Goal: Task Accomplishment & Management: Manage account settings

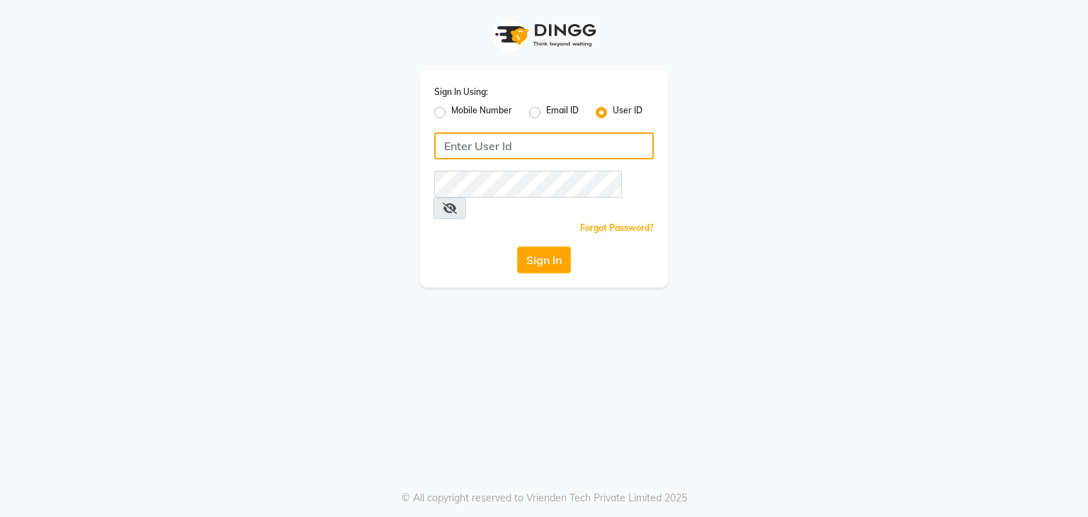
click at [490, 151] on input "Username" at bounding box center [544, 146] width 220 height 27
type input "madeyoulook"
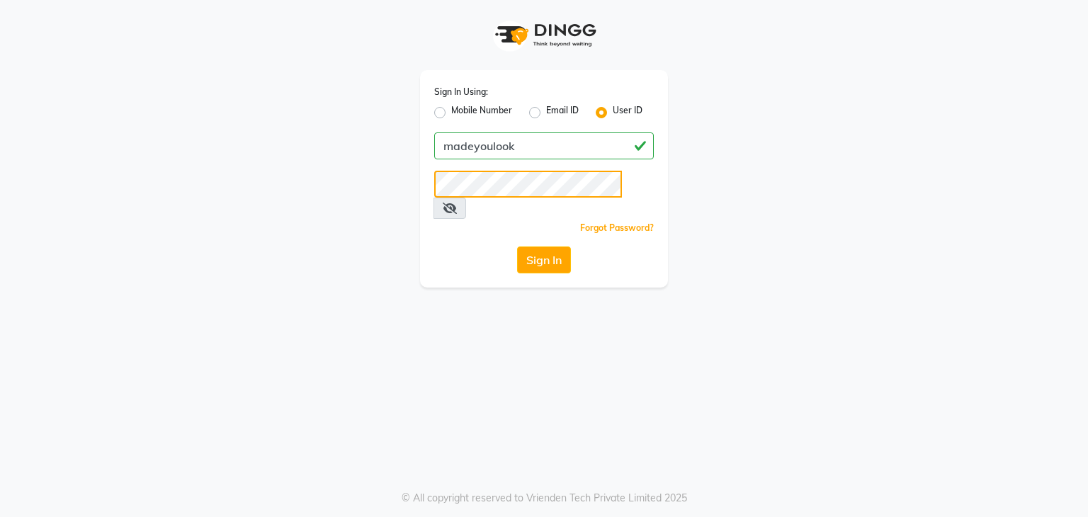
click at [517, 247] on button "Sign In" at bounding box center [544, 260] width 54 height 27
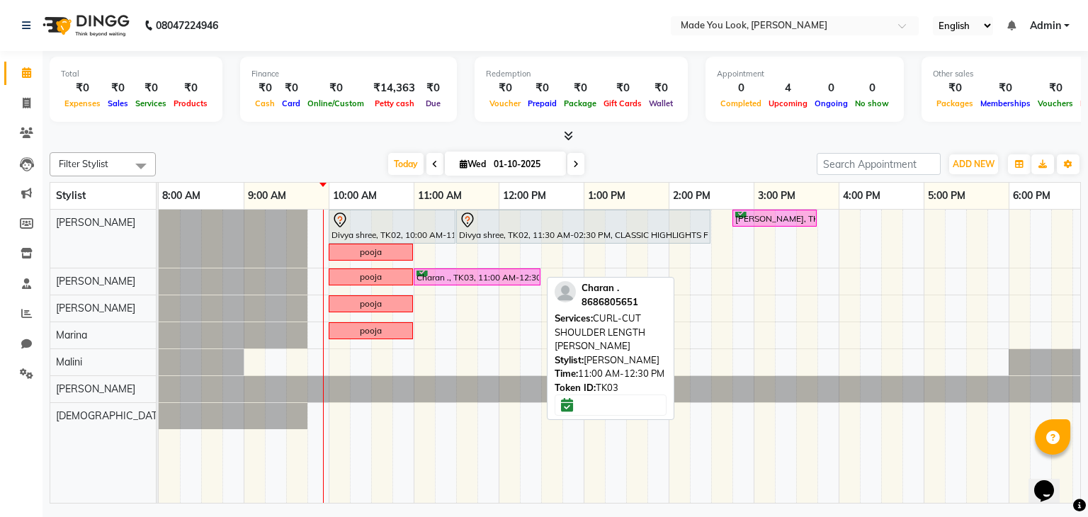
click at [448, 273] on div "Charan ., TK03, 11:00 AM-12:30 PM, CURL-CUT SHOULDER LENGTH [PERSON_NAME]" at bounding box center [477, 277] width 124 height 13
select select "6"
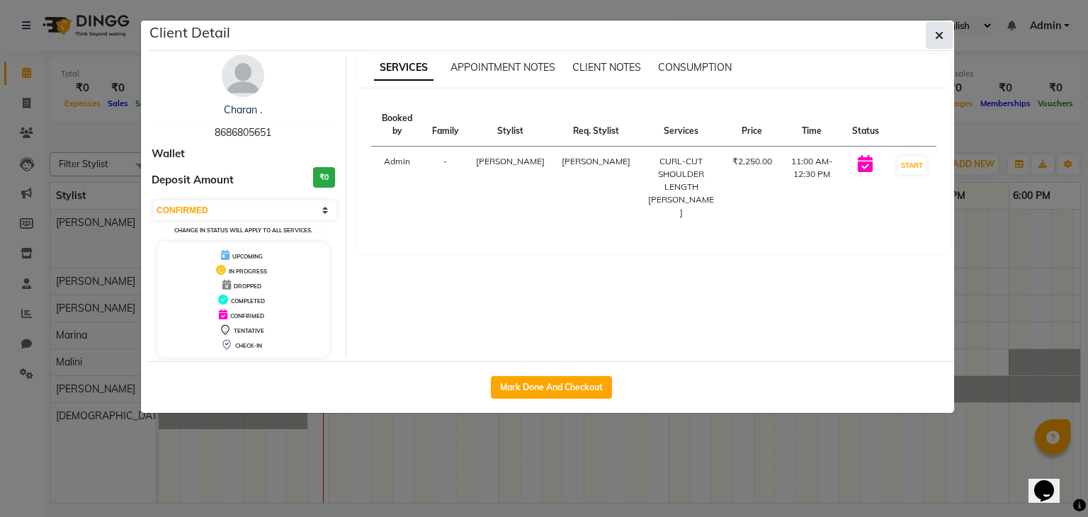
click at [939, 35] on icon "button" at bounding box center [939, 35] width 9 height 11
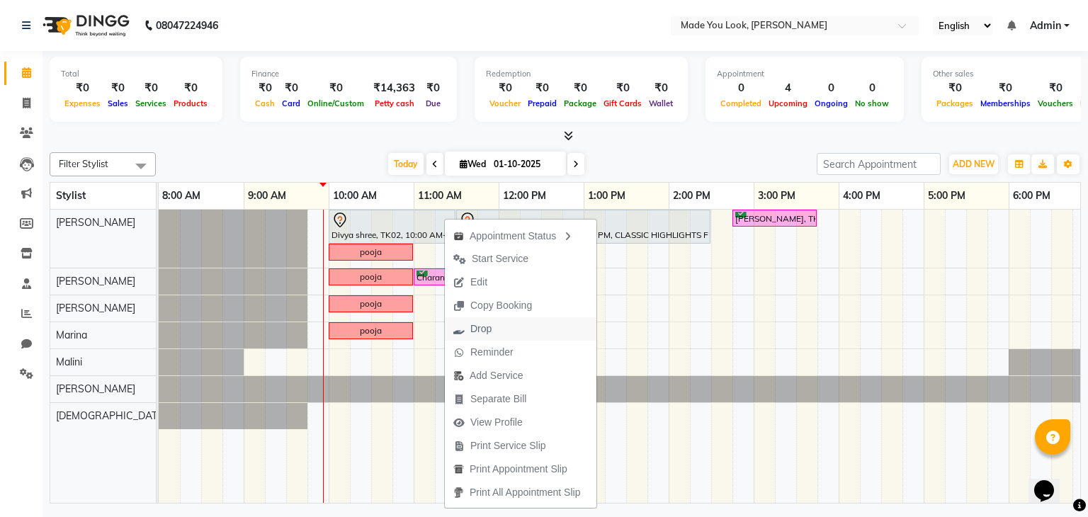
click at [513, 329] on button "Drop" at bounding box center [521, 328] width 152 height 23
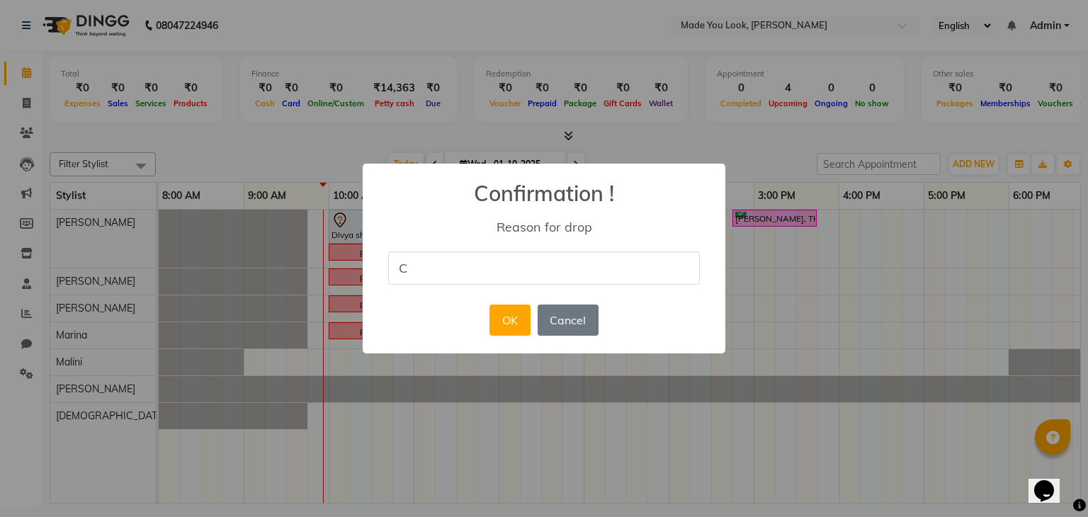
type input "client cancelled"
click at [521, 317] on button "OK" at bounding box center [510, 320] width 40 height 31
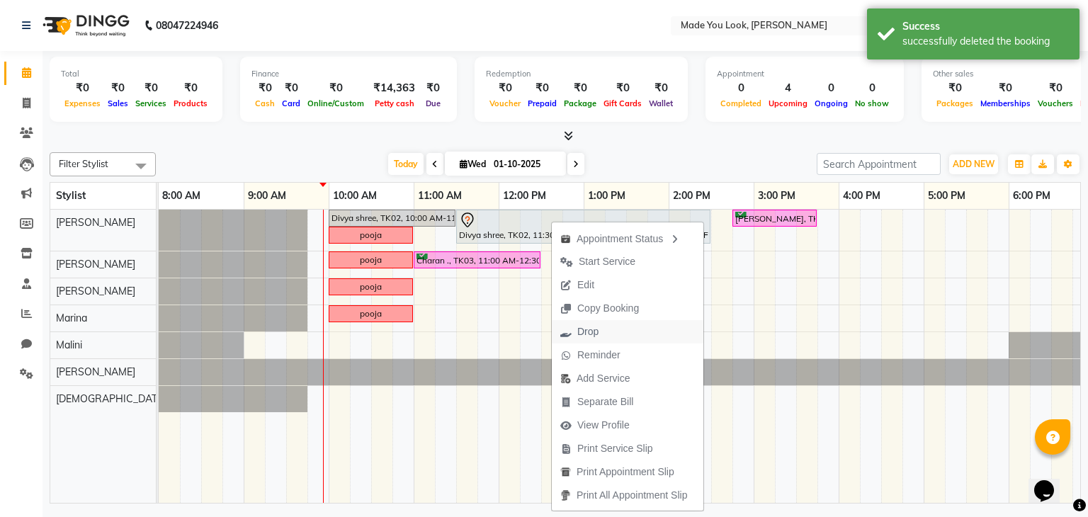
click at [590, 332] on span "Drop" at bounding box center [587, 332] width 21 height 15
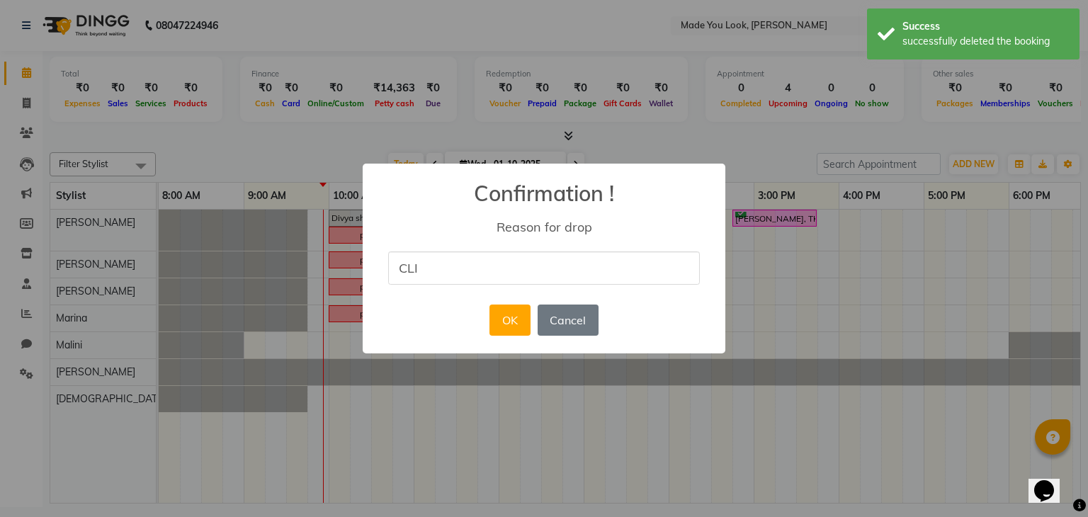
type input "client cancelled"
click at [502, 325] on button "OK" at bounding box center [510, 320] width 40 height 31
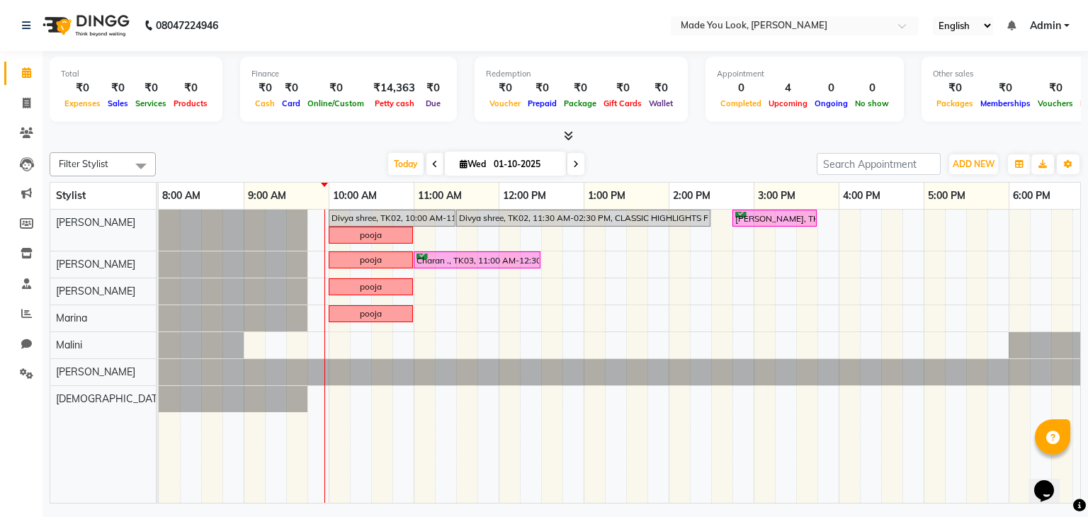
click at [580, 159] on span at bounding box center [576, 164] width 17 height 22
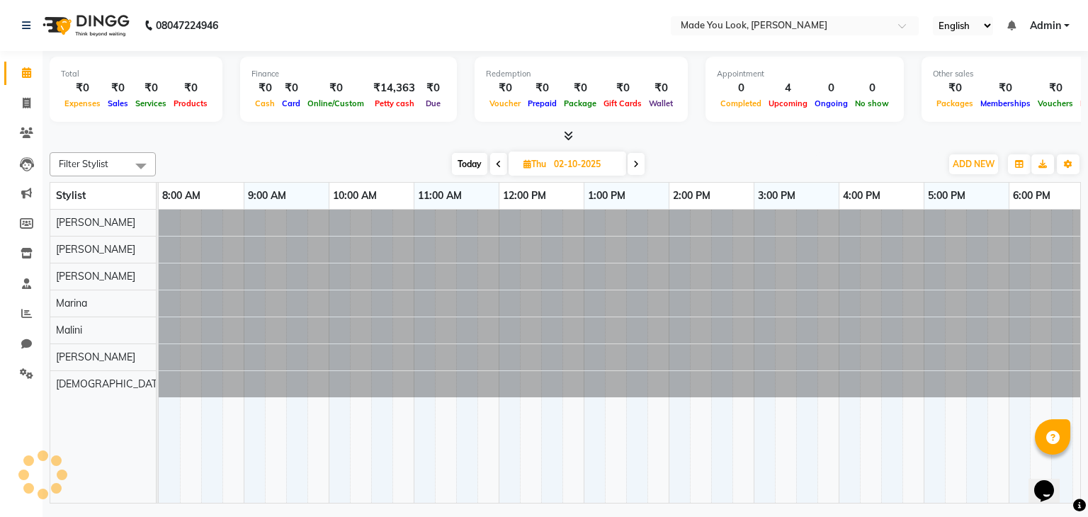
scroll to position [0, 85]
click at [637, 167] on span at bounding box center [636, 164] width 17 height 22
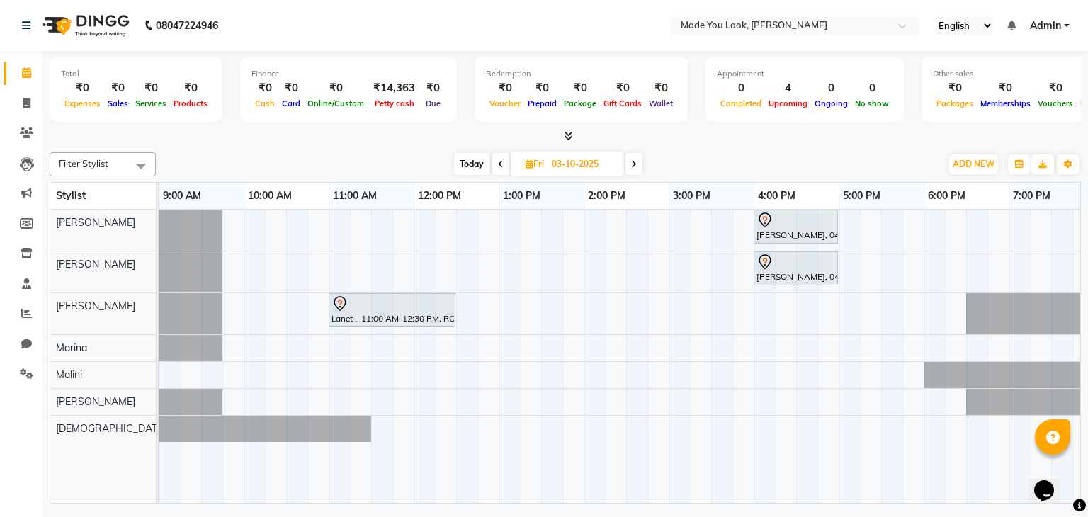
click at [468, 157] on span "Today" at bounding box center [471, 164] width 35 height 22
type input "01-10-2025"
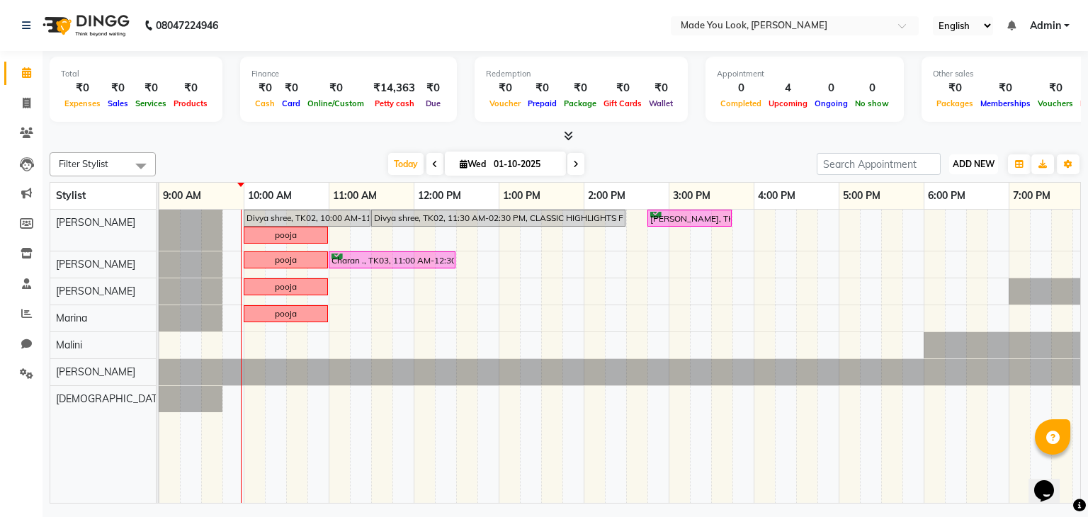
click at [989, 168] on span "ADD NEW" at bounding box center [974, 164] width 42 height 11
click at [951, 247] on link "Add Attendance" at bounding box center [942, 246] width 112 height 18
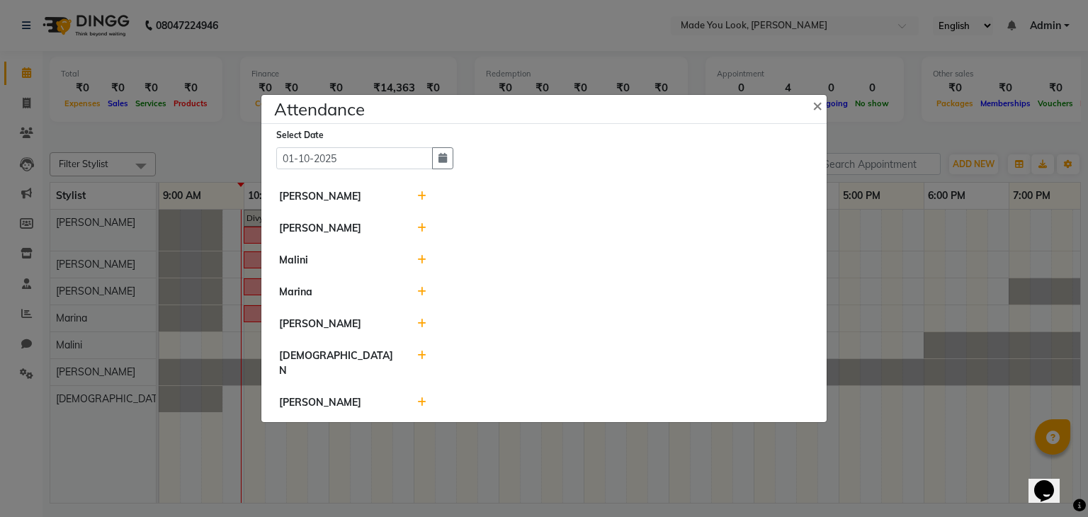
click at [422, 398] on icon at bounding box center [421, 403] width 9 height 10
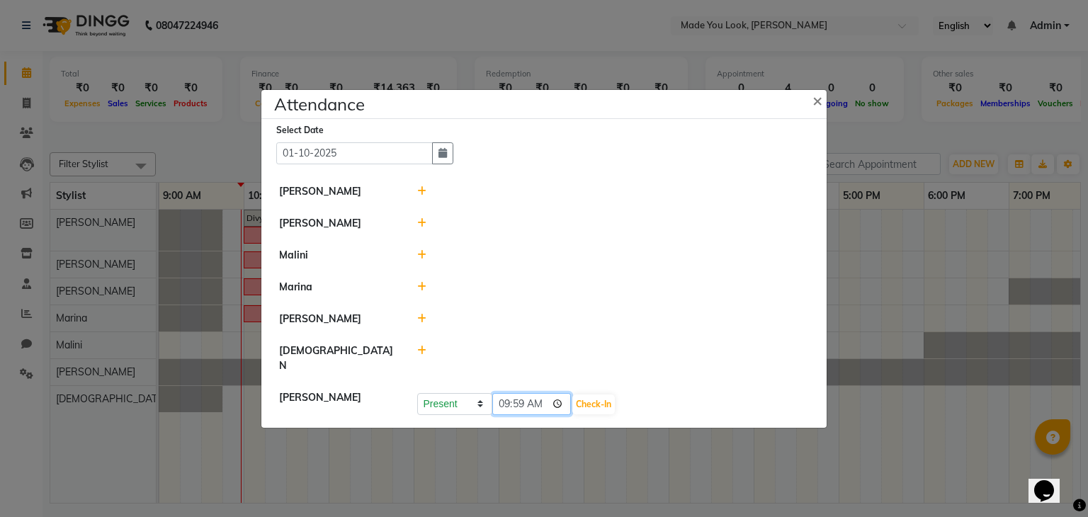
click at [523, 398] on input "09:59" at bounding box center [531, 404] width 79 height 22
type input "09:43"
click at [604, 395] on button "Check-In" at bounding box center [594, 405] width 43 height 20
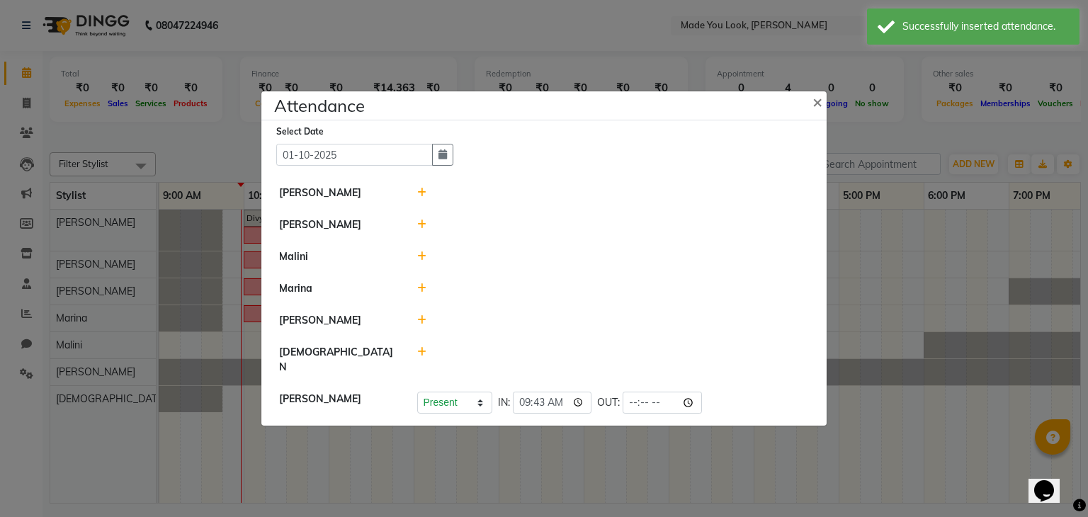
click at [421, 357] on icon at bounding box center [421, 352] width 9 height 10
click at [514, 361] on input "09:59" at bounding box center [531, 359] width 79 height 22
type input "09:27"
click at [606, 359] on button "Check-In" at bounding box center [594, 359] width 43 height 20
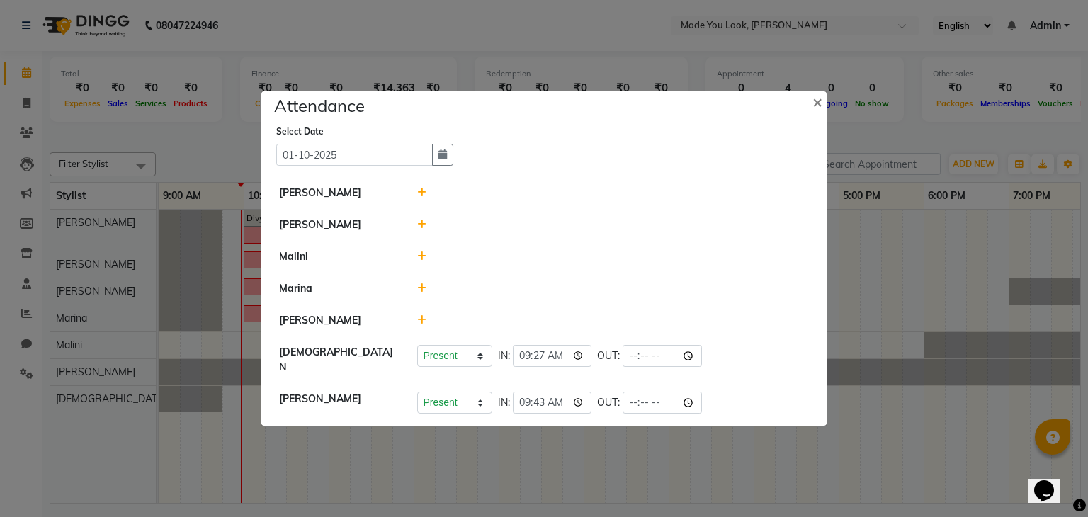
click at [419, 324] on icon at bounding box center [421, 320] width 9 height 10
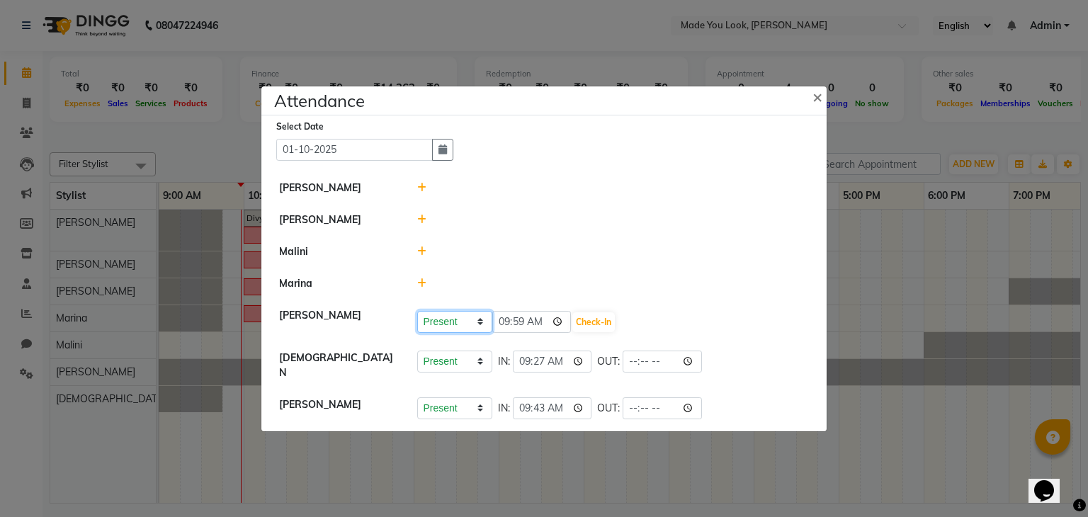
click at [452, 325] on select "Present Absent Late Half Day Weekly Off" at bounding box center [454, 322] width 75 height 22
select select "A"
click at [417, 315] on select "Present Absent Late Half Day Weekly Off" at bounding box center [454, 322] width 75 height 22
click at [512, 328] on button "Save" at bounding box center [508, 322] width 28 height 20
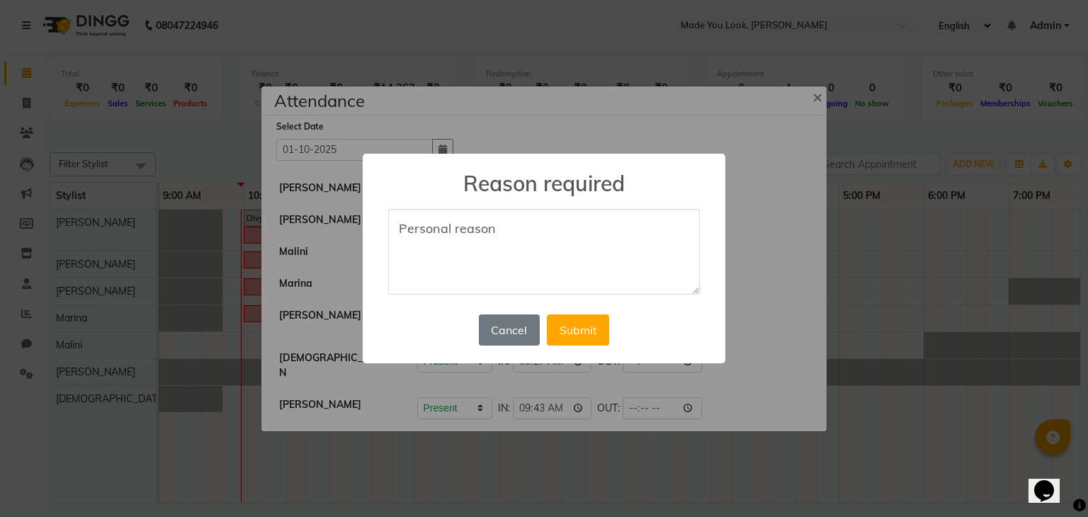
click at [458, 228] on textarea "Personal reason" at bounding box center [544, 252] width 312 height 86
type textarea "Personal Reason"
click at [579, 320] on button "Submit" at bounding box center [578, 330] width 62 height 31
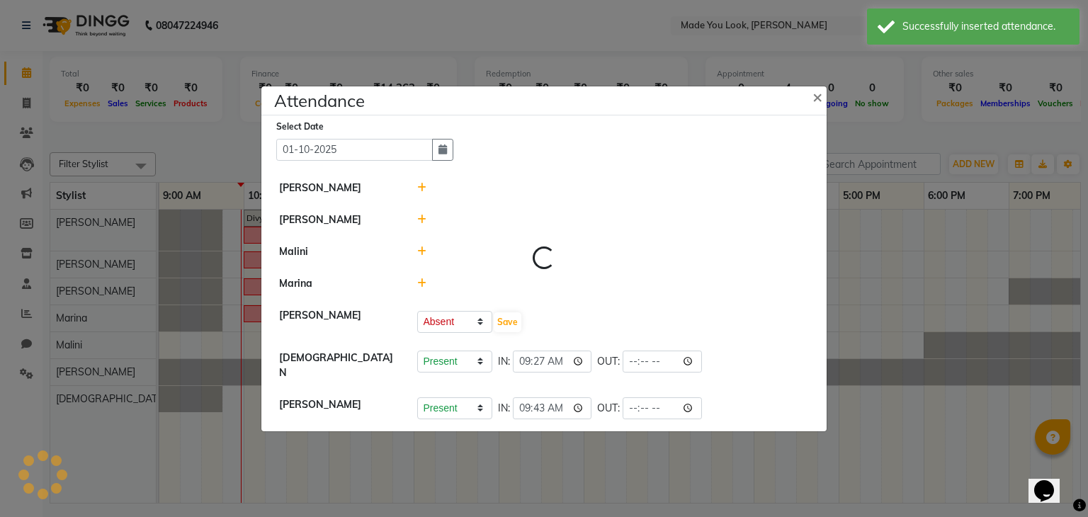
select select "A"
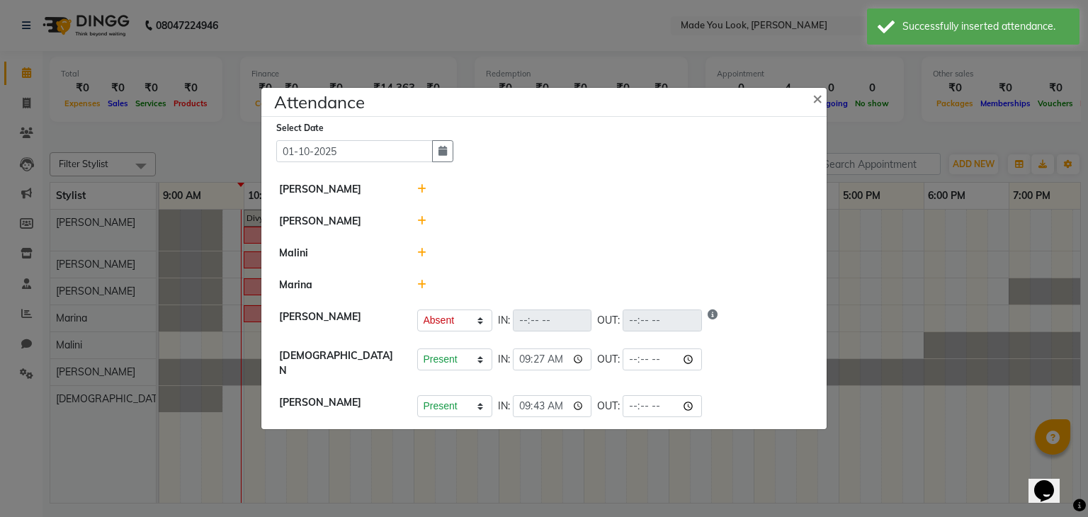
click at [422, 224] on icon at bounding box center [421, 221] width 9 height 10
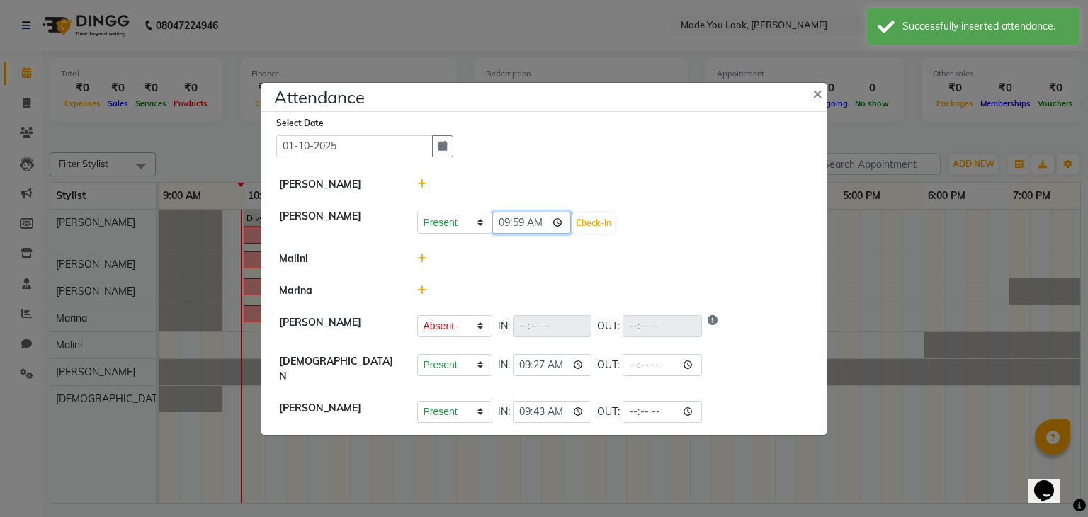
click at [519, 226] on input "09:59" at bounding box center [531, 223] width 79 height 22
type input "09:50"
click at [595, 217] on button "Check-In" at bounding box center [594, 223] width 43 height 20
select select "A"
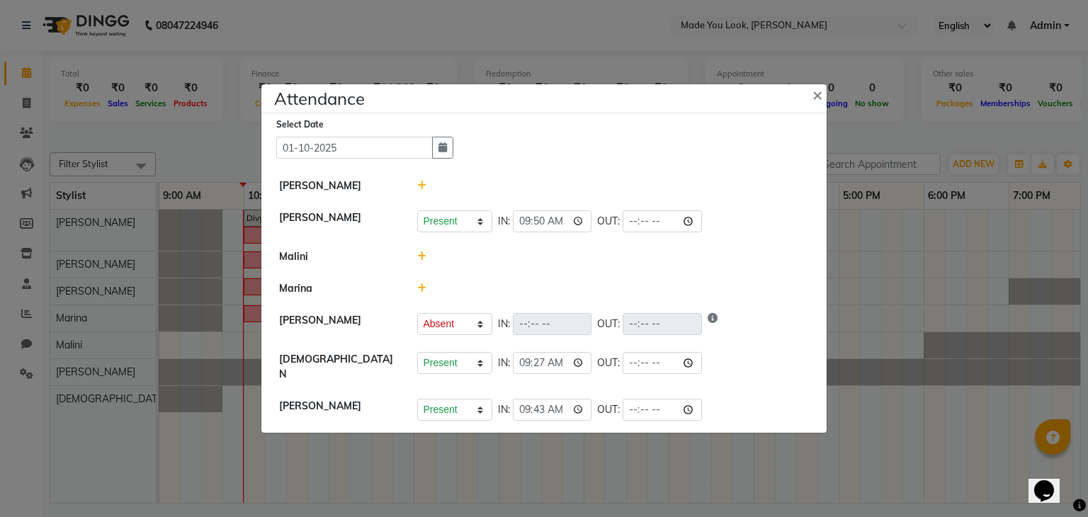
click at [419, 293] on icon at bounding box center [421, 288] width 9 height 10
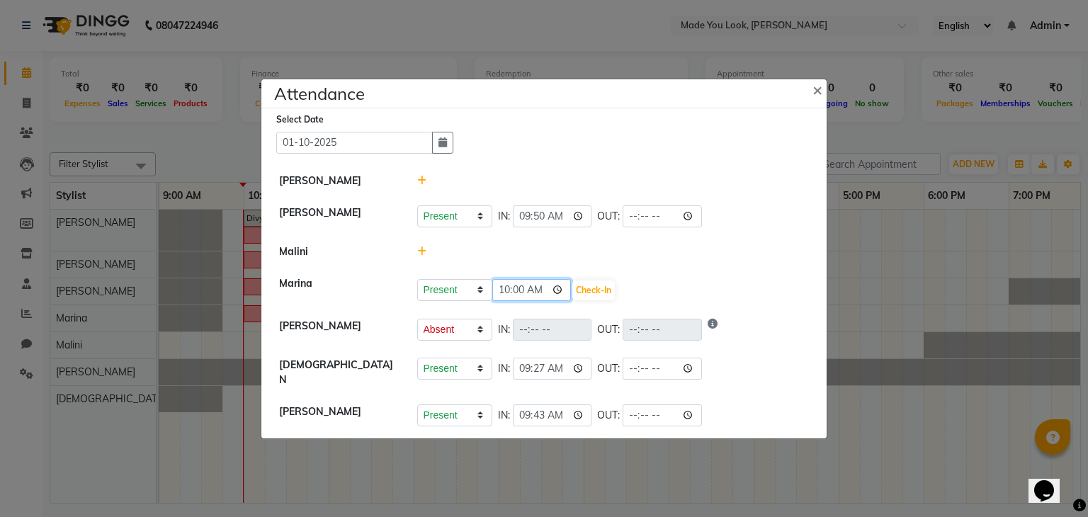
click at [504, 294] on input "10:00" at bounding box center [531, 290] width 79 height 22
type input "09:40"
click at [609, 295] on button "Check-In" at bounding box center [594, 291] width 43 height 20
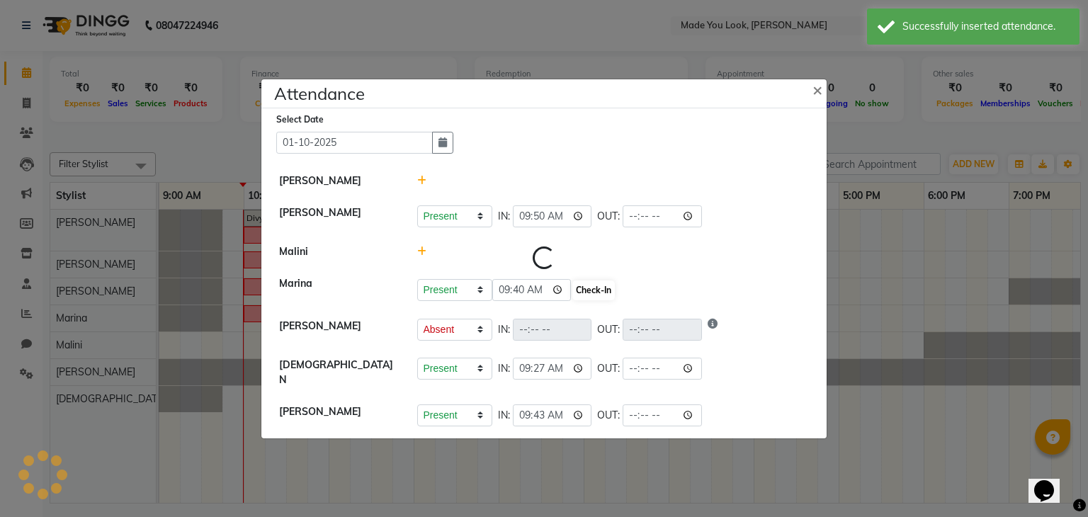
select select "A"
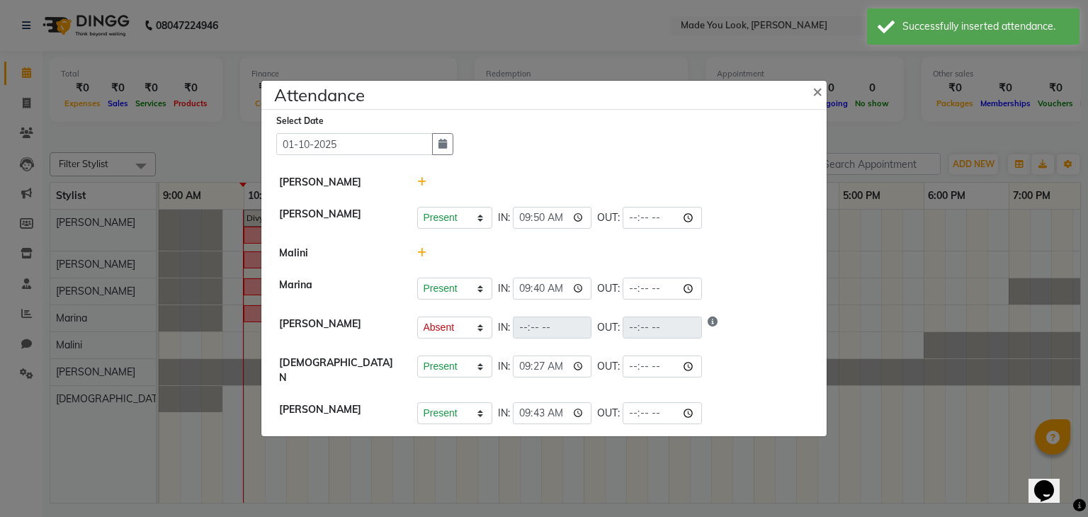
click at [420, 186] on icon at bounding box center [421, 182] width 9 height 10
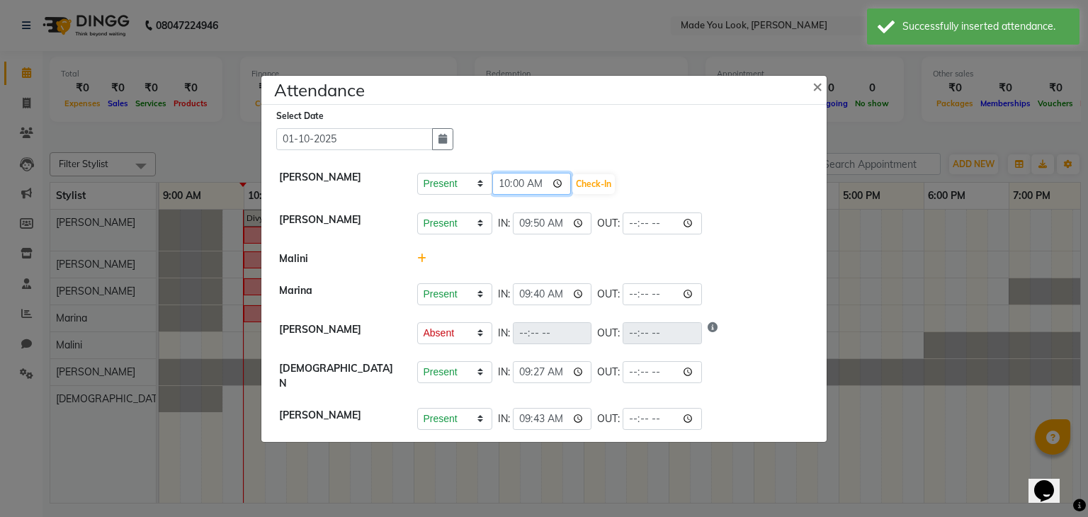
click at [504, 188] on input "10:00" at bounding box center [531, 184] width 79 height 22
type input "09:55"
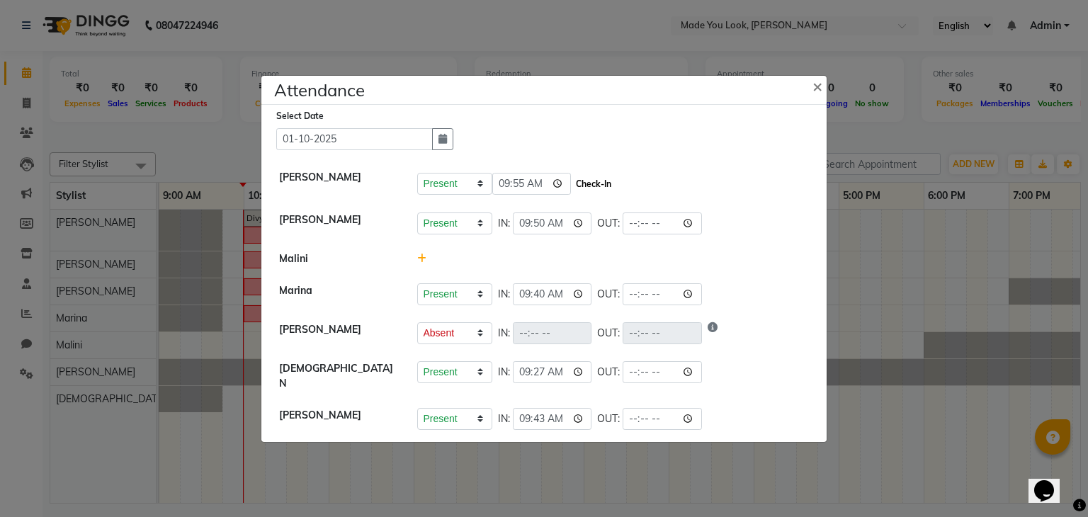
click at [599, 189] on button "Check-In" at bounding box center [594, 184] width 43 height 20
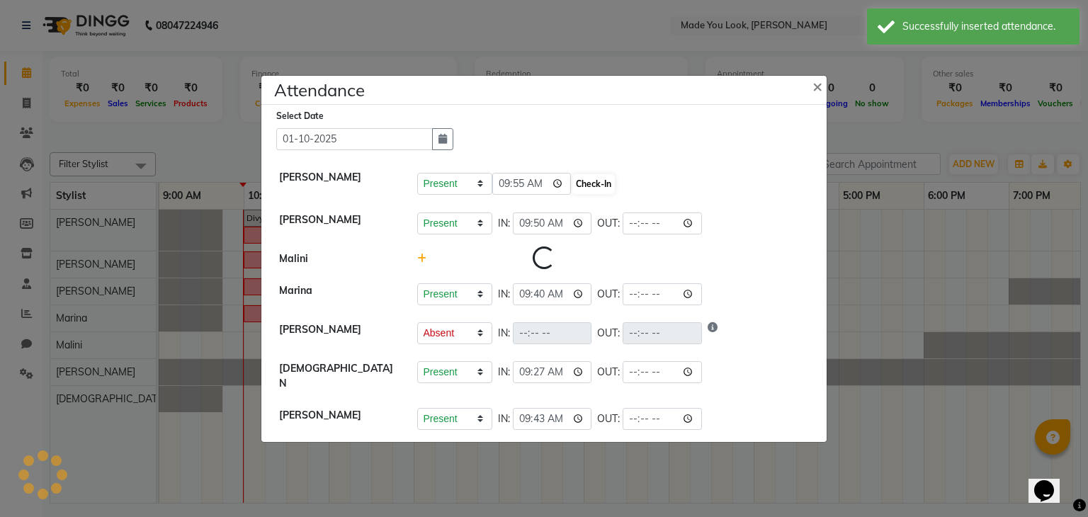
select select "A"
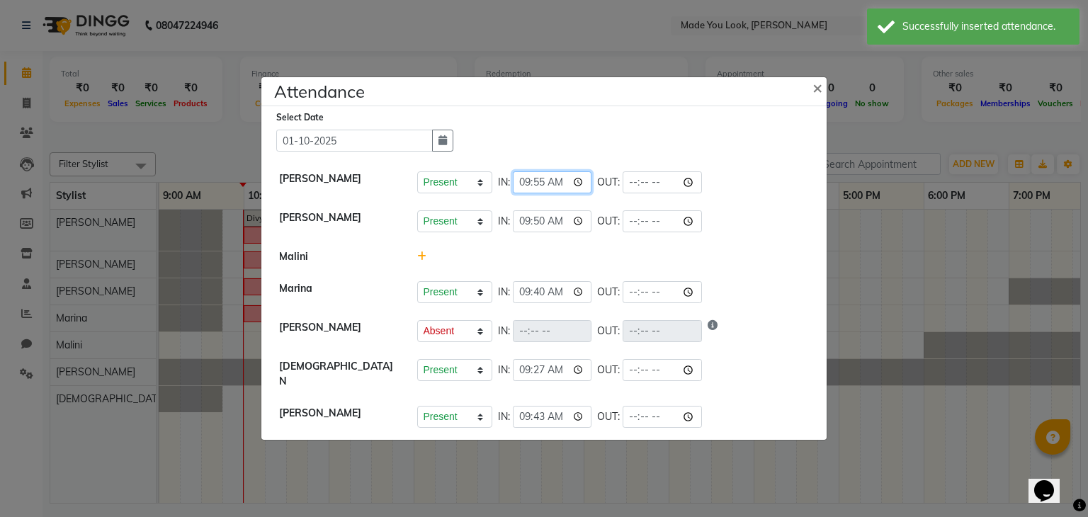
click at [539, 189] on input "09:55" at bounding box center [552, 182] width 79 height 22
type input "09:50"
click at [745, 147] on div "Select Date 01-10-2025" at bounding box center [549, 131] width 547 height 42
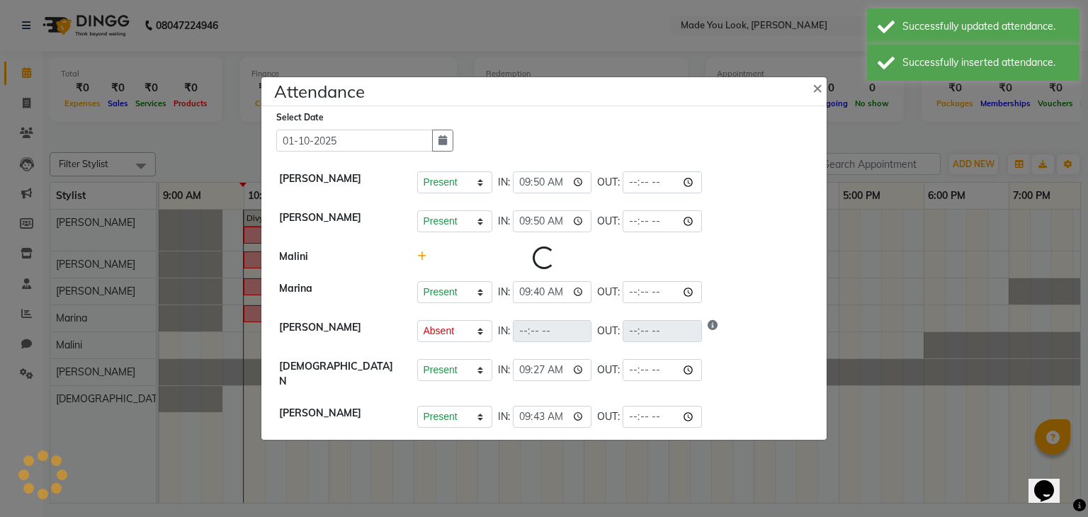
select select "A"
drag, startPoint x: 641, startPoint y: 188, endPoint x: 658, endPoint y: 188, distance: 17.0
click at [641, 187] on input "time" at bounding box center [662, 182] width 79 height 22
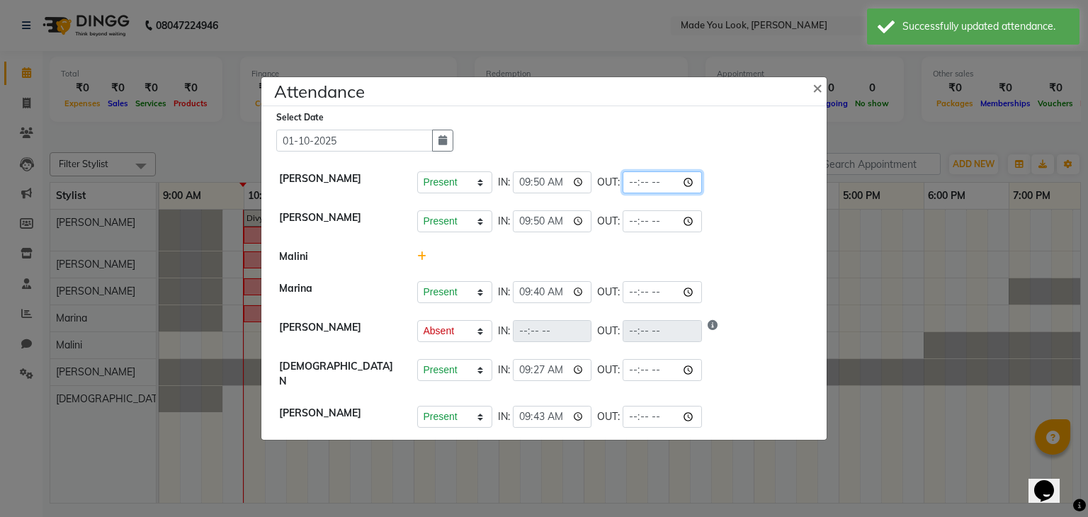
type input "20:00"
click at [779, 185] on div "Present Absent Late Half Day Weekly Off IN: 09:50 OUT: 20:00" at bounding box center [613, 182] width 393 height 22
select select "A"
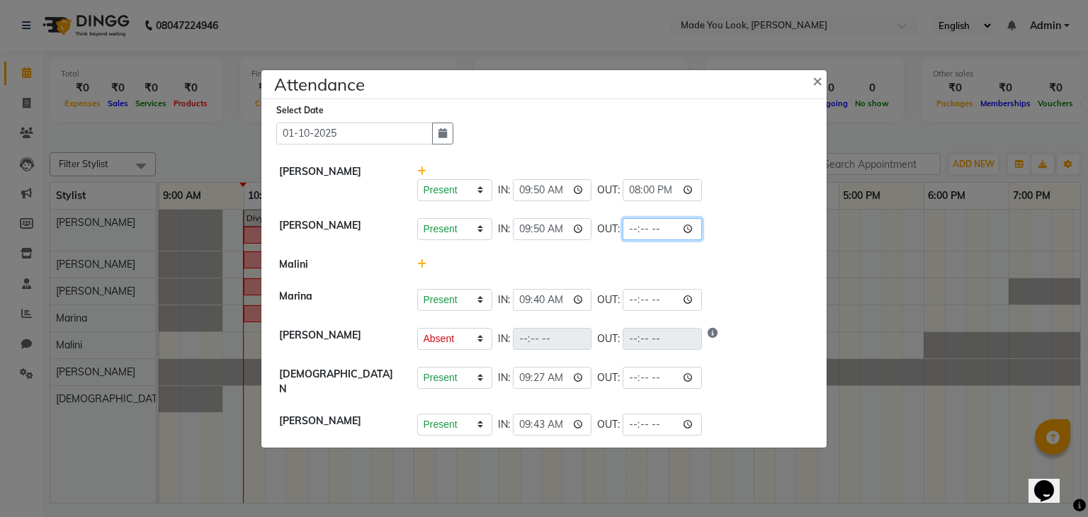
click at [633, 233] on input "time" at bounding box center [662, 229] width 79 height 22
type input "20:00"
drag, startPoint x: 769, startPoint y: 203, endPoint x: 806, endPoint y: 128, distance: 83.7
click at [769, 201] on div "Present Absent Late Half Day Weekly Off IN: 09:50 OUT: 20:00" at bounding box center [613, 190] width 393 height 22
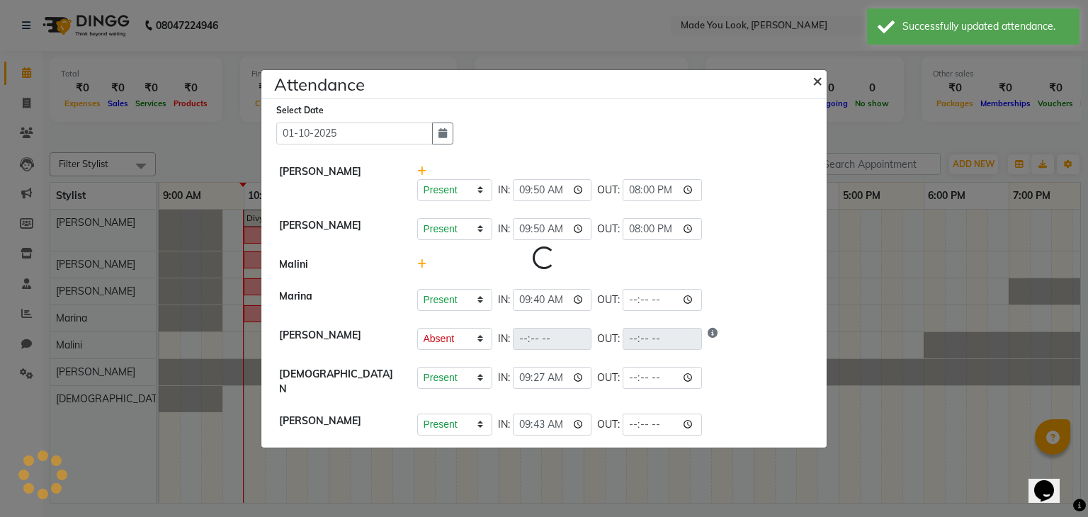
select select "A"
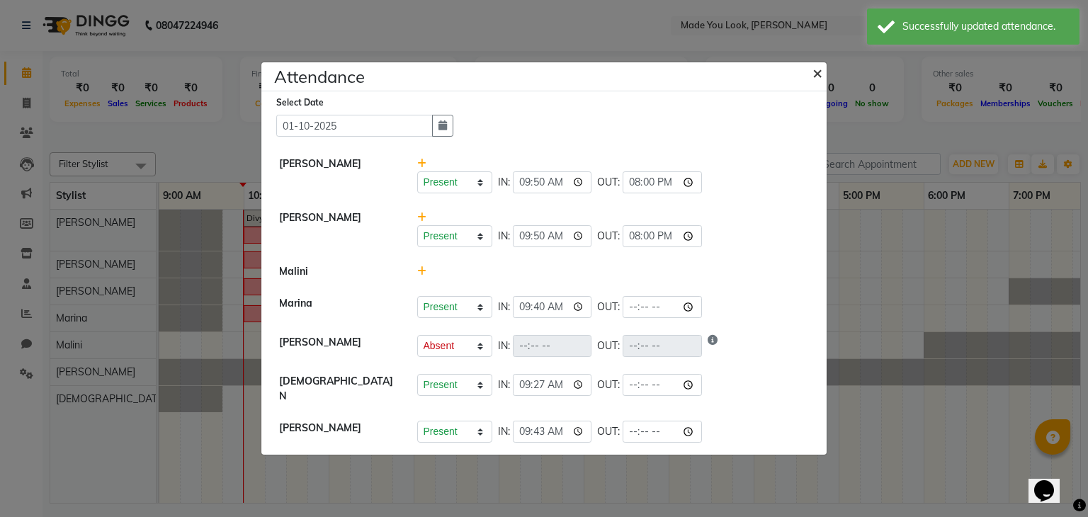
click at [821, 75] on span "×" at bounding box center [818, 72] width 10 height 21
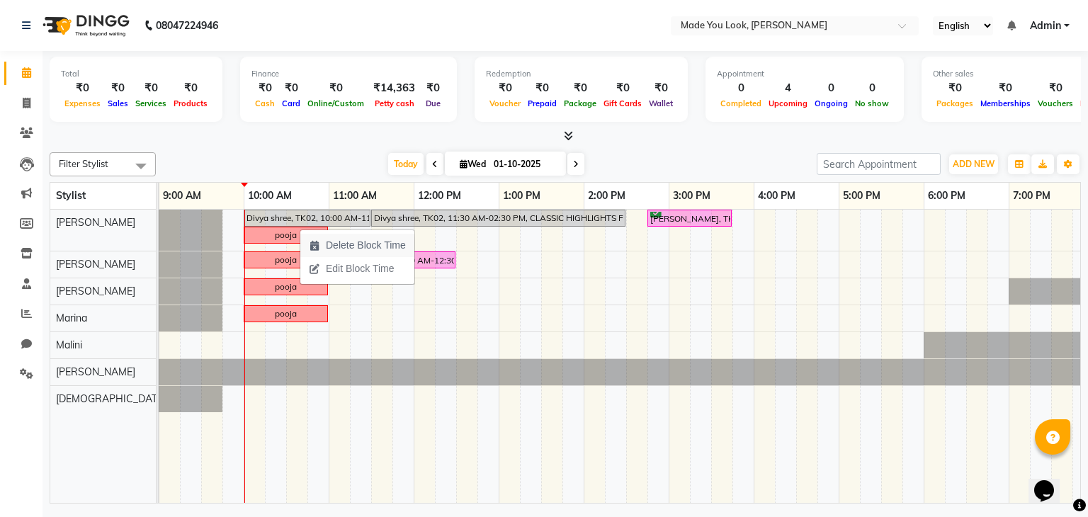
click at [367, 242] on span "Delete Block Time" at bounding box center [366, 245] width 80 height 15
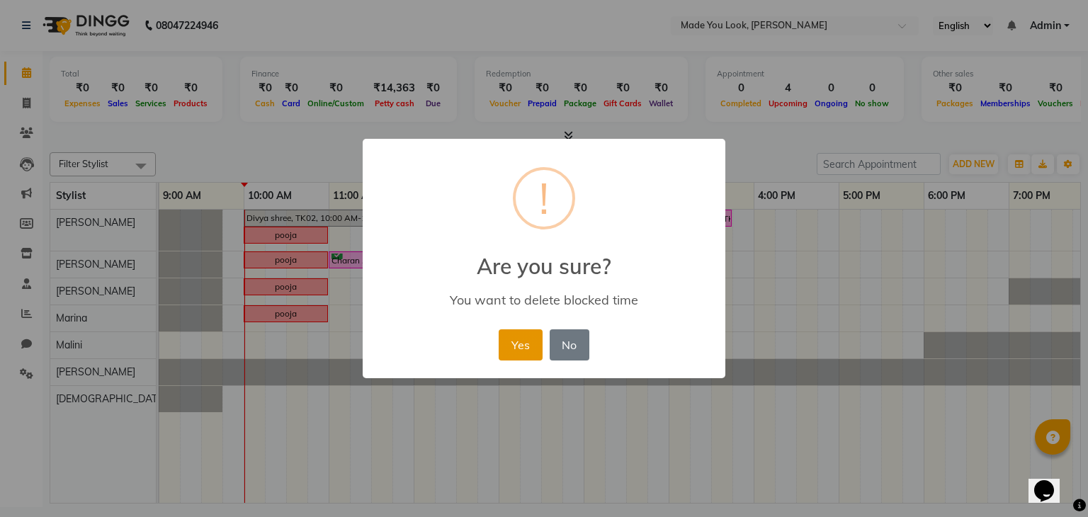
click at [516, 338] on button "Yes" at bounding box center [520, 344] width 43 height 31
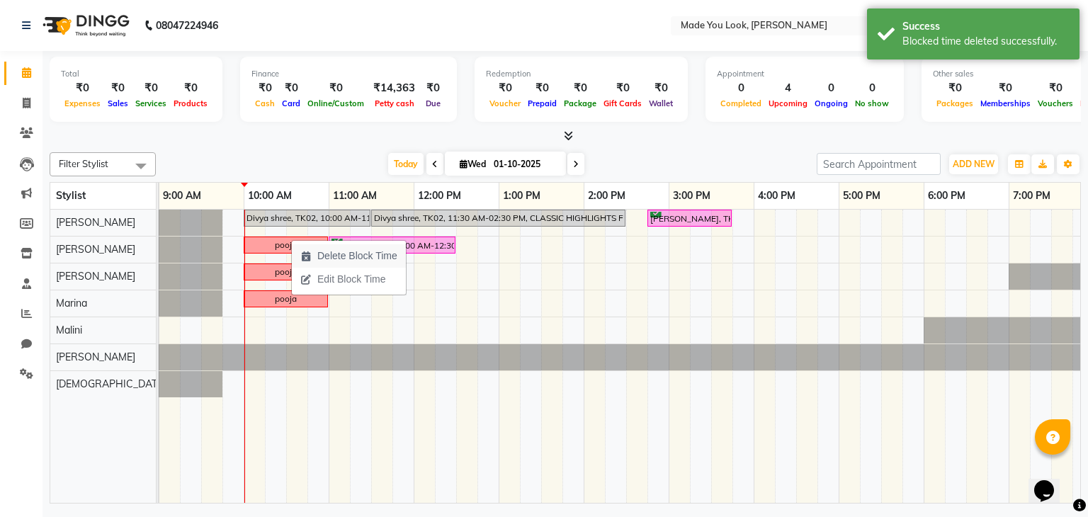
click at [366, 259] on span "Delete Block Time" at bounding box center [357, 256] width 80 height 15
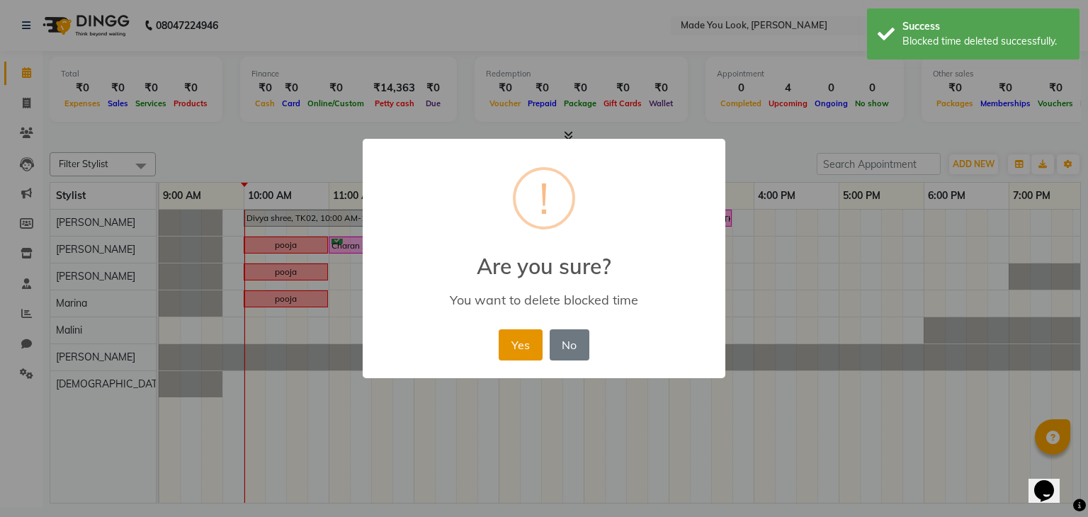
click at [514, 338] on button "Yes" at bounding box center [520, 344] width 43 height 31
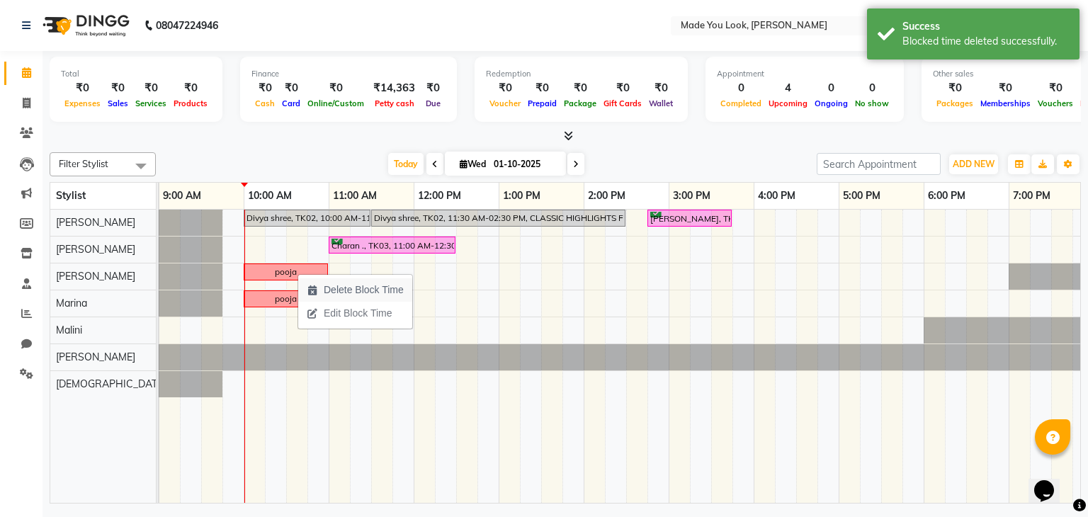
click at [371, 292] on span "Delete Block Time" at bounding box center [364, 290] width 80 height 15
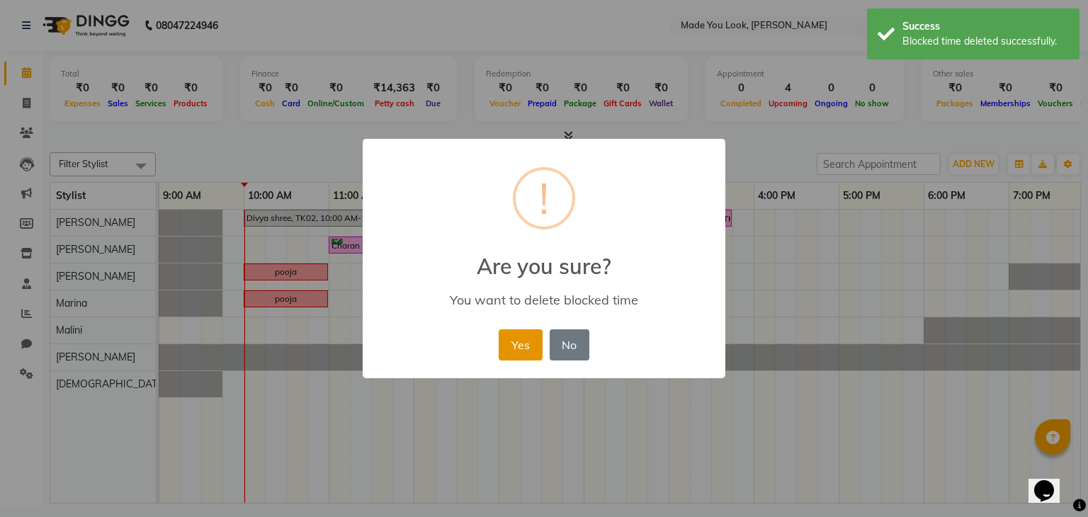
click at [535, 351] on button "Yes" at bounding box center [520, 344] width 43 height 31
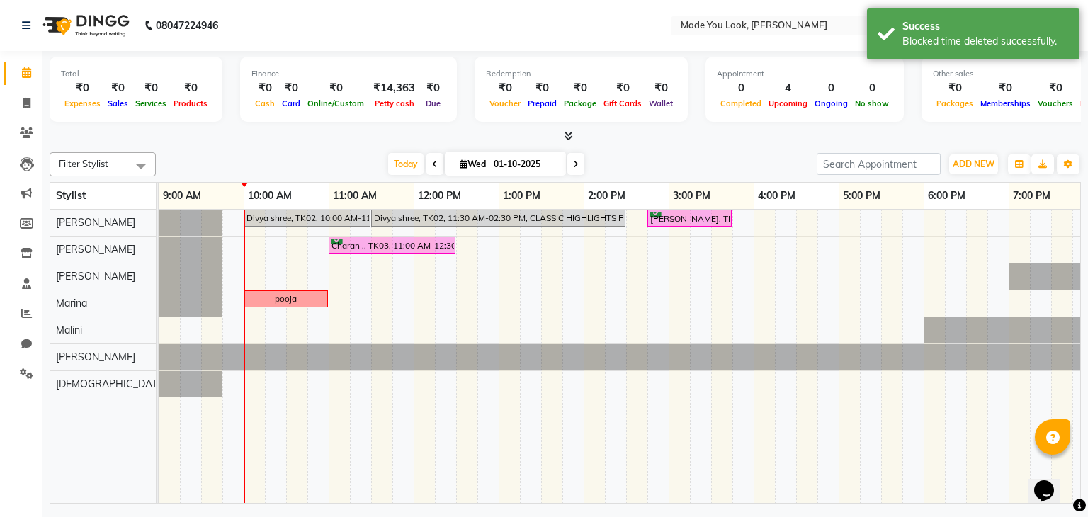
drag, startPoint x: 327, startPoint y: 295, endPoint x: 298, endPoint y: 304, distance: 31.0
click at [298, 304] on link "pooja" at bounding box center [286, 299] width 84 height 17
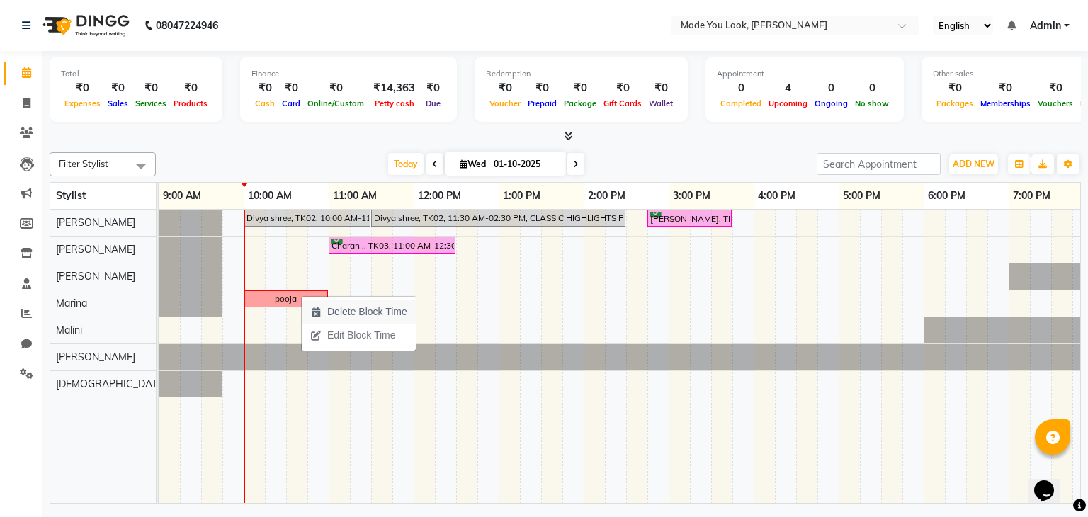
click at [341, 312] on span "Delete Block Time" at bounding box center [367, 312] width 80 height 15
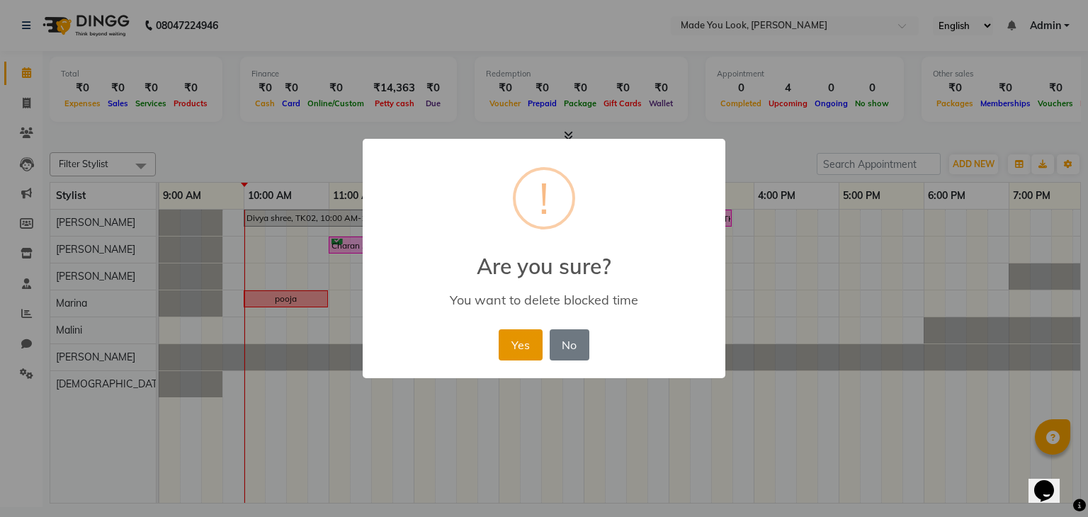
click at [529, 341] on button "Yes" at bounding box center [520, 344] width 43 height 31
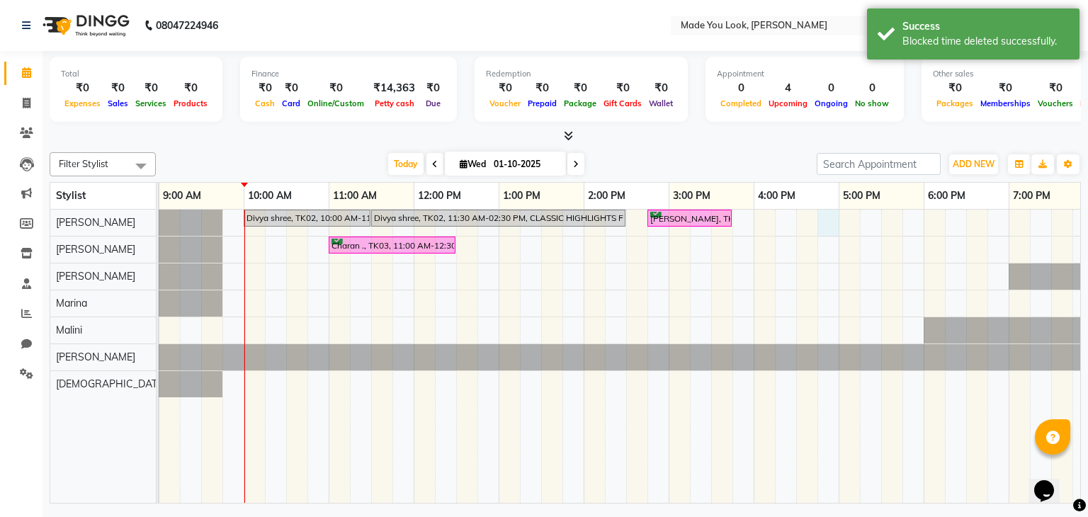
click at [837, 227] on div "Divya shree, TK02, 10:00 AM-11:30 AM, CURL-CUT BELOW SHOULDER PRANAV Divya shre…" at bounding box center [626, 357] width 1105 height 294
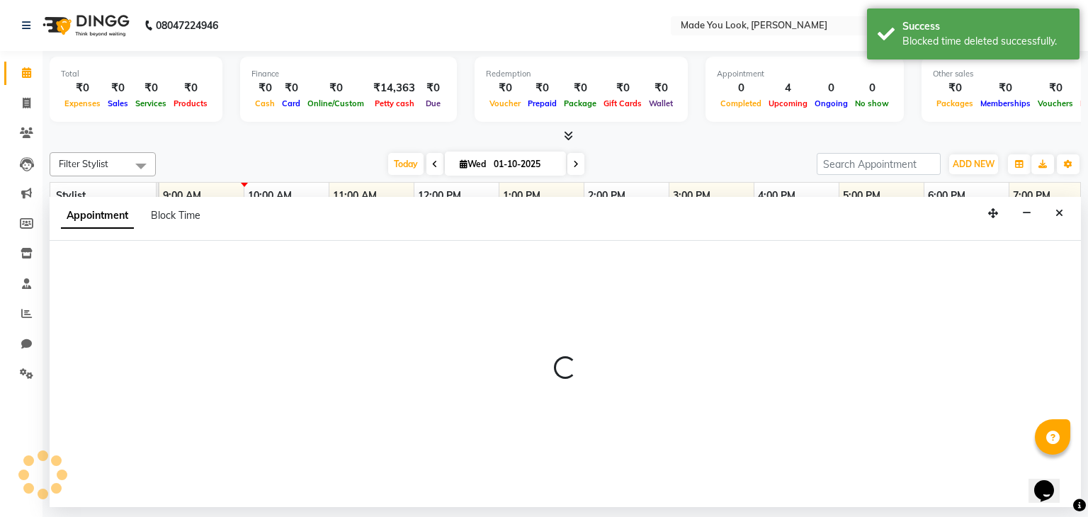
select select "83312"
select select "1005"
select select "tentative"
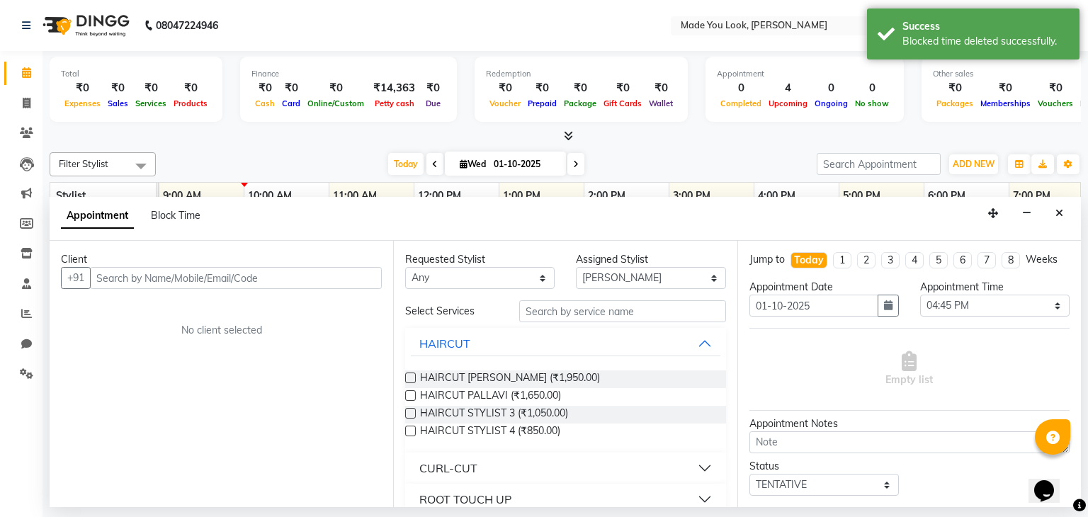
click at [1057, 216] on icon "Close" at bounding box center [1060, 213] width 8 height 10
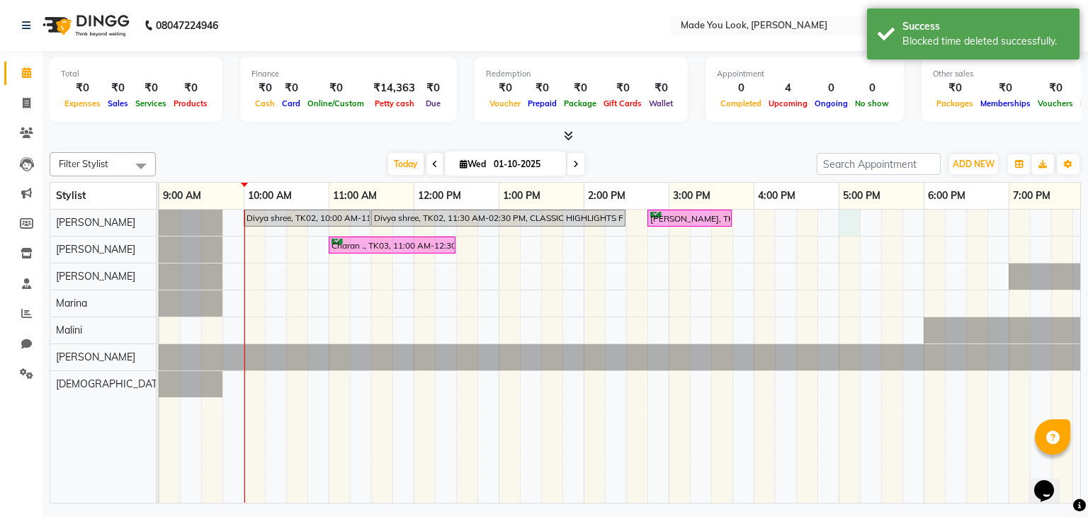
click at [845, 222] on div "Divya shree, TK02, 10:00 AM-11:30 AM, CURL-CUT BELOW SHOULDER PRANAV Divya shre…" at bounding box center [626, 357] width 1105 height 294
select select "83312"
select select "1020"
select select "tentative"
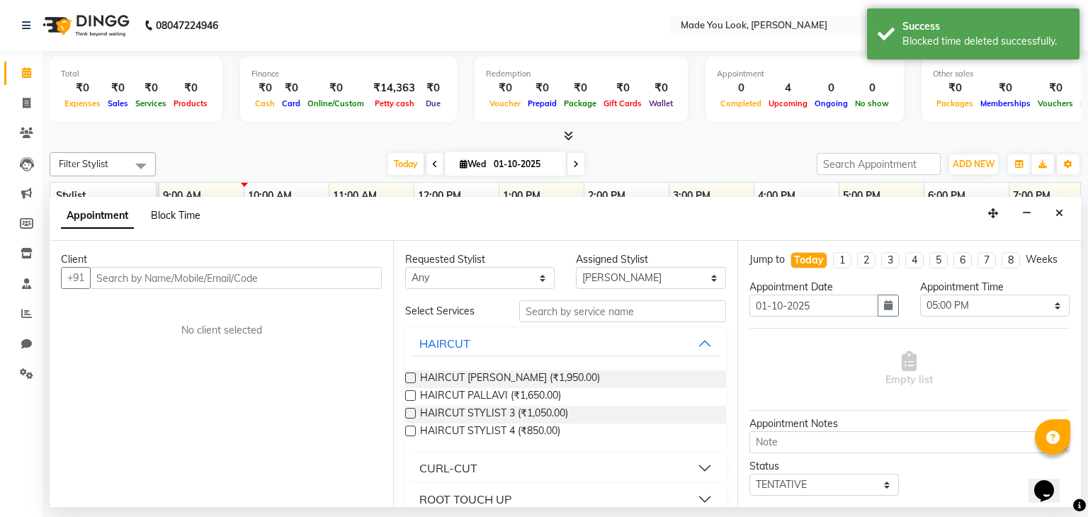
click at [189, 216] on span "Block Time" at bounding box center [176, 215] width 50 height 13
select select "83312"
select select "1020"
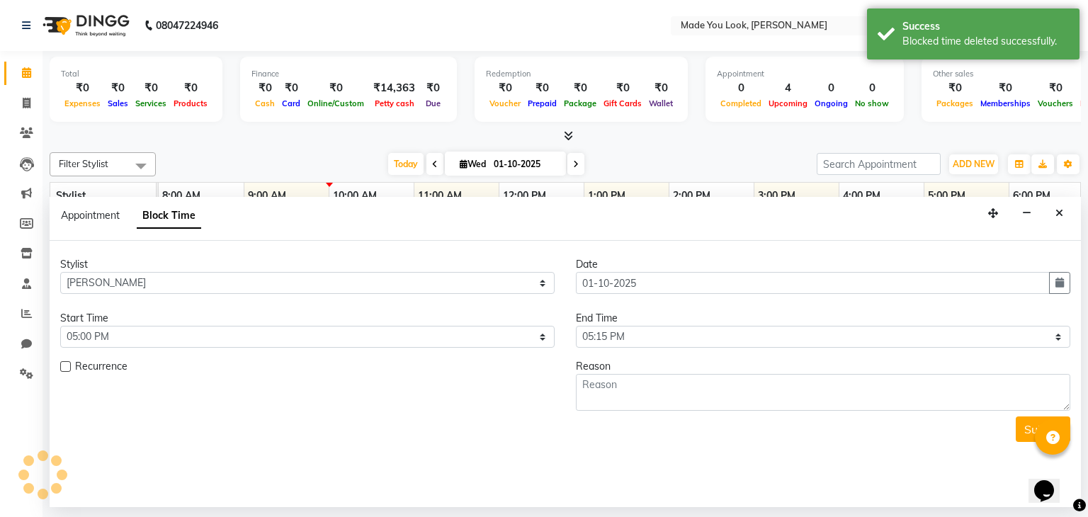
scroll to position [0, 170]
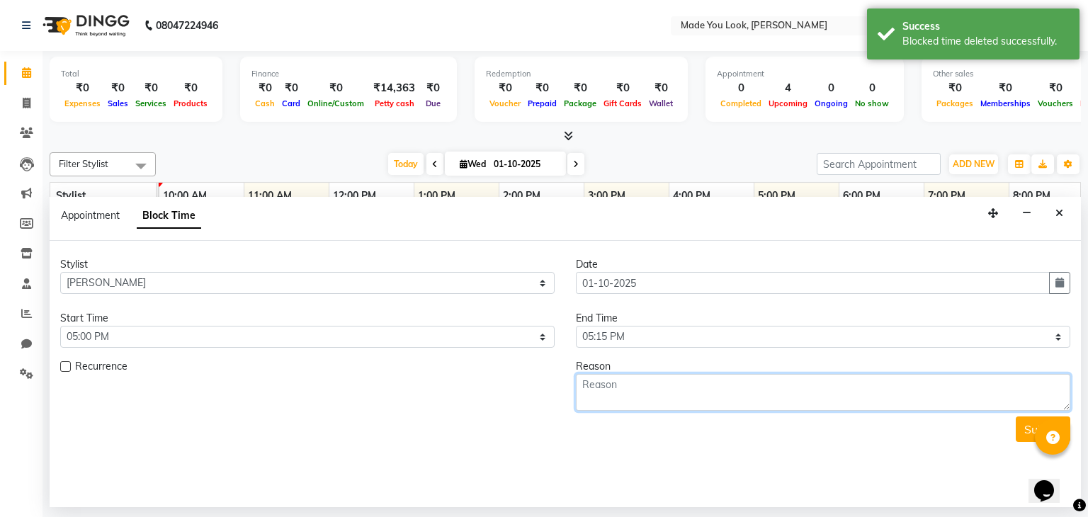
click at [638, 385] on textarea at bounding box center [823, 392] width 495 height 37
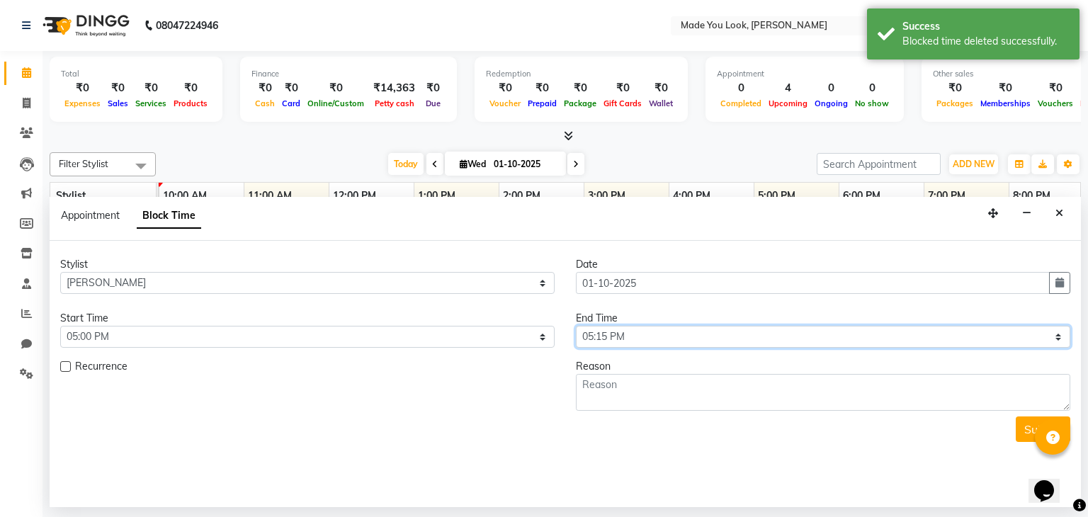
click at [645, 336] on select "Select 09:00 AM 09:15 AM 09:30 AM 09:45 AM 10:00 AM 10:15 AM 10:30 AM 10:45 AM …" at bounding box center [823, 337] width 495 height 22
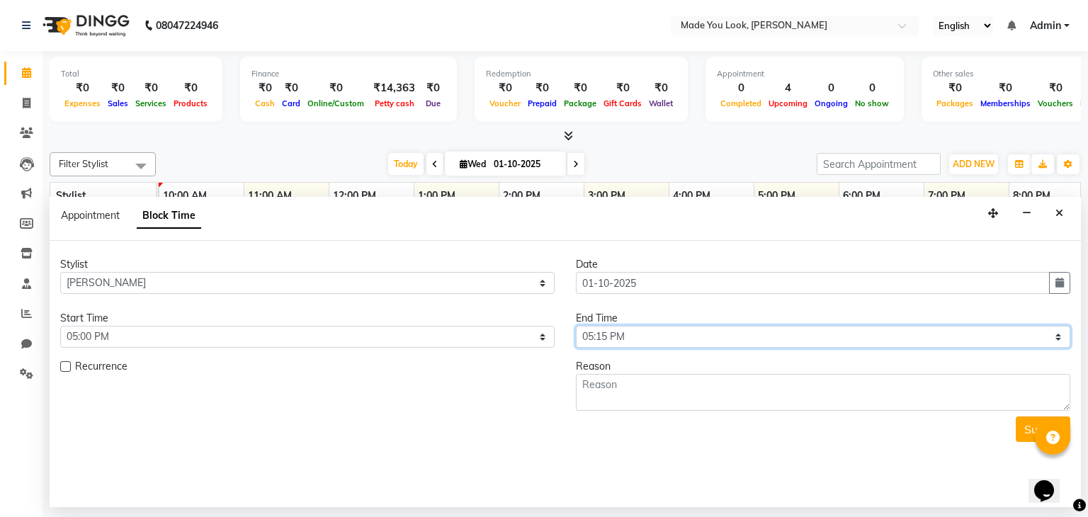
select select "1080"
click at [576, 326] on select "Select 09:00 AM 09:15 AM 09:30 AM 09:45 AM 10:00 AM 10:15 AM 10:30 AM 10:45 AM …" at bounding box center [823, 337] width 495 height 22
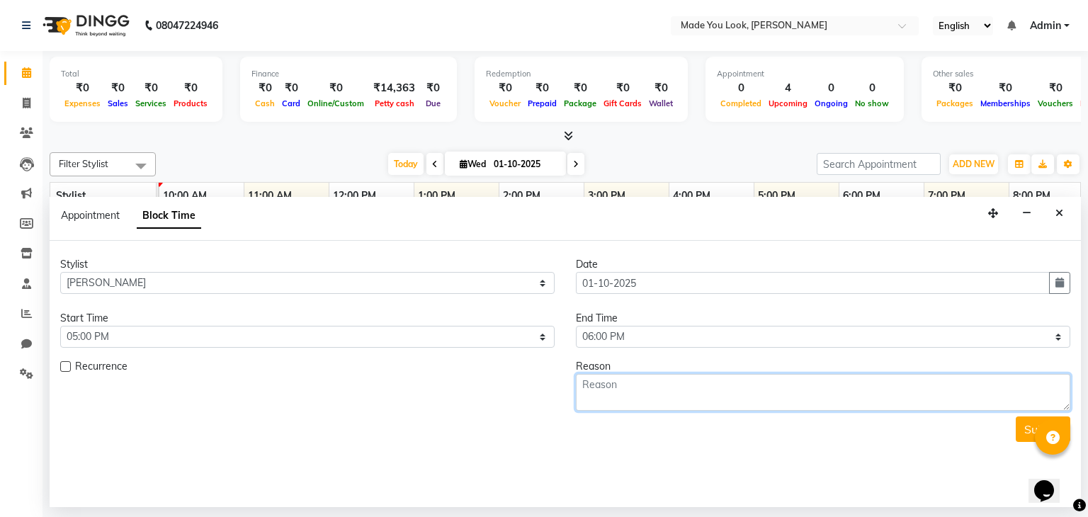
click at [628, 382] on textarea at bounding box center [823, 392] width 495 height 37
type textarea "O"
type textarea "p"
type textarea "Pooja"
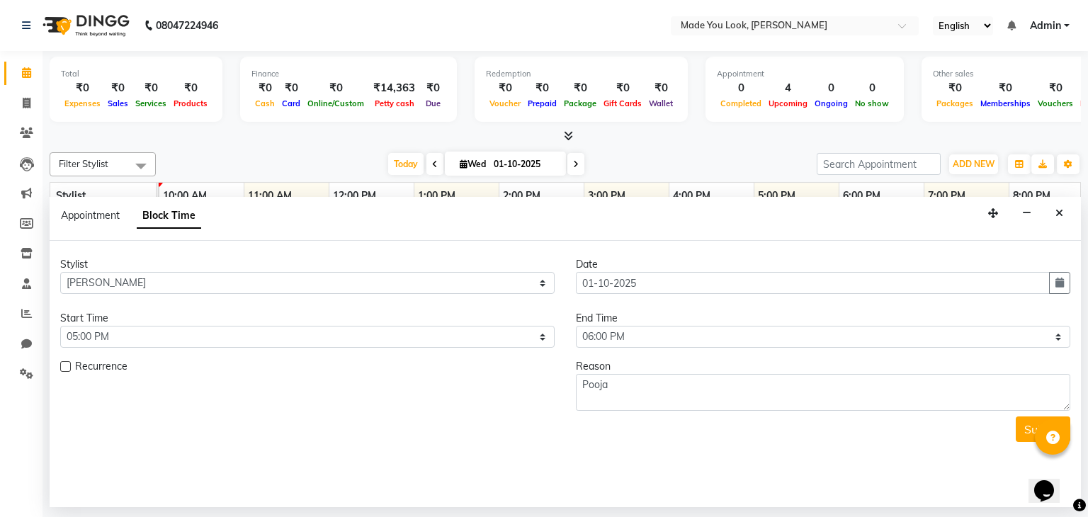
click at [1015, 429] on div "Submit" at bounding box center [565, 430] width 1010 height 26
click at [1020, 429] on button "Submit" at bounding box center [1043, 430] width 55 height 26
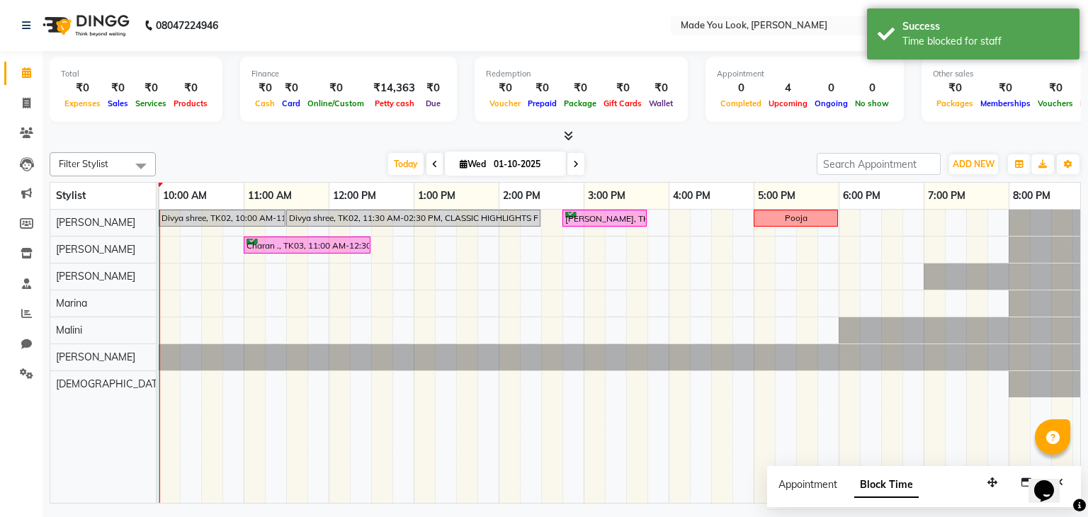
click at [762, 244] on div "Divya shree, TK02, 10:00 AM-11:30 AM, CURL-CUT BELOW SHOULDER PRANAV Divya shre…" at bounding box center [541, 357] width 1105 height 294
select select "83313"
select select "1020"
select select "tentative"
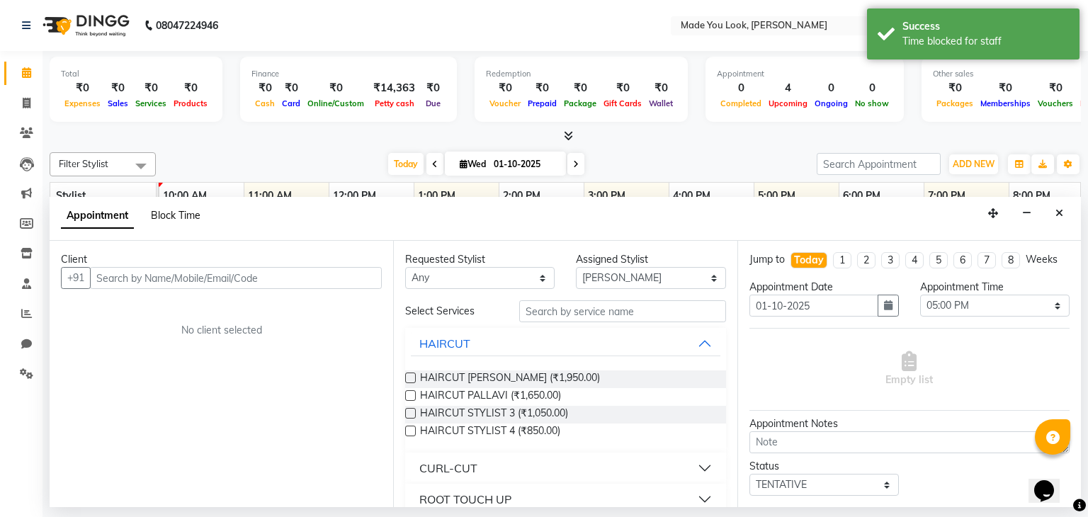
click at [176, 215] on span "Block Time" at bounding box center [176, 215] width 50 height 13
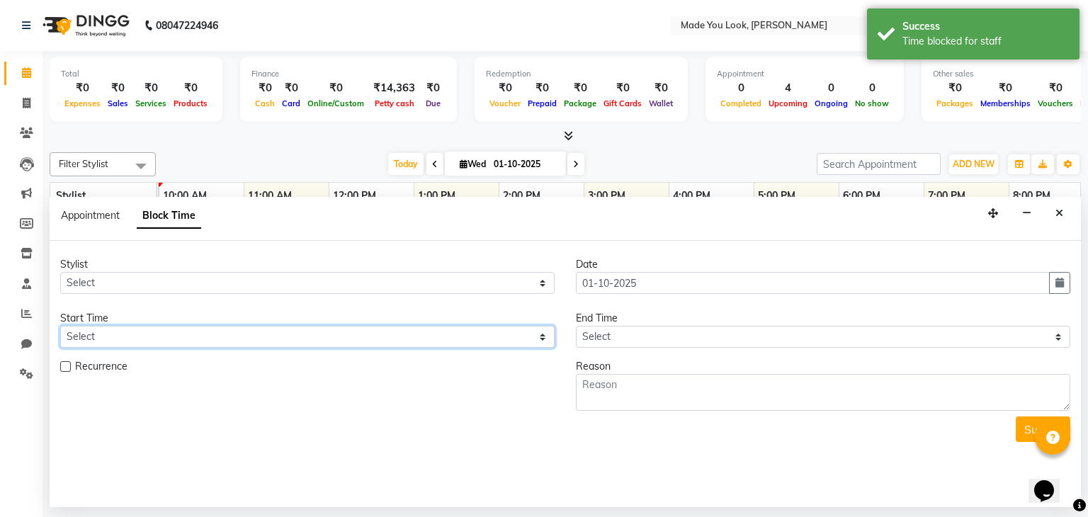
drag, startPoint x: 349, startPoint y: 346, endPoint x: 354, endPoint y: 324, distance: 23.4
click at [349, 346] on select "Select" at bounding box center [307, 337] width 495 height 22
click at [1060, 210] on icon "Close" at bounding box center [1060, 213] width 8 height 10
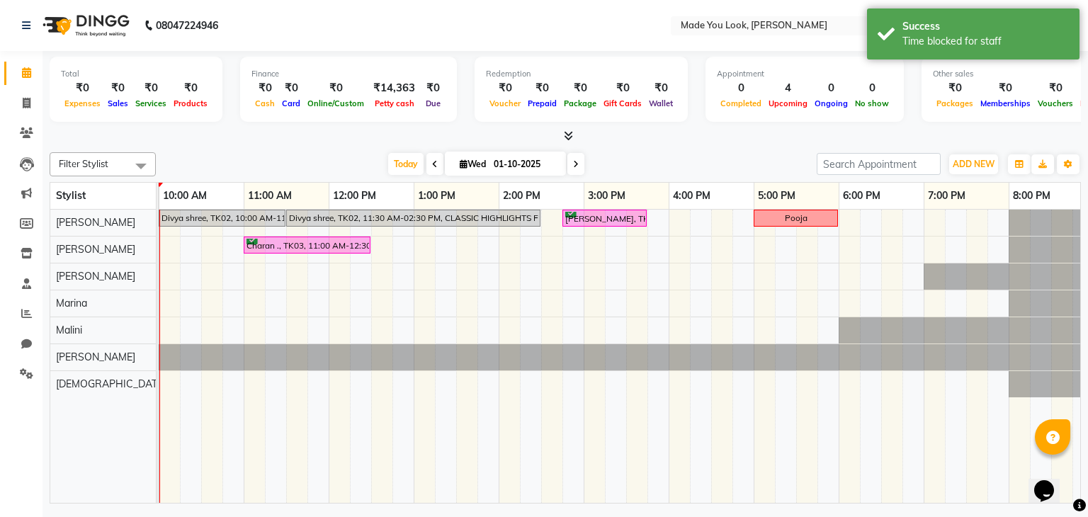
click at [761, 246] on div "Divya shree, TK02, 10:00 AM-11:30 AM, CURL-CUT BELOW SHOULDER PRANAV Divya shre…" at bounding box center [541, 357] width 1105 height 294
select select "83313"
select select "tentative"
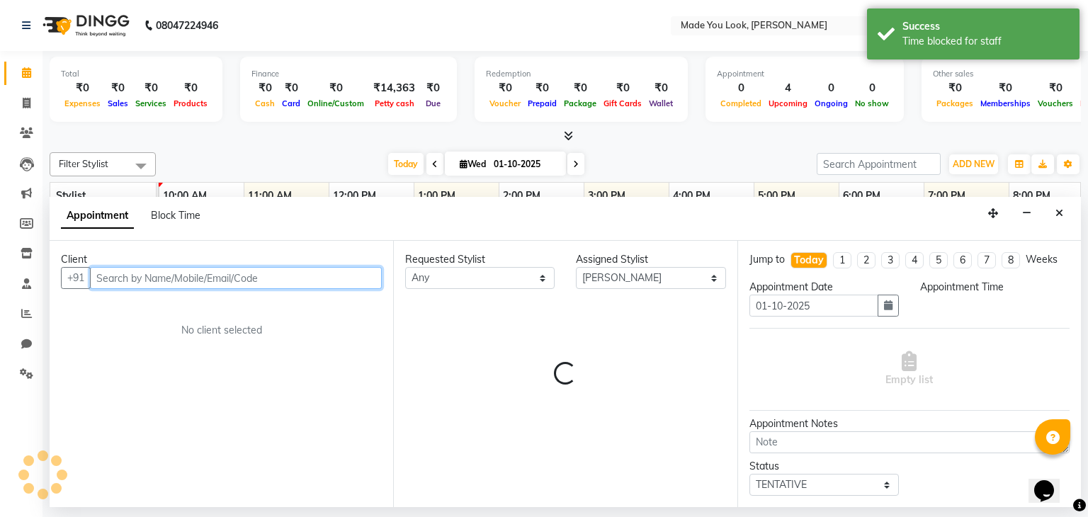
select select "1020"
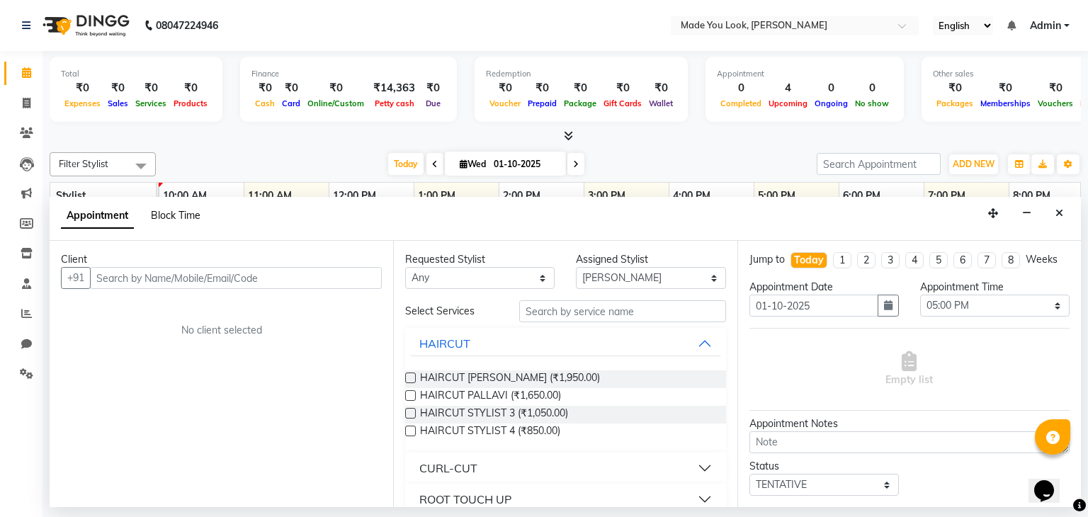
click at [184, 213] on span "Block Time" at bounding box center [176, 215] width 50 height 13
select select "83313"
select select "1020"
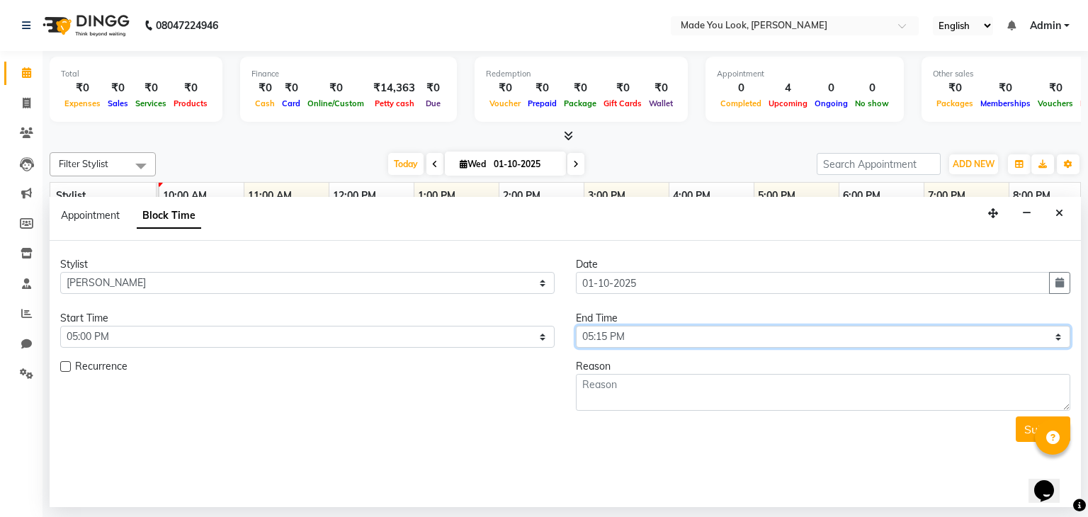
click at [621, 337] on select "Select 09:00 AM 09:15 AM 09:30 AM 09:45 AM 10:00 AM 10:15 AM 10:30 AM 10:45 AM …" at bounding box center [823, 337] width 495 height 22
select select "1080"
click at [576, 326] on select "Select 09:00 AM 09:15 AM 09:30 AM 09:45 AM 10:00 AM 10:15 AM 10:30 AM 10:45 AM …" at bounding box center [823, 337] width 495 height 22
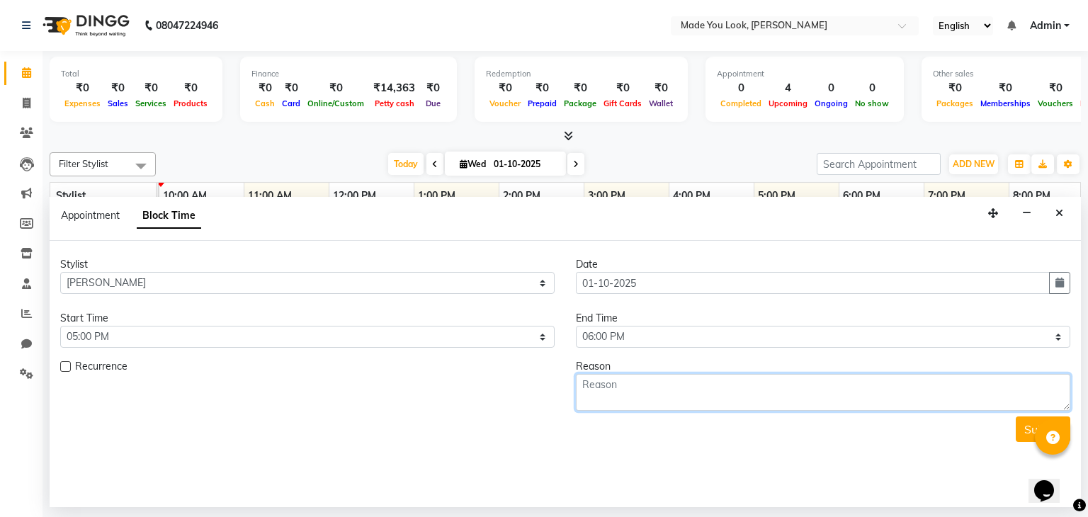
click at [604, 384] on textarea at bounding box center [823, 392] width 495 height 37
type textarea "Pooja"
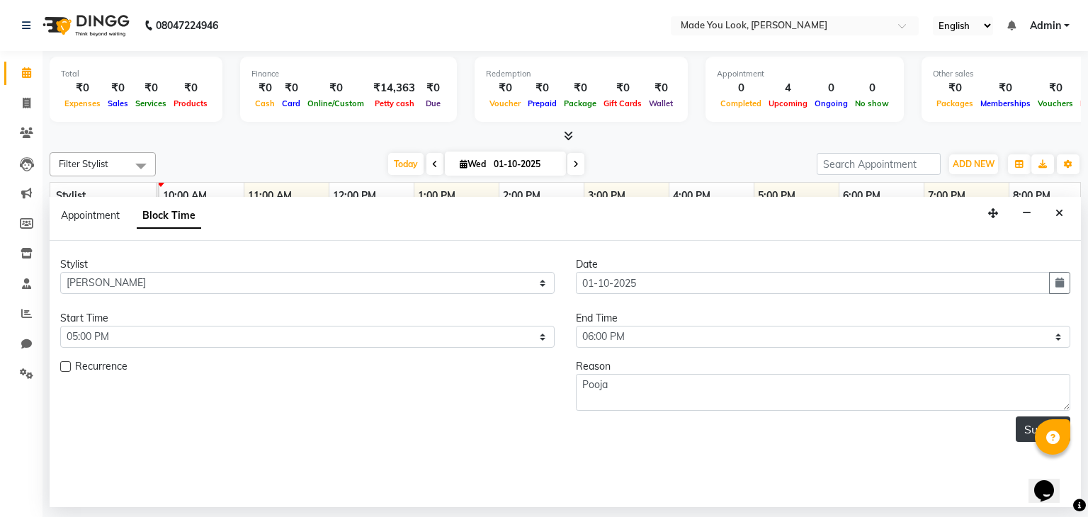
click at [1020, 429] on button "Submit" at bounding box center [1043, 430] width 55 height 26
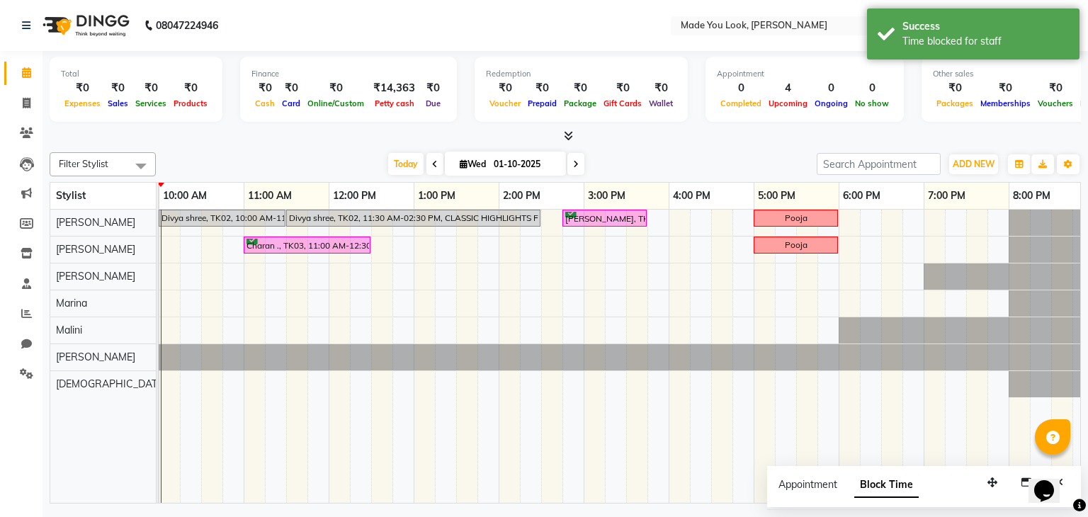
click at [767, 276] on div "Divya shree, TK02, 10:00 AM-11:30 AM, CURL-CUT BELOW SHOULDER PRANAV Divya shre…" at bounding box center [541, 357] width 1105 height 294
select select "91990"
select select "tentative"
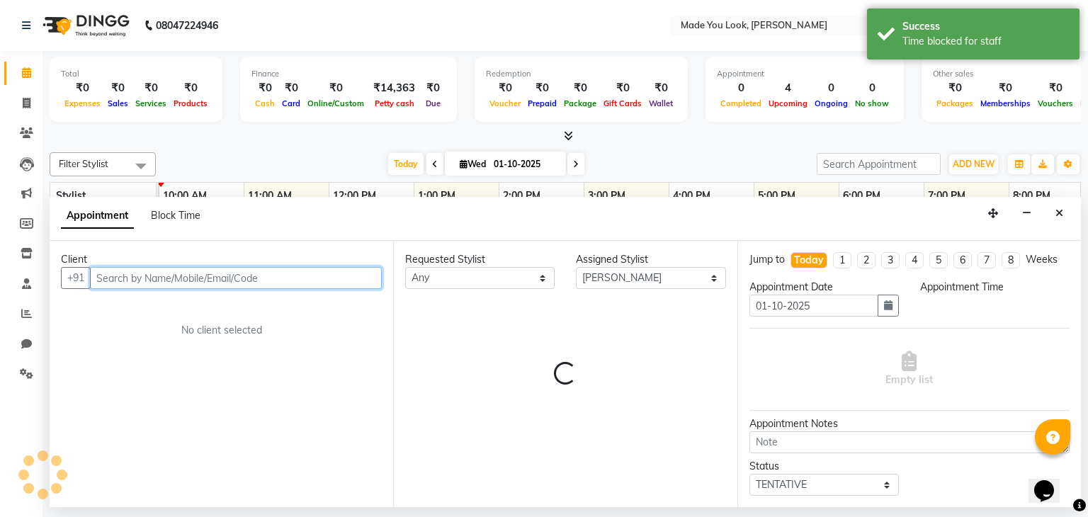
select select "1020"
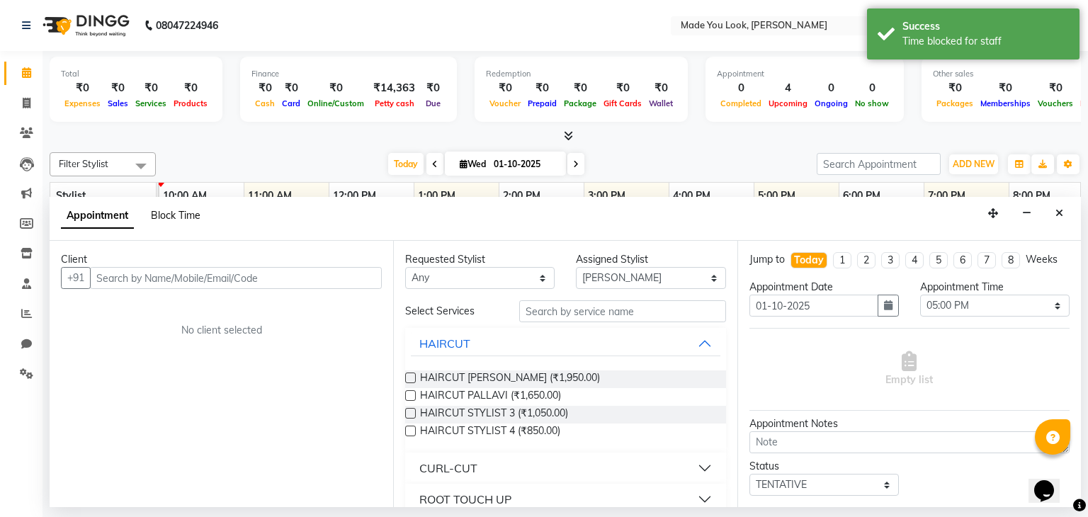
click at [181, 220] on span "Block Time" at bounding box center [176, 215] width 50 height 13
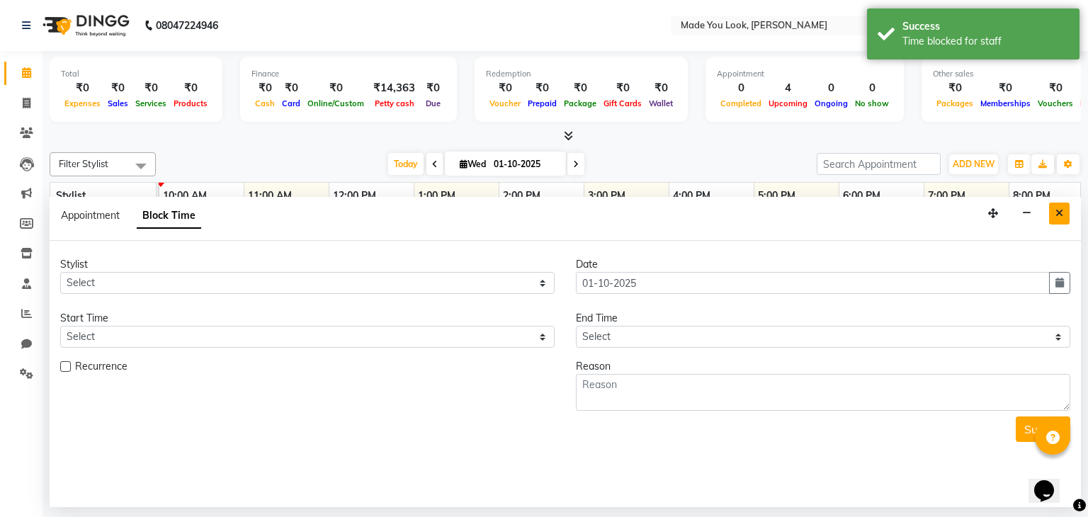
click at [1054, 213] on button "Close" at bounding box center [1059, 214] width 21 height 22
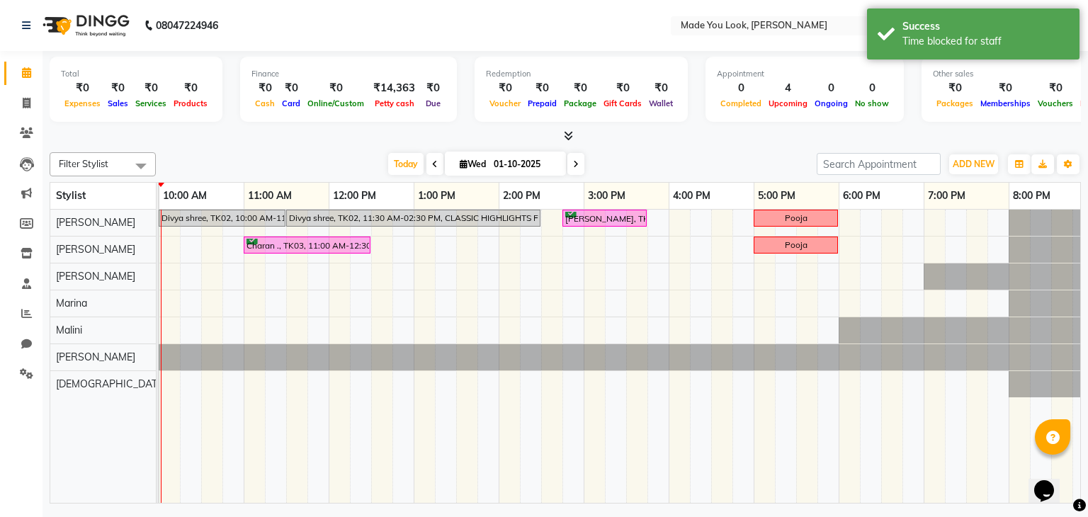
click at [762, 276] on div "Divya shree, TK02, 10:00 AM-11:30 AM, CURL-CUT BELOW SHOULDER PRANAV Divya shre…" at bounding box center [541, 357] width 1105 height 294
select select "91990"
select select "tentative"
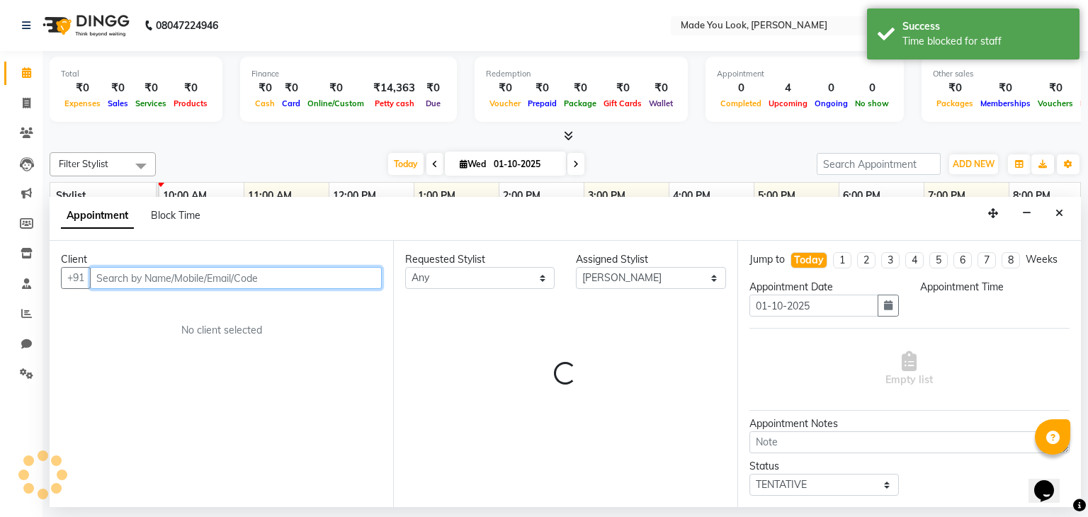
select select "1020"
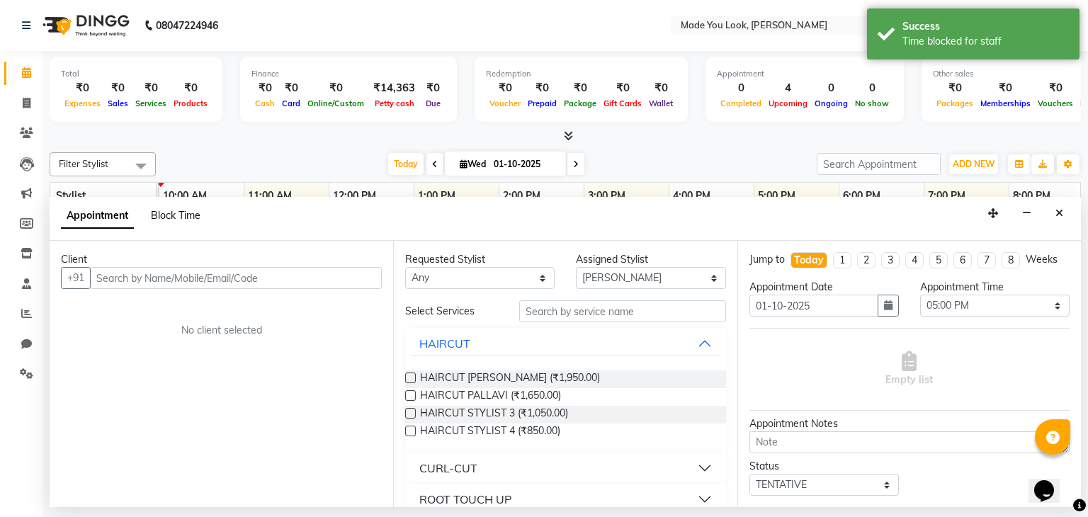
click at [170, 215] on span "Block Time" at bounding box center [176, 215] width 50 height 13
select select "91990"
select select "1020"
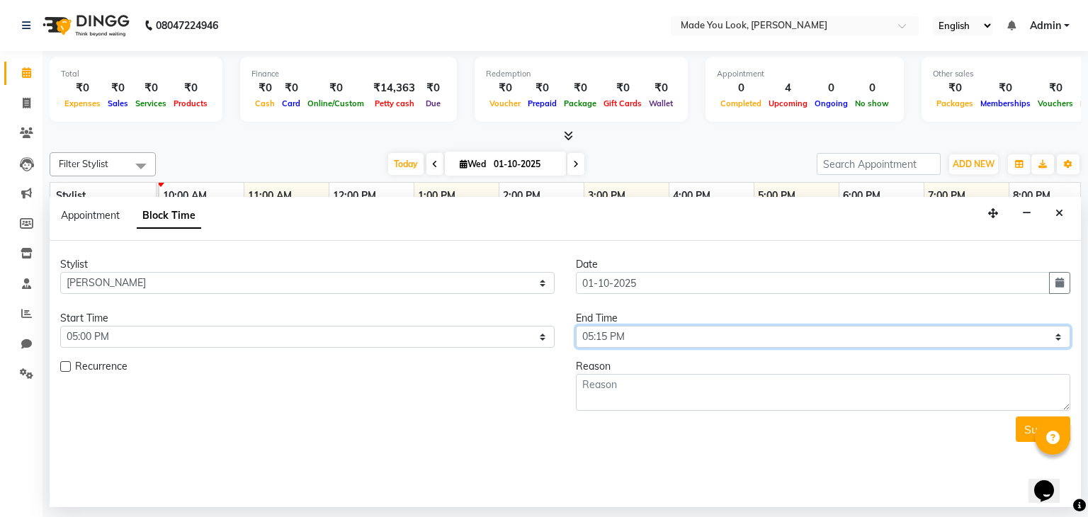
click at [677, 335] on select "Select 09:00 AM 09:15 AM 09:30 AM 09:45 AM 10:00 AM 10:15 AM 10:30 AM 10:45 AM …" at bounding box center [823, 337] width 495 height 22
select select "1080"
click at [576, 326] on select "Select 09:00 AM 09:15 AM 09:30 AM 09:45 AM 10:00 AM 10:15 AM 10:30 AM 10:45 AM …" at bounding box center [823, 337] width 495 height 22
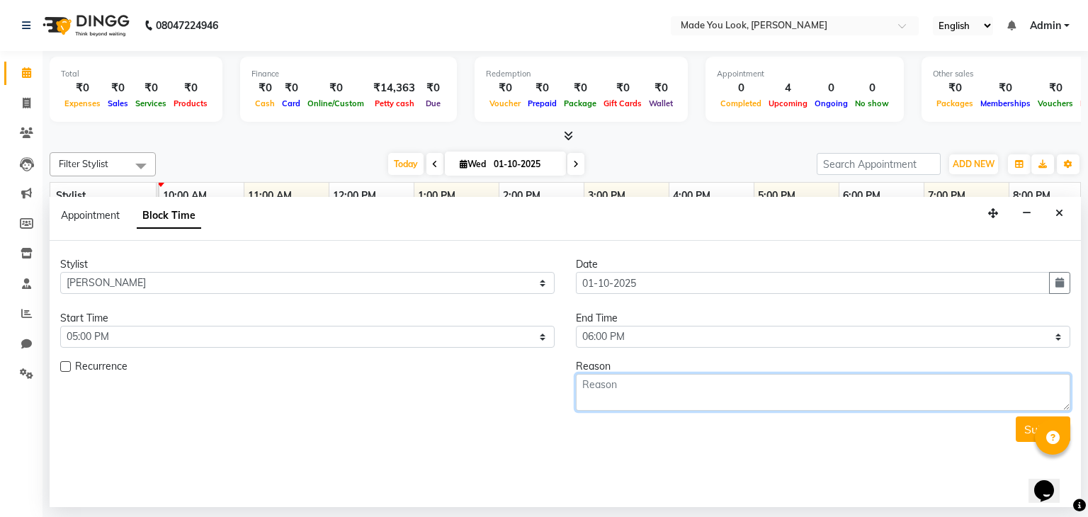
click at [634, 380] on textarea at bounding box center [823, 392] width 495 height 37
type textarea "Pooja"
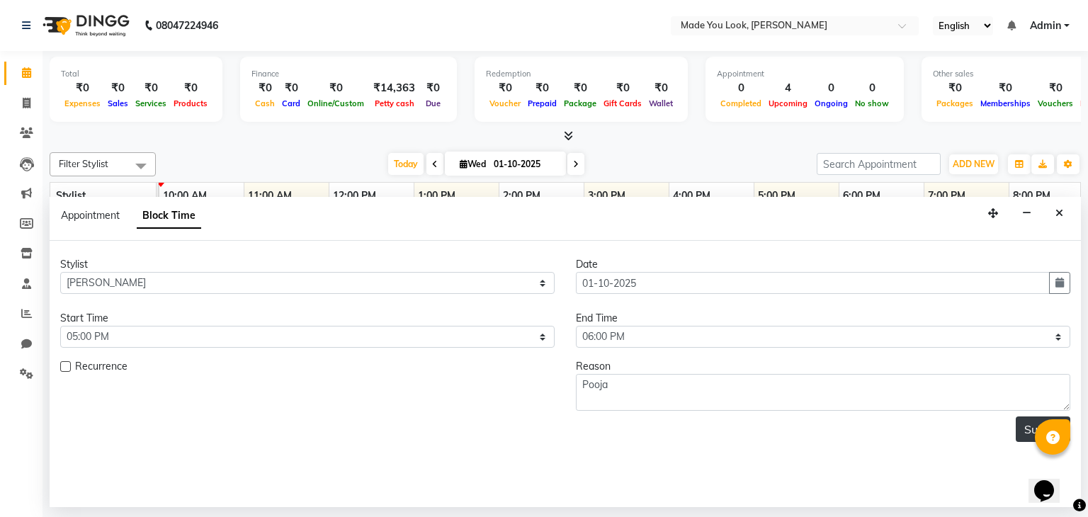
click at [1020, 429] on button "Submit" at bounding box center [1043, 430] width 55 height 26
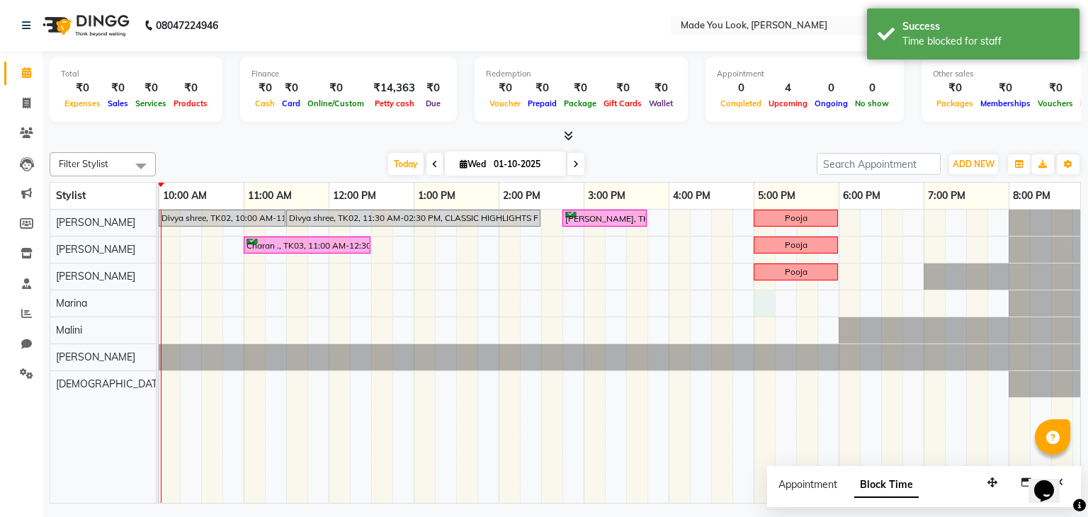
click at [762, 304] on div "Divya shree, TK02, 10:00 AM-11:30 AM, CURL-CUT BELOW SHOULDER PRANAV Divya shre…" at bounding box center [541, 357] width 1105 height 294
select select "89352"
select select "1020"
select select "tentative"
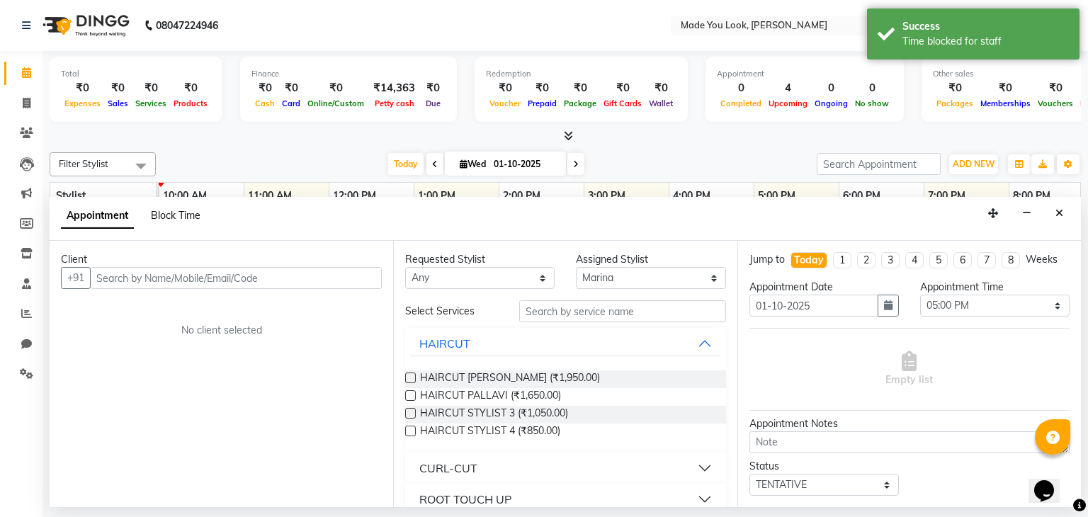
click at [181, 213] on span "Block Time" at bounding box center [176, 215] width 50 height 13
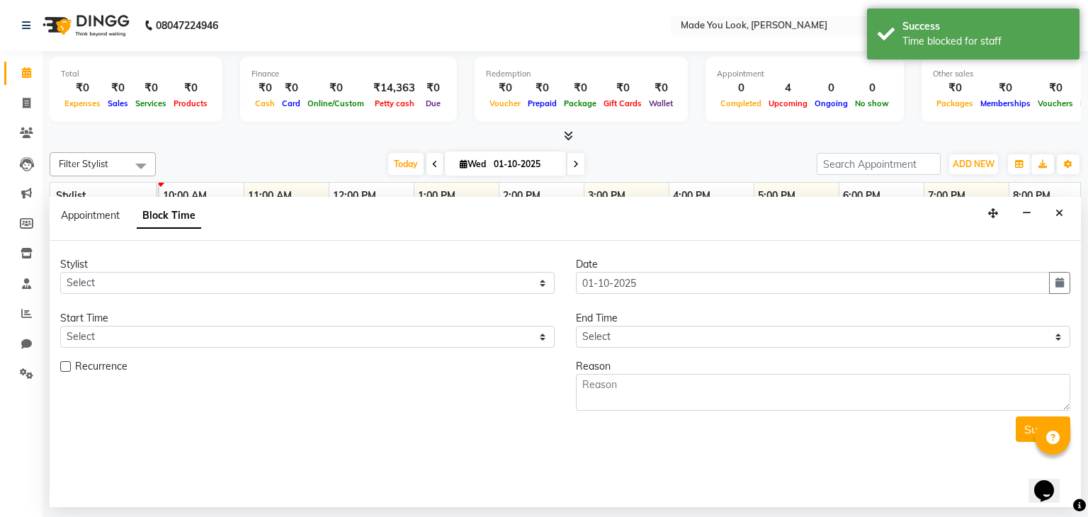
click at [1064, 215] on button "Close" at bounding box center [1059, 214] width 21 height 22
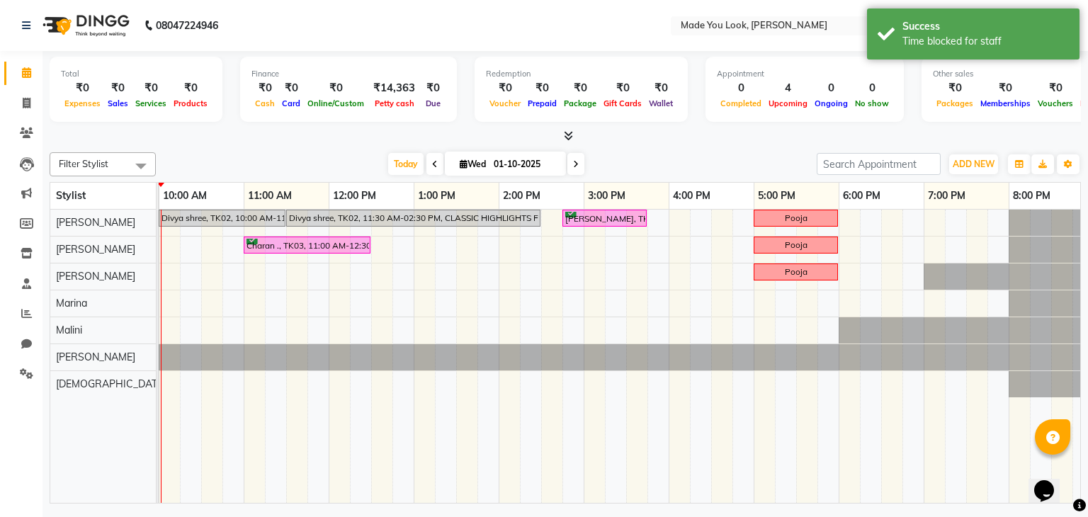
click at [763, 302] on div "Divya shree, TK02, 10:00 AM-11:30 AM, CURL-CUT BELOW SHOULDER PRANAV Divya shre…" at bounding box center [541, 357] width 1105 height 294
select select "89352"
select select "tentative"
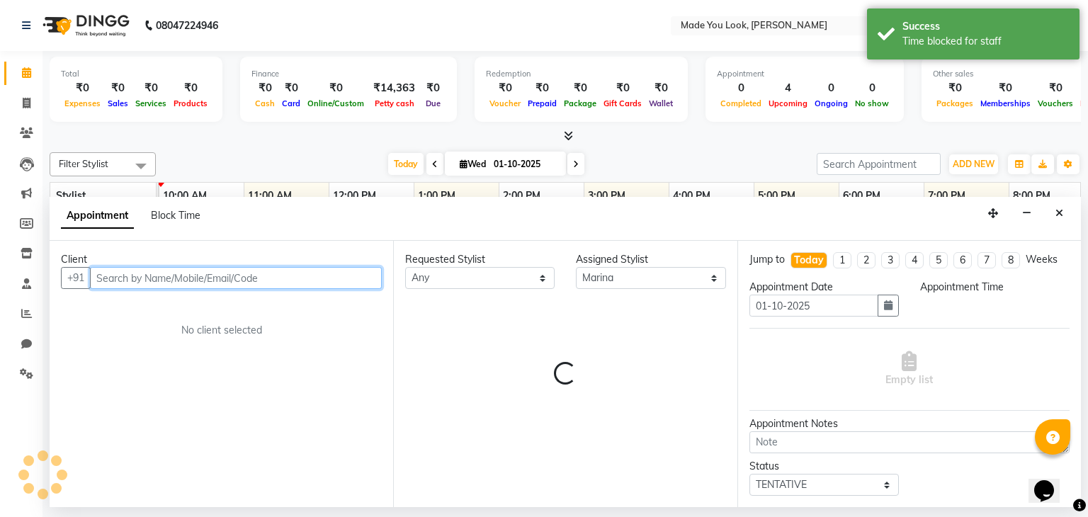
select select "1020"
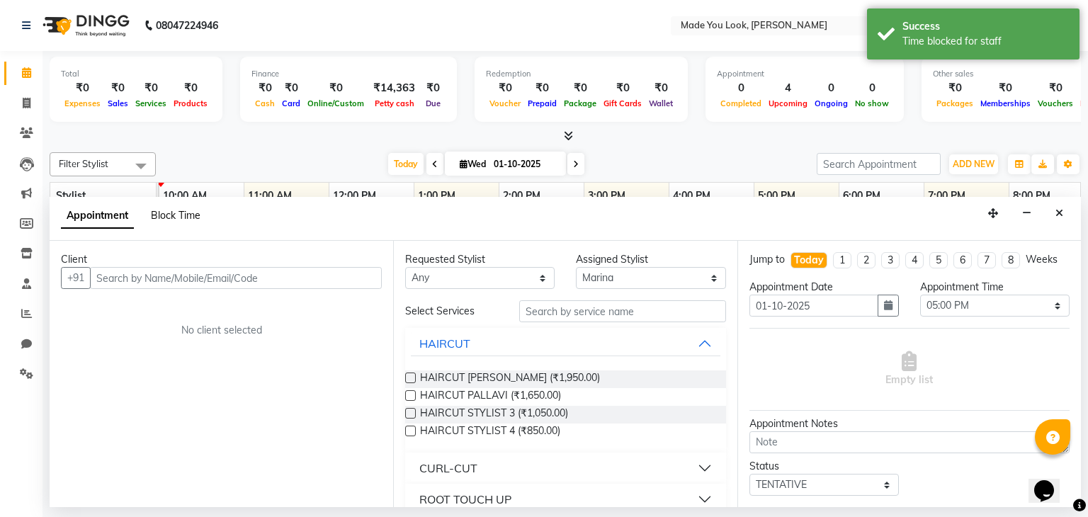
click at [197, 213] on span "Block Time" at bounding box center [176, 215] width 50 height 13
select select "89352"
select select "1020"
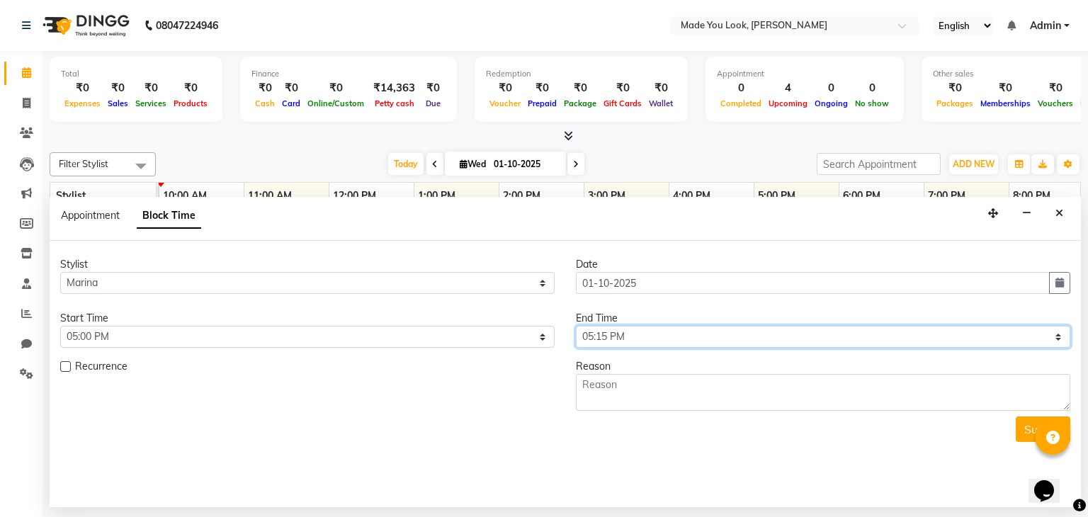
click at [675, 337] on select "Select 09:00 AM 09:15 AM 09:30 AM 09:45 AM 10:00 AM 10:15 AM 10:30 AM 10:45 AM …" at bounding box center [823, 337] width 495 height 22
select select "1080"
click at [576, 326] on select "Select 09:00 AM 09:15 AM 09:30 AM 09:45 AM 10:00 AM 10:15 AM 10:30 AM 10:45 AM …" at bounding box center [823, 337] width 495 height 22
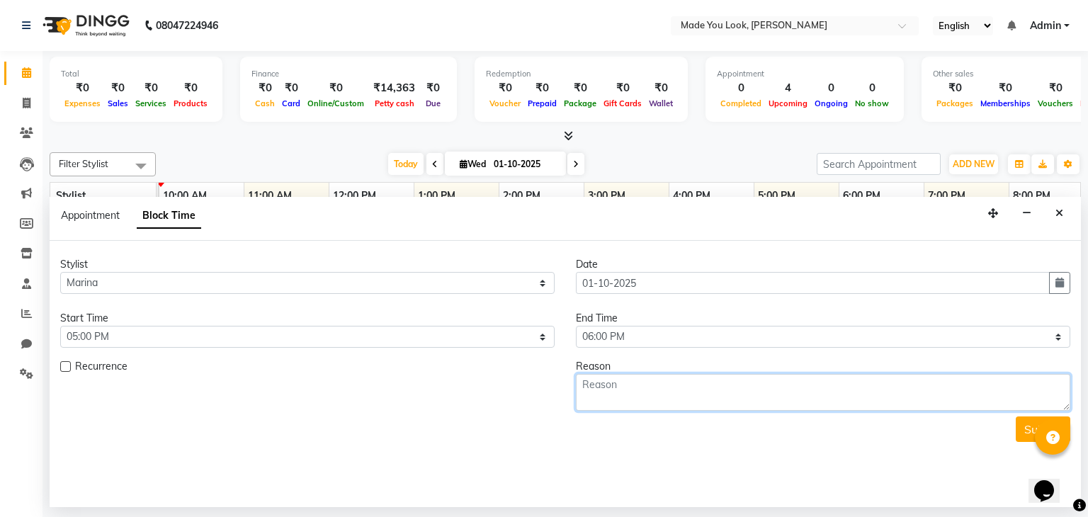
click at [638, 375] on textarea at bounding box center [823, 392] width 495 height 37
type textarea "Pooja"
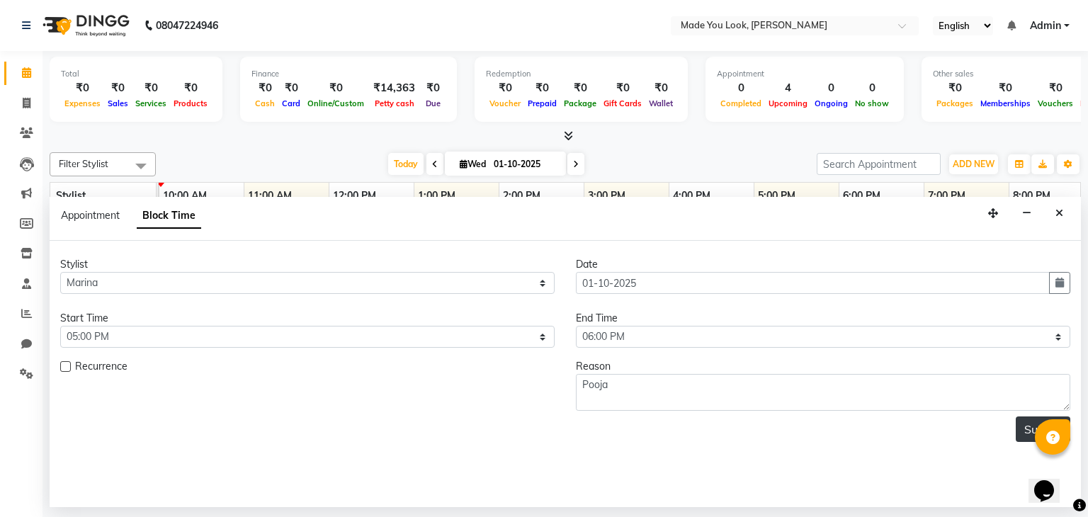
click at [1023, 429] on button "Submit" at bounding box center [1043, 430] width 55 height 26
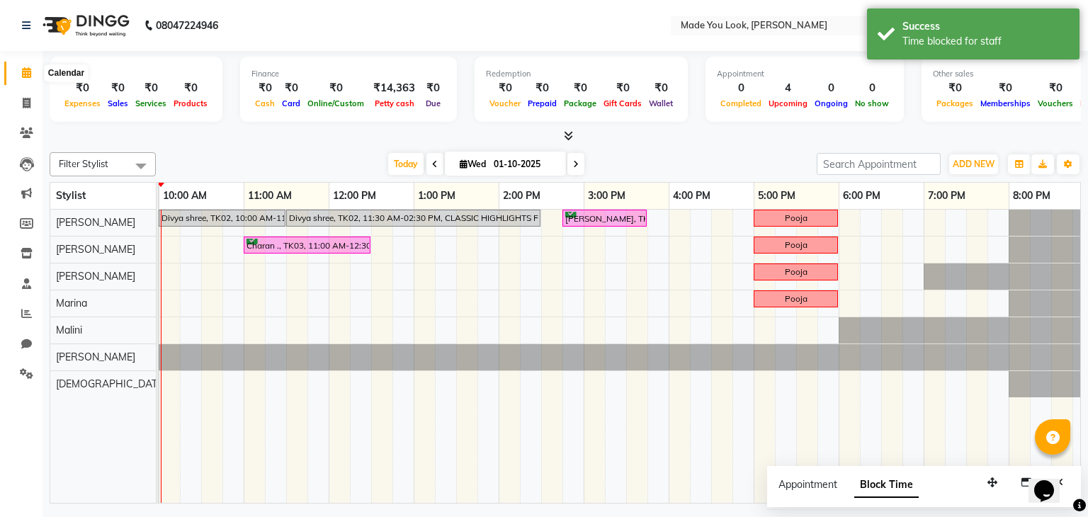
click at [19, 70] on span at bounding box center [26, 73] width 25 height 16
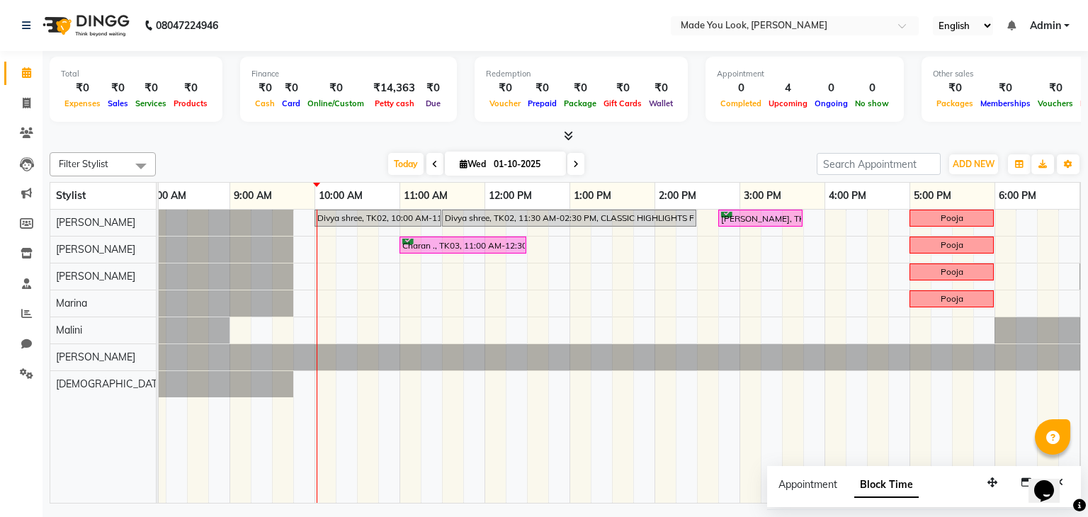
scroll to position [0, 0]
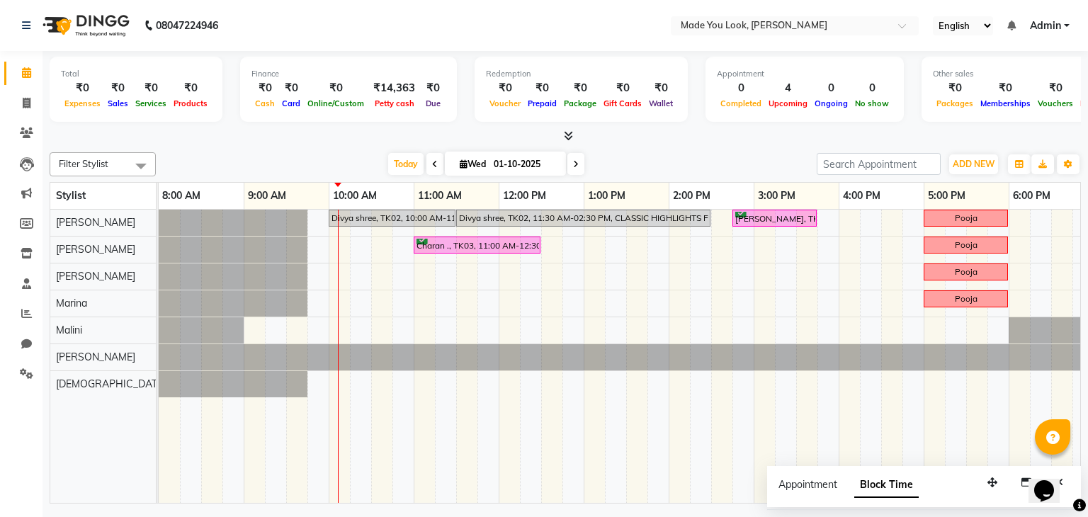
click at [575, 160] on icon at bounding box center [576, 164] width 6 height 9
type input "02-10-2025"
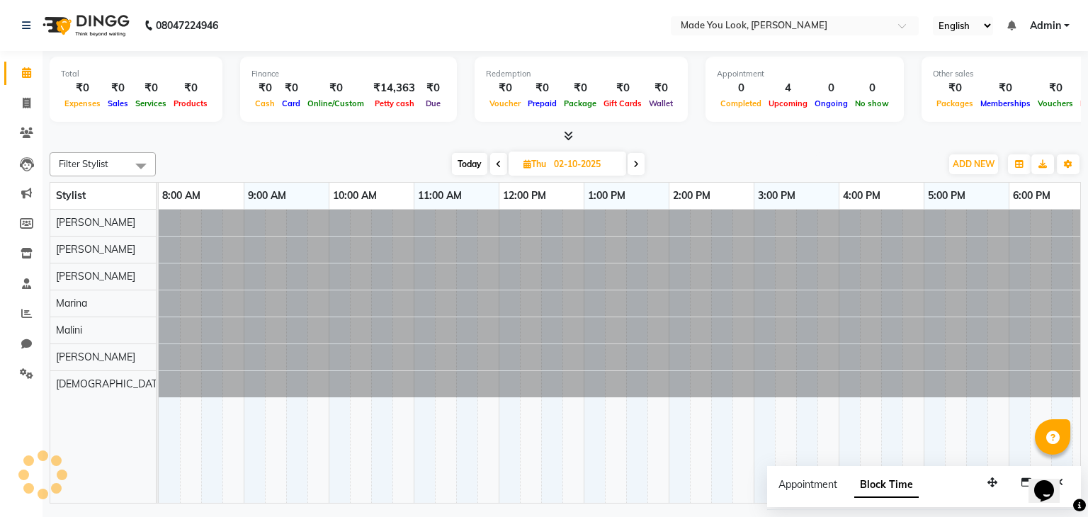
scroll to position [0, 170]
click at [579, 162] on input "02-10-2025" at bounding box center [585, 164] width 71 height 21
select select "10"
select select "2025"
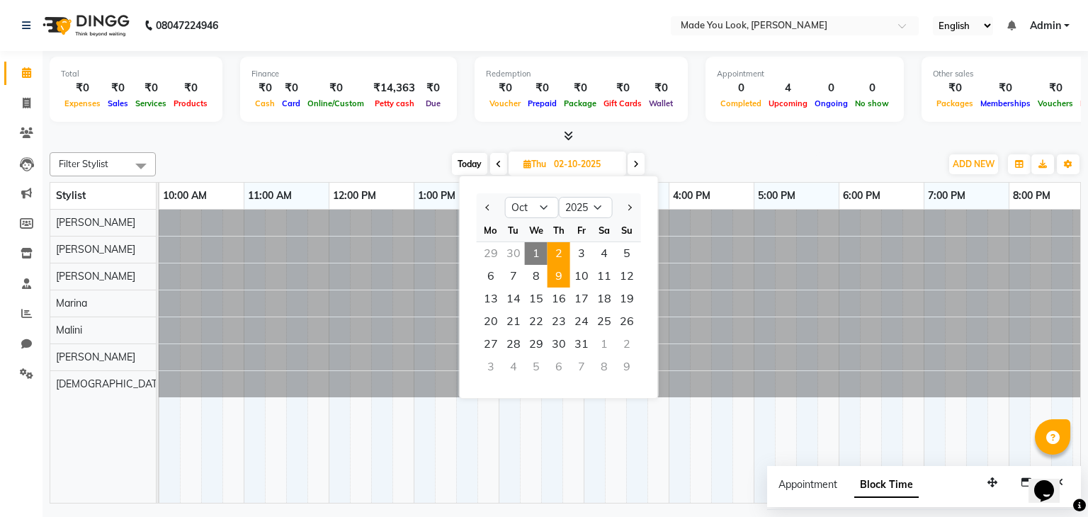
click at [557, 276] on span "9" at bounding box center [559, 276] width 23 height 23
type input "[DATE]"
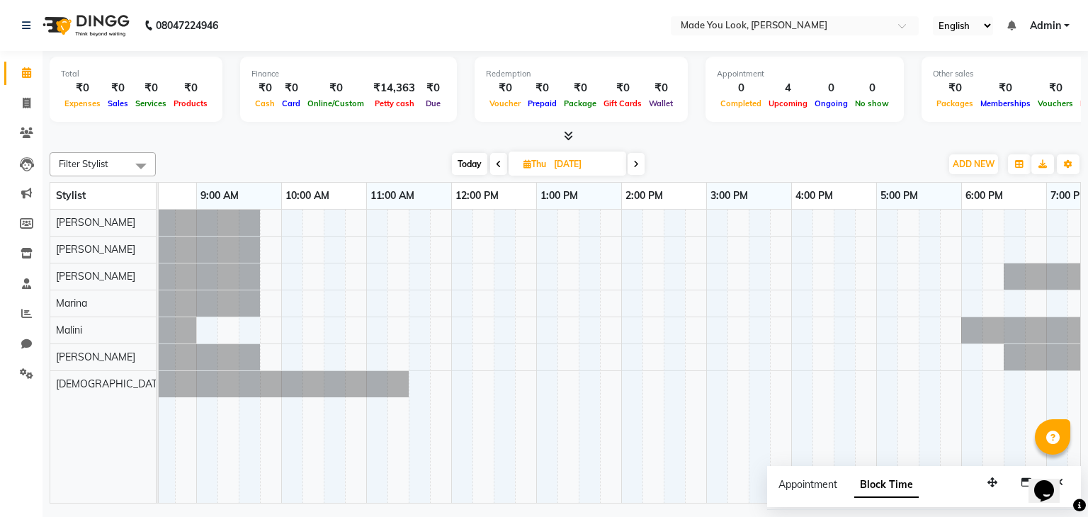
scroll to position [0, 111]
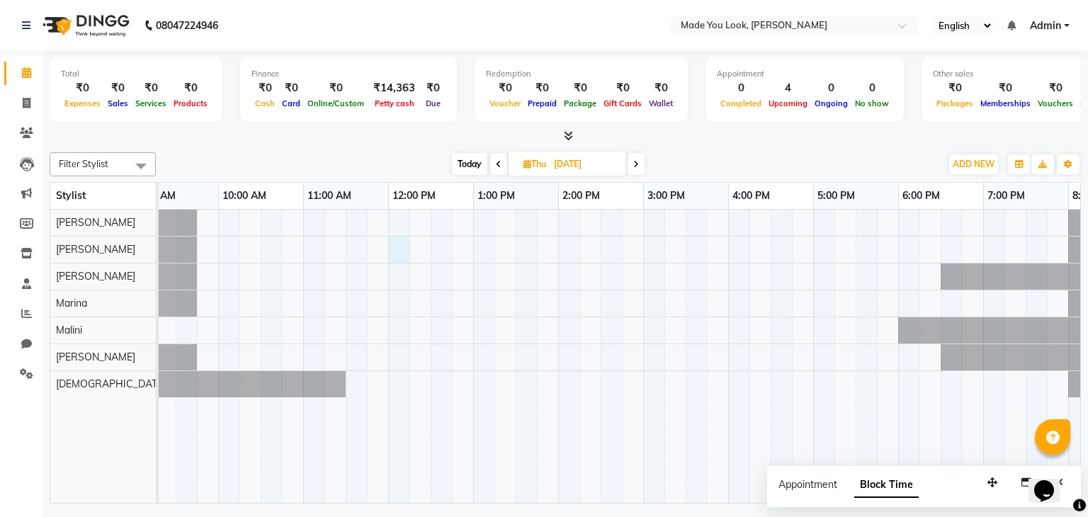
click at [397, 245] on div at bounding box center [600, 357] width 1105 height 294
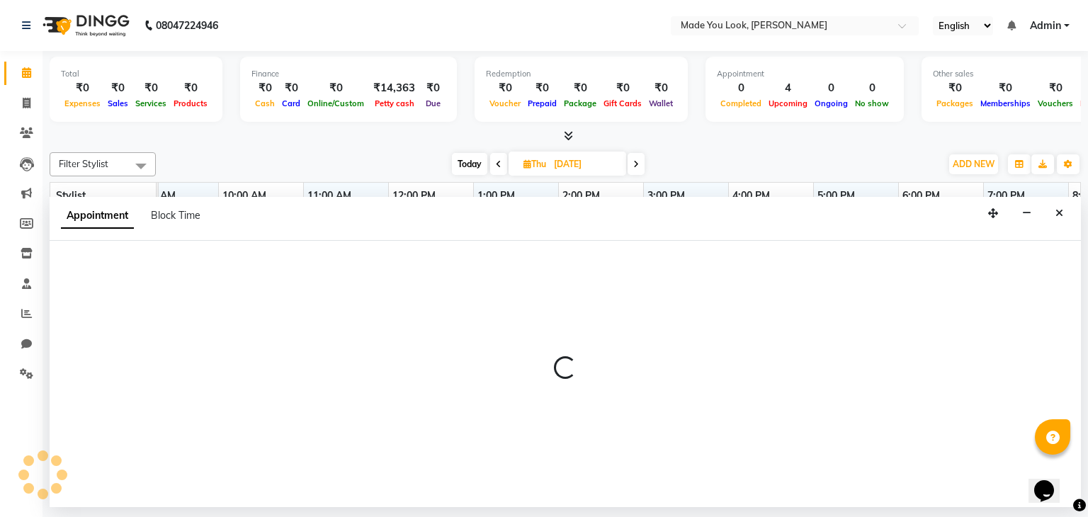
select select "83313"
select select "720"
select select "tentative"
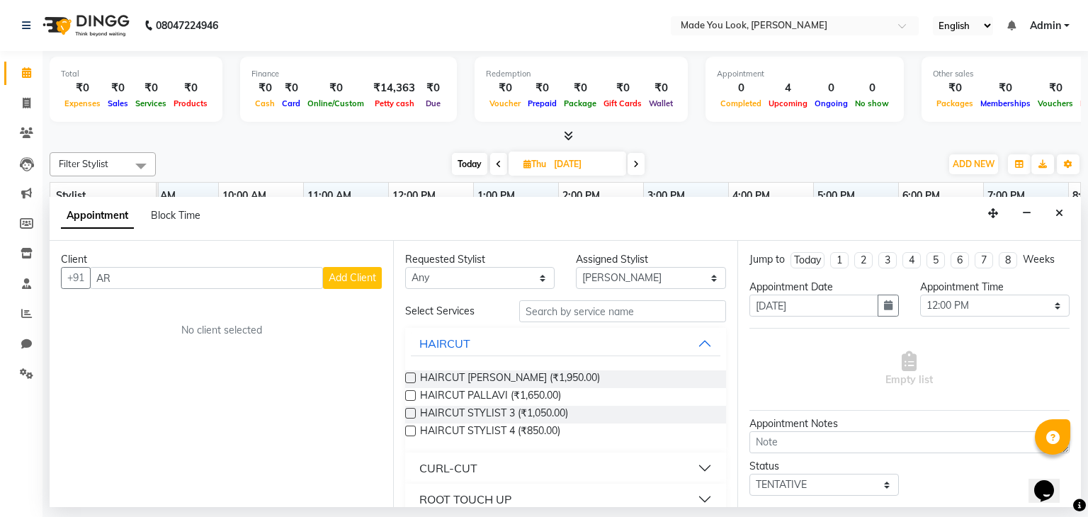
type input "A"
click at [1052, 211] on button "Close" at bounding box center [1059, 214] width 21 height 22
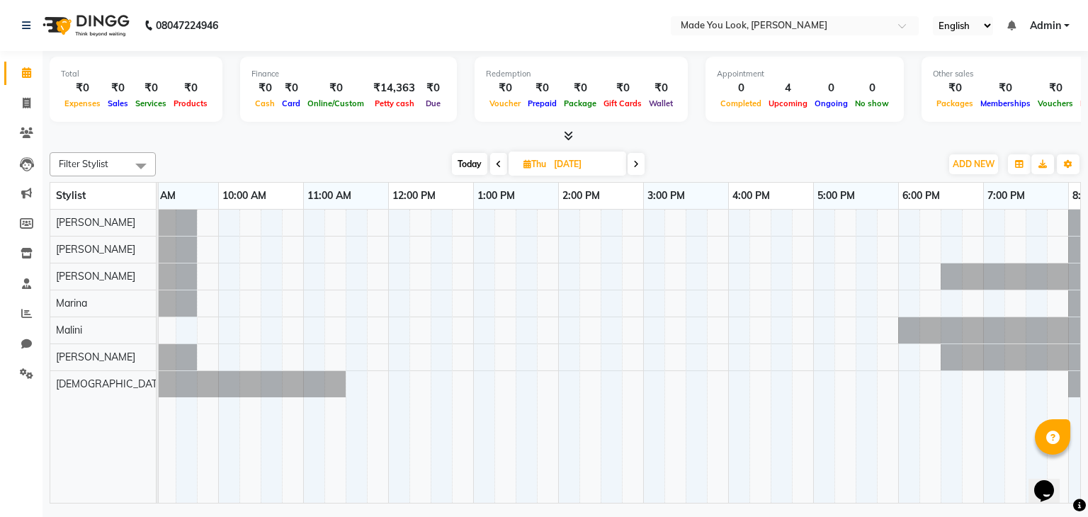
click at [229, 249] on div at bounding box center [600, 357] width 1105 height 294
select select "83313"
select select "tentative"
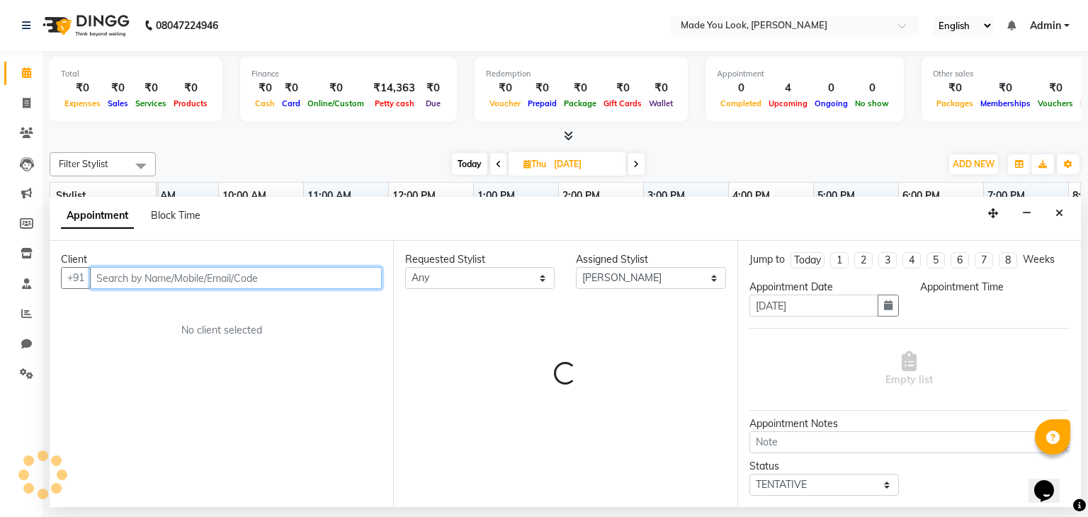
select select "600"
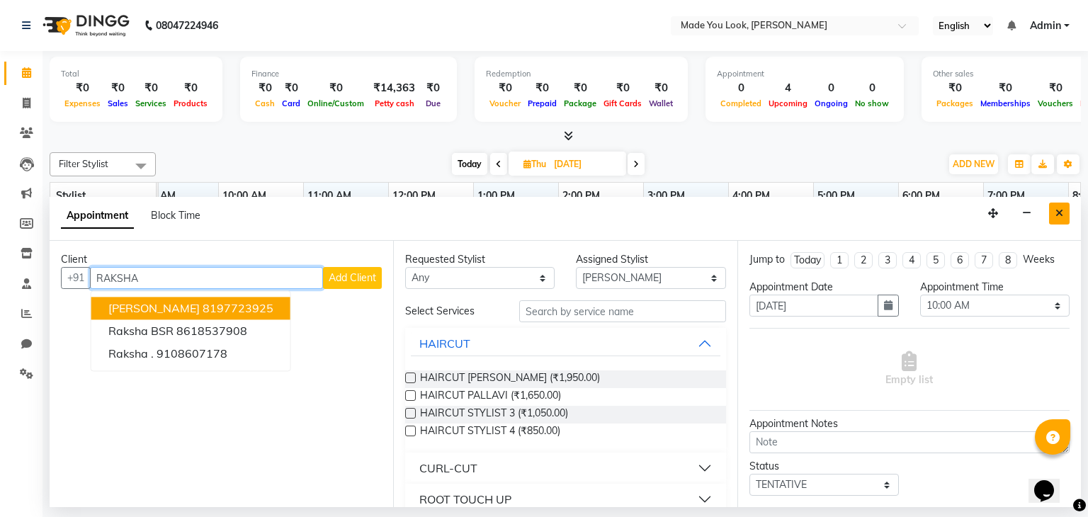
type input "RAKSHA"
click at [1060, 216] on icon "Close" at bounding box center [1060, 213] width 8 height 10
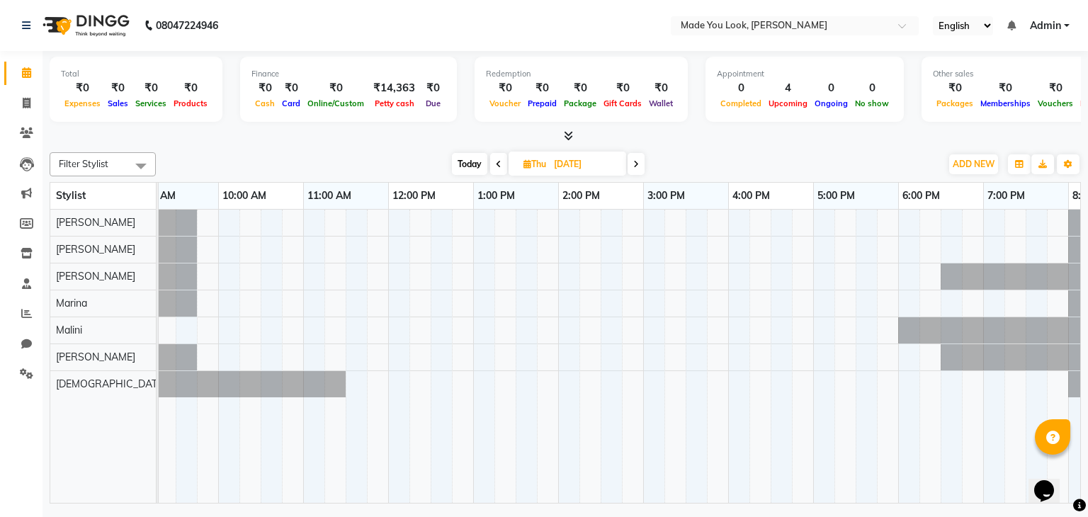
click at [517, 157] on span "Thu 09-10-2025" at bounding box center [568, 164] width 118 height 24
click at [465, 159] on span "Today" at bounding box center [469, 164] width 35 height 22
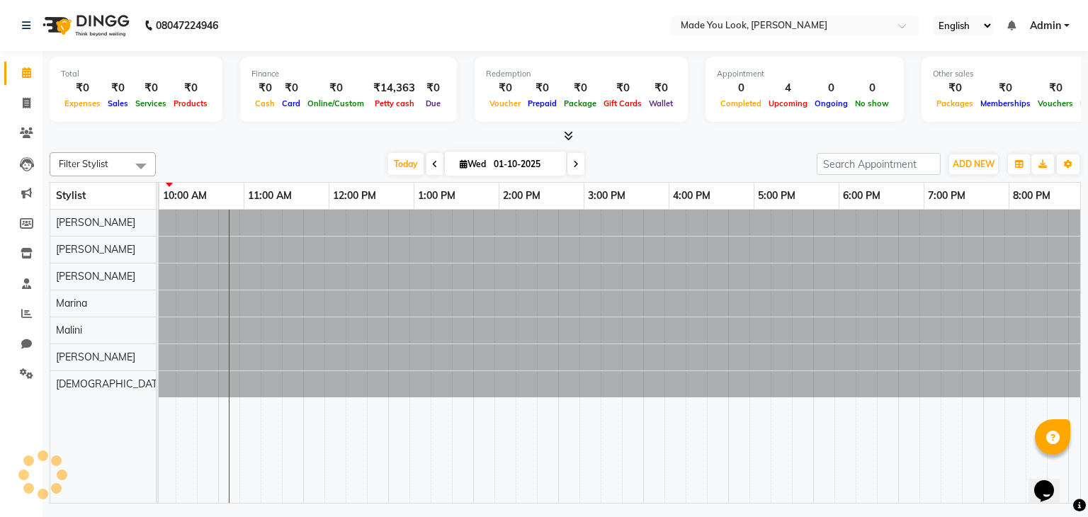
scroll to position [0, 170]
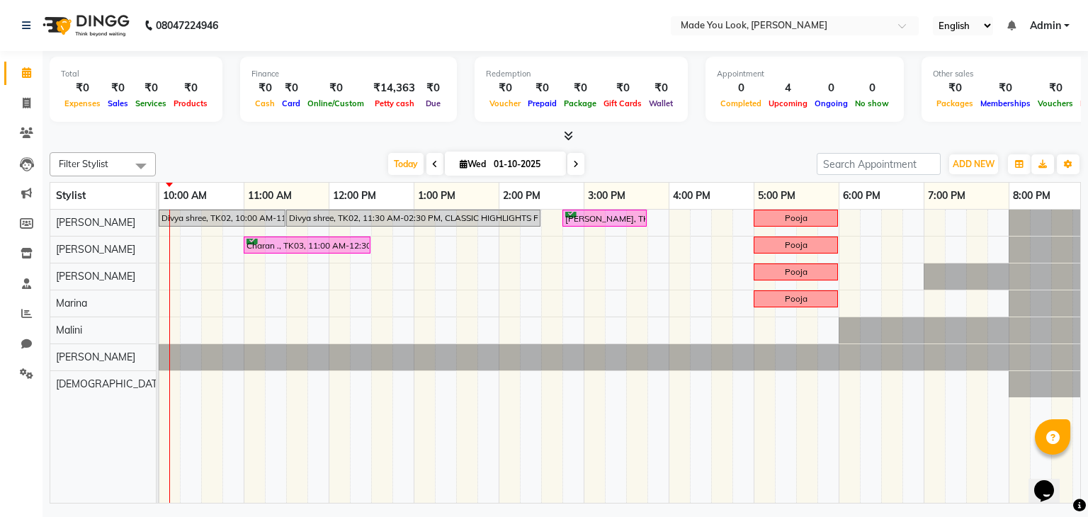
click at [434, 165] on icon at bounding box center [435, 164] width 6 height 9
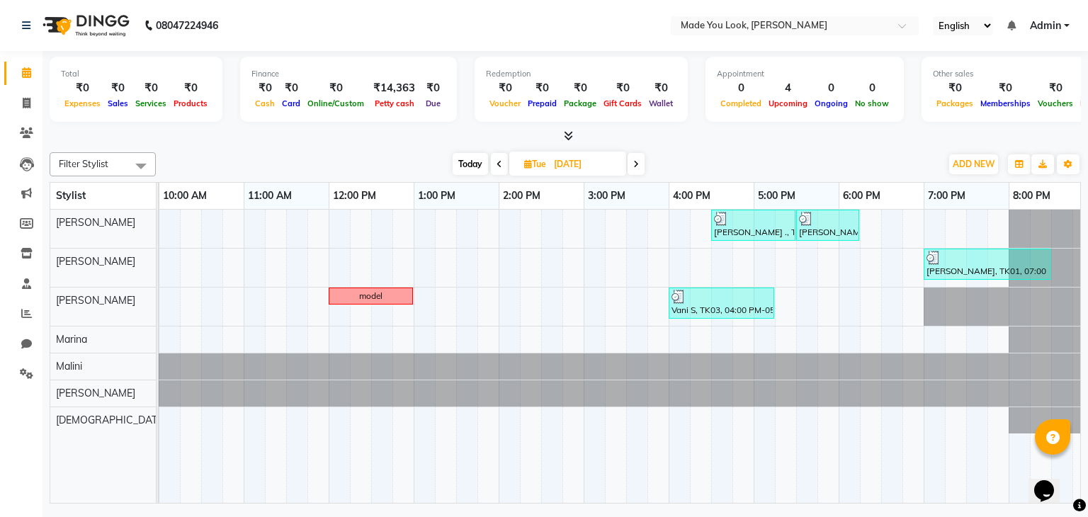
click at [497, 162] on icon at bounding box center [500, 164] width 6 height 9
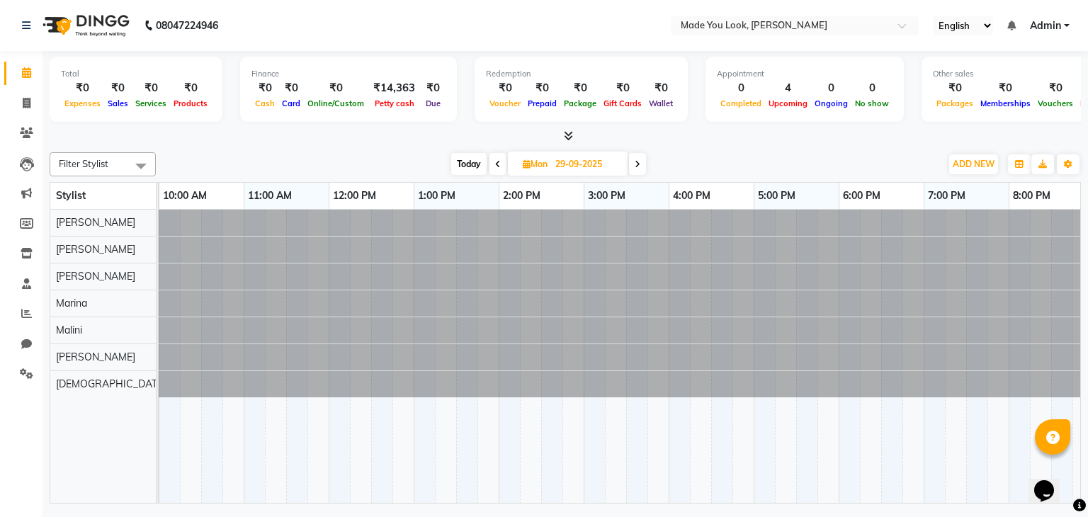
click at [495, 162] on icon at bounding box center [498, 164] width 6 height 9
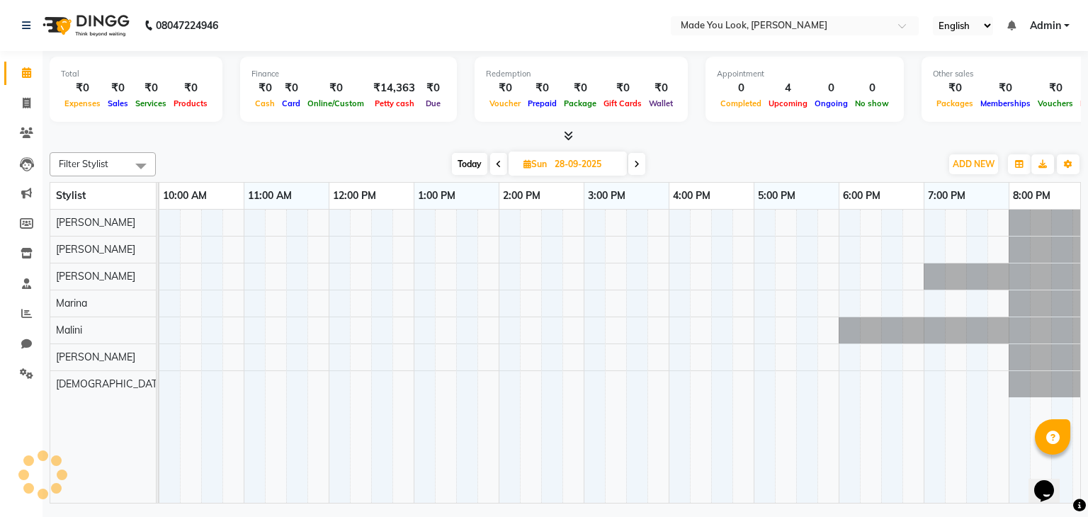
click at [496, 162] on icon at bounding box center [499, 164] width 6 height 9
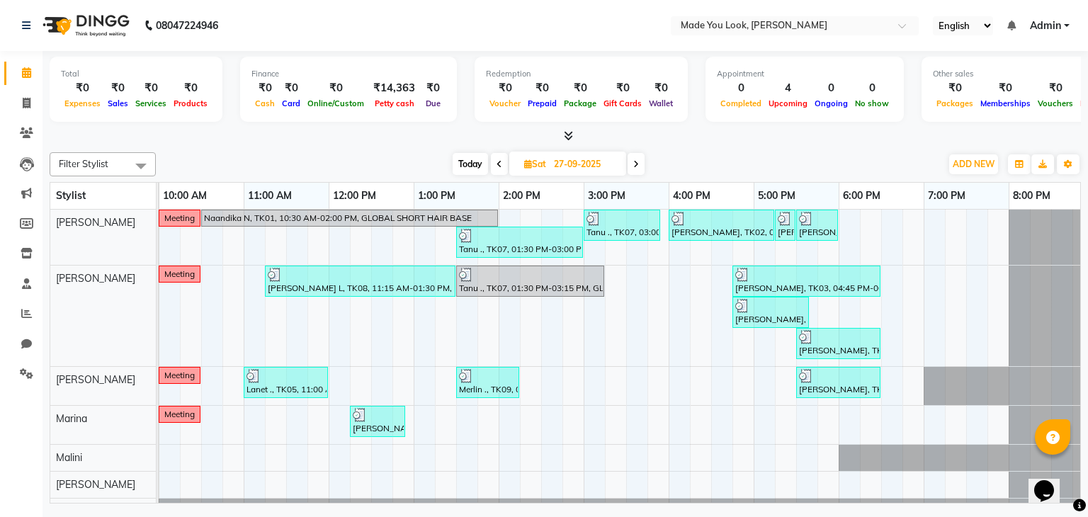
click at [631, 165] on span at bounding box center [636, 164] width 17 height 22
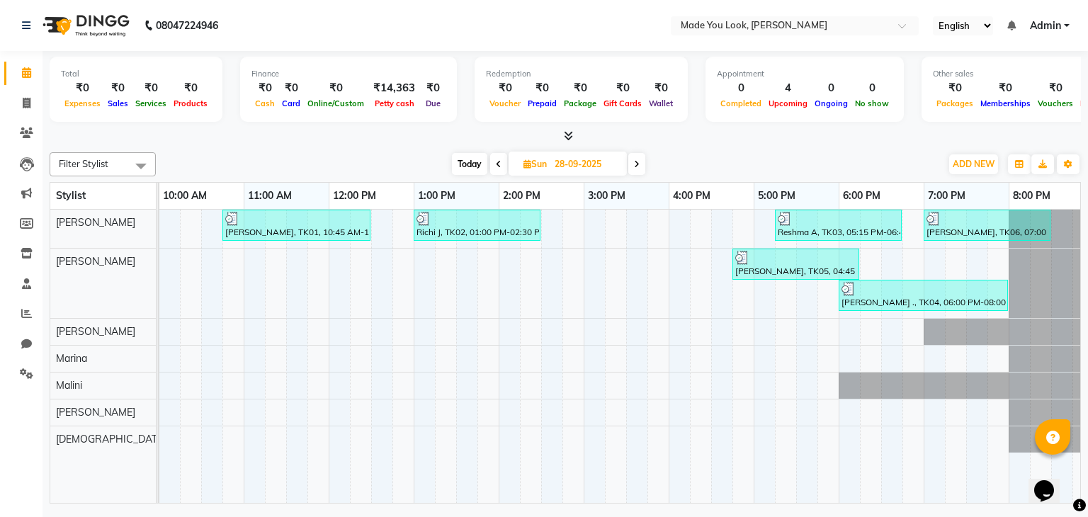
click at [499, 162] on icon at bounding box center [499, 164] width 6 height 9
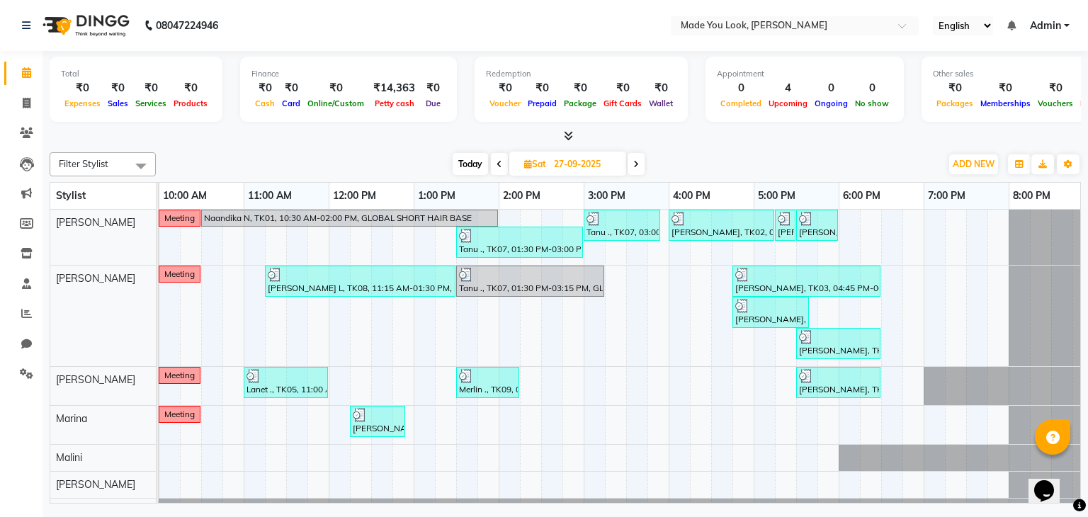
click at [497, 164] on icon at bounding box center [500, 164] width 6 height 9
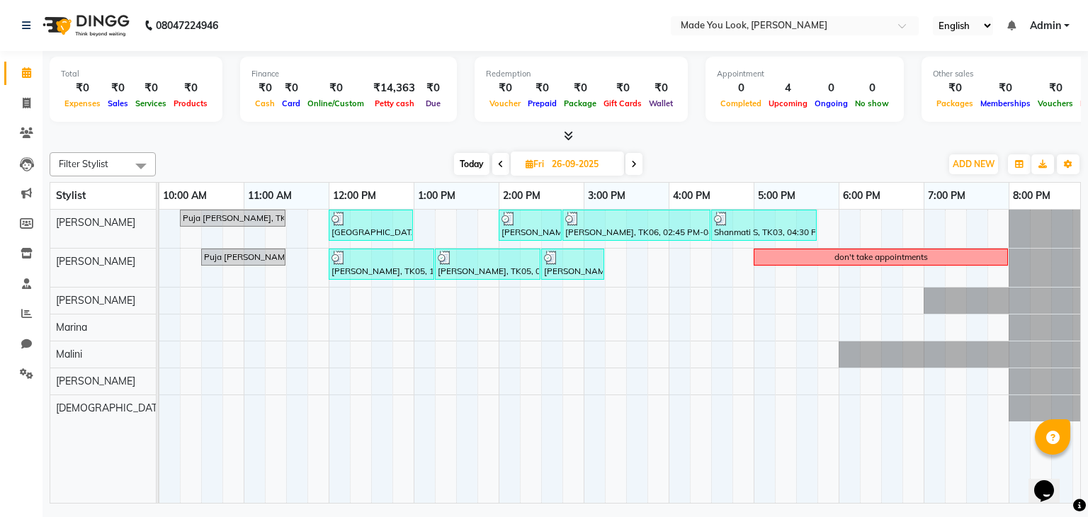
click at [498, 164] on icon at bounding box center [501, 164] width 6 height 9
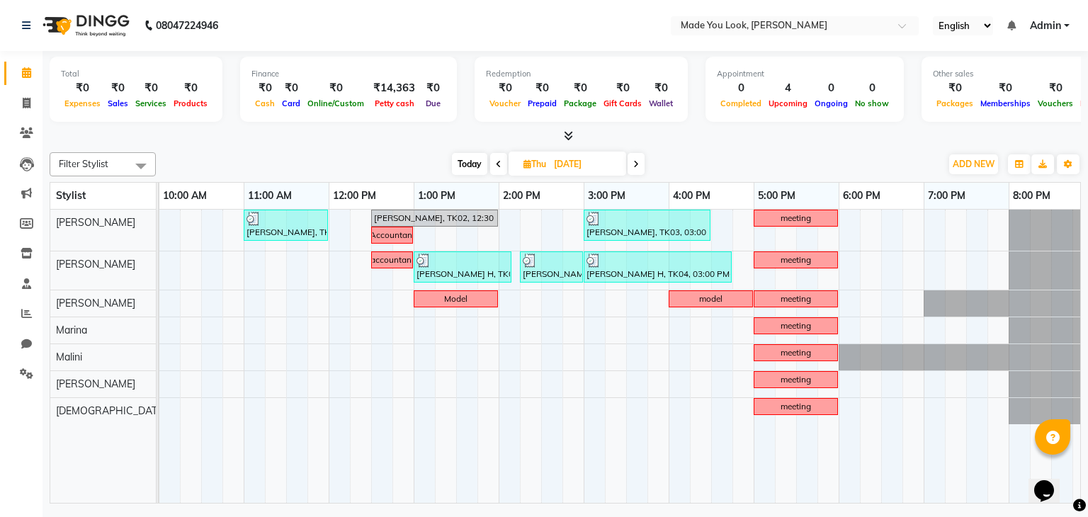
click at [497, 164] on icon at bounding box center [499, 164] width 6 height 9
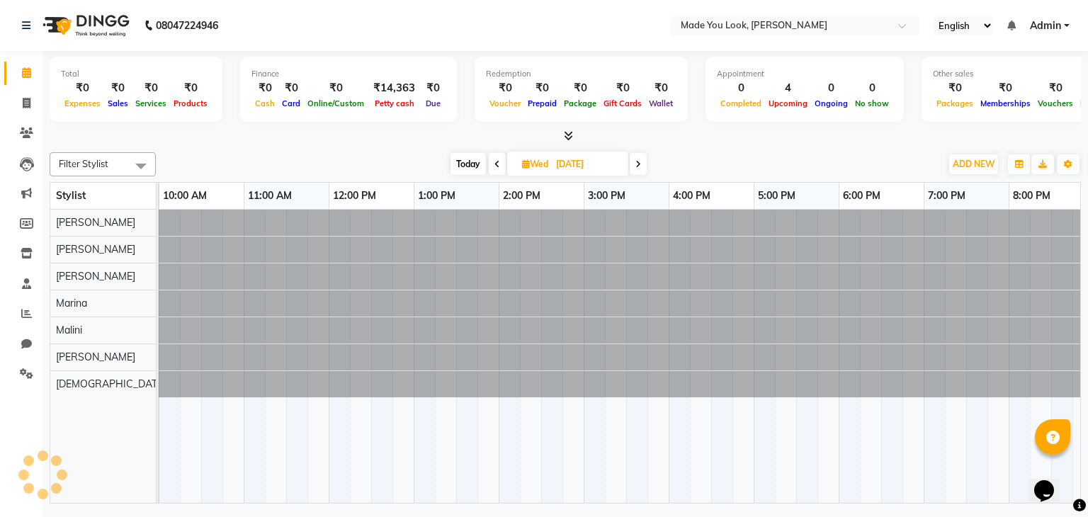
scroll to position [0, 0]
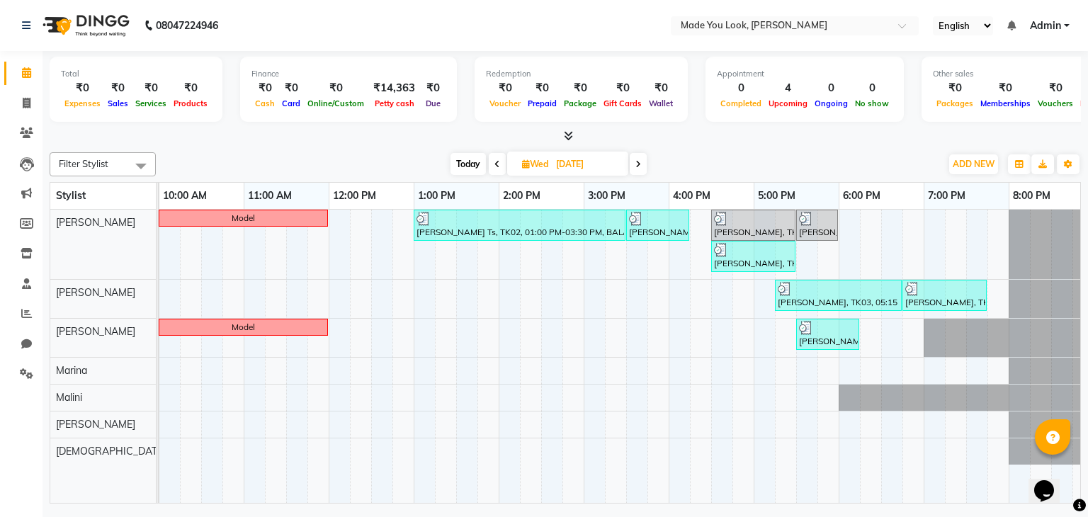
click at [497, 164] on icon at bounding box center [498, 164] width 6 height 9
type input "[DATE]"
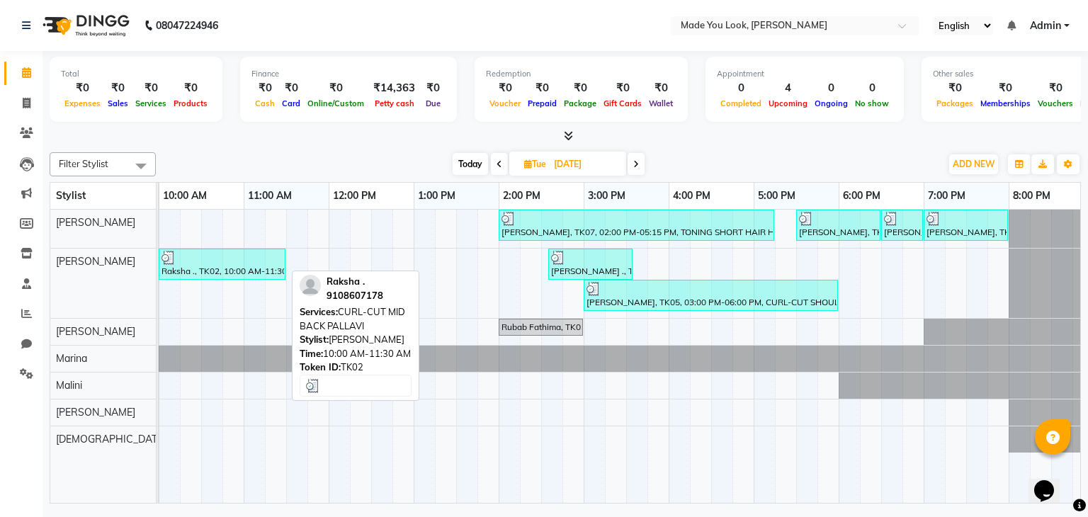
click at [238, 266] on div "Raksha ., TK02, 10:00 AM-11:30 AM, CURL-CUT MID BACK PALLAVI" at bounding box center [222, 264] width 124 height 27
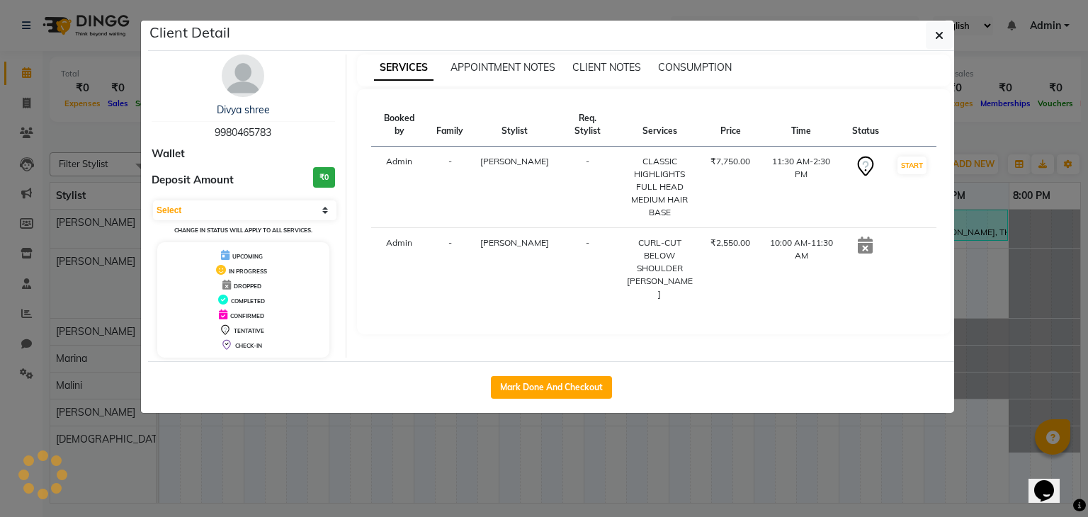
select select "3"
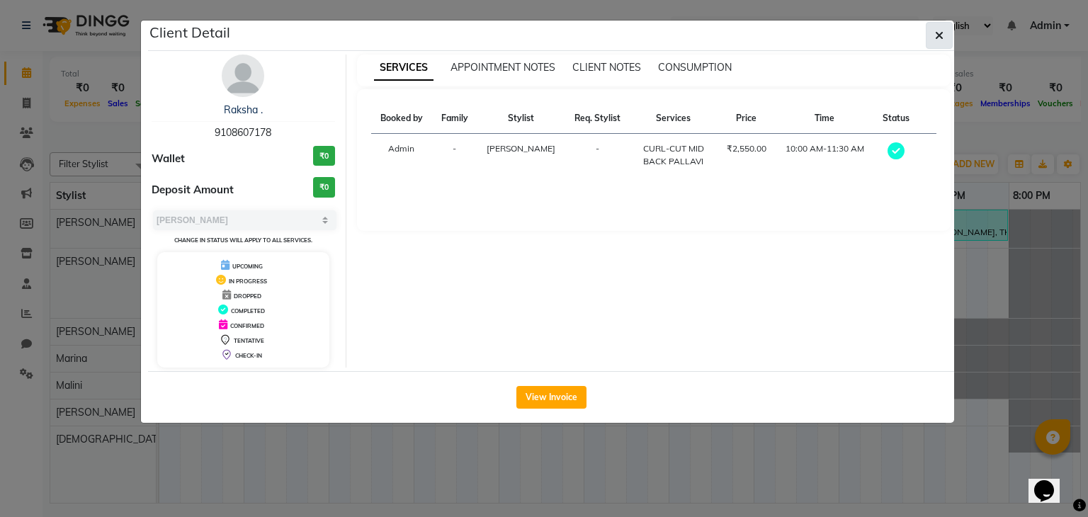
click at [947, 40] on button "button" at bounding box center [939, 35] width 27 height 27
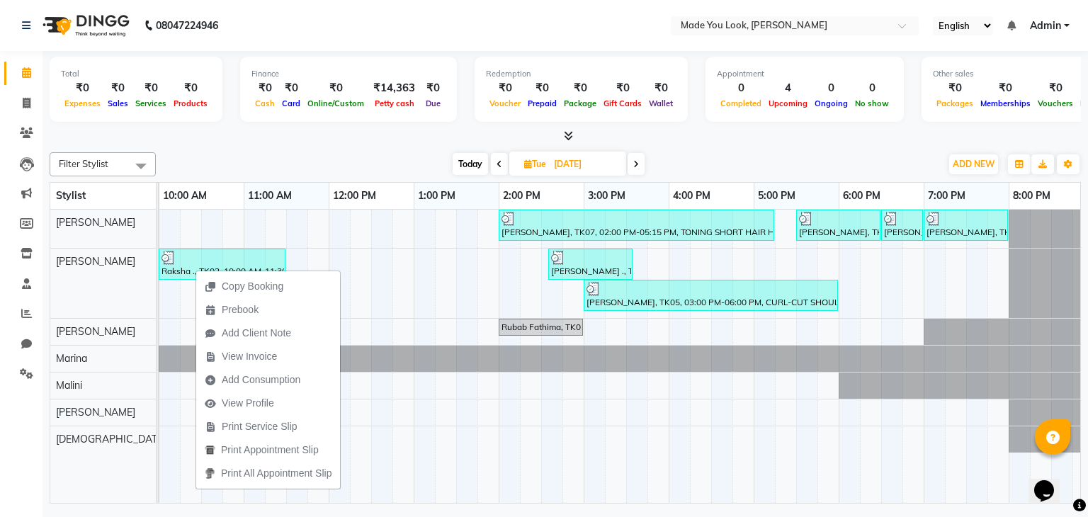
click at [266, 151] on div "Filter Stylist Select All Pranav Nataraju pallavi Doijode Mythili Reddy Marina …" at bounding box center [566, 325] width 1032 height 357
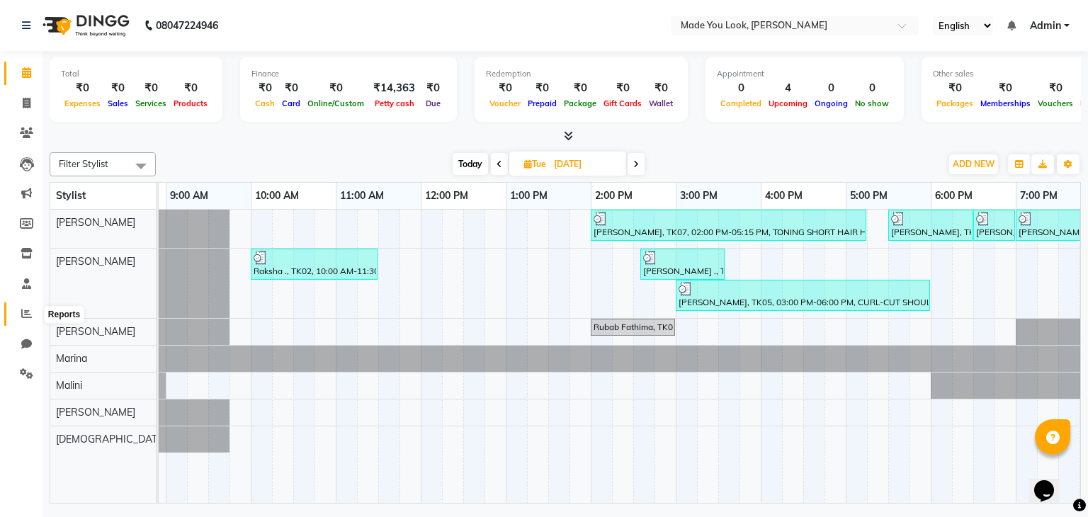
click at [26, 316] on icon at bounding box center [26, 313] width 11 height 11
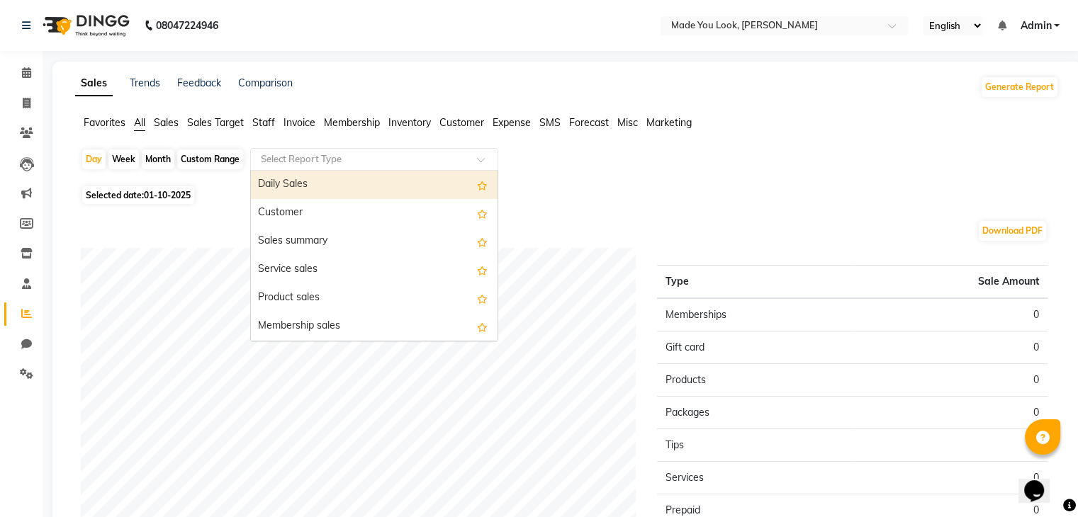
click at [436, 159] on input "text" at bounding box center [360, 159] width 204 height 14
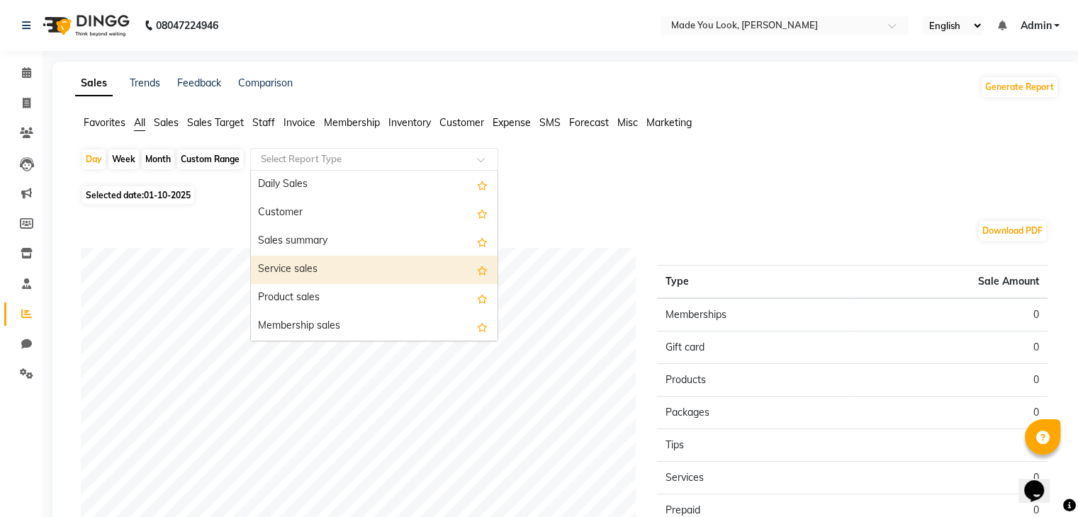
click at [330, 274] on div "Service sales" at bounding box center [374, 270] width 247 height 28
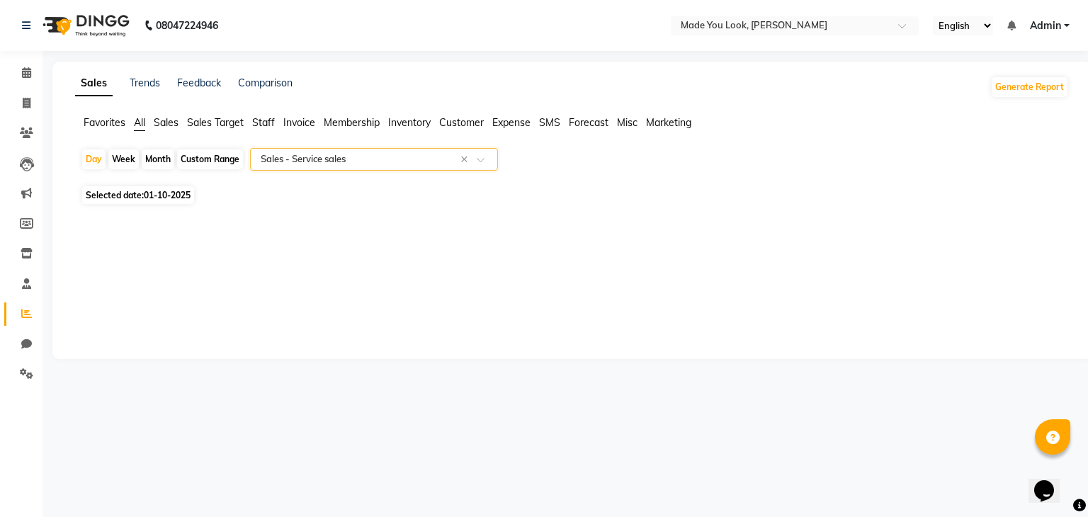
click at [217, 157] on div "Custom Range" at bounding box center [210, 160] width 66 height 20
select select "10"
select select "2025"
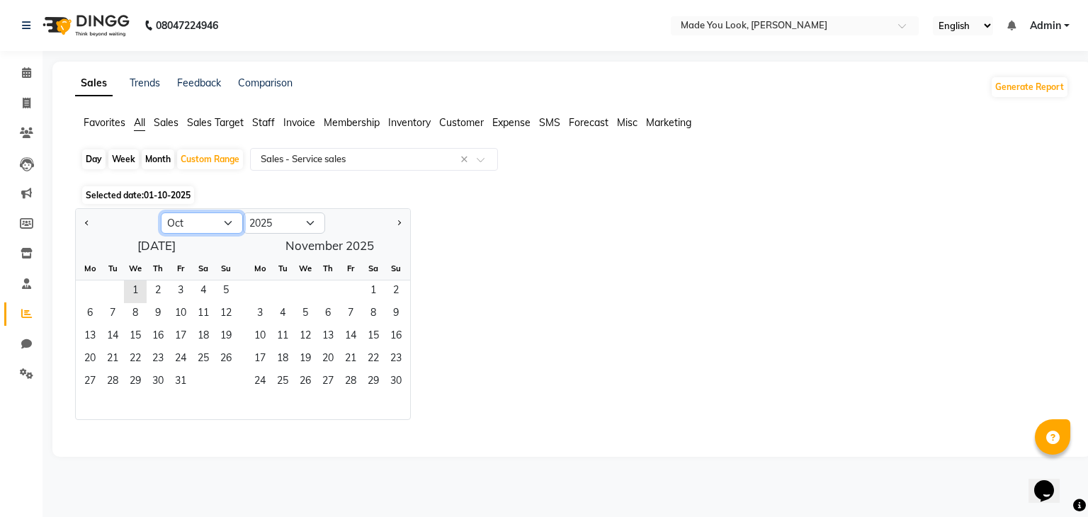
click at [202, 223] on select "Jan Feb Mar Apr May Jun Jul Aug Sep Oct Nov Dec" at bounding box center [202, 223] width 82 height 21
click at [161, 213] on select "Jan Feb Mar Apr May Jun Jul Aug Sep Oct Nov Dec" at bounding box center [202, 223] width 82 height 21
click at [203, 222] on select "Jan Feb Mar Apr May Jun Jul Aug Sep Oct Nov Dec" at bounding box center [202, 223] width 82 height 21
select select "7"
click at [161, 213] on select "Jan Feb Mar Apr May Jun Jul Aug Sep Oct Nov Dec" at bounding box center [202, 223] width 82 height 21
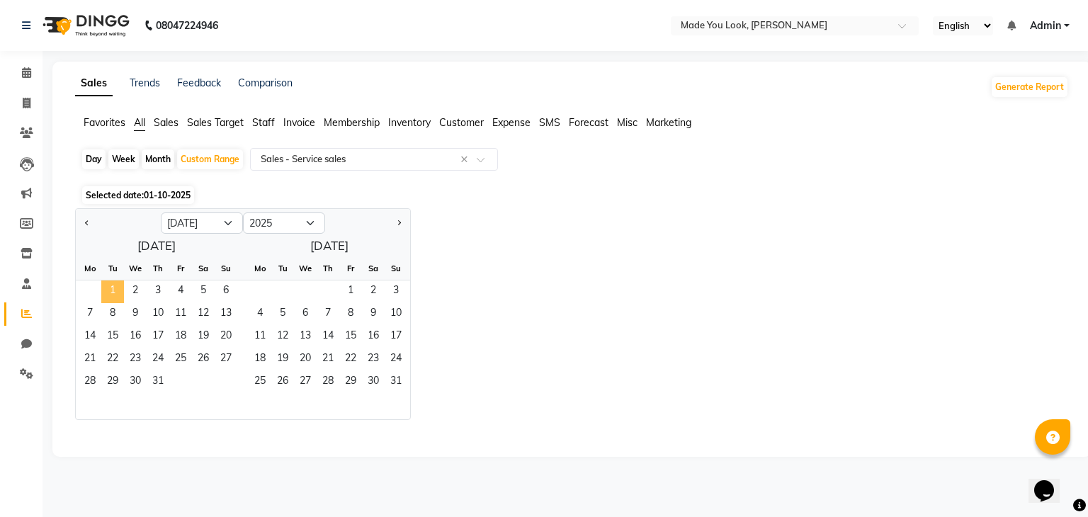
click at [108, 290] on span "1" at bounding box center [112, 292] width 23 height 23
click at [162, 378] on span "31" at bounding box center [158, 382] width 23 height 23
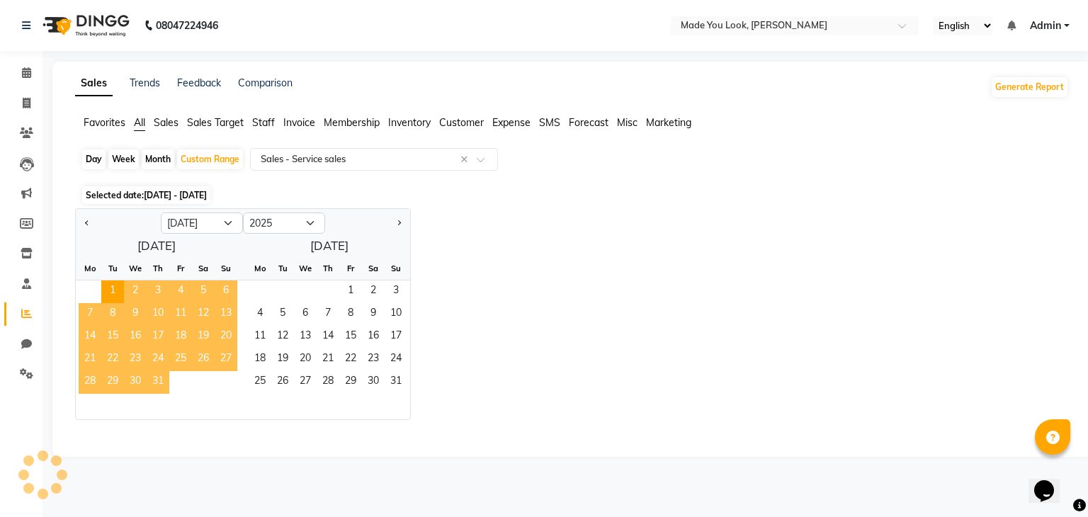
select select "full_report"
select select "csv"
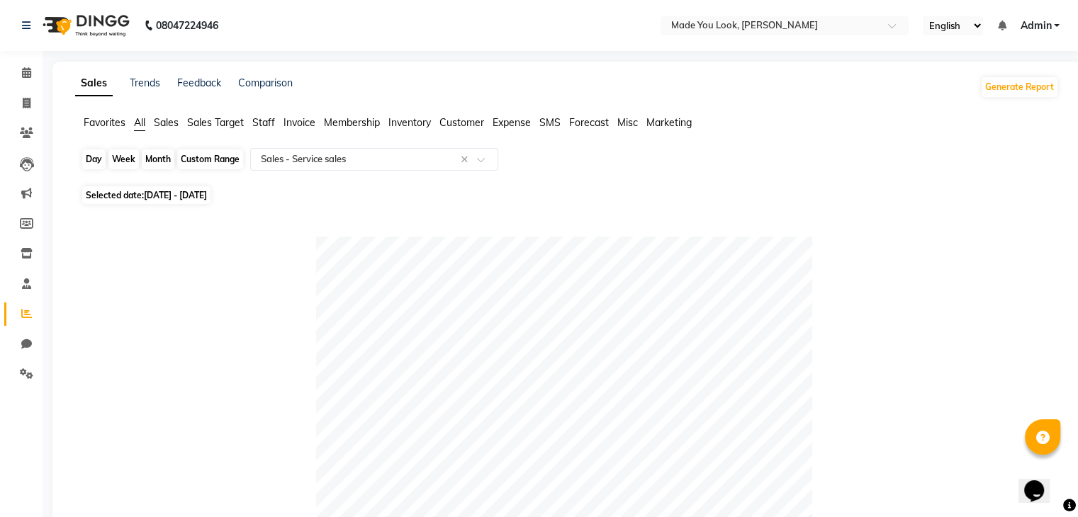
click at [214, 154] on div "Custom Range" at bounding box center [210, 160] width 66 height 20
select select "7"
select select "2025"
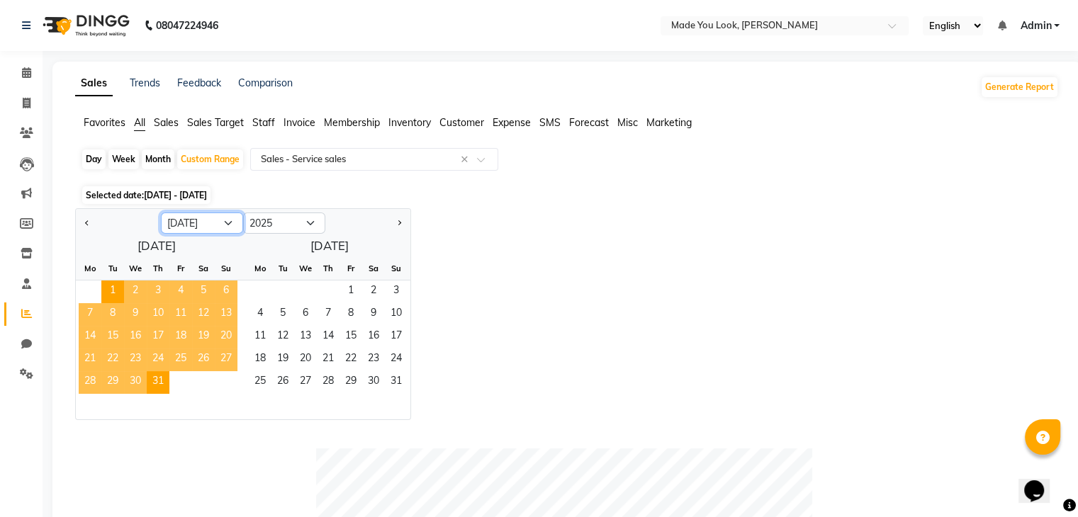
click at [192, 225] on select "Jan Feb Mar Apr May Jun Jul Aug Sep Oct Nov Dec" at bounding box center [202, 223] width 82 height 21
select select "10"
click at [161, 213] on select "Jan Feb Mar Apr May Jun Jul Aug Sep Oct Nov Dec" at bounding box center [202, 223] width 82 height 21
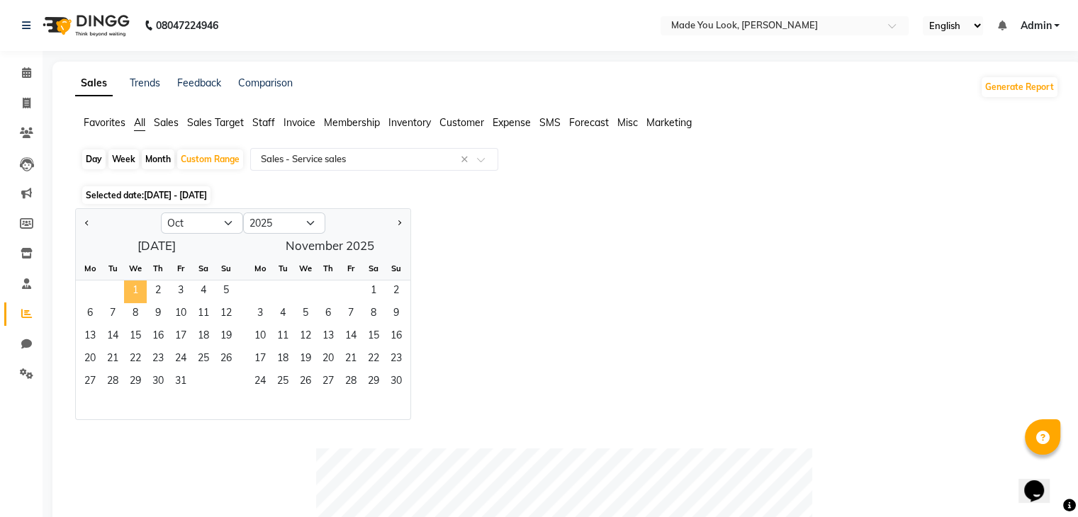
click at [130, 288] on span "1" at bounding box center [135, 292] width 23 height 23
click at [101, 165] on div "Day" at bounding box center [93, 160] width 23 height 20
select select "10"
select select "2025"
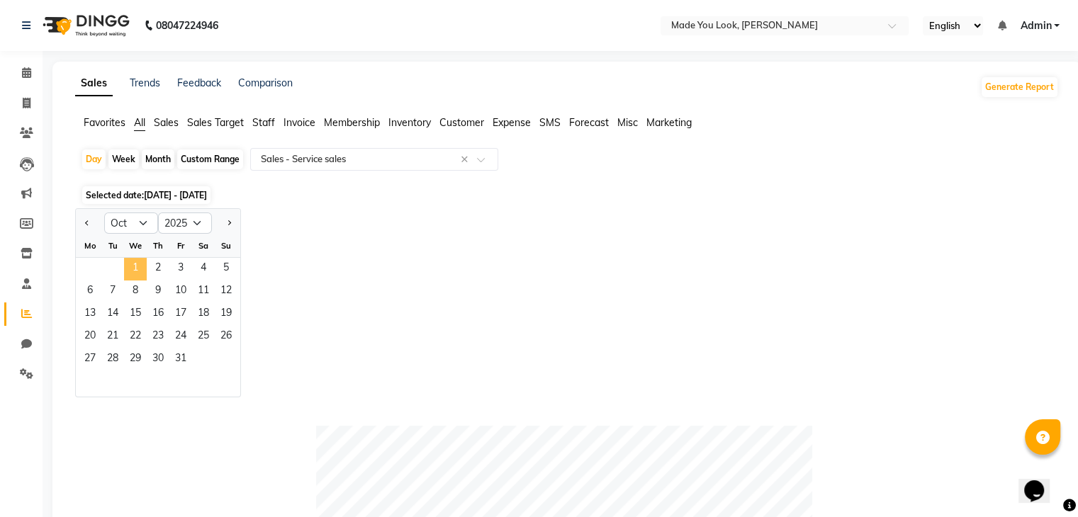
click at [138, 259] on span "1" at bounding box center [135, 269] width 23 height 23
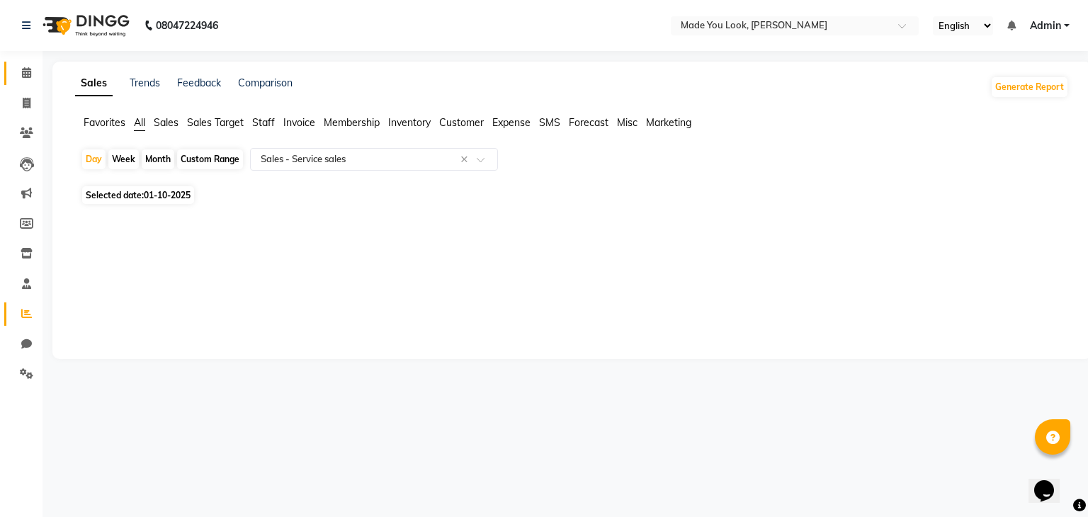
click at [28, 66] on span at bounding box center [26, 73] width 25 height 16
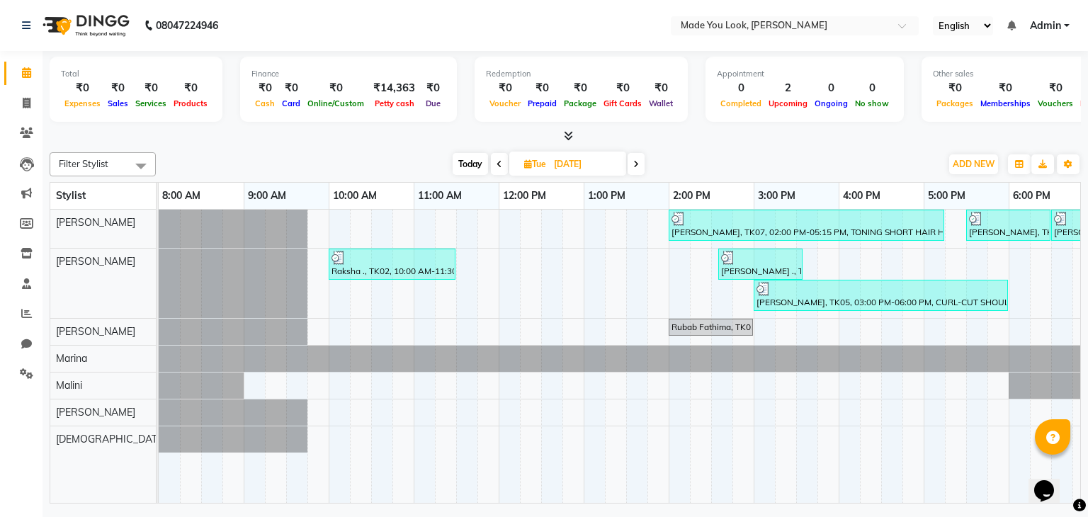
click at [471, 162] on span "Today" at bounding box center [470, 164] width 35 height 22
type input "01-10-2025"
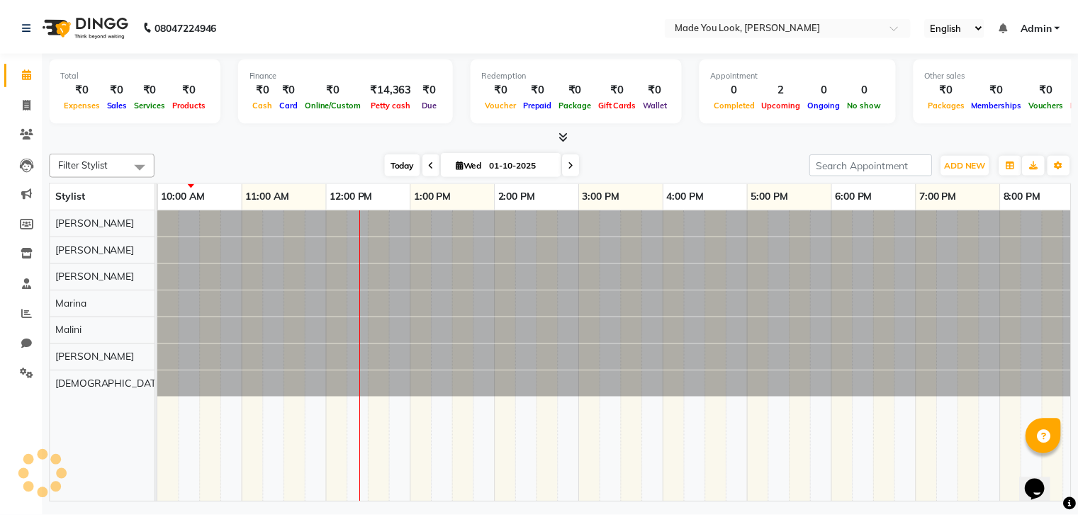
scroll to position [0, 170]
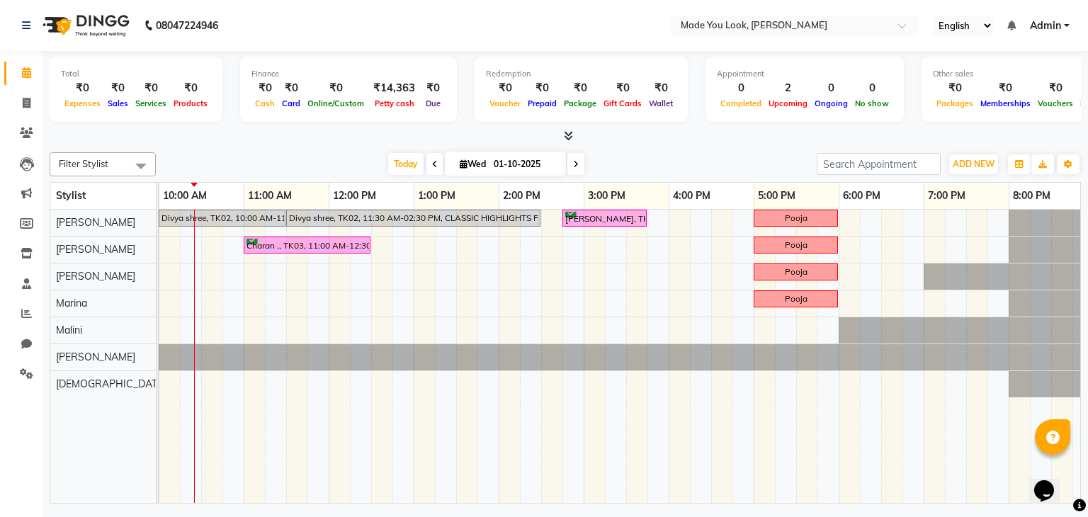
click at [569, 138] on icon at bounding box center [568, 135] width 9 height 11
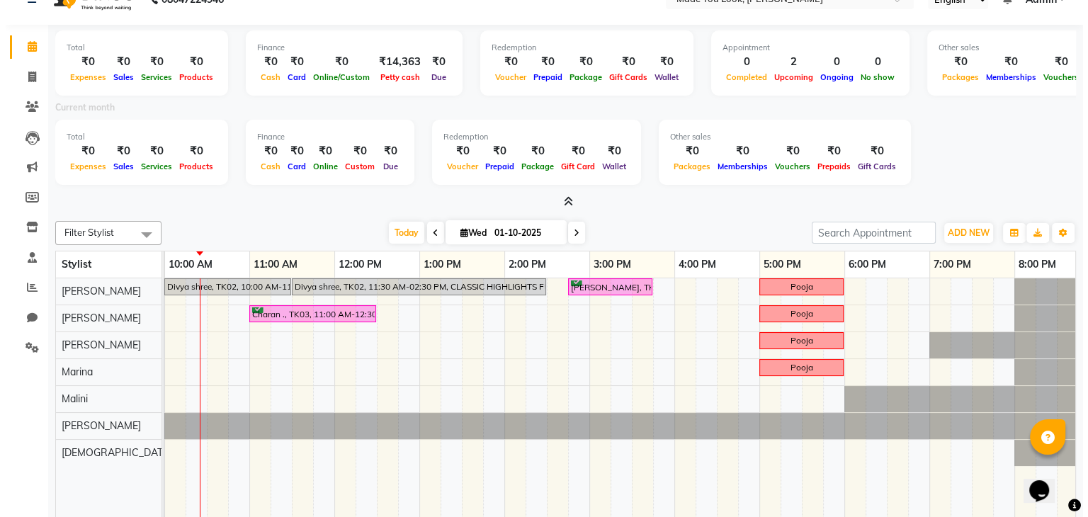
scroll to position [0, 0]
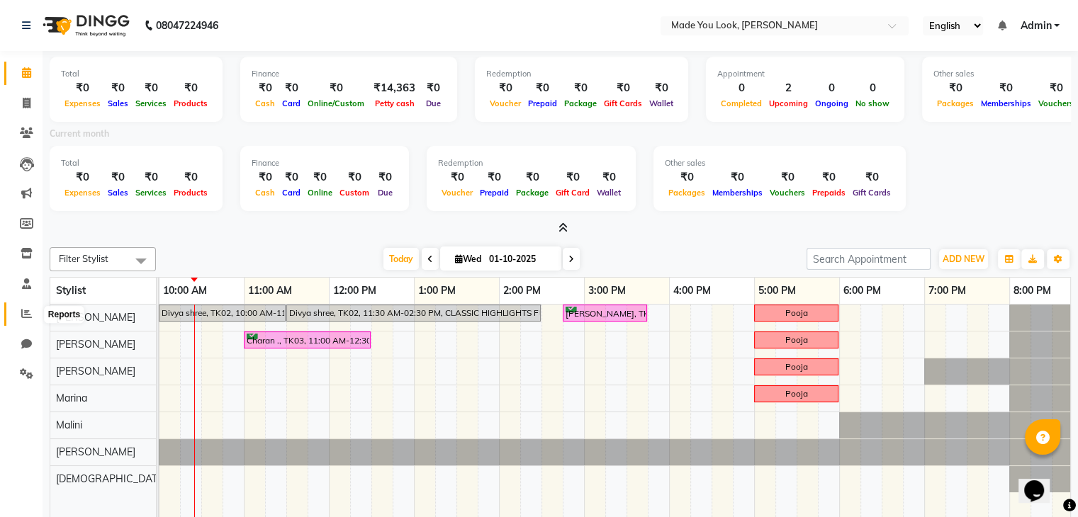
click at [19, 308] on span at bounding box center [26, 314] width 25 height 16
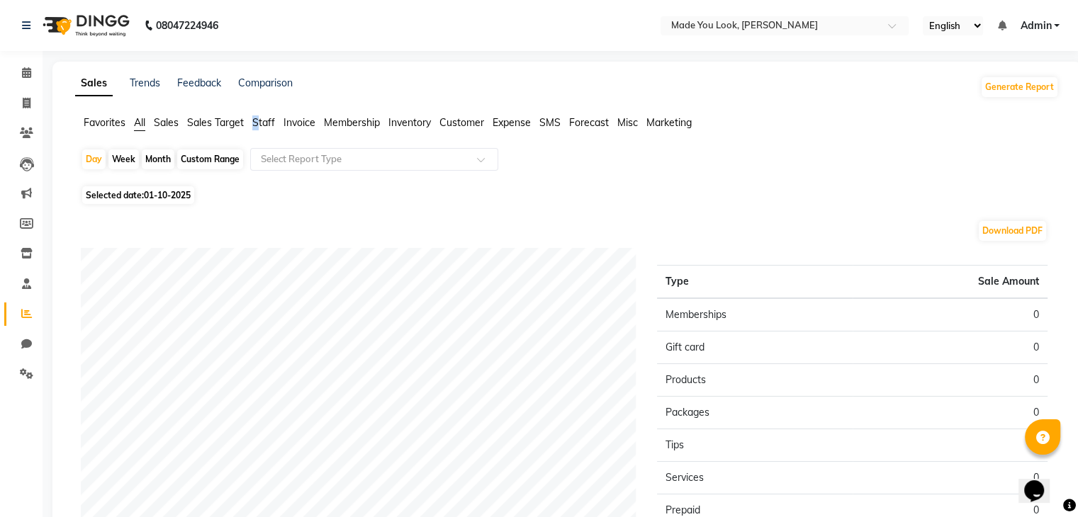
click at [257, 122] on span "Staff" at bounding box center [263, 122] width 23 height 13
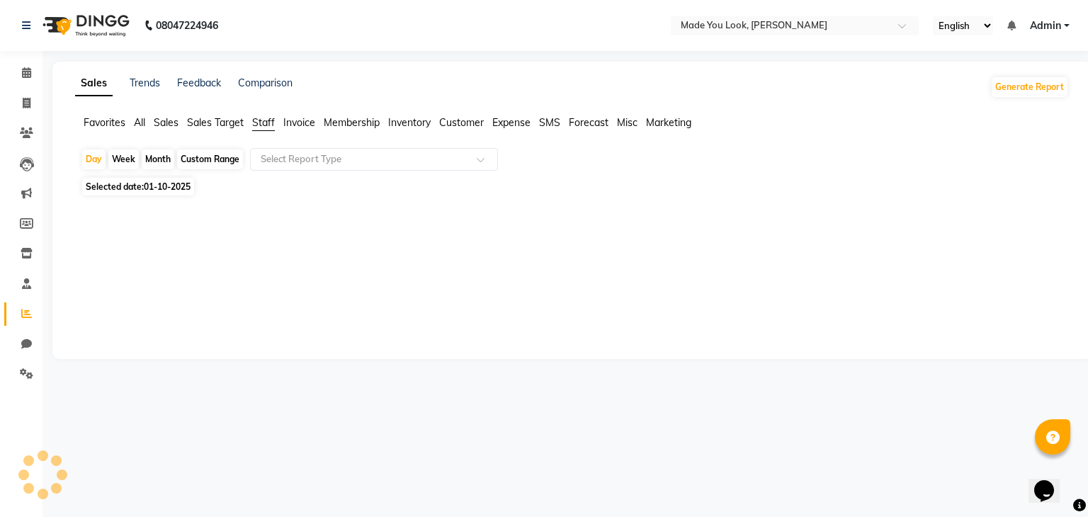
click at [274, 123] on span "Staff" at bounding box center [263, 122] width 23 height 13
click at [269, 123] on span "Staff" at bounding box center [263, 122] width 23 height 13
click at [30, 287] on icon at bounding box center [26, 283] width 9 height 11
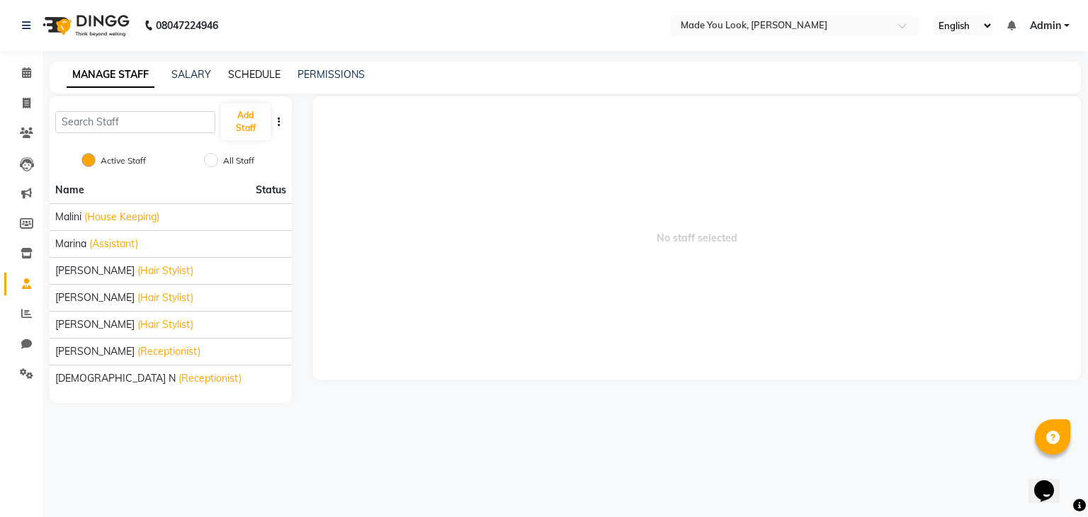
click at [249, 79] on link "SCHEDULE" at bounding box center [254, 74] width 52 height 13
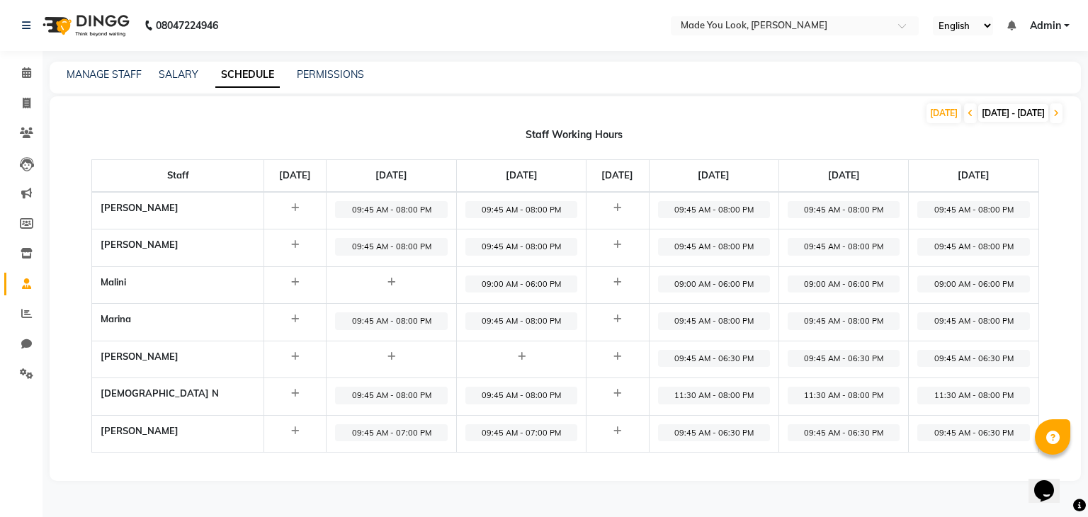
click at [521, 433] on span "09:45 AM - 07:00 PM" at bounding box center [522, 433] width 112 height 18
select select "09:45 AM"
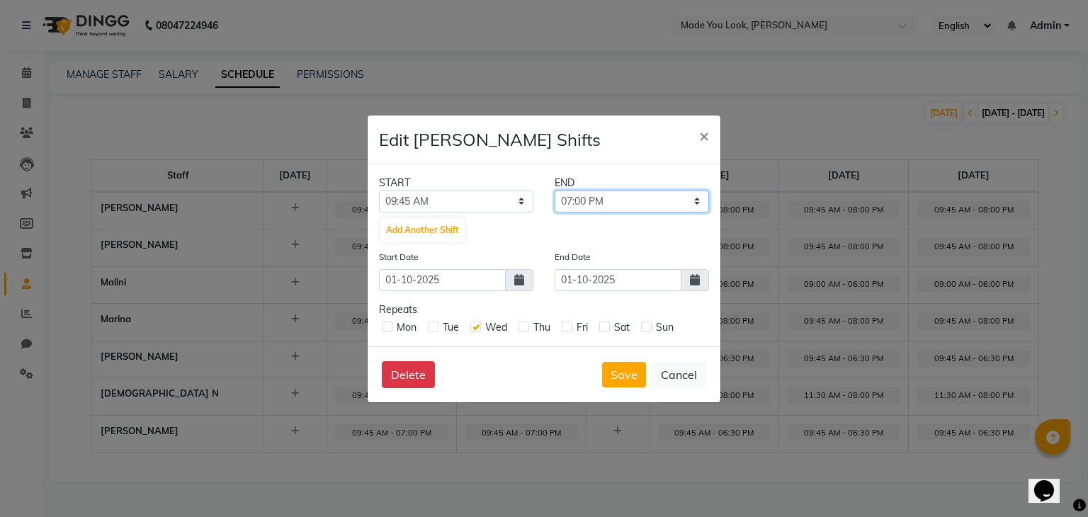
click at [662, 204] on select "10:00 AM 10:15 AM 10:30 AM 10:45 AM 11:00 AM 11:15 AM 11:30 AM 11:45 AM 12:00 P…" at bounding box center [632, 202] width 154 height 22
select select "06:30 PM"
click at [555, 191] on select "10:00 AM 10:15 AM 10:30 AM 10:45 AM 11:00 AM 11:15 AM 11:30 AM 11:45 AM 12:00 P…" at bounding box center [632, 202] width 154 height 22
click at [635, 372] on button "Save" at bounding box center [624, 375] width 44 height 26
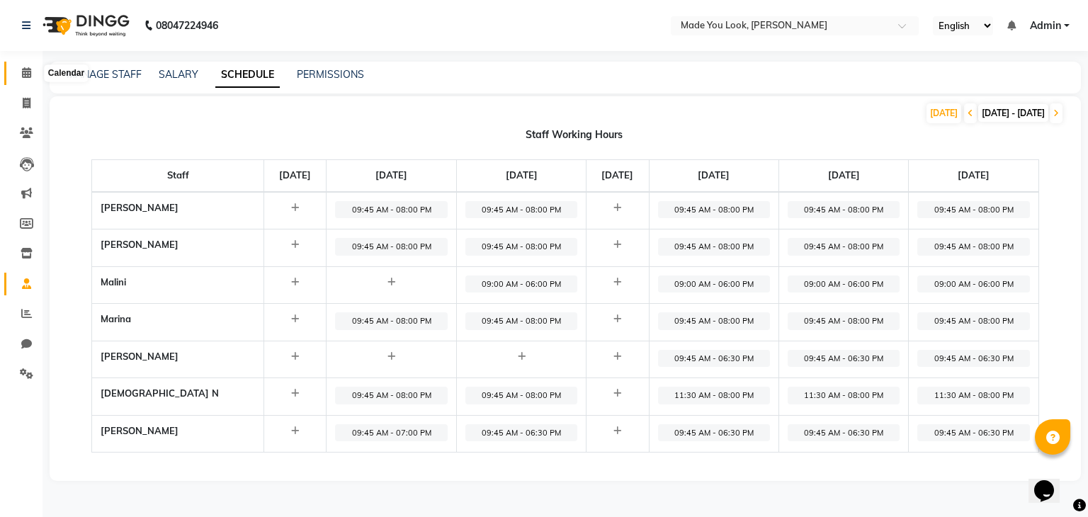
click at [26, 69] on icon at bounding box center [26, 72] width 9 height 11
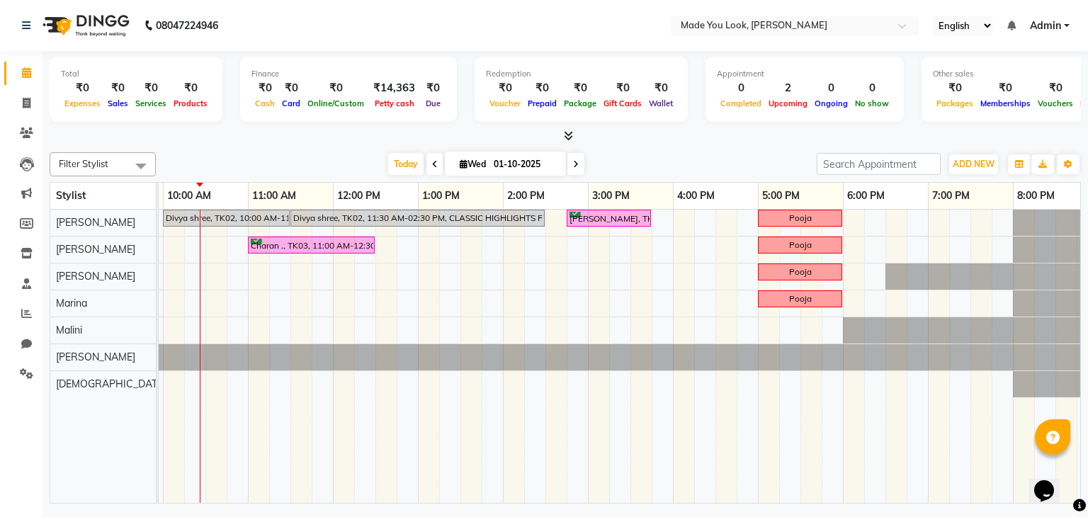
scroll to position [0, 183]
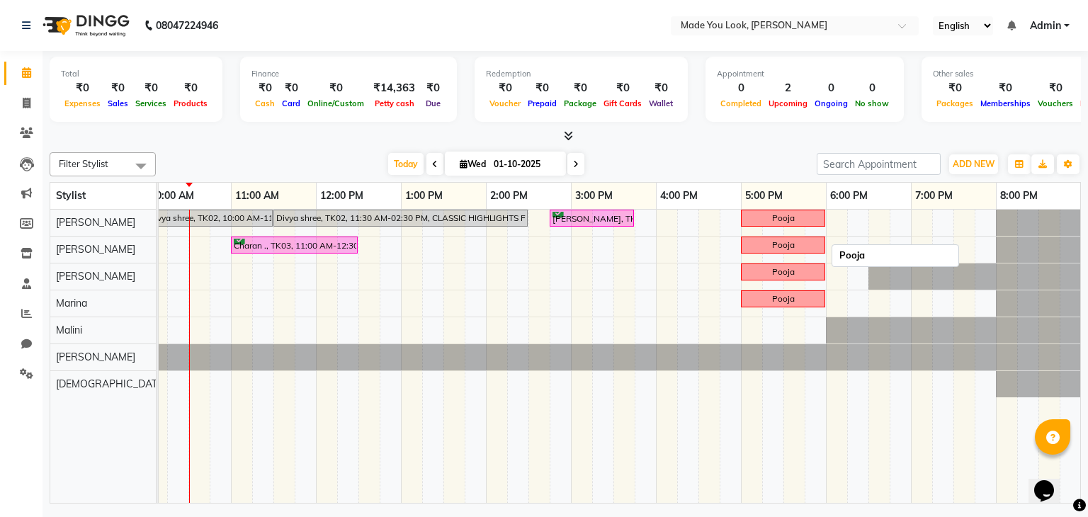
click at [820, 239] on div "Pooja" at bounding box center [783, 245] width 81 height 13
click at [565, 131] on icon at bounding box center [568, 135] width 9 height 11
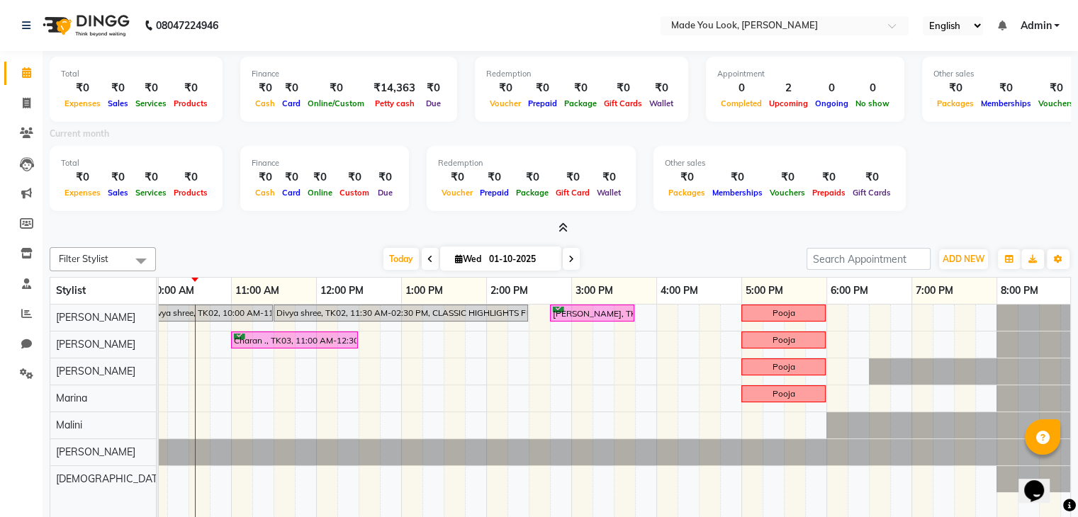
click at [559, 226] on icon at bounding box center [562, 227] width 9 height 11
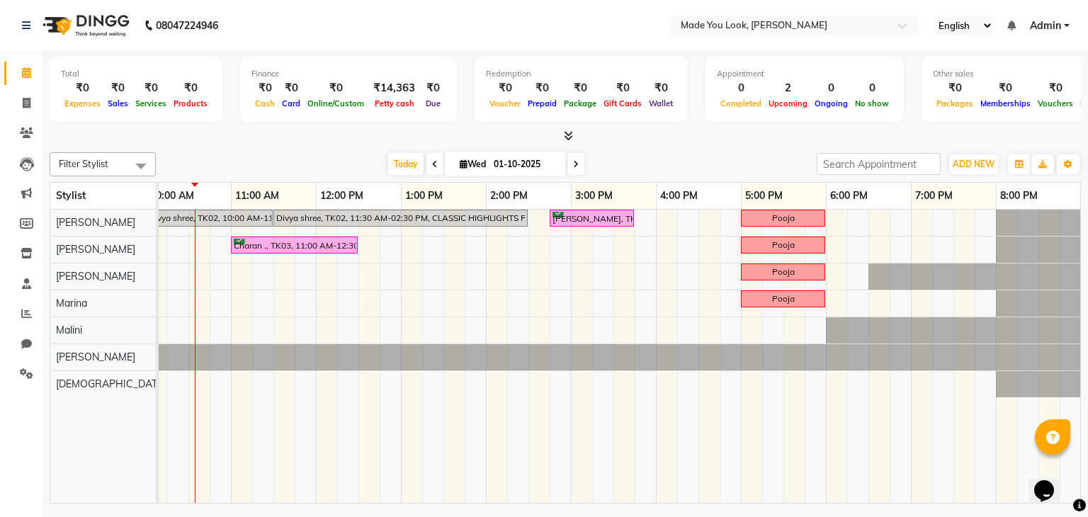
click at [573, 167] on icon at bounding box center [576, 164] width 6 height 9
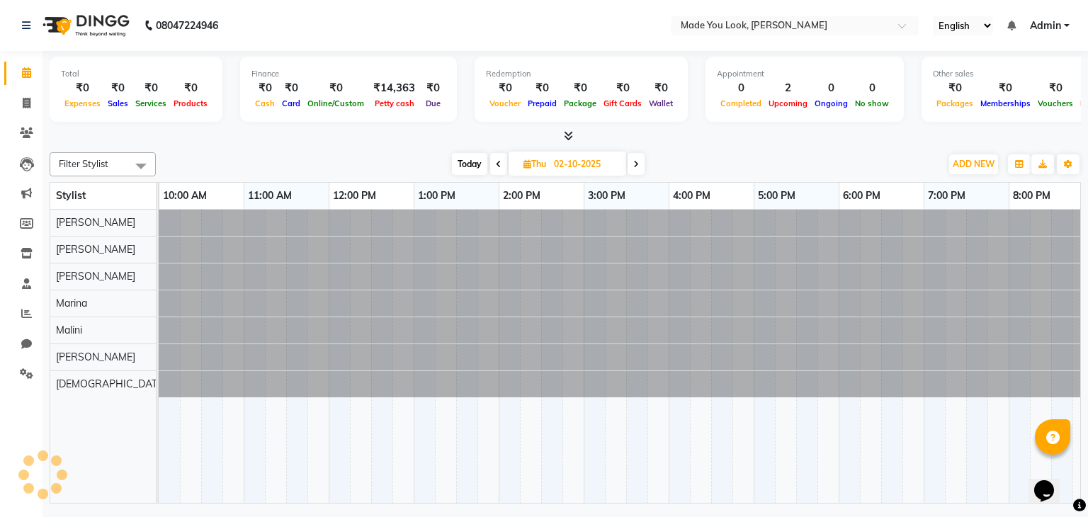
scroll to position [0, 170]
click at [635, 165] on icon at bounding box center [636, 164] width 6 height 9
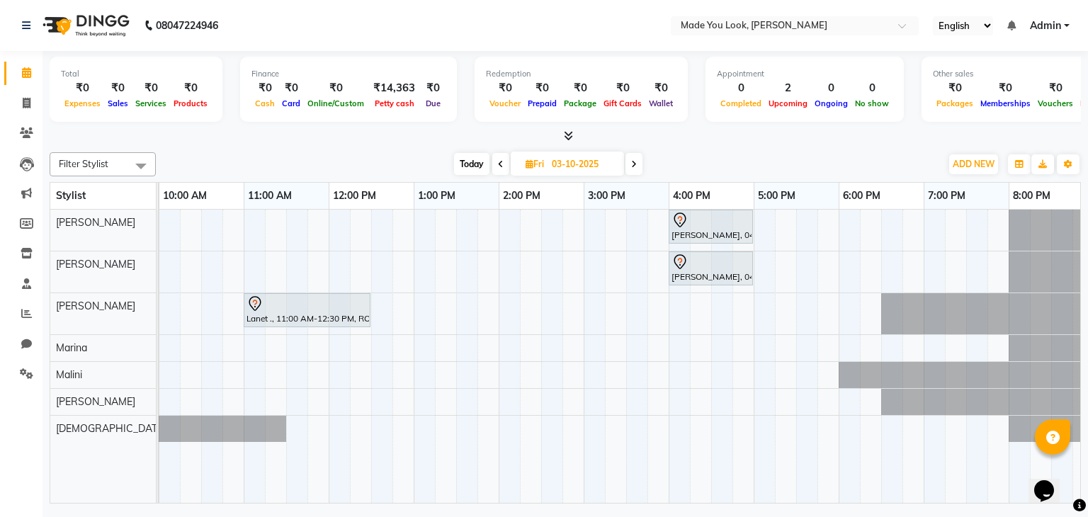
click at [503, 164] on span at bounding box center [500, 164] width 17 height 22
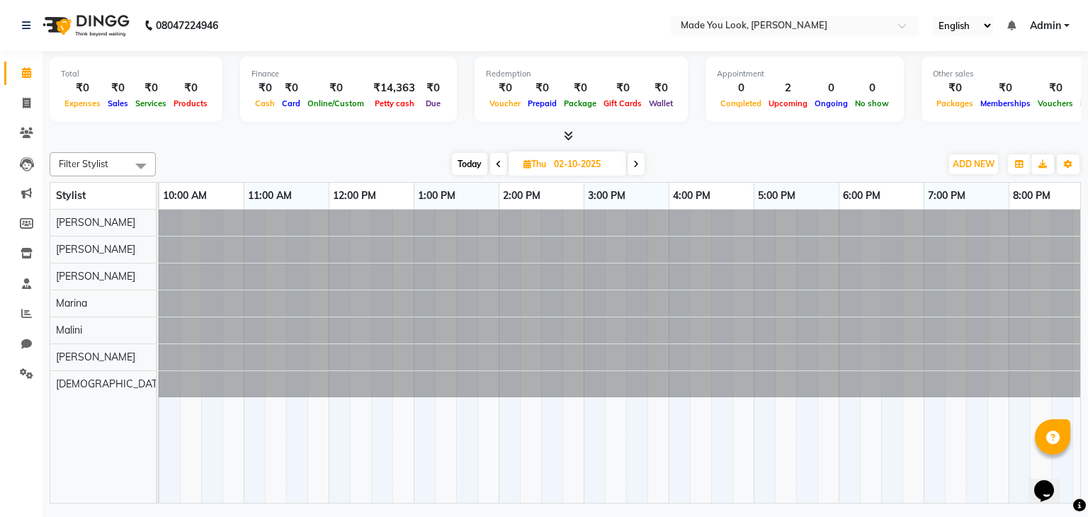
click at [504, 163] on span at bounding box center [498, 164] width 17 height 22
type input "01-10-2025"
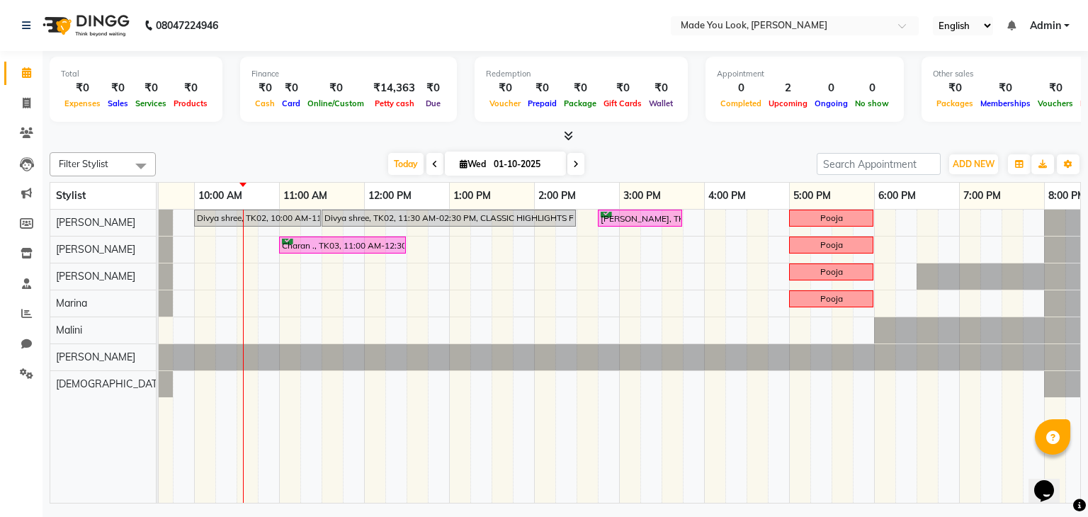
scroll to position [0, 0]
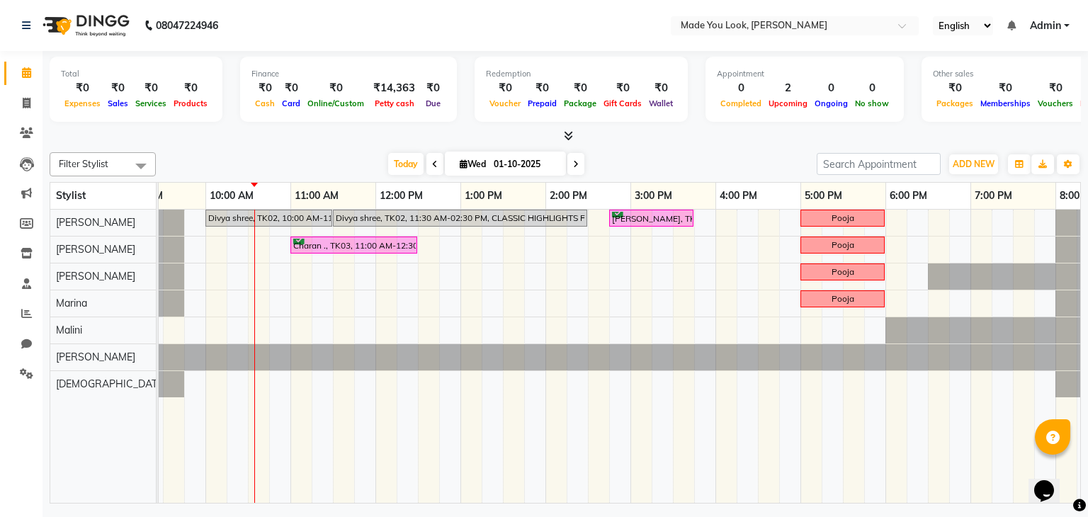
drag, startPoint x: 553, startPoint y: 488, endPoint x: 457, endPoint y: 473, distance: 97.5
click at [457, 473] on tr at bounding box center [587, 357] width 1105 height 294
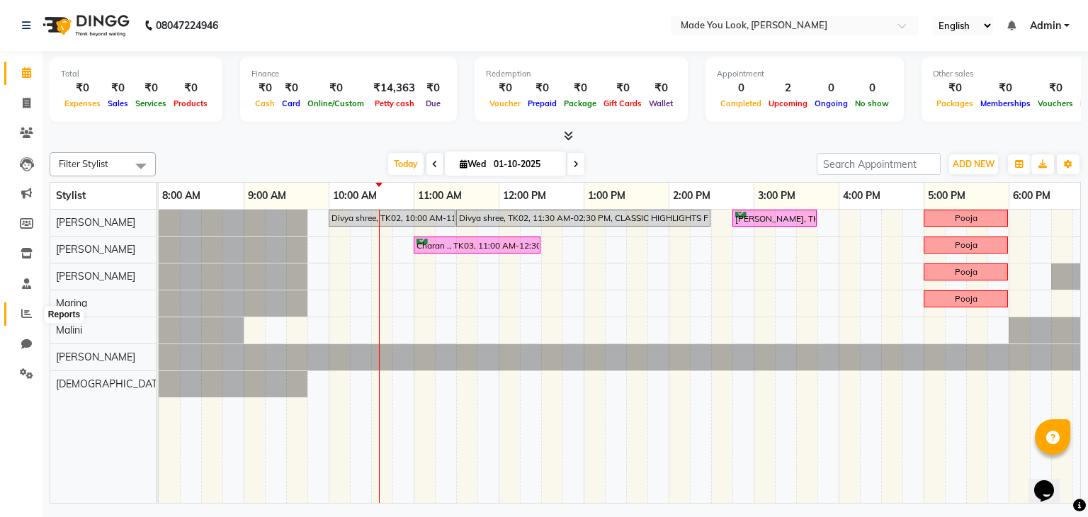
click at [28, 315] on icon at bounding box center [26, 313] width 11 height 11
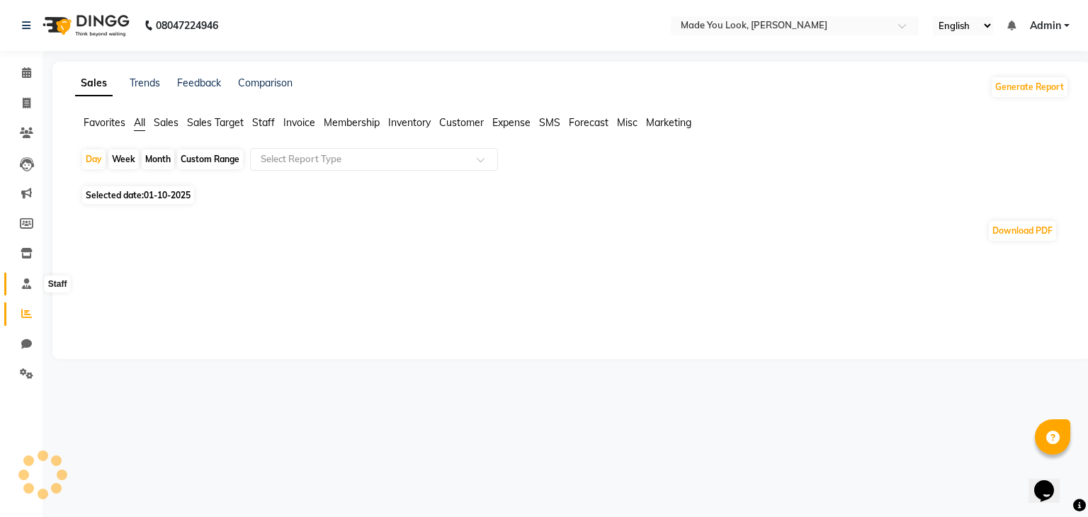
click at [34, 281] on span at bounding box center [26, 284] width 25 height 16
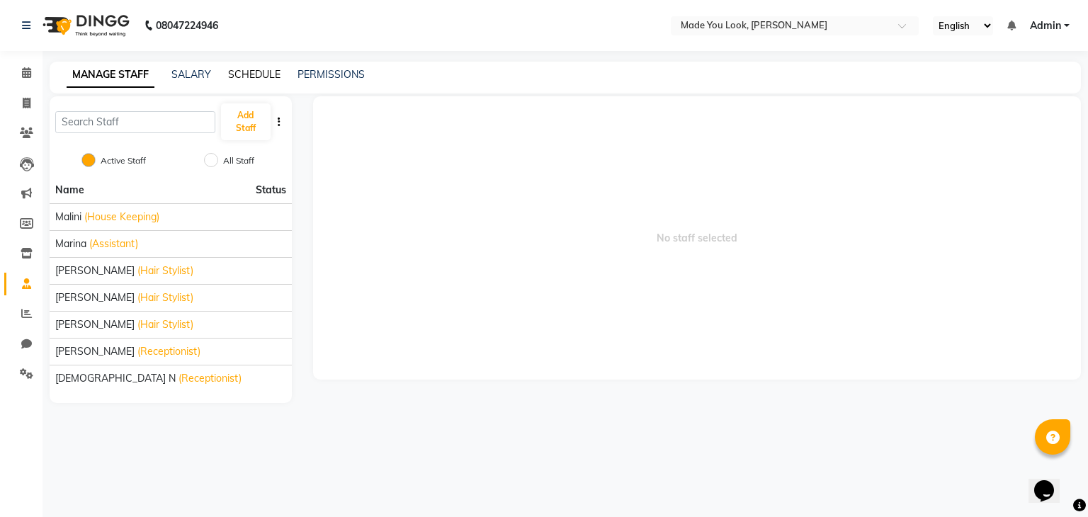
click at [269, 73] on link "SCHEDULE" at bounding box center [254, 74] width 52 height 13
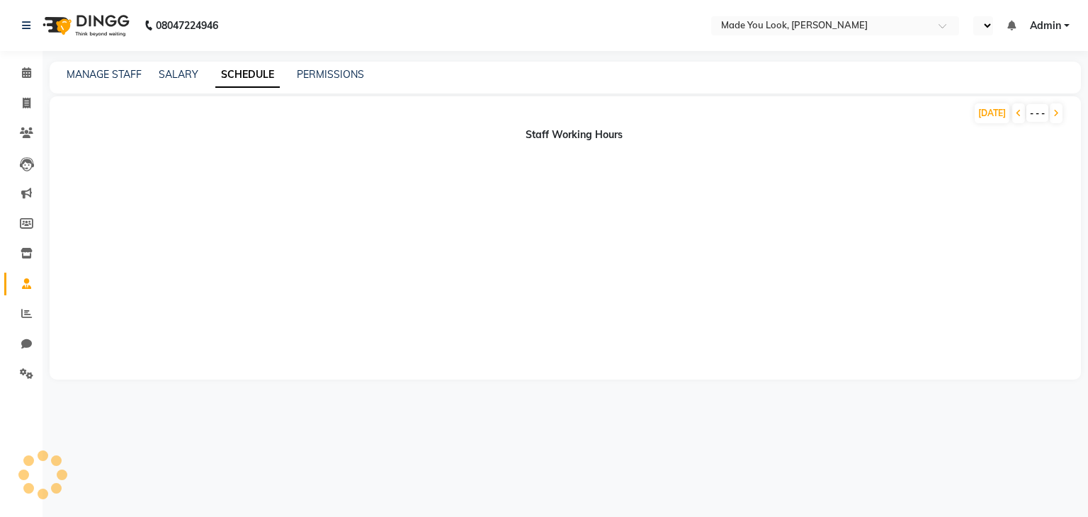
select select "en"
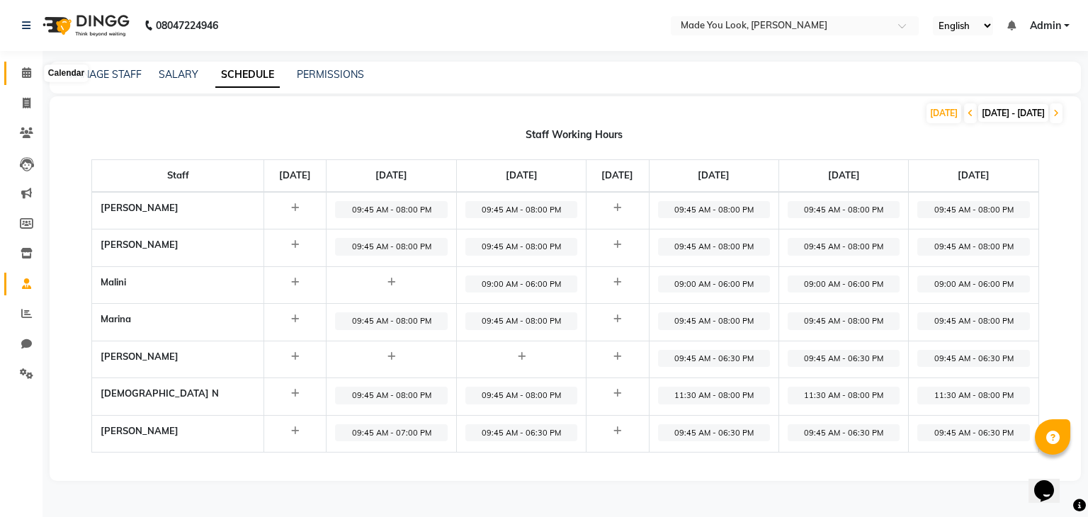
click at [28, 74] on icon at bounding box center [26, 72] width 9 height 11
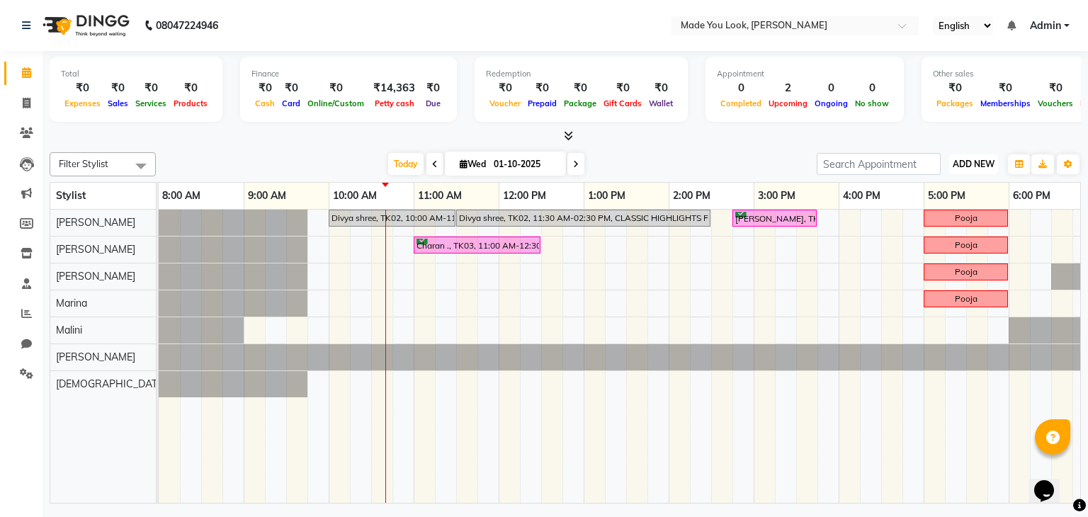
click at [986, 156] on button "ADD NEW Toggle Dropdown" at bounding box center [973, 164] width 49 height 20
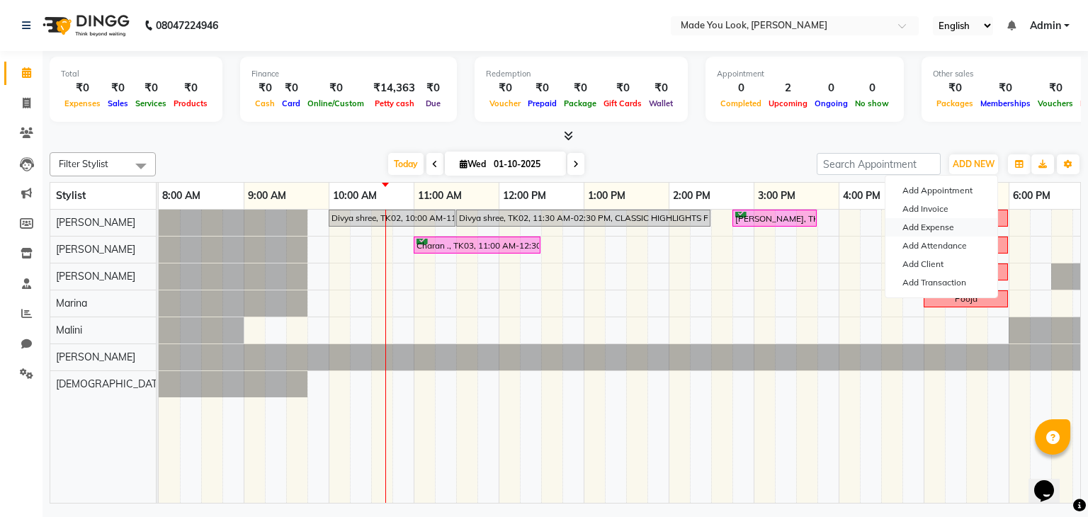
click at [953, 223] on link "Add Expense" at bounding box center [942, 227] width 112 height 18
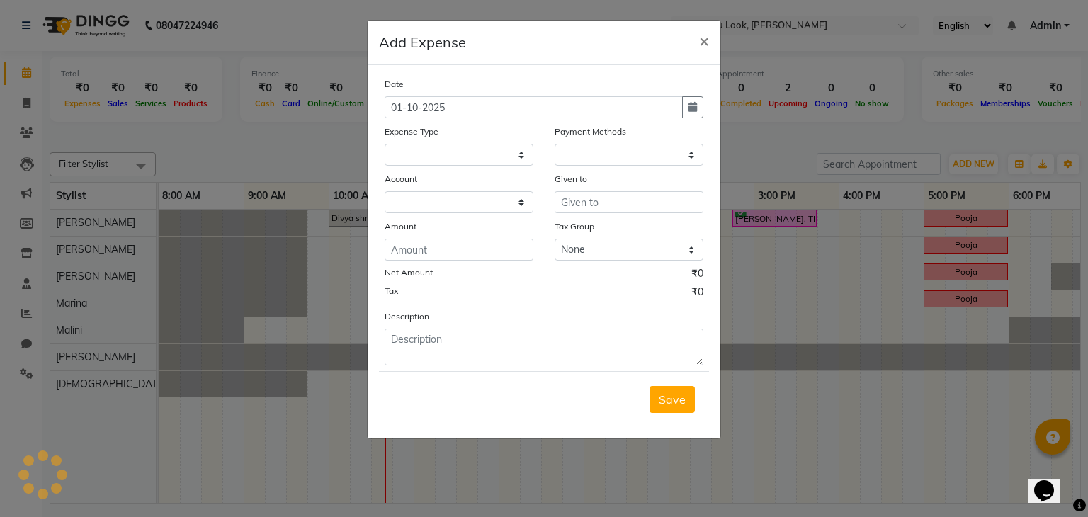
select select "1"
select select "7309"
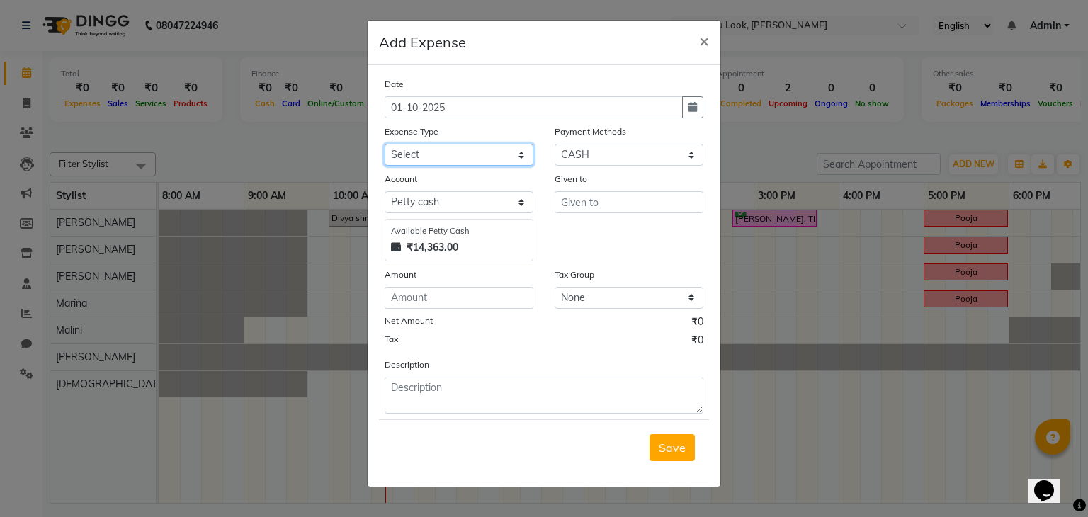
drag, startPoint x: 467, startPoint y: 157, endPoint x: 465, endPoint y: 165, distance: 8.1
click at [467, 157] on select "Select Advance Salary Bank charges Car maintenance Cash transfer to bank Cash t…" at bounding box center [459, 155] width 149 height 22
select select "17"
click at [385, 145] on select "Select Advance Salary Bank charges Car maintenance Cash transfer to bank Cash t…" at bounding box center [459, 155] width 149 height 22
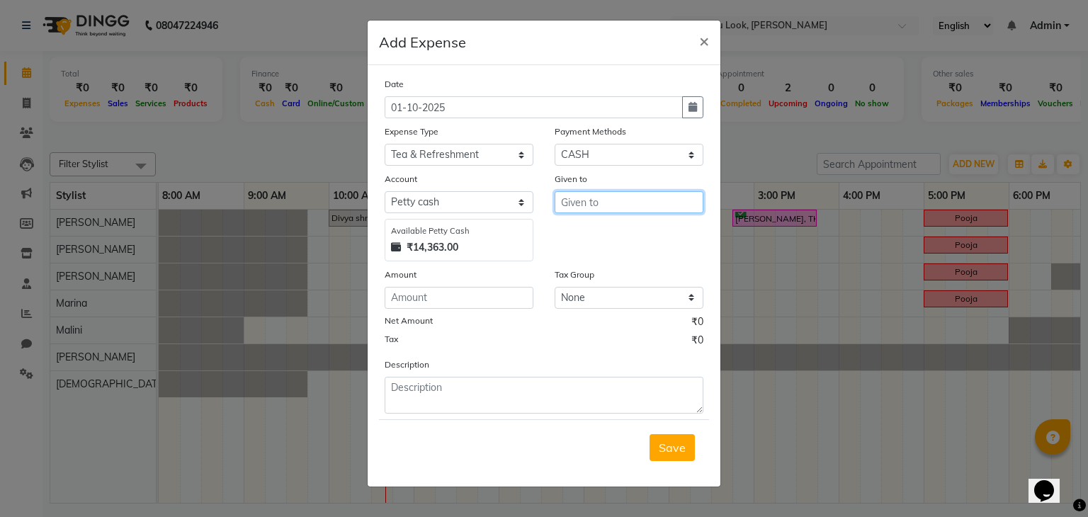
click at [616, 205] on input "text" at bounding box center [629, 202] width 149 height 22
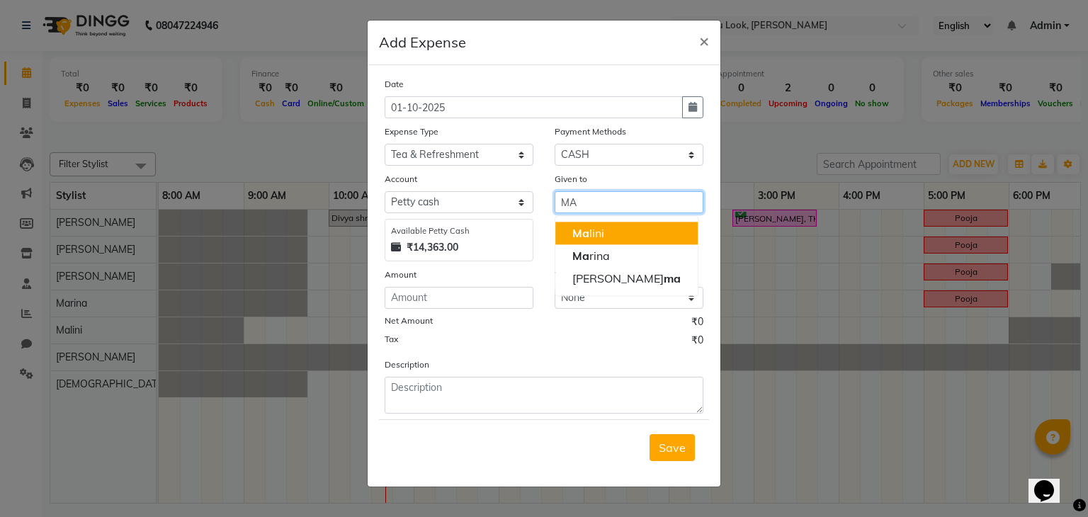
click at [630, 227] on button "Ma lini" at bounding box center [627, 233] width 142 height 23
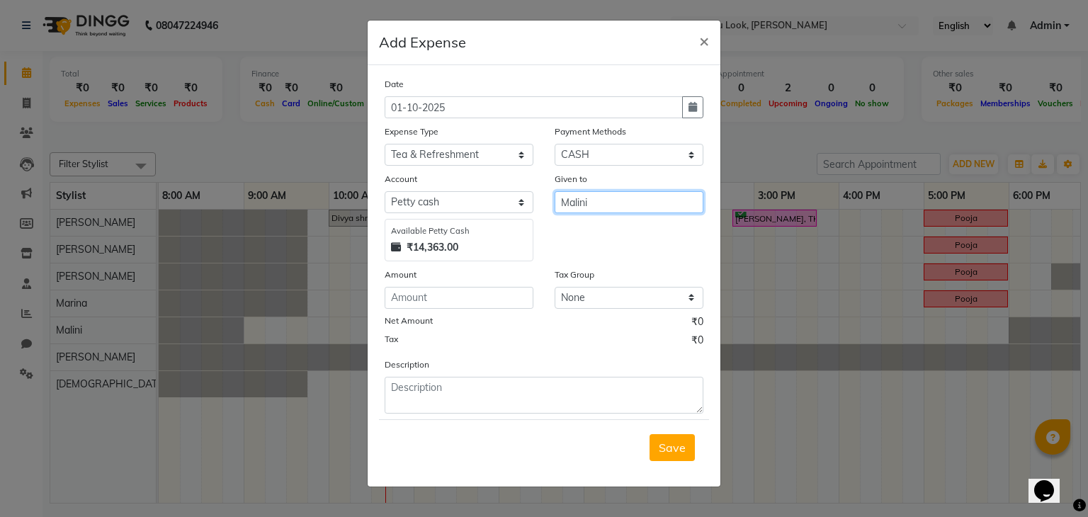
type input "Malini"
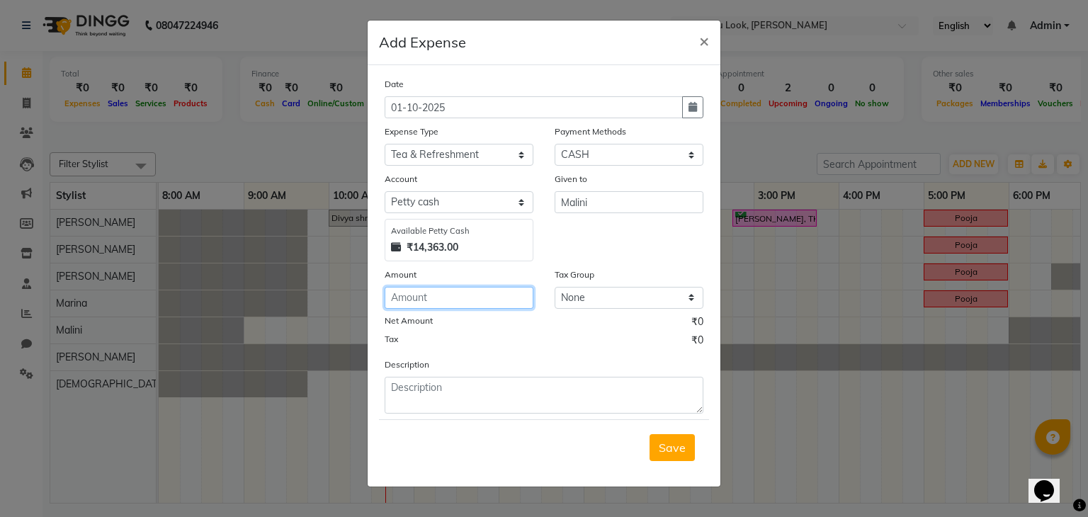
click at [445, 296] on input "number" at bounding box center [459, 298] width 149 height 22
type input "30"
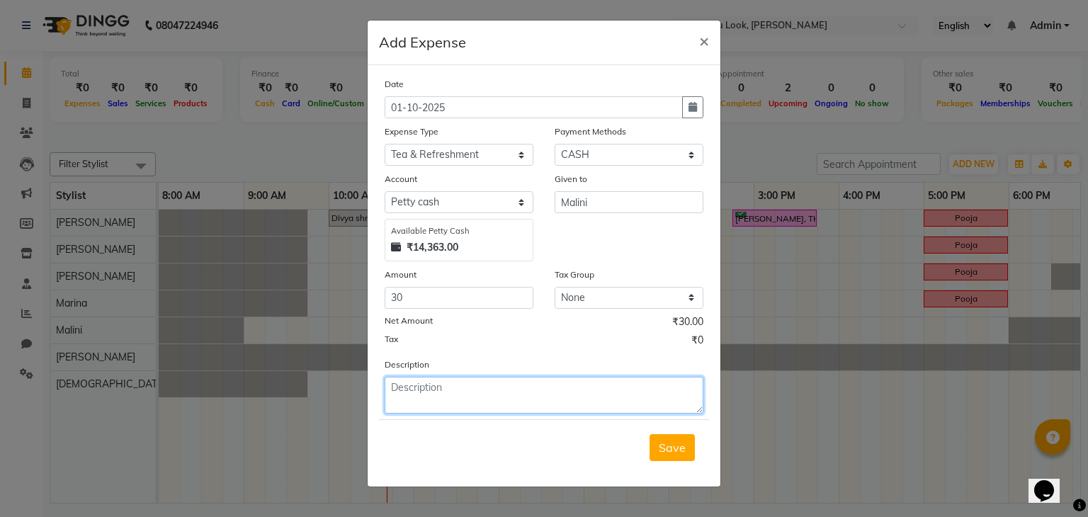
click at [417, 389] on textarea at bounding box center [544, 395] width 319 height 37
type textarea "Milk"
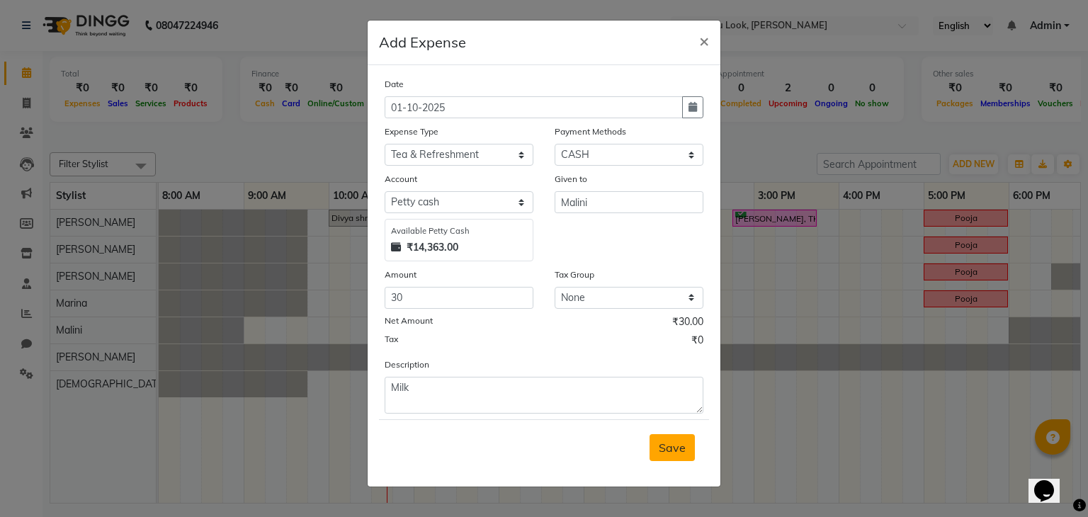
click at [670, 447] on span "Save" at bounding box center [672, 448] width 27 height 14
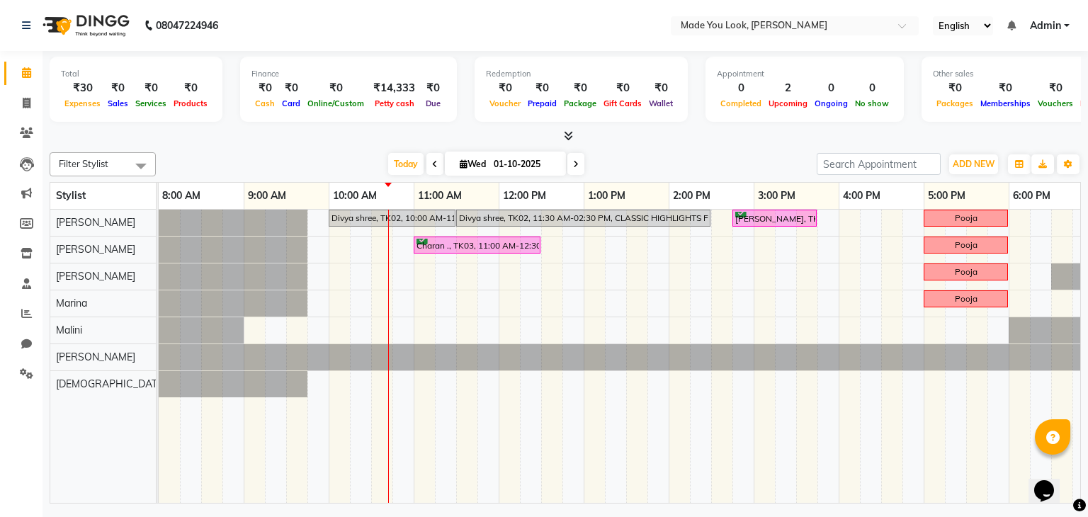
click at [702, 138] on div at bounding box center [566, 136] width 1032 height 15
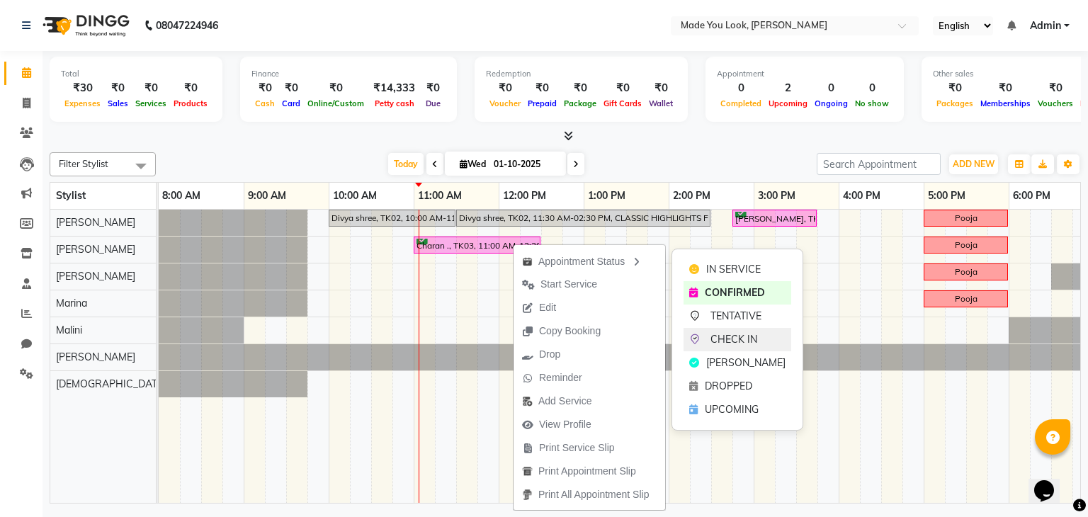
click at [728, 339] on span "CHECK IN" at bounding box center [734, 339] width 47 height 15
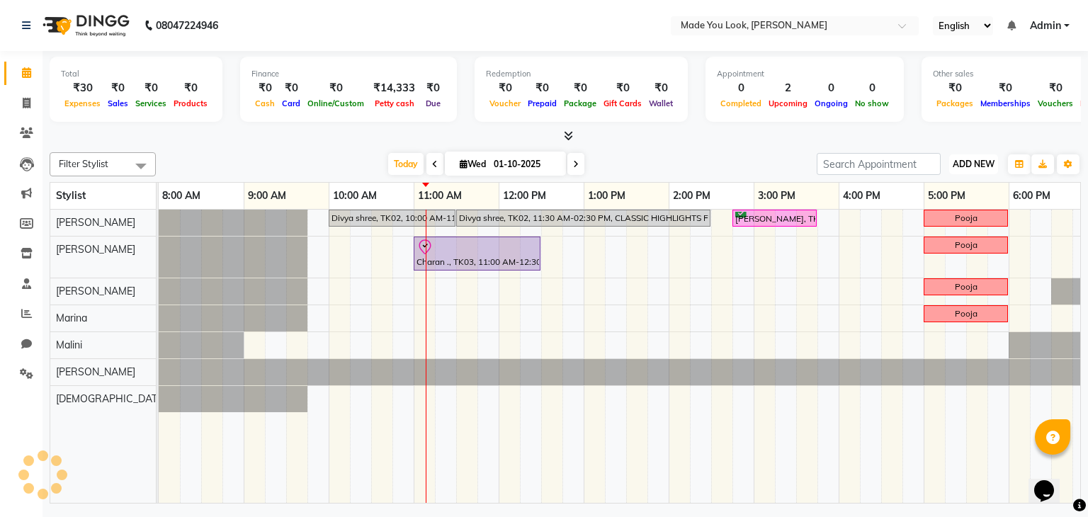
click at [987, 162] on span "ADD NEW" at bounding box center [974, 164] width 42 height 11
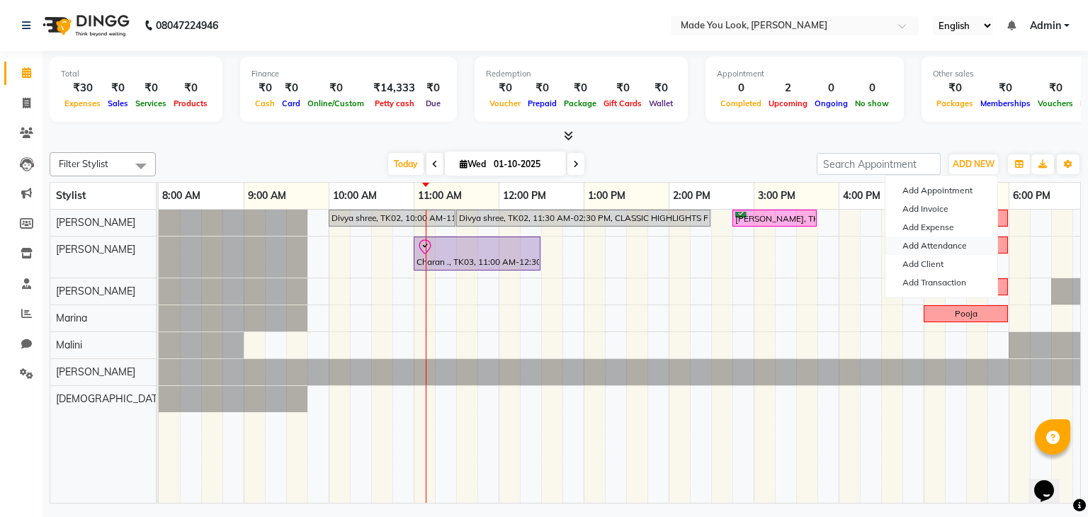
click at [950, 239] on link "Add Attendance" at bounding box center [942, 246] width 112 height 18
select select "A"
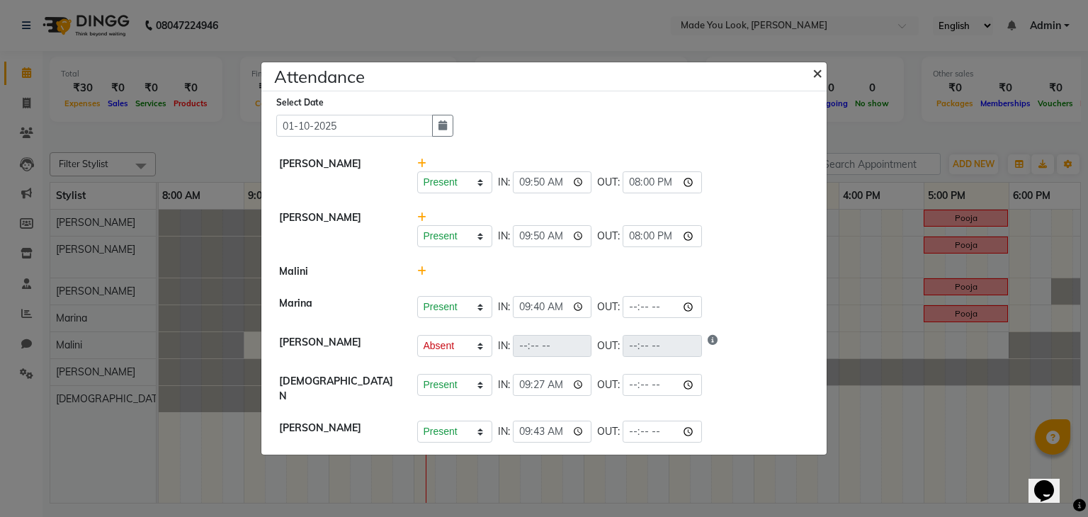
click at [819, 78] on span "×" at bounding box center [818, 72] width 10 height 21
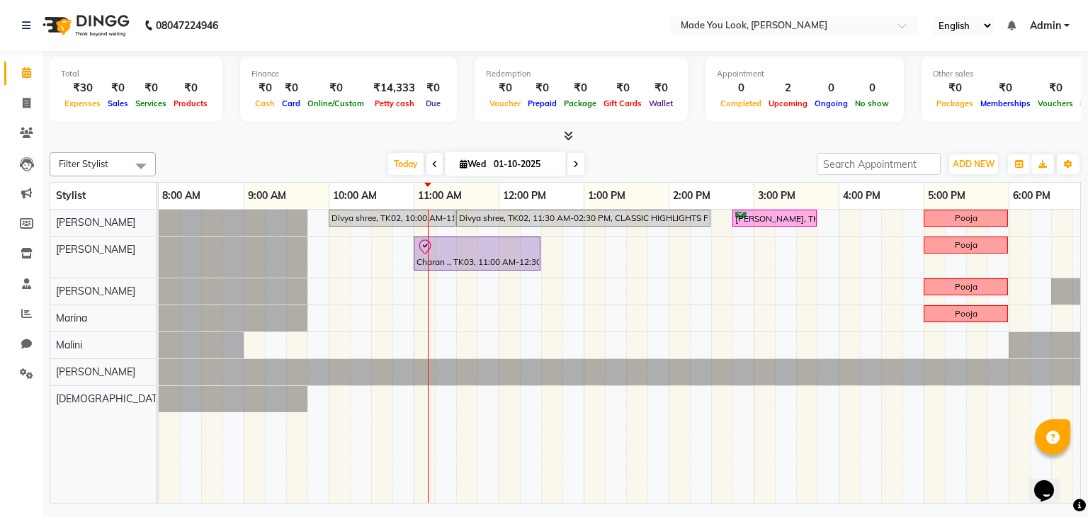
click at [421, 164] on div "[DATE] [DATE]" at bounding box center [486, 164] width 199 height 21
click at [432, 160] on icon at bounding box center [435, 164] width 6 height 9
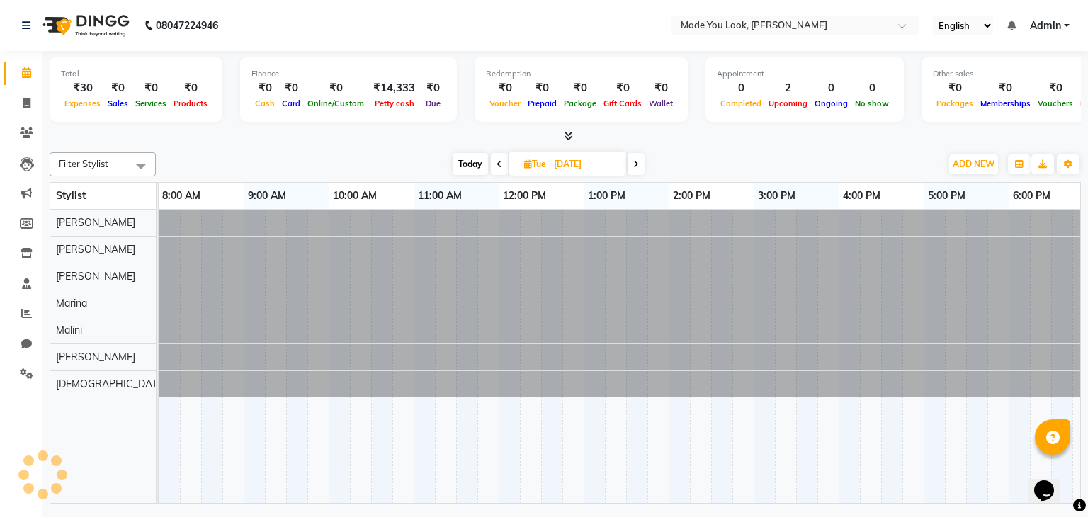
scroll to position [0, 183]
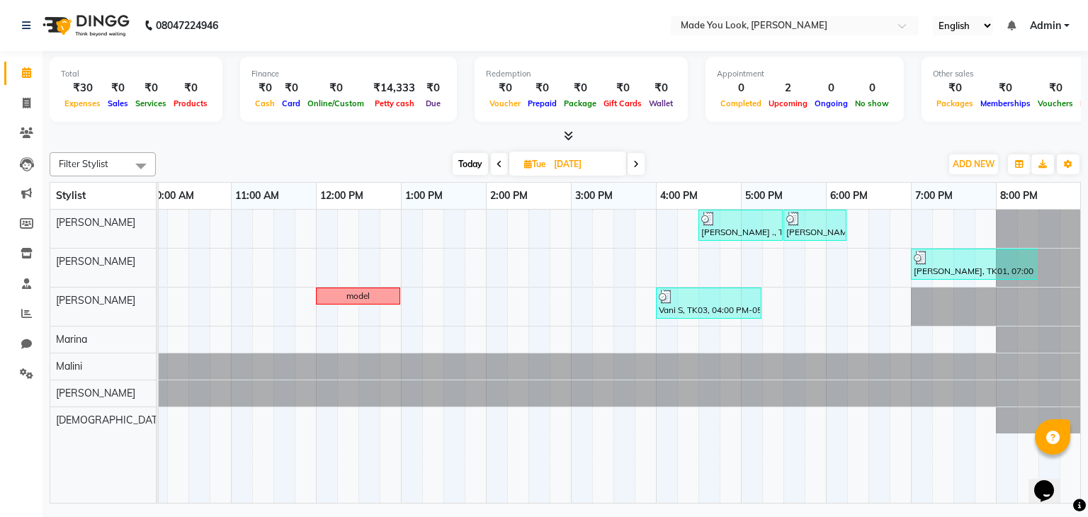
click at [638, 156] on span at bounding box center [636, 164] width 17 height 22
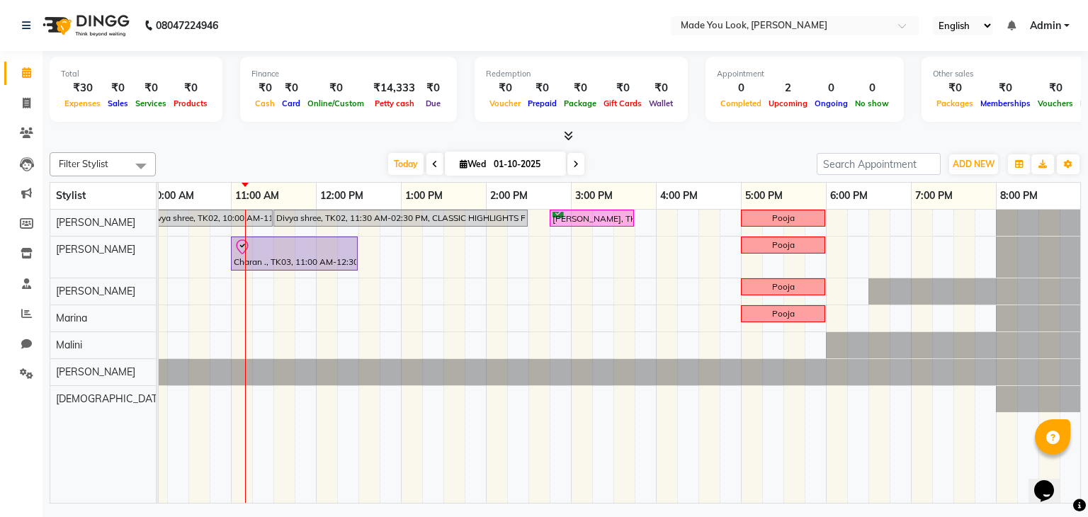
click at [576, 160] on icon at bounding box center [576, 164] width 6 height 9
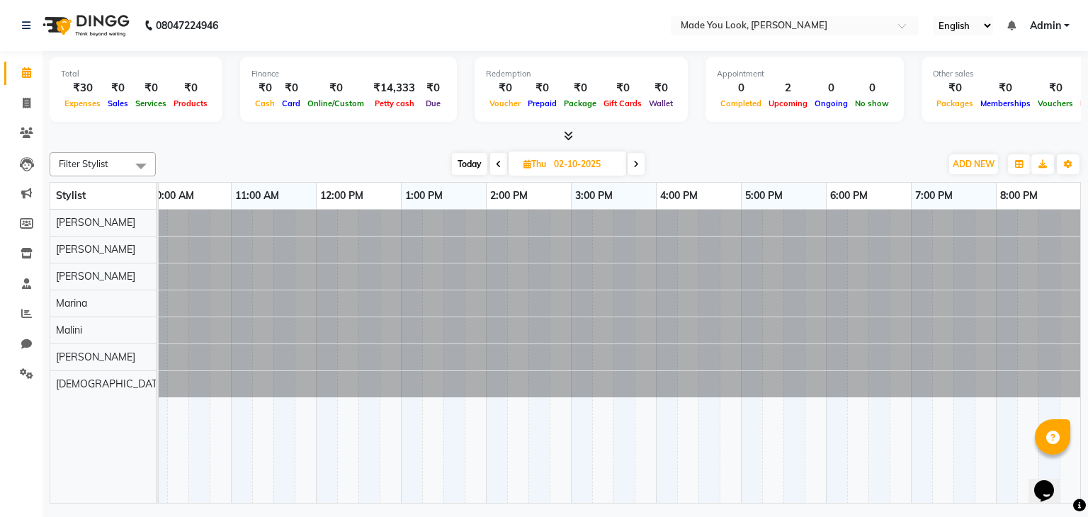
click at [633, 164] on span at bounding box center [636, 164] width 17 height 22
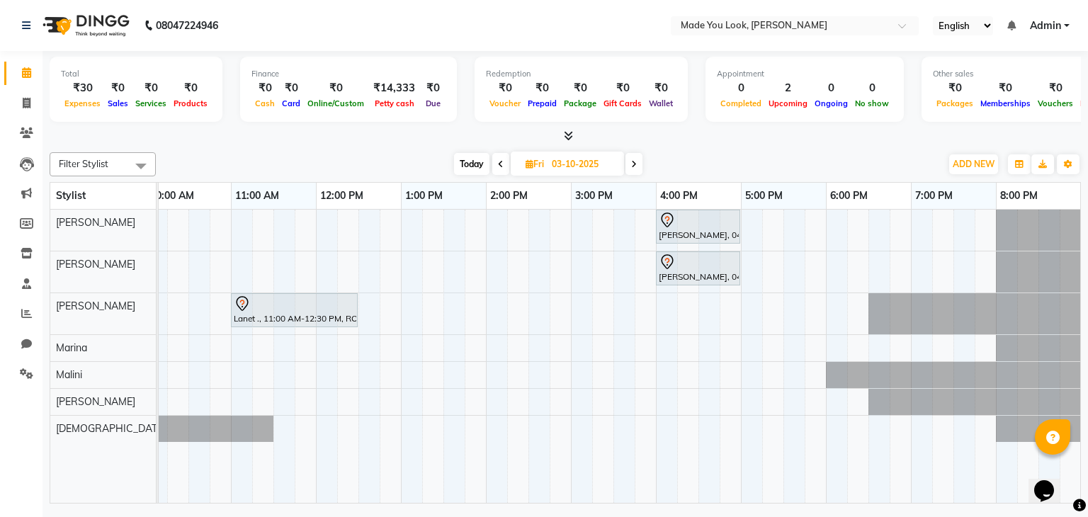
click at [476, 156] on span "Today" at bounding box center [471, 164] width 35 height 22
type input "01-10-2025"
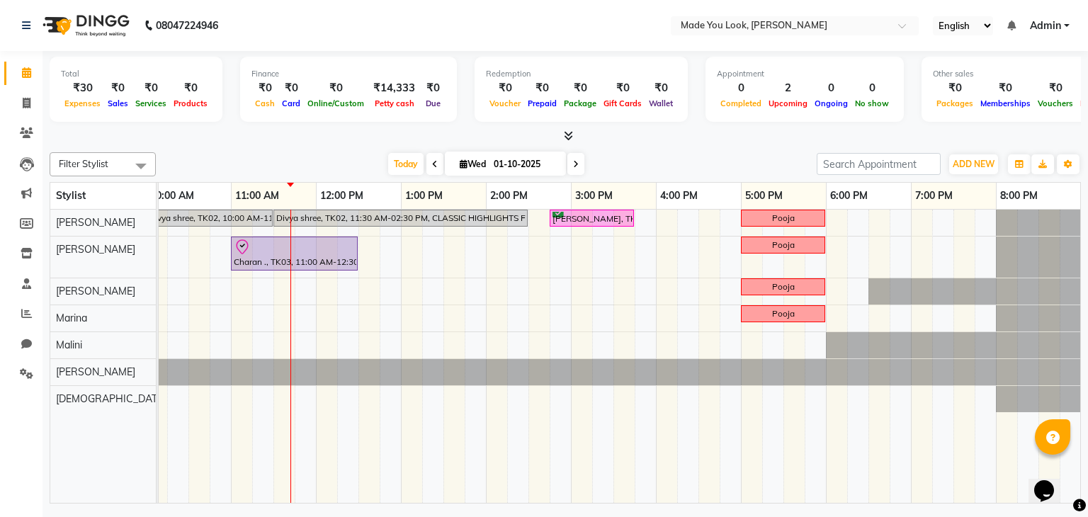
click at [648, 191] on div "3:00 PM" at bounding box center [614, 196] width 84 height 26
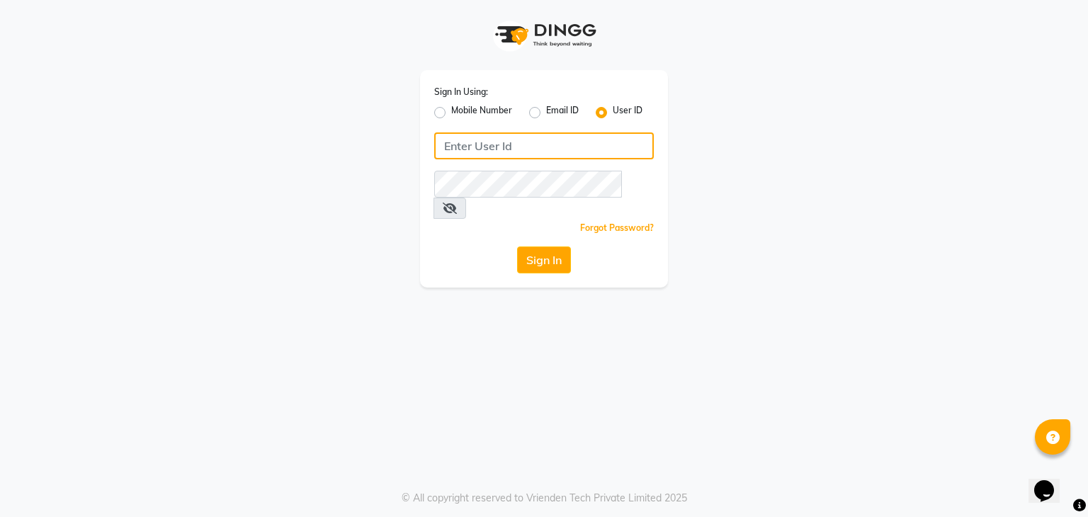
click at [519, 147] on input "Username" at bounding box center [544, 146] width 220 height 27
type input "madeyoulook"
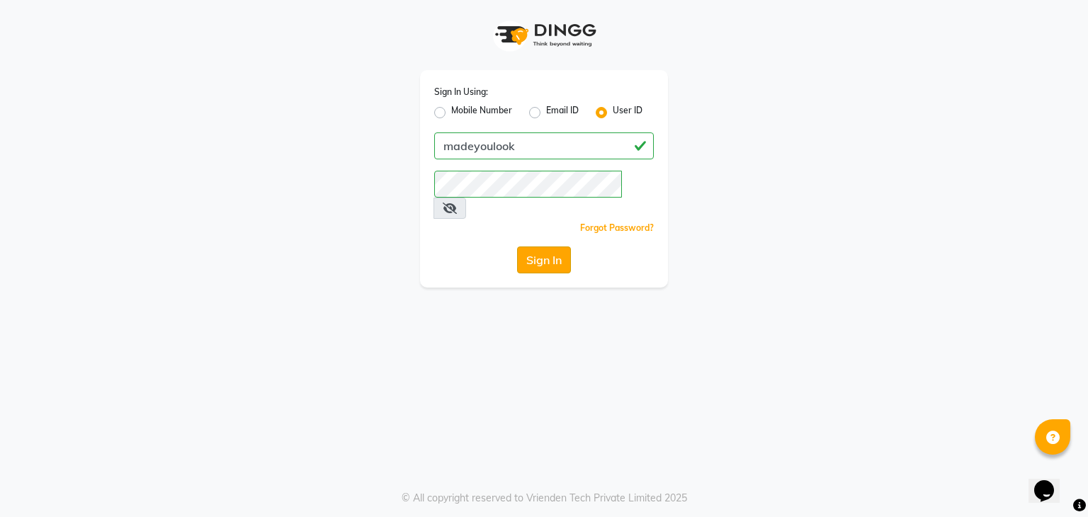
click at [551, 247] on button "Sign In" at bounding box center [544, 260] width 54 height 27
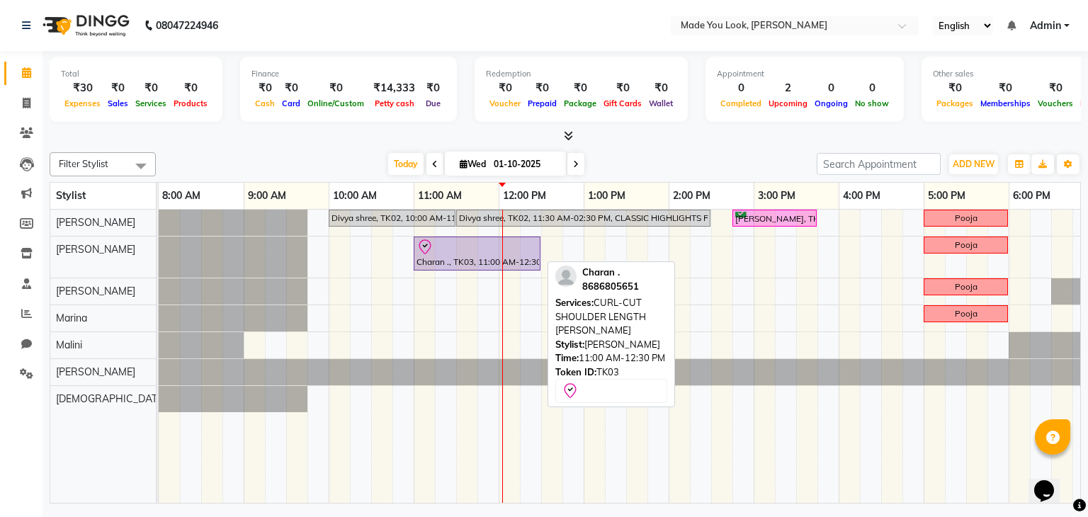
click at [468, 251] on div at bounding box center [477, 247] width 121 height 17
select select "8"
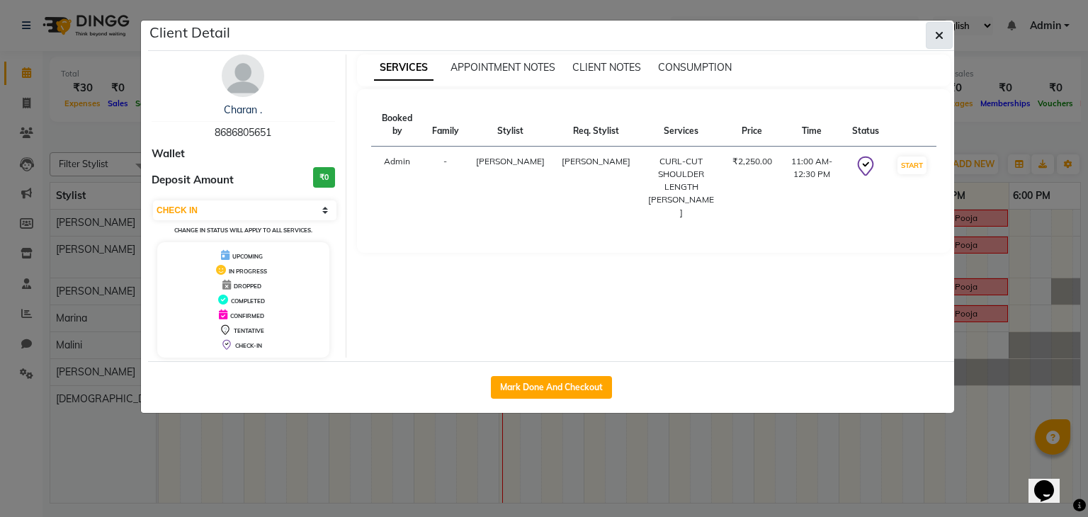
click at [940, 38] on icon "button" at bounding box center [939, 35] width 9 height 11
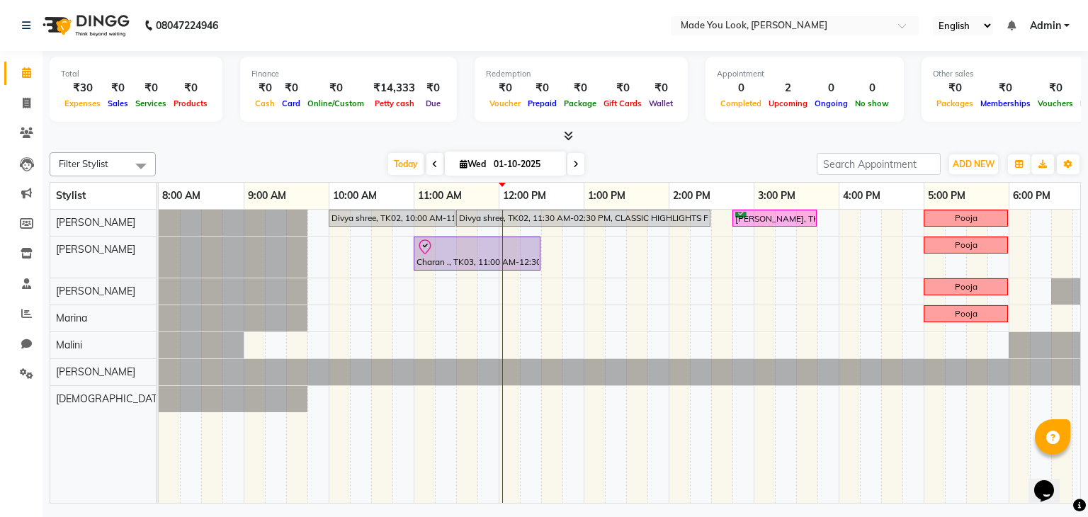
click at [940, 38] on nav "08047224946 Select Location × Made You Look, Koramanagala English ENGLISH Españ…" at bounding box center [544, 25] width 1088 height 51
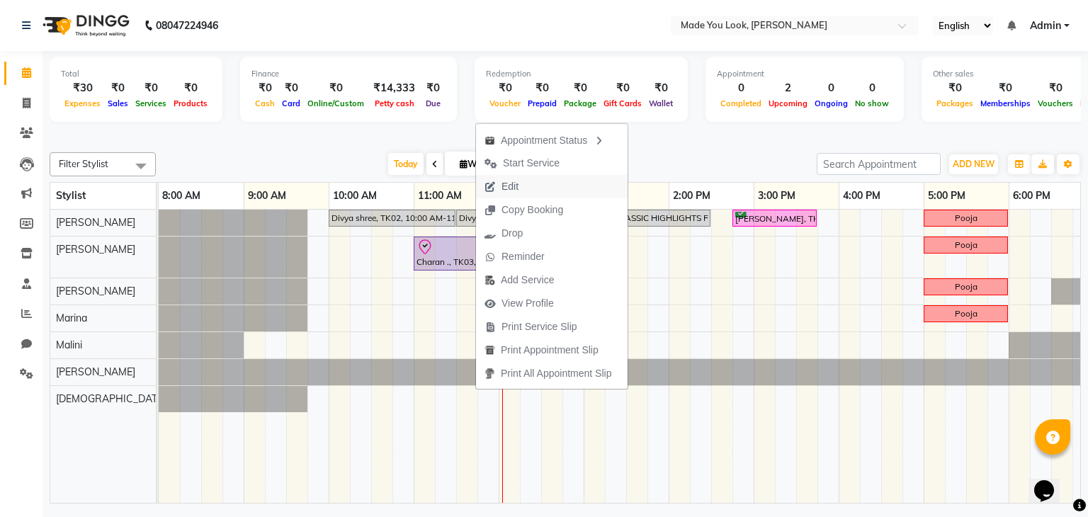
click at [527, 181] on button "Edit" at bounding box center [552, 186] width 152 height 23
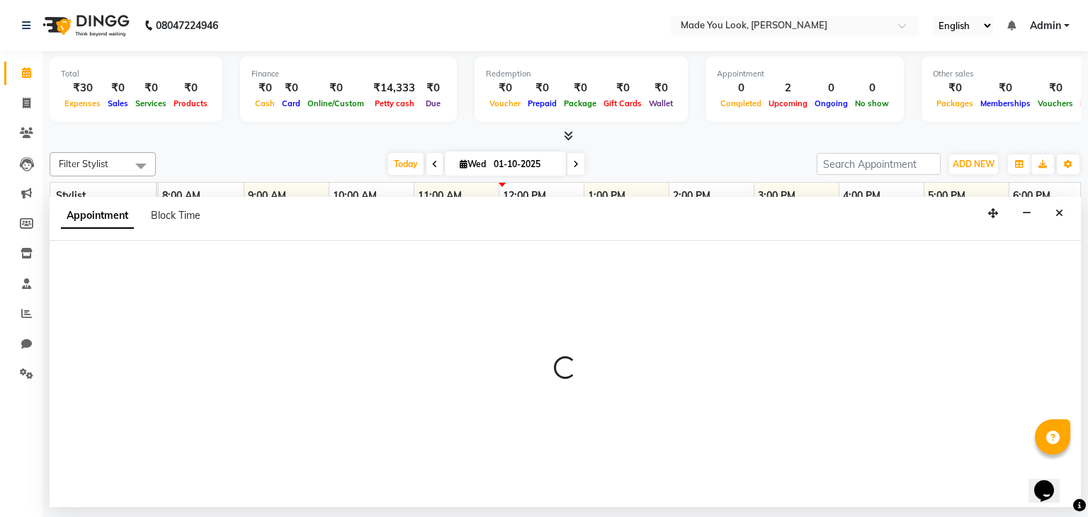
select select "tentative"
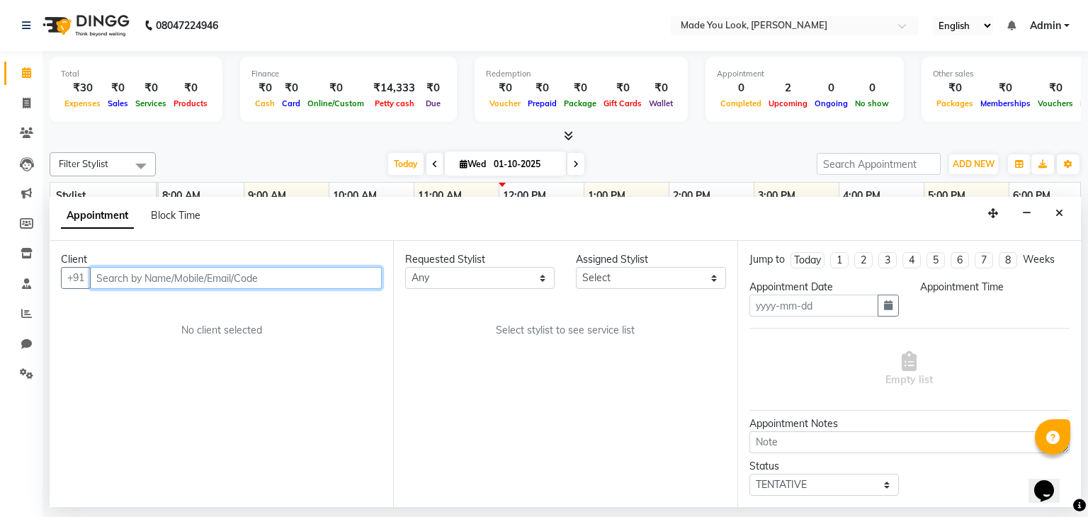
type input "01-10-2025"
type textarea "curly hair"
select select "83313"
select select "check-in"
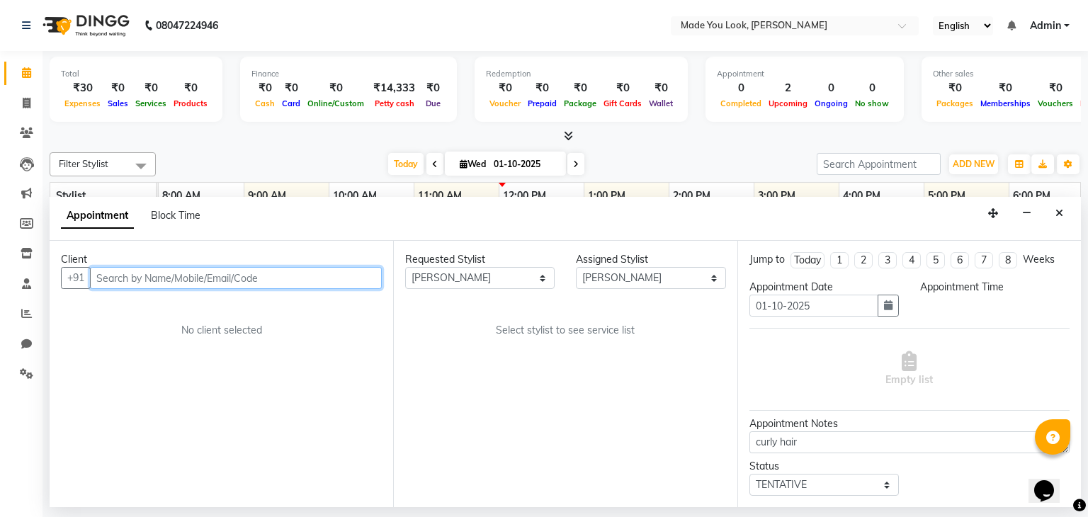
select select "660"
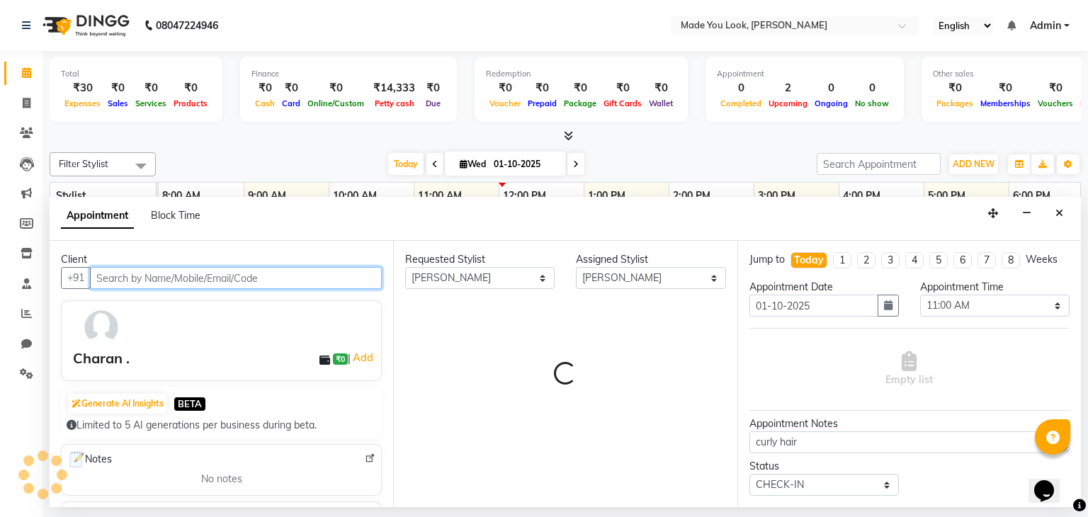
scroll to position [0, 183]
select select "4108"
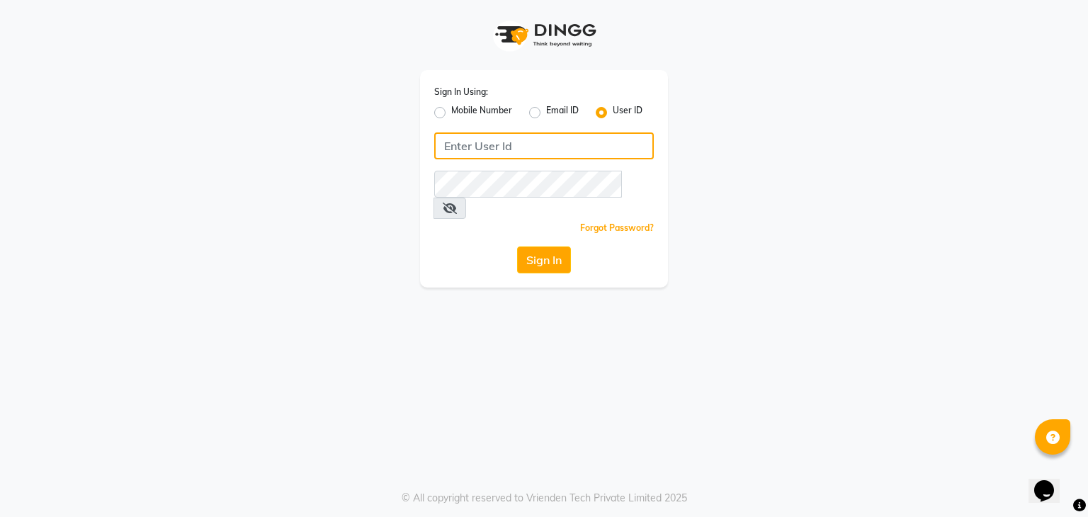
click at [499, 137] on input "Username" at bounding box center [544, 146] width 220 height 27
type input "madeyoulook"
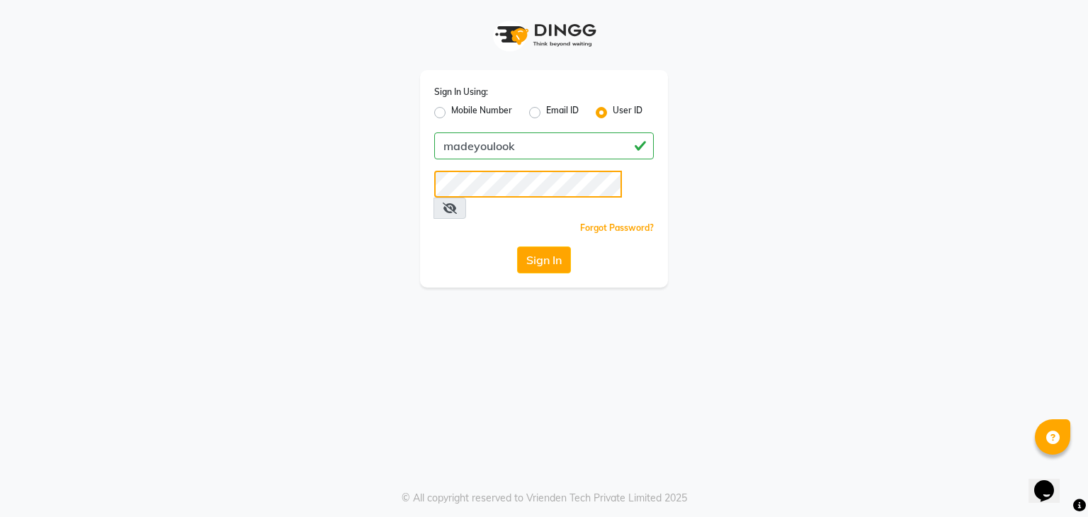
click at [517, 247] on button "Sign In" at bounding box center [544, 260] width 54 height 27
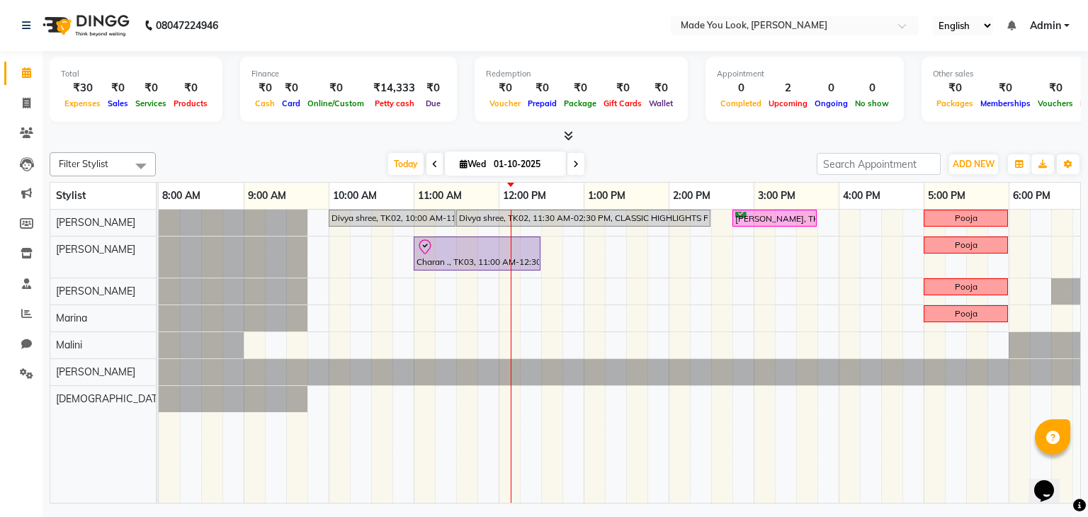
click at [569, 135] on icon at bounding box center [568, 135] width 9 height 11
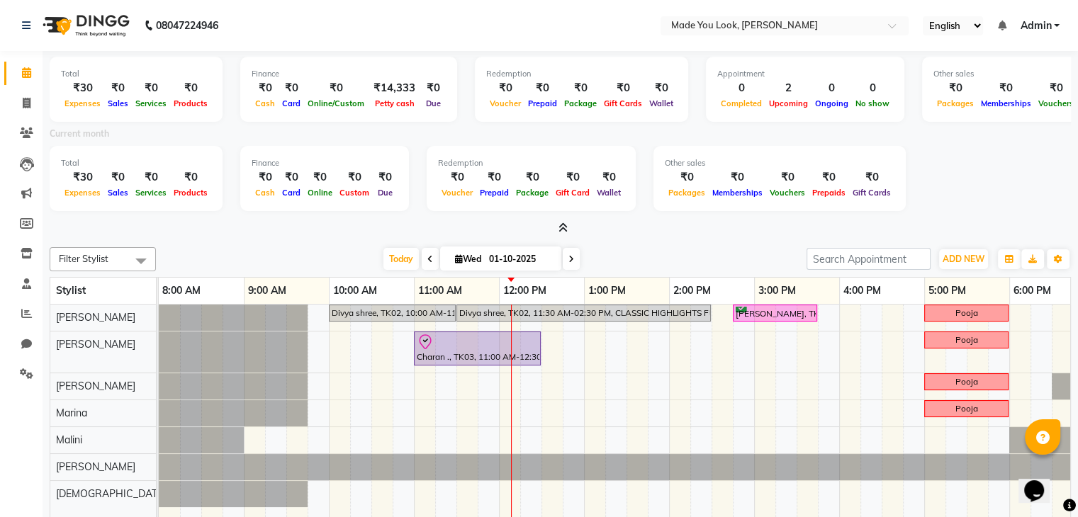
click at [564, 227] on icon at bounding box center [562, 227] width 9 height 11
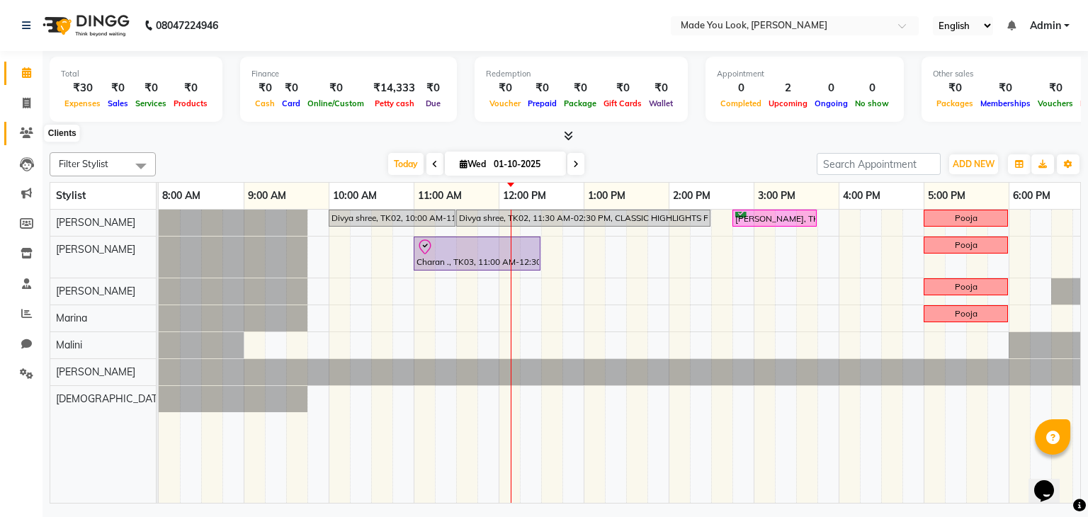
click at [23, 134] on icon at bounding box center [26, 133] width 13 height 11
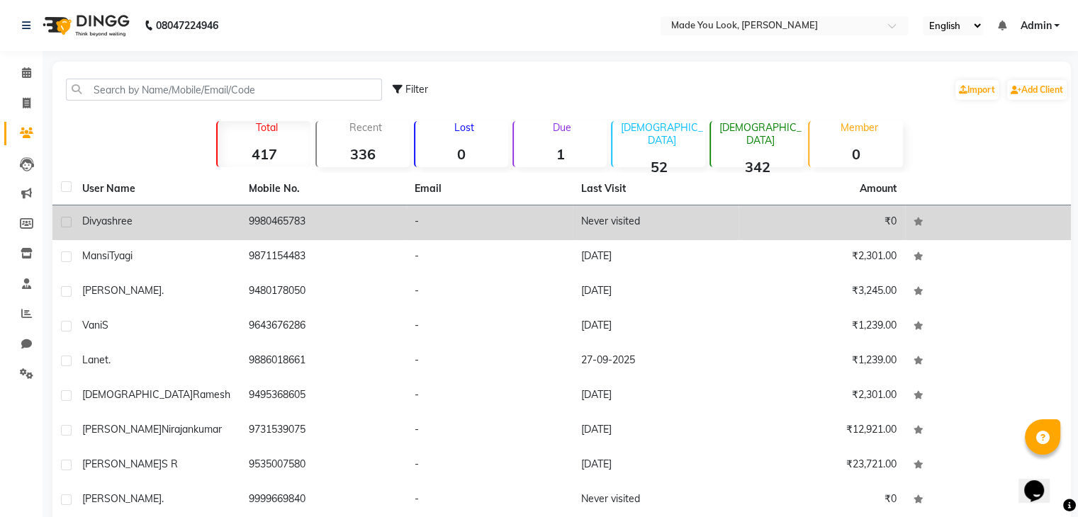
click at [102, 216] on span "Divya" at bounding box center [94, 221] width 25 height 13
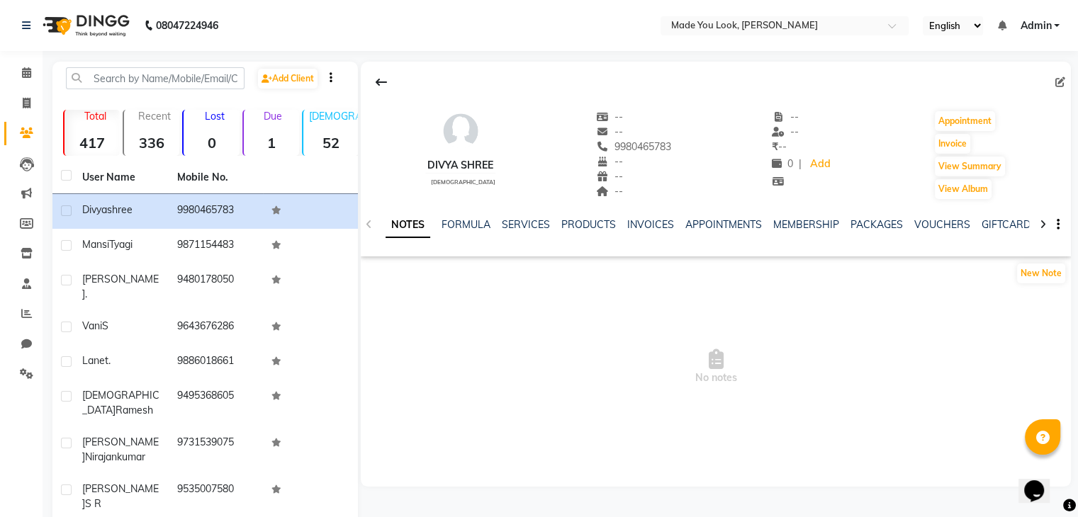
click at [1043, 227] on icon at bounding box center [1042, 225] width 6 height 10
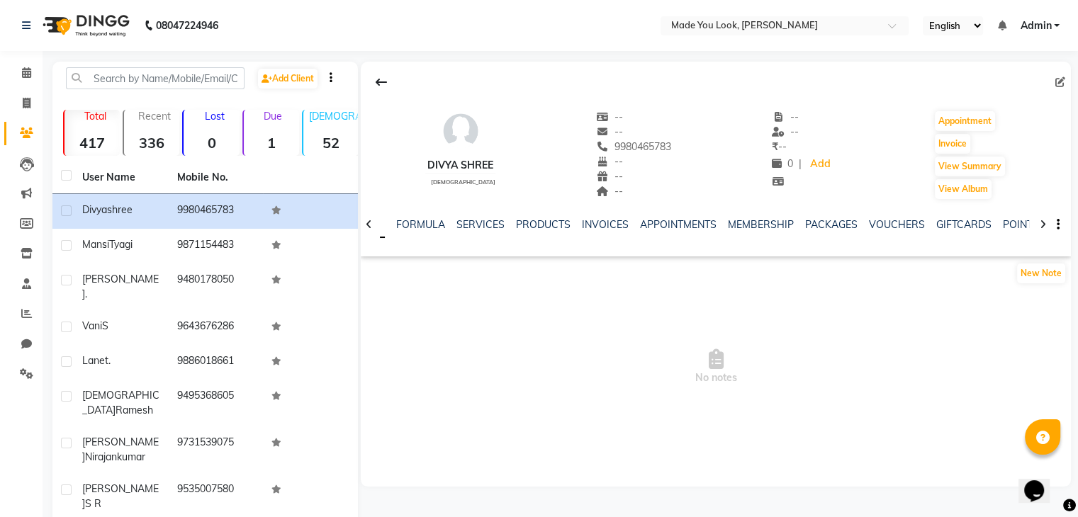
click at [1043, 227] on icon at bounding box center [1042, 225] width 6 height 10
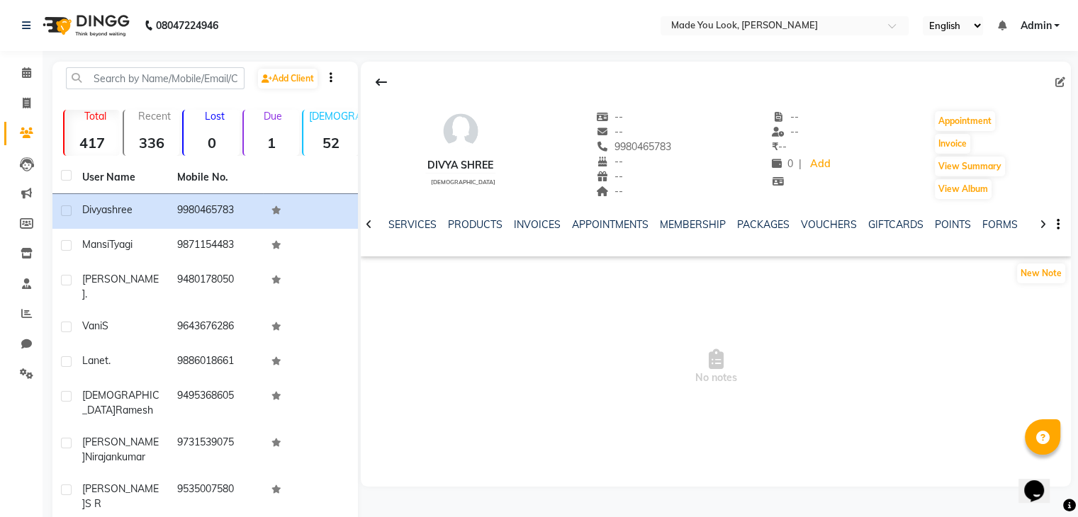
click at [1043, 227] on icon at bounding box center [1042, 225] width 6 height 10
click at [1043, 227] on div "NOTES FORMULA SERVICES PRODUCTS INVOICES APPOINTMENTS MEMBERSHIP PACKAGES VOUCH…" at bounding box center [716, 225] width 710 height 49
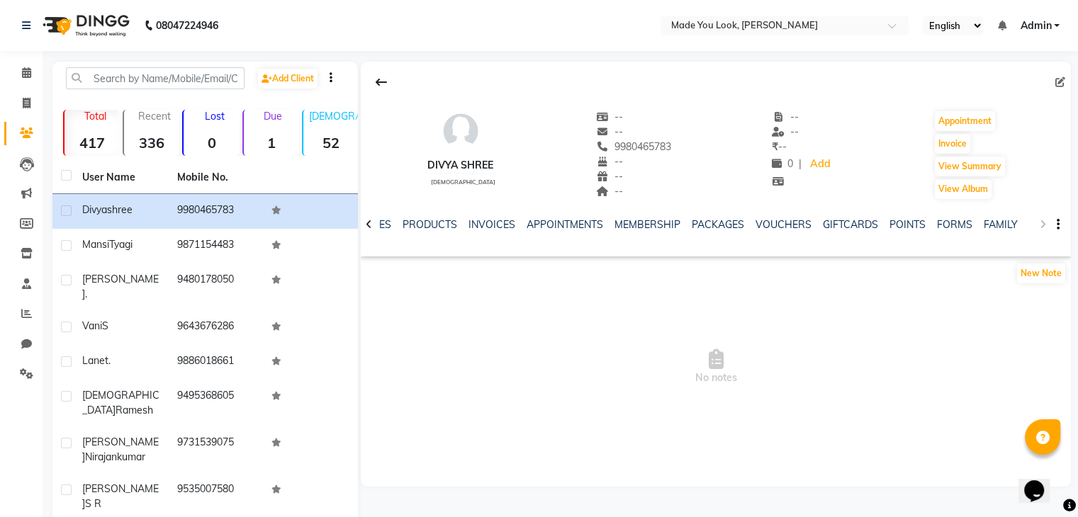
click at [1043, 227] on div "NOTES FORMULA SERVICES PRODUCTS INVOICES APPOINTMENTS MEMBERSHIP PACKAGES VOUCH…" at bounding box center [716, 225] width 710 height 49
click at [1046, 223] on div "NOTES FORMULA SERVICES PRODUCTS INVOICES APPOINTMENTS MEMBERSHIP PACKAGES VOUCH…" at bounding box center [716, 225] width 710 height 49
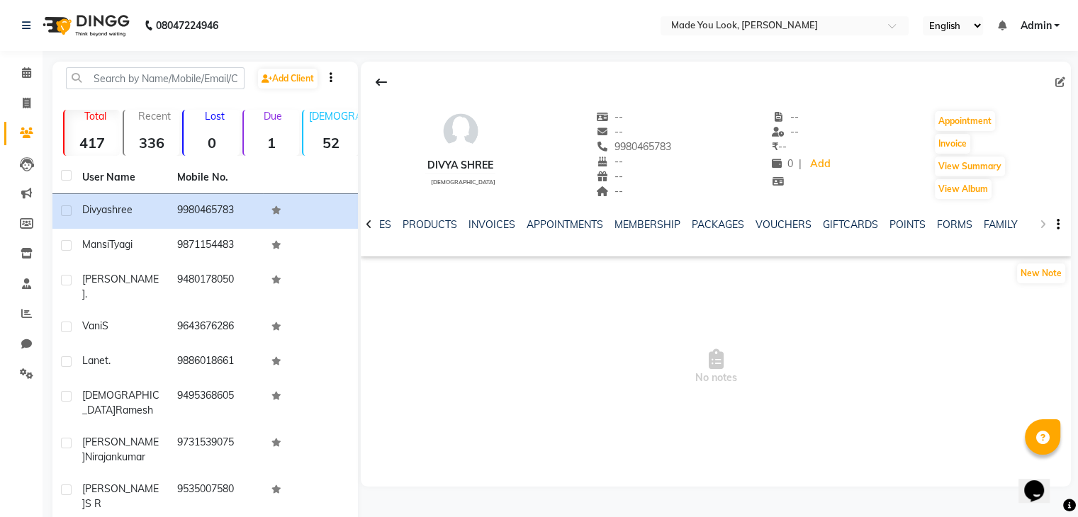
click at [1043, 223] on div "NOTES FORMULA SERVICES PRODUCTS INVOICES APPOINTMENTS MEMBERSHIP PACKAGES VOUCH…" at bounding box center [716, 225] width 710 height 49
click at [1042, 223] on div "NOTES FORMULA SERVICES PRODUCTS INVOICES APPOINTMENTS MEMBERSHIP PACKAGES VOUCH…" at bounding box center [716, 225] width 710 height 49
click at [1037, 225] on div "NOTES FORMULA SERVICES PRODUCTS INVOICES APPOINTMENTS MEMBERSHIP PACKAGES VOUCH…" at bounding box center [716, 225] width 710 height 49
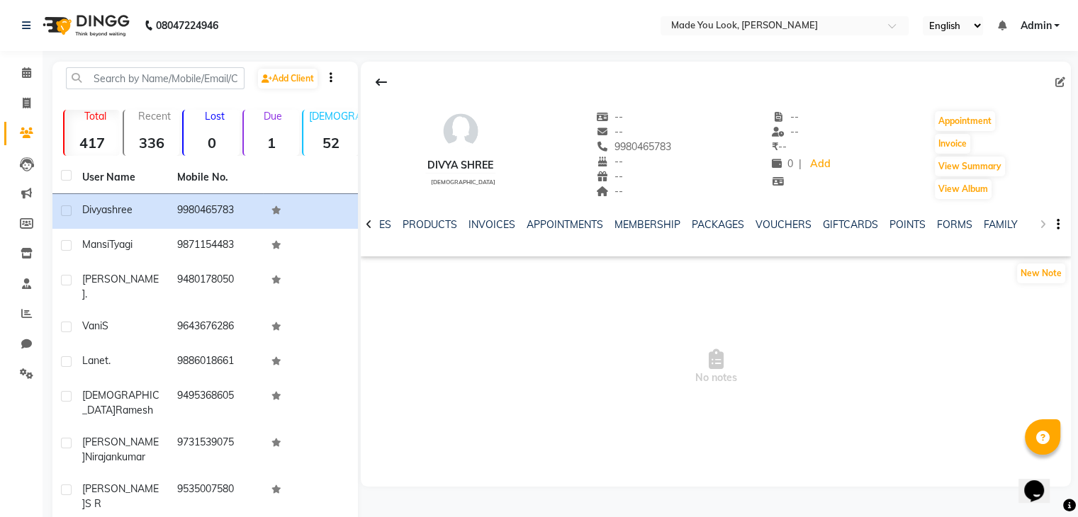
click at [1040, 226] on div "NOTES FORMULA SERVICES PRODUCTS INVOICES APPOINTMENTS MEMBERSHIP PACKAGES VOUCH…" at bounding box center [716, 225] width 710 height 49
click at [1045, 225] on div "NOTES FORMULA SERVICES PRODUCTS INVOICES APPOINTMENTS MEMBERSHIP PACKAGES VOUCH…" at bounding box center [716, 225] width 710 height 49
click at [1046, 225] on div "NOTES FORMULA SERVICES PRODUCTS INVOICES APPOINTMENTS MEMBERSHIP PACKAGES VOUCH…" at bounding box center [716, 225] width 710 height 49
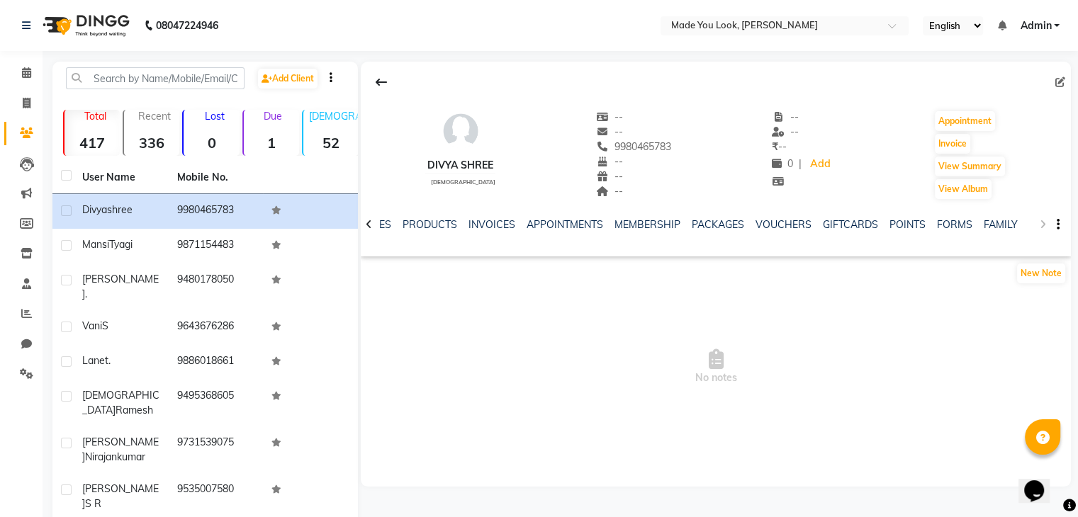
click at [1046, 225] on div "NOTES FORMULA SERVICES PRODUCTS INVOICES APPOINTMENTS MEMBERSHIP PACKAGES VOUCH…" at bounding box center [716, 225] width 710 height 49
click at [368, 227] on icon at bounding box center [369, 225] width 6 height 10
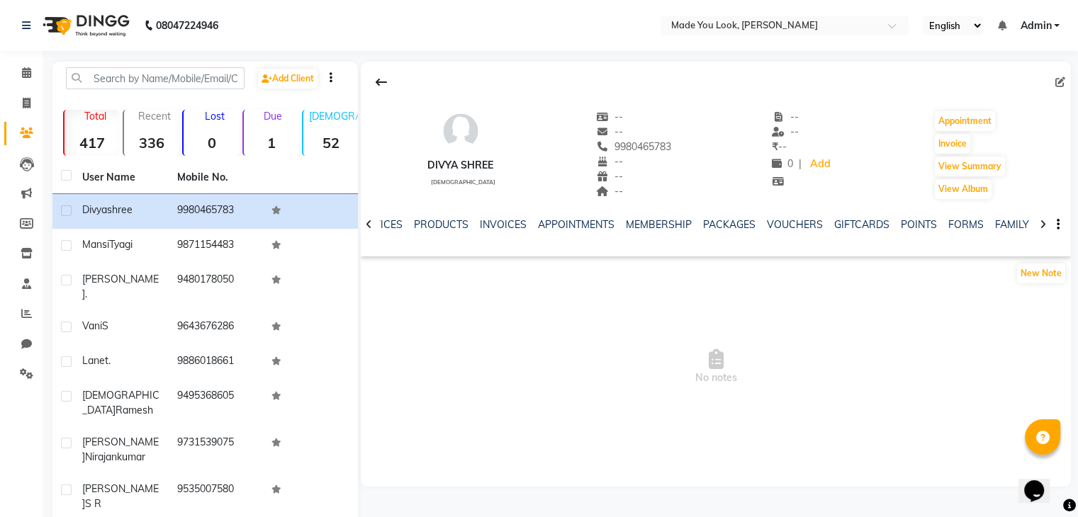
click at [369, 227] on icon at bounding box center [369, 225] width 6 height 10
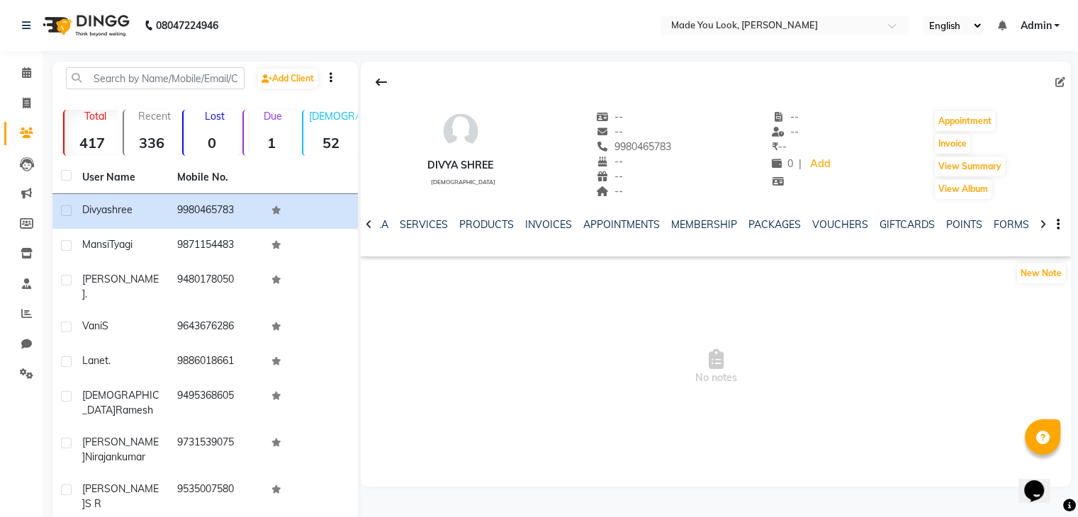
click at [369, 227] on icon at bounding box center [369, 225] width 6 height 10
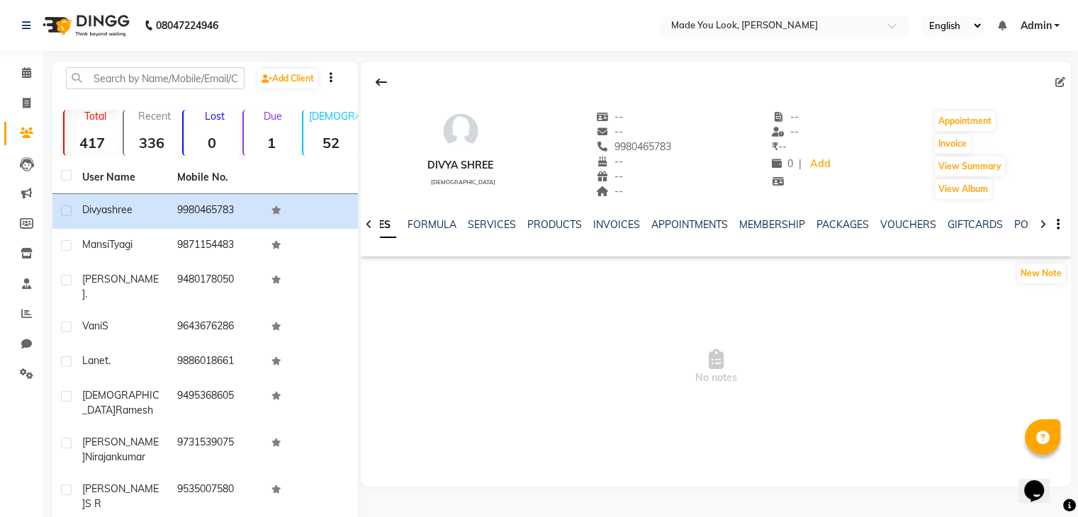
click at [369, 227] on icon at bounding box center [369, 225] width 6 height 10
click at [369, 227] on div "NOTES FORMULA SERVICES PRODUCTS INVOICES APPOINTMENTS MEMBERSHIP PACKAGES VOUCH…" at bounding box center [716, 225] width 710 height 49
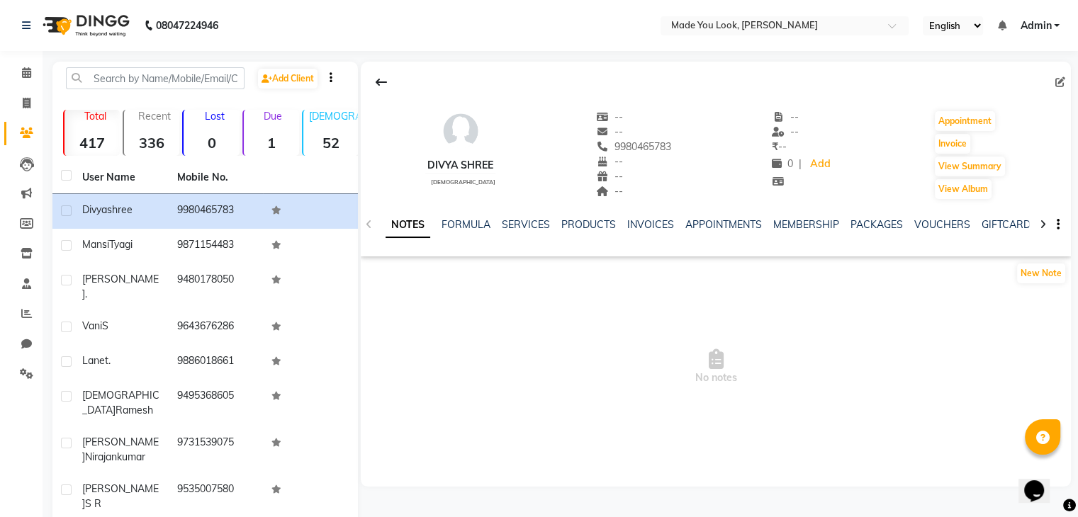
click at [369, 227] on div "NOTES FORMULA SERVICES PRODUCTS INVOICES APPOINTMENTS MEMBERSHIP PACKAGES VOUCH…" at bounding box center [716, 225] width 710 height 49
click at [368, 227] on div "NOTES FORMULA SERVICES PRODUCTS INVOICES APPOINTMENTS MEMBERSHIP PACKAGES VOUCH…" at bounding box center [716, 225] width 710 height 49
click at [1061, 227] on div "NOTES FORMULA SERVICES PRODUCTS INVOICES APPOINTMENTS MEMBERSHIP PACKAGES VOUCH…" at bounding box center [716, 225] width 710 height 49
click at [1057, 225] on icon "button" at bounding box center [1057, 225] width 3 height 1
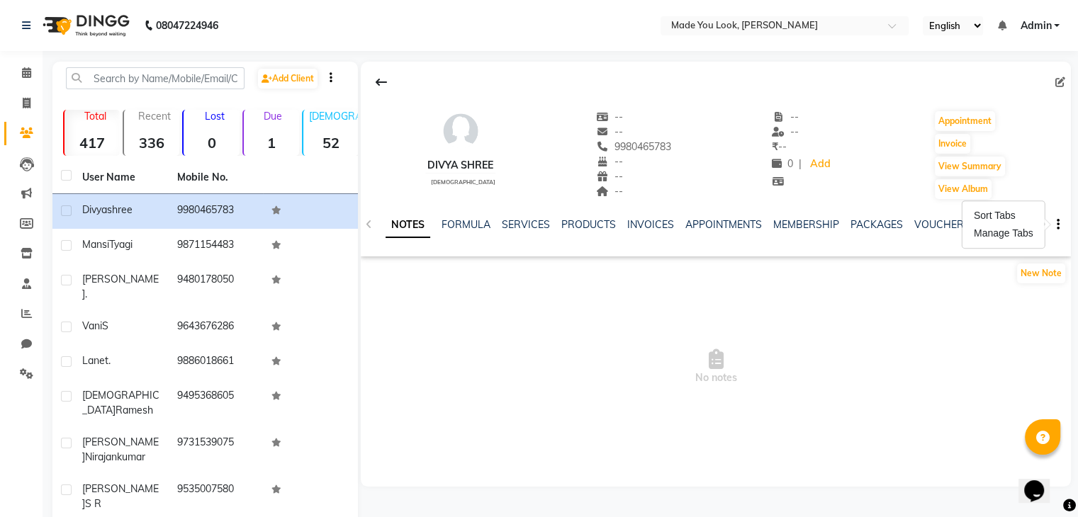
click at [1058, 181] on div "Divya shree [DEMOGRAPHIC_DATA] -- -- 9980465783 -- -- -- -- -- ₹ -- 0 | Add App…" at bounding box center [716, 148] width 710 height 105
click at [1040, 220] on icon at bounding box center [1042, 225] width 6 height 10
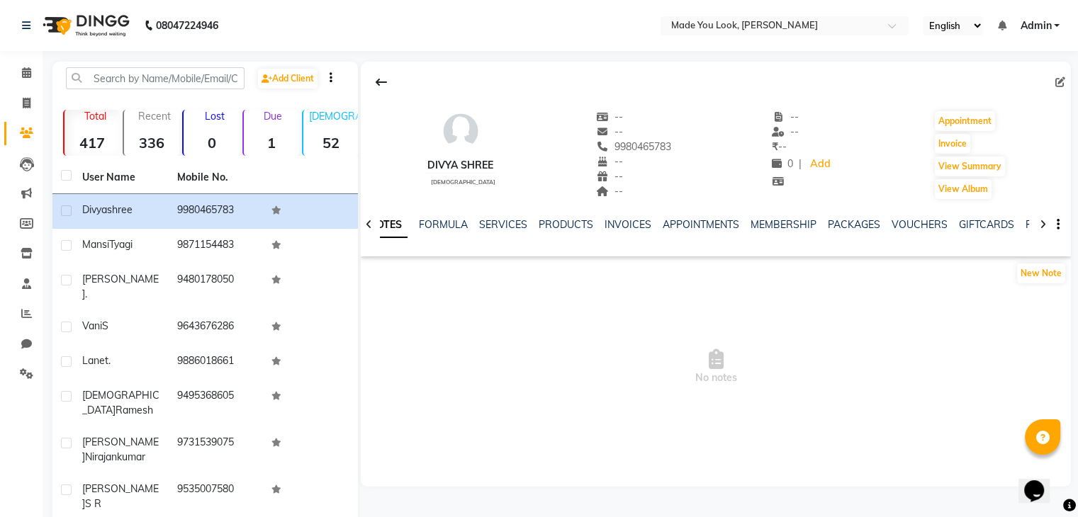
click at [1040, 220] on icon at bounding box center [1042, 225] width 6 height 10
click at [1059, 226] on button "button" at bounding box center [1055, 225] width 9 height 15
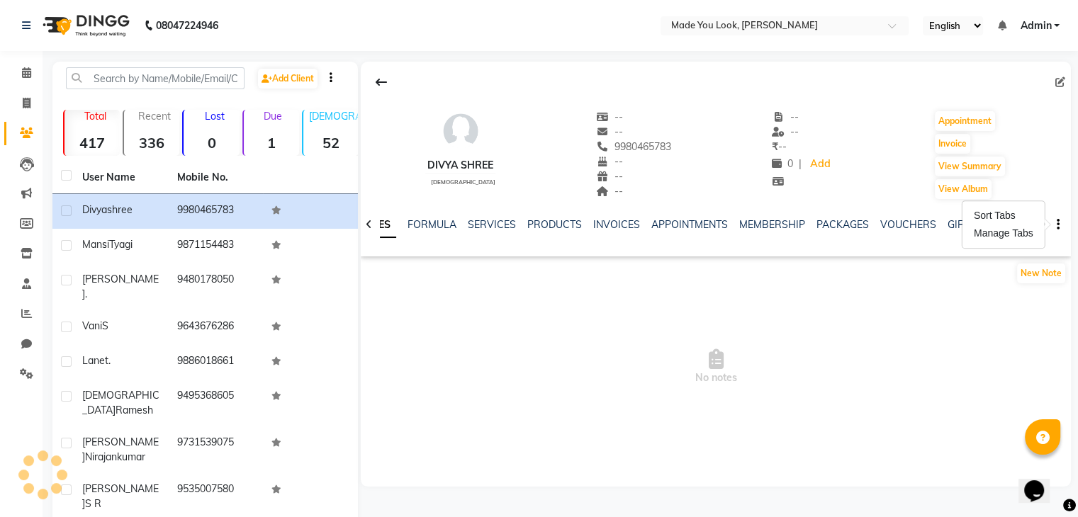
click at [1037, 176] on div "Divya shree [DEMOGRAPHIC_DATA] -- -- 9980465783 -- -- -- -- -- ₹ -- 0 | Add App…" at bounding box center [716, 148] width 710 height 105
click at [1043, 227] on icon at bounding box center [1042, 225] width 6 height 10
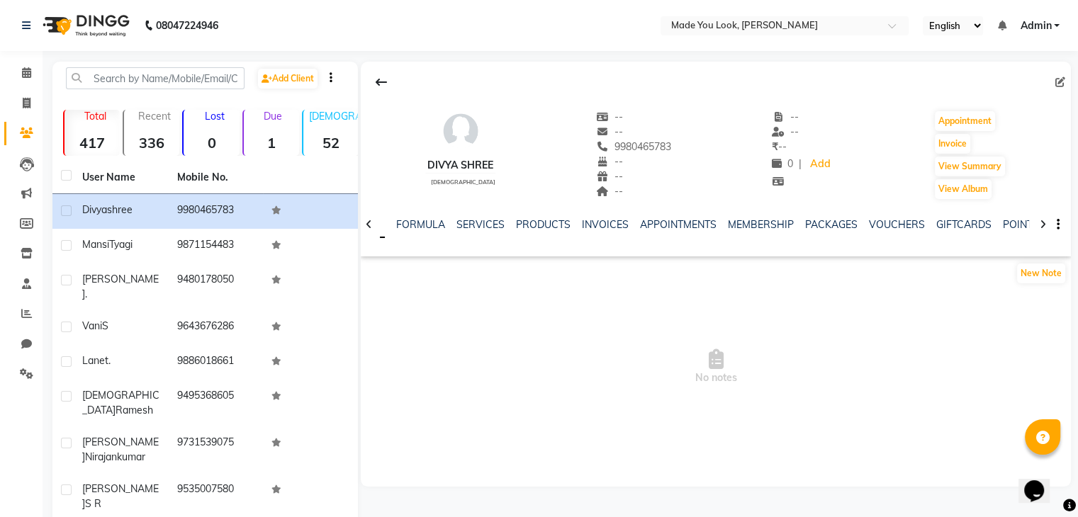
click at [1044, 227] on icon at bounding box center [1042, 225] width 6 height 10
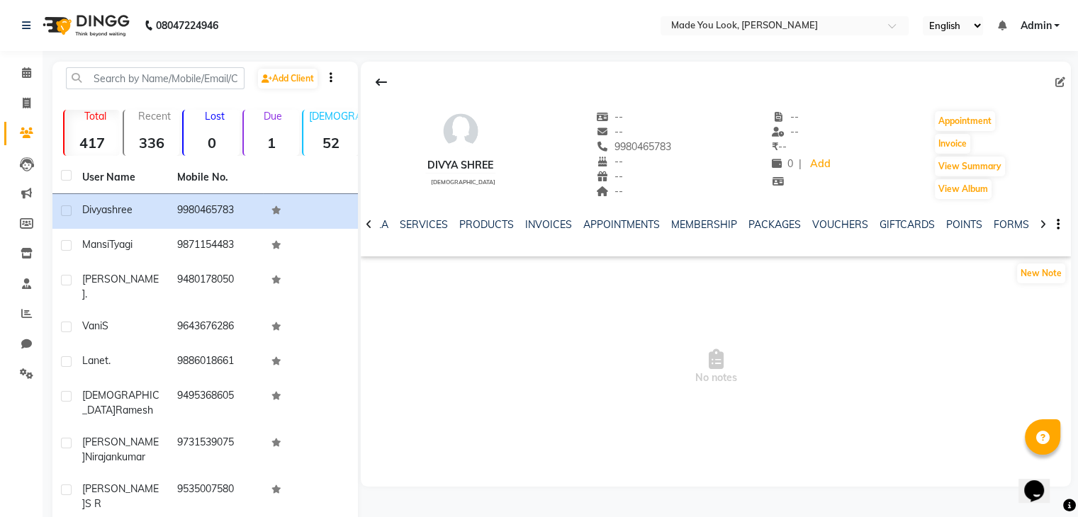
click at [1042, 225] on icon at bounding box center [1042, 225] width 6 height 10
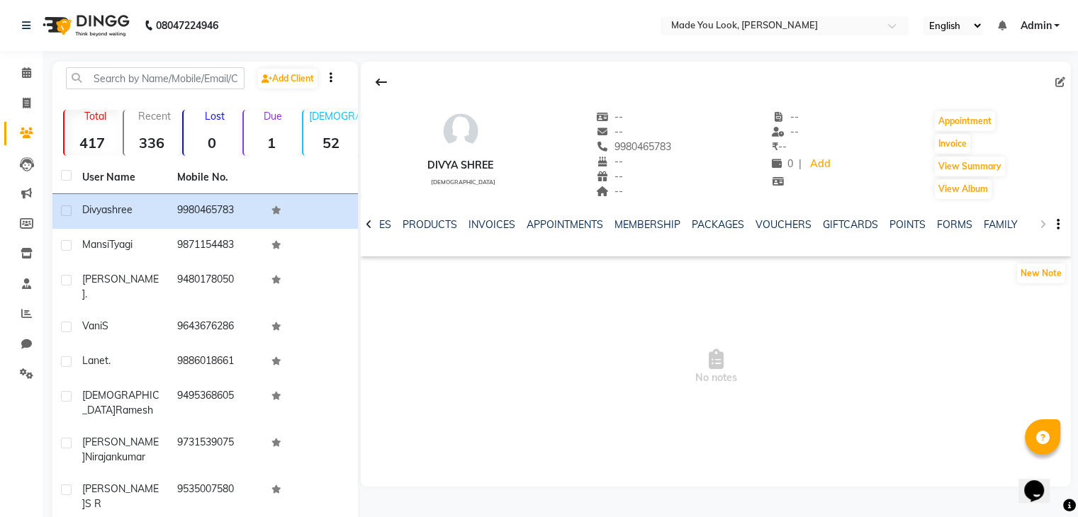
click at [1042, 225] on div "NOTES FORMULA SERVICES PRODUCTS INVOICES APPOINTMENTS MEMBERSHIP PACKAGES VOUCH…" at bounding box center [716, 225] width 710 height 49
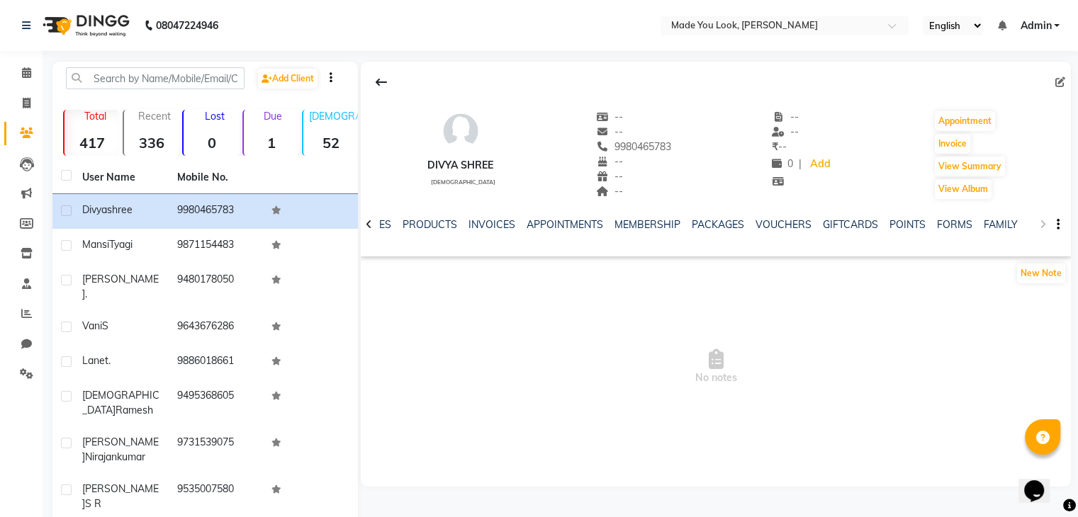
click at [1042, 225] on div "NOTES FORMULA SERVICES PRODUCTS INVOICES APPOINTMENTS MEMBERSHIP PACKAGES VOUCH…" at bounding box center [716, 225] width 710 height 49
click at [1042, 222] on div "NOTES FORMULA SERVICES PRODUCTS INVOICES APPOINTMENTS MEMBERSHIP PACKAGES VOUCH…" at bounding box center [716, 225] width 710 height 49
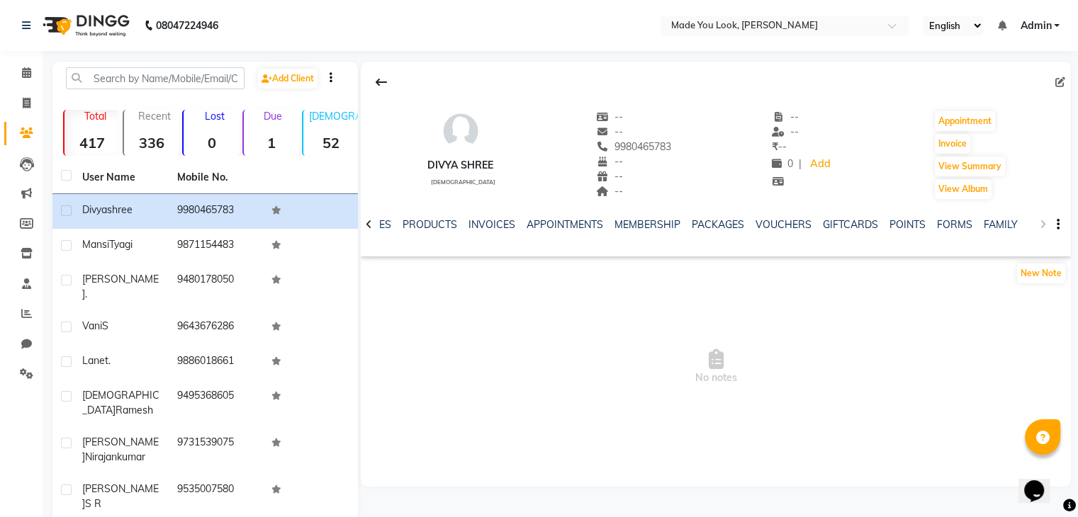
click at [1042, 222] on div "NOTES FORMULA SERVICES PRODUCTS INVOICES APPOINTMENTS MEMBERSHIP PACKAGES VOUCH…" at bounding box center [716, 225] width 710 height 49
click at [1043, 221] on div "NOTES FORMULA SERVICES PRODUCTS INVOICES APPOINTMENTS MEMBERSHIP PACKAGES VOUCH…" at bounding box center [716, 225] width 710 height 49
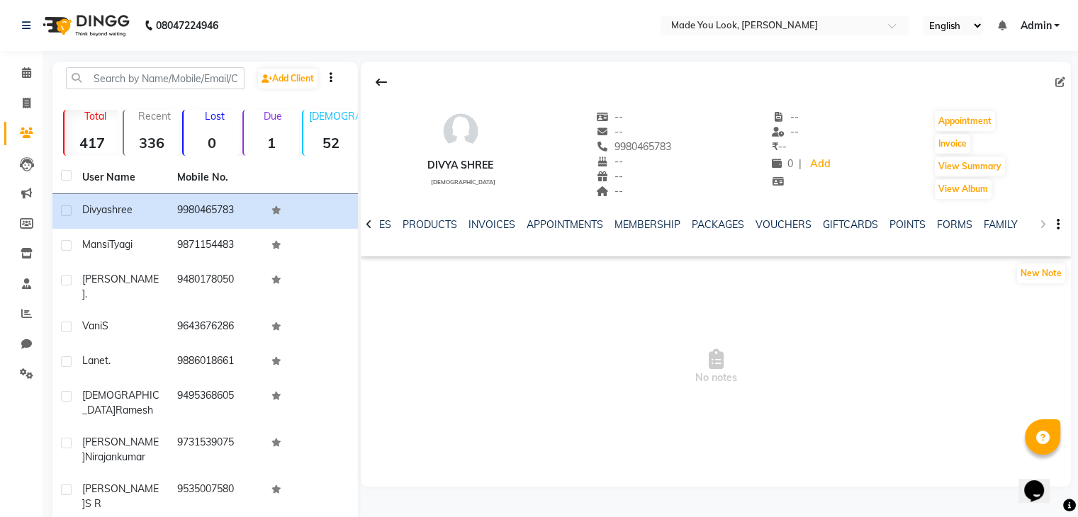
click at [1043, 221] on div "NOTES FORMULA SERVICES PRODUCTS INVOICES APPOINTMENTS MEMBERSHIP PACKAGES VOUCH…" at bounding box center [716, 225] width 710 height 49
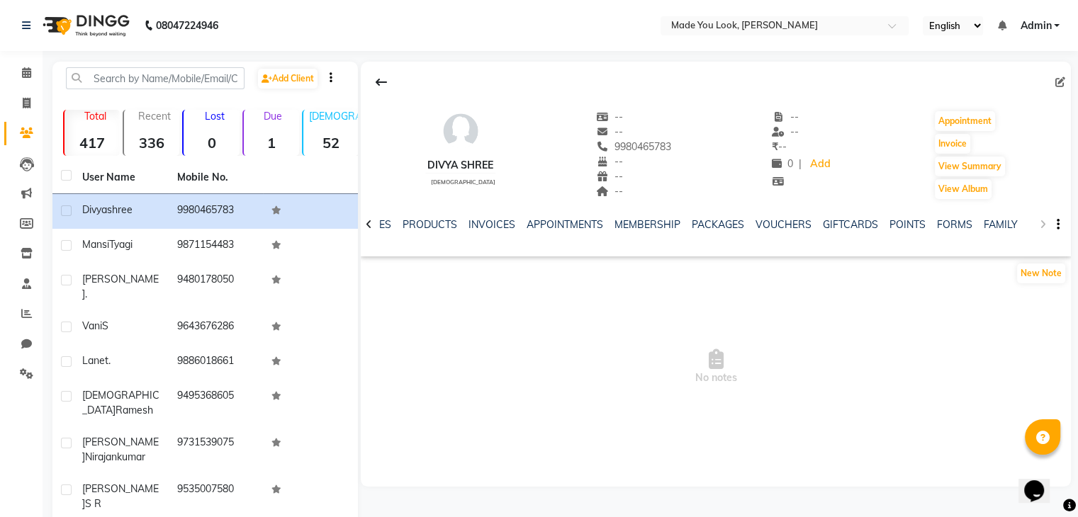
click at [1043, 222] on div "NOTES FORMULA SERVICES PRODUCTS INVOICES APPOINTMENTS MEMBERSHIP PACKAGES VOUCH…" at bounding box center [716, 225] width 710 height 49
click at [1042, 222] on div "NOTES FORMULA SERVICES PRODUCTS INVOICES APPOINTMENTS MEMBERSHIP PACKAGES VOUCH…" at bounding box center [716, 225] width 710 height 49
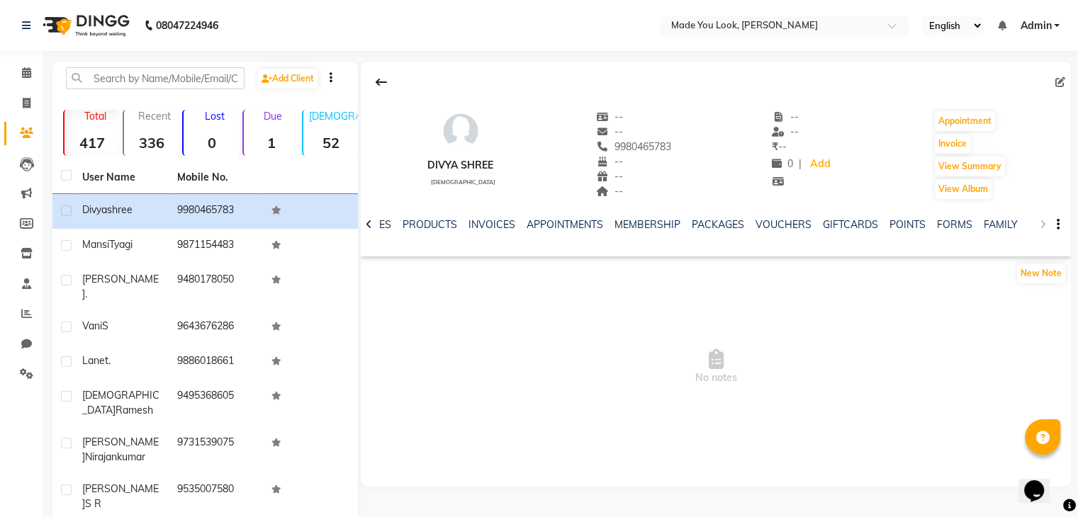
click at [1042, 222] on div "NOTES FORMULA SERVICES PRODUCTS INVOICES APPOINTMENTS MEMBERSHIP PACKAGES VOUCH…" at bounding box center [716, 225] width 710 height 49
click at [1041, 222] on div "NOTES FORMULA SERVICES PRODUCTS INVOICES APPOINTMENTS MEMBERSHIP PACKAGES VOUCH…" at bounding box center [716, 225] width 710 height 49
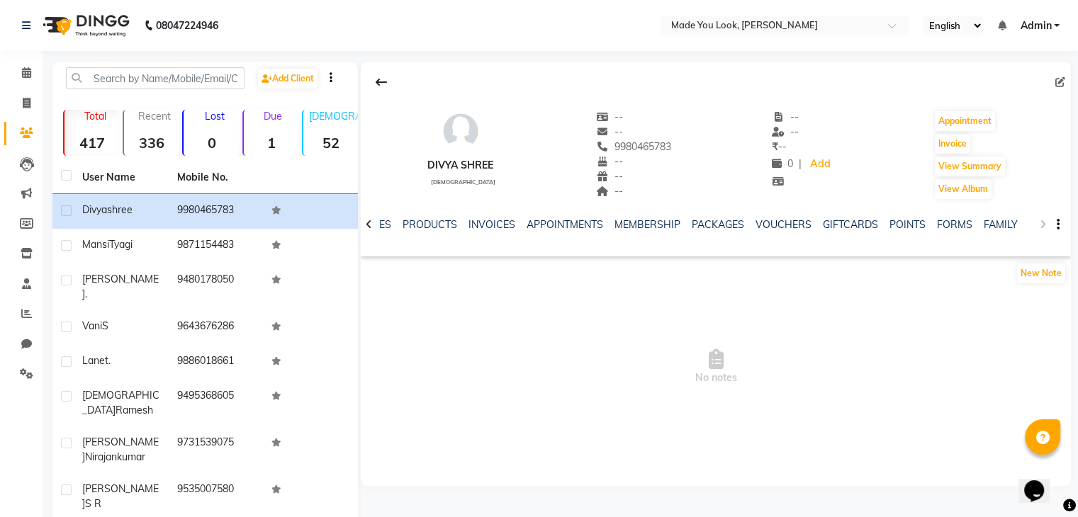
click at [1056, 225] on icon "button" at bounding box center [1057, 225] width 3 height 1
click at [1022, 232] on div "Manage Tabs" at bounding box center [1003, 234] width 65 height 18
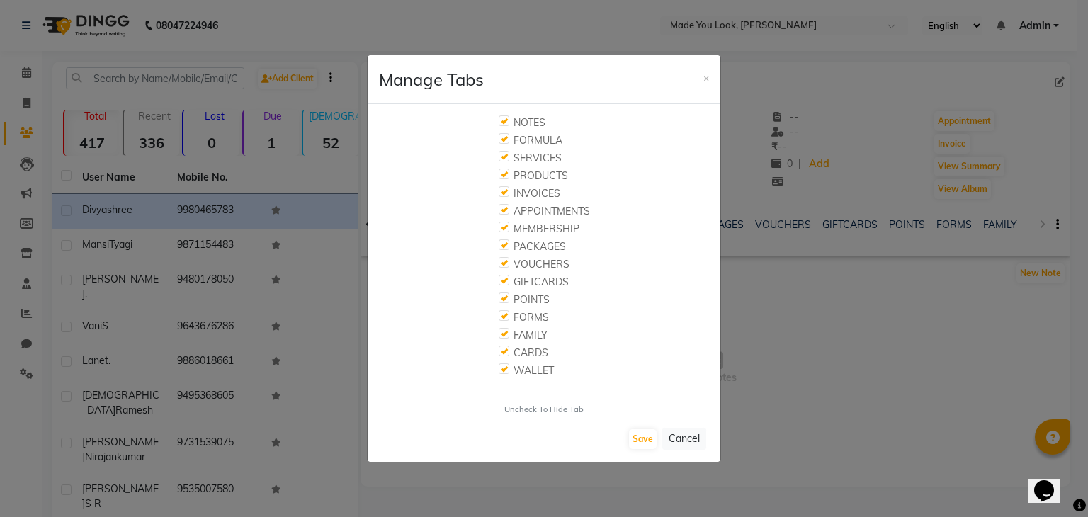
click at [501, 261] on label at bounding box center [504, 262] width 11 height 11
click at [501, 261] on input "checkbox" at bounding box center [503, 263] width 9 height 9
checkbox input "false"
click at [504, 301] on label at bounding box center [504, 298] width 11 height 11
click at [504, 301] on input "checkbox" at bounding box center [503, 298] width 9 height 9
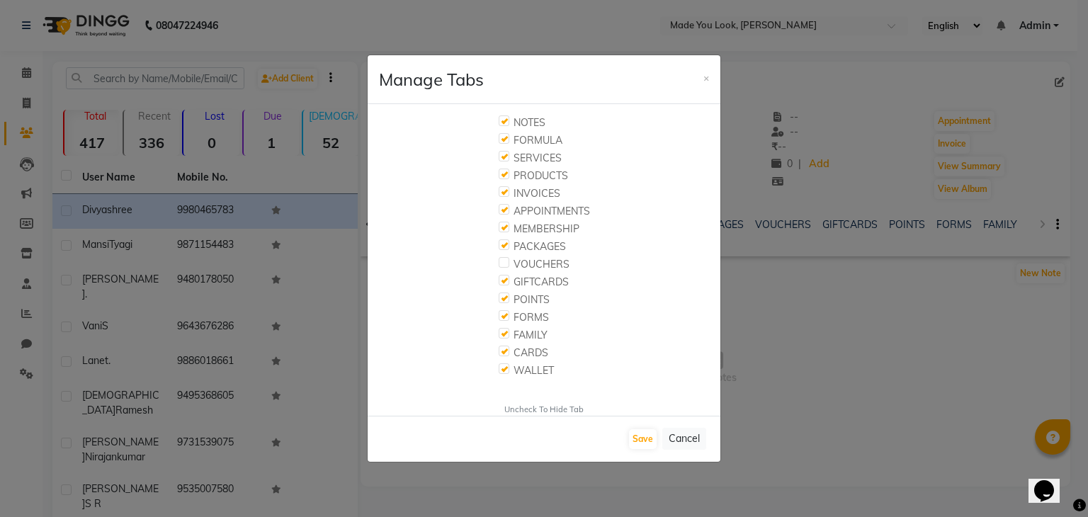
checkbox input "false"
click at [504, 313] on label at bounding box center [504, 315] width 11 height 11
click at [504, 313] on input "checkbox" at bounding box center [503, 316] width 9 height 9
checkbox input "false"
click at [504, 335] on label at bounding box center [504, 333] width 11 height 11
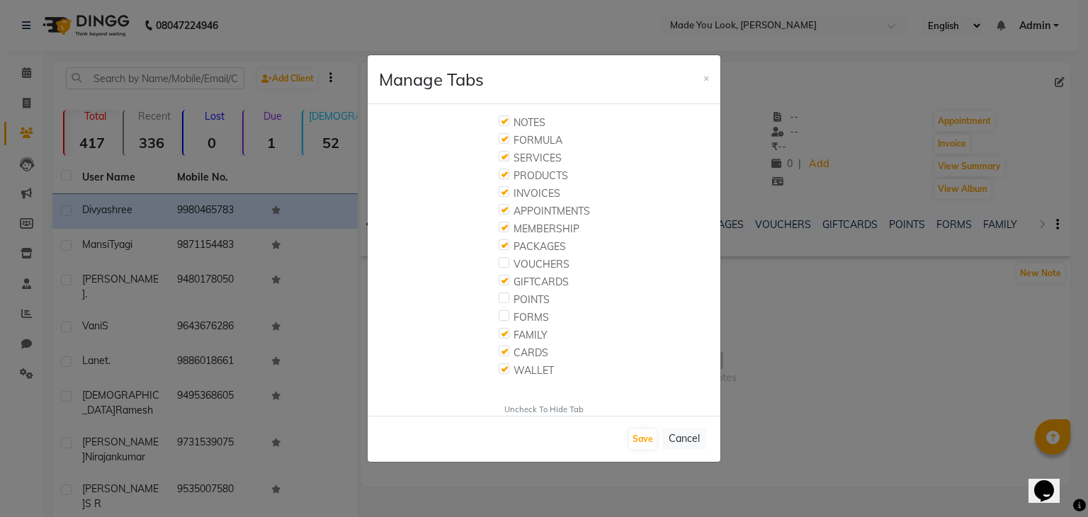
click at [504, 335] on input "checkbox" at bounding box center [503, 333] width 9 height 9
checkbox input "false"
click at [627, 436] on div "Save Cancel" at bounding box center [544, 439] width 353 height 46
click at [635, 437] on button "Save" at bounding box center [643, 439] width 28 height 20
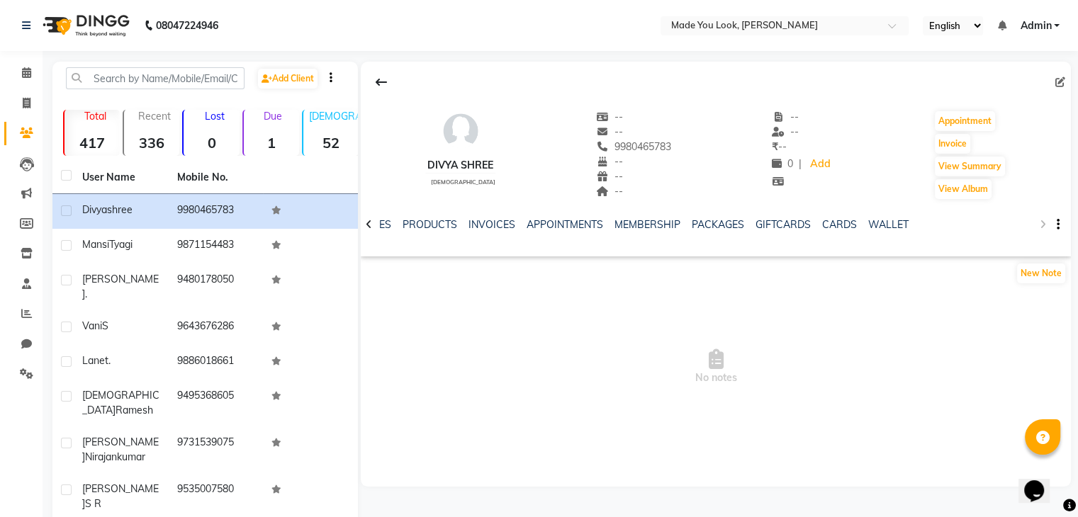
click at [368, 225] on icon at bounding box center [369, 225] width 6 height 10
click at [927, 222] on link "WALLET" at bounding box center [933, 224] width 40 height 13
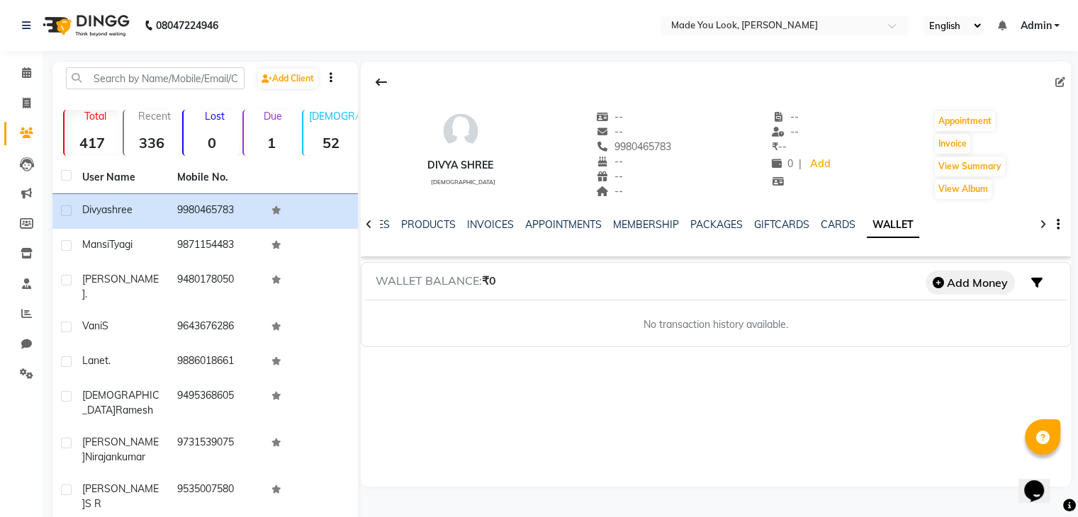
click at [977, 283] on button "Add Money" at bounding box center [969, 283] width 89 height 24
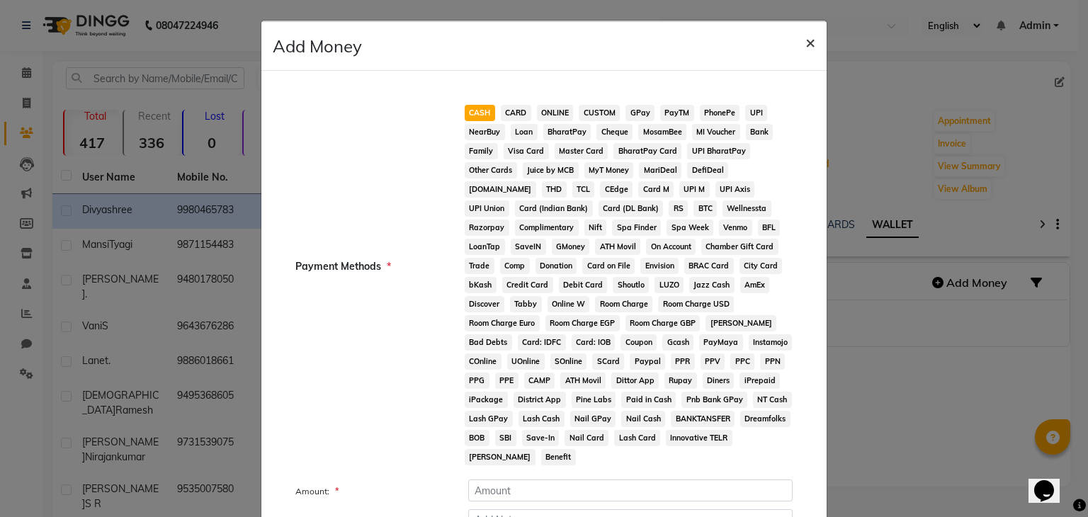
click at [806, 45] on span "×" at bounding box center [811, 41] width 10 height 21
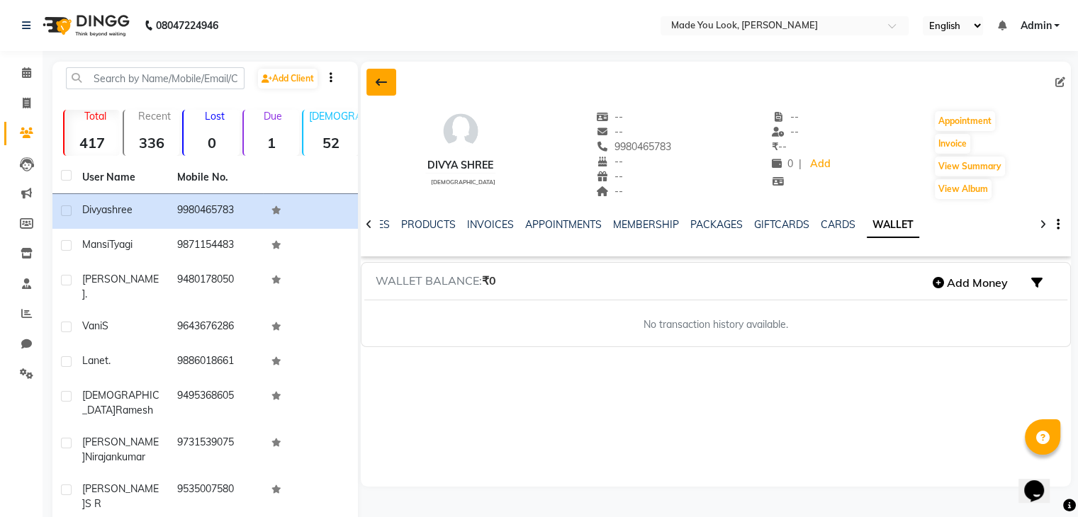
click at [372, 81] on button at bounding box center [381, 82] width 30 height 27
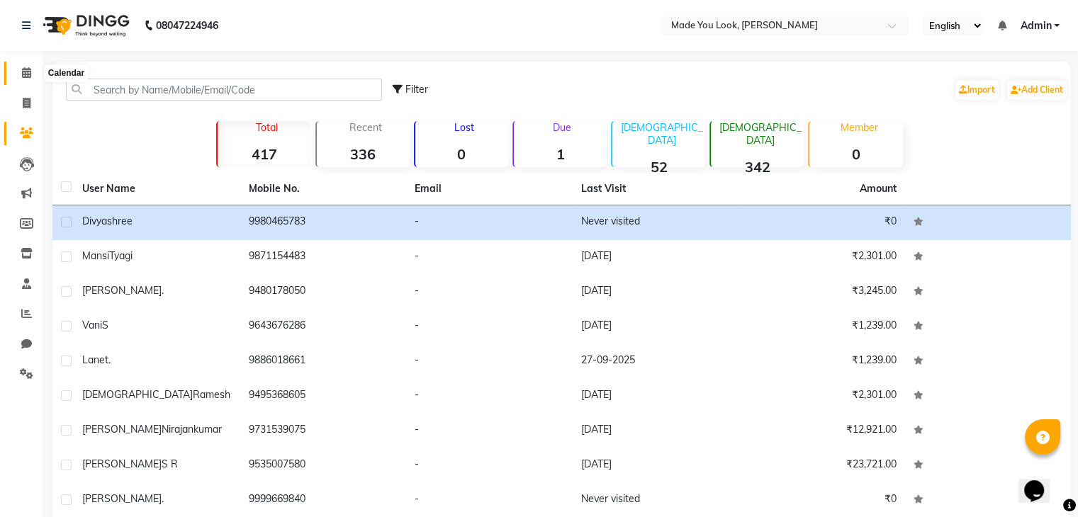
click at [20, 75] on span at bounding box center [26, 73] width 25 height 16
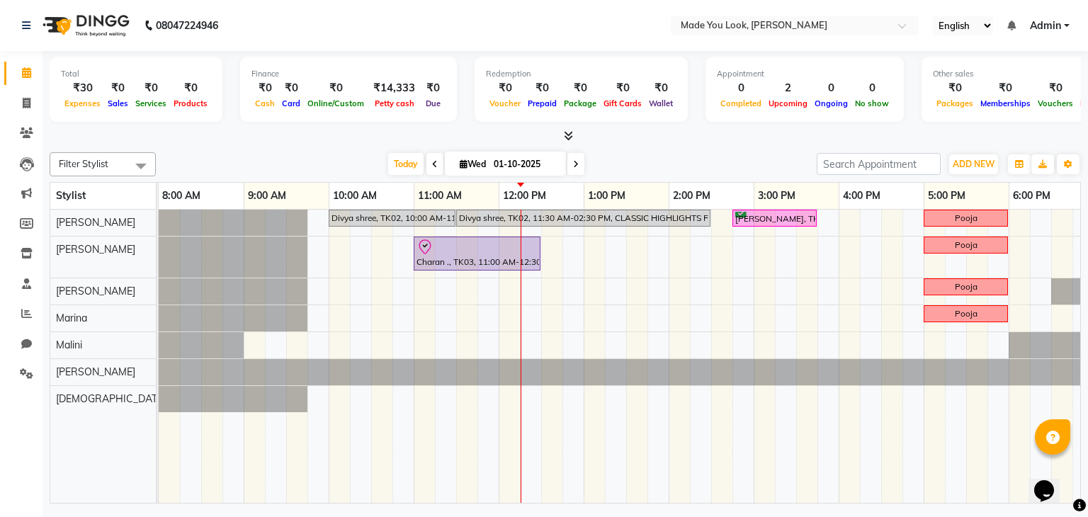
click at [291, 152] on div "Filter Stylist Select All [PERSON_NAME] [PERSON_NAME] [PERSON_NAME] [PERSON_NAM…" at bounding box center [566, 164] width 1032 height 24
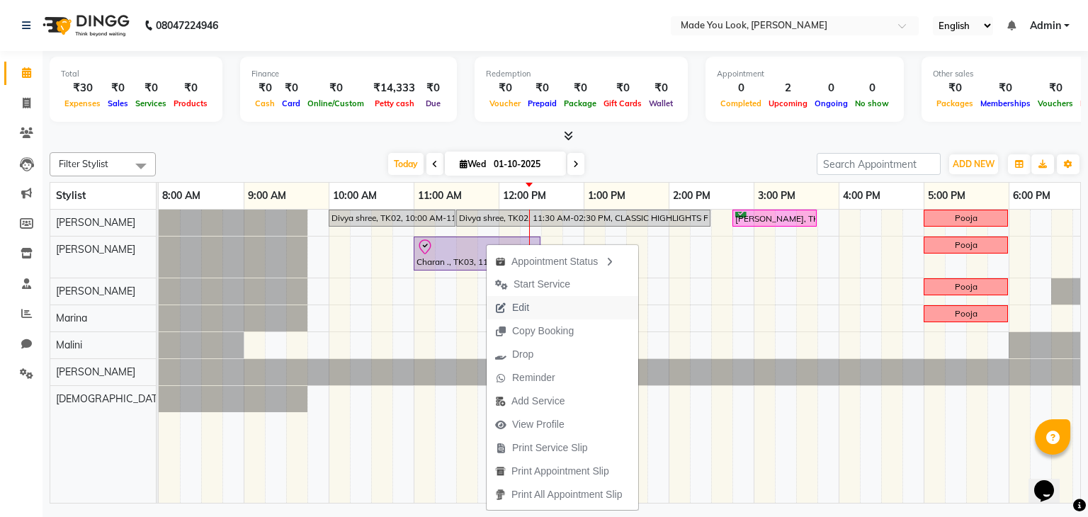
click at [556, 309] on button "Edit" at bounding box center [563, 307] width 152 height 23
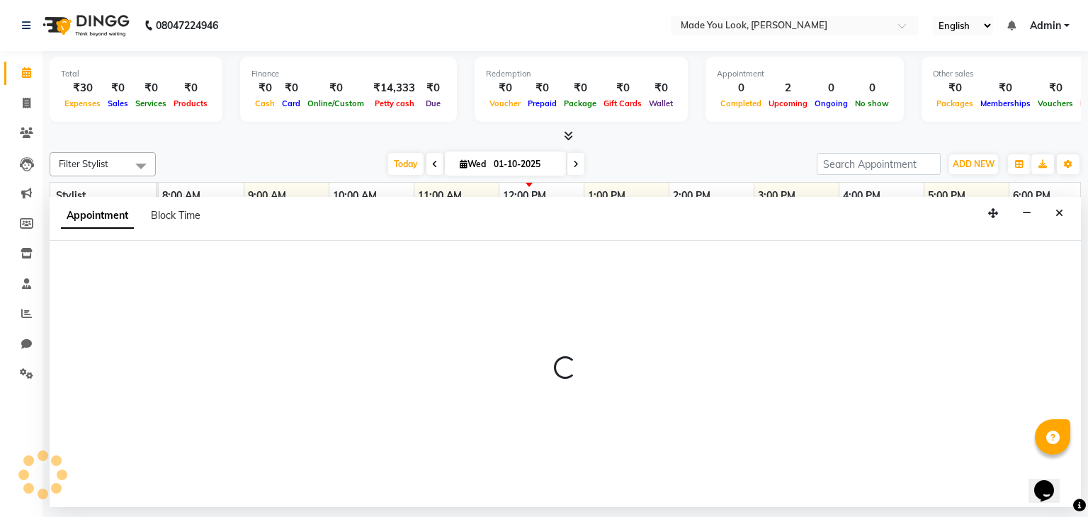
select select "tentative"
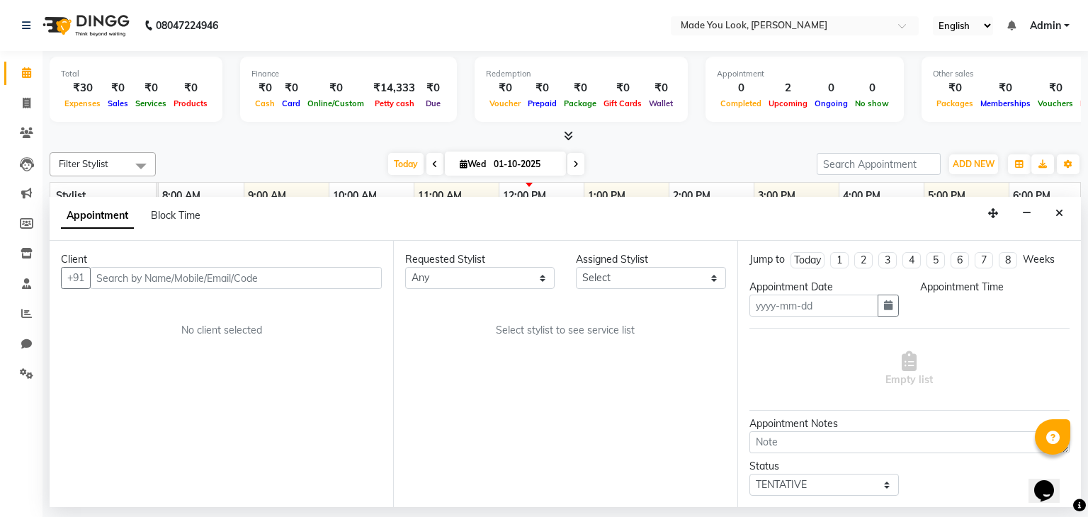
type input "01-10-2025"
type textarea "curly hair"
select select "83313"
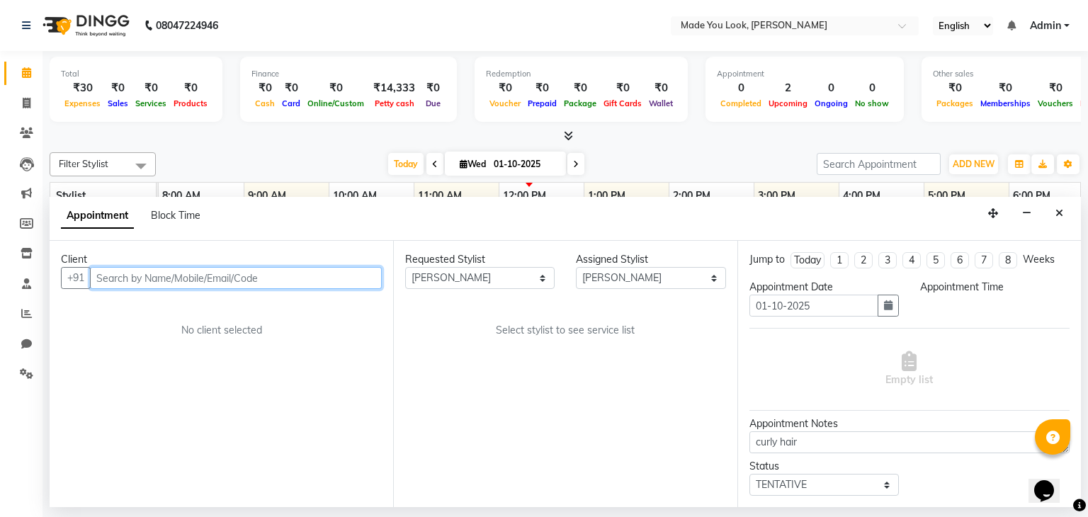
select select "check-in"
select select "660"
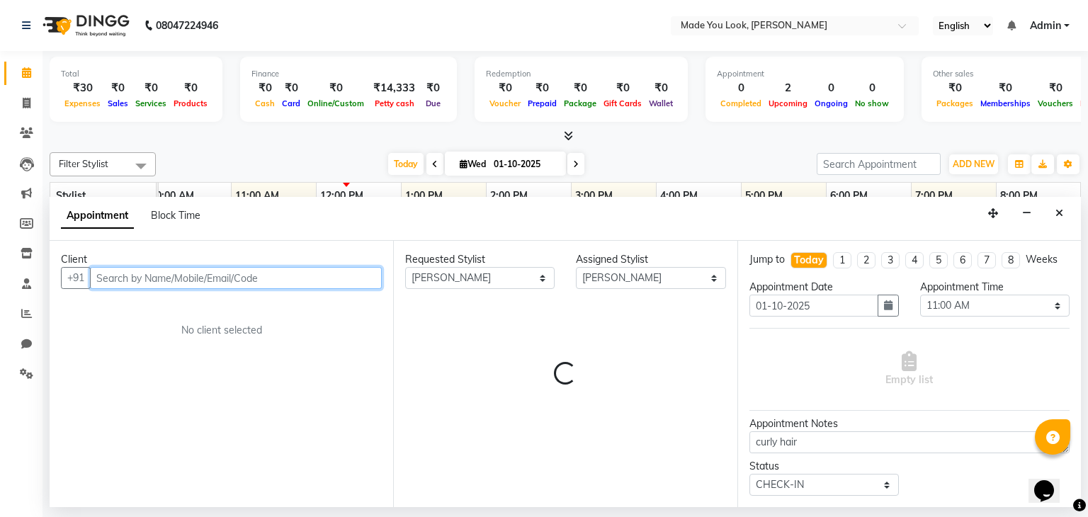
select select "4108"
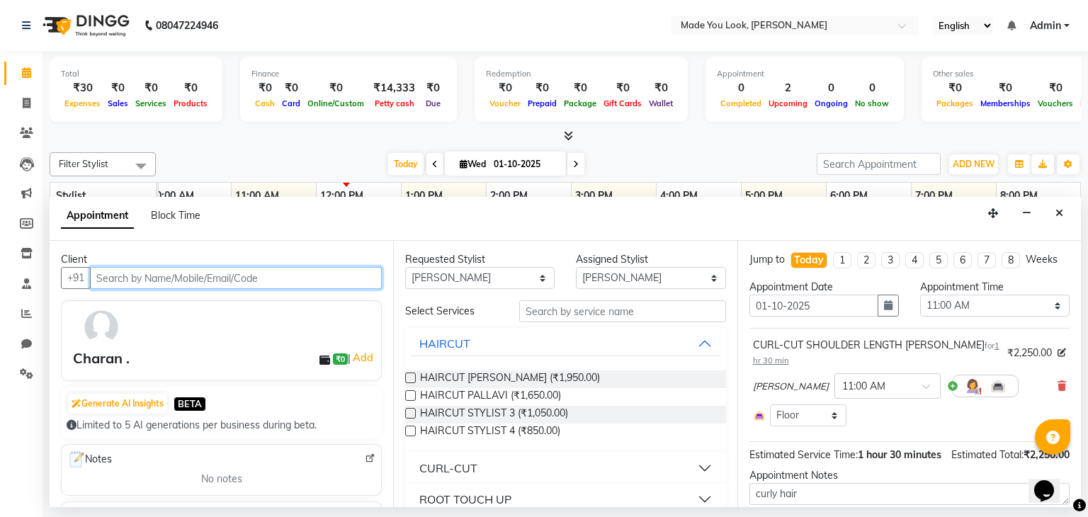
scroll to position [71, 0]
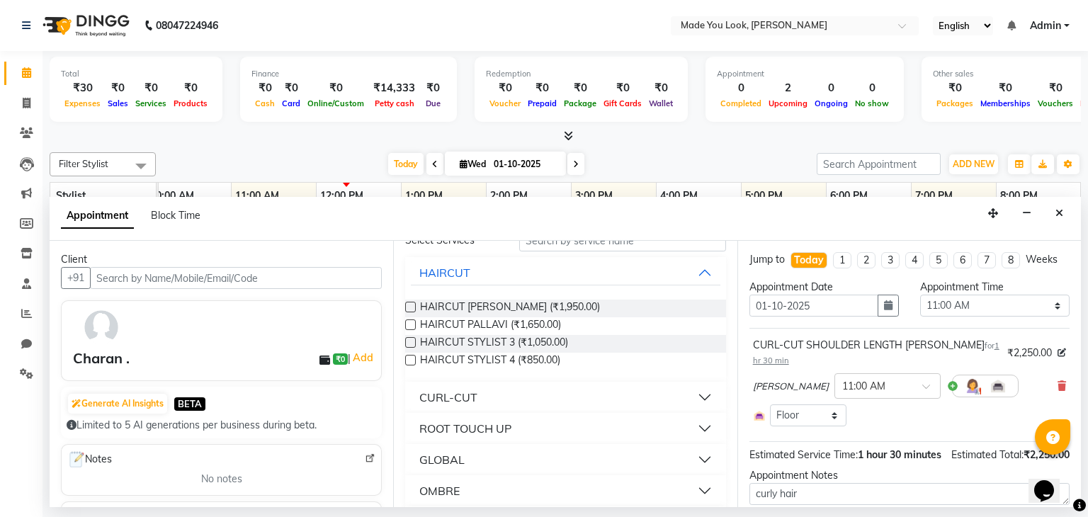
click at [521, 394] on button "CURL-CUT" at bounding box center [565, 398] width 309 height 26
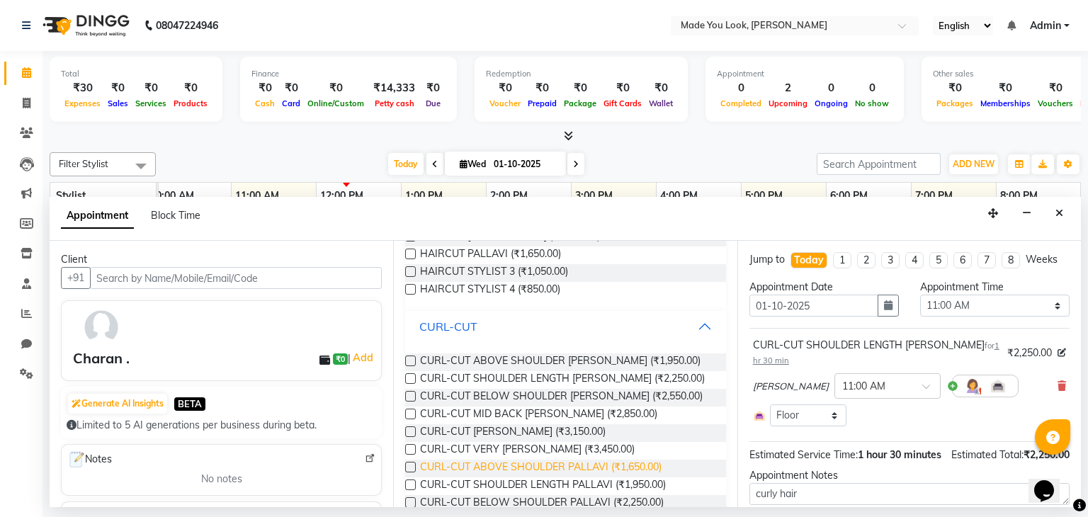
scroll to position [213, 0]
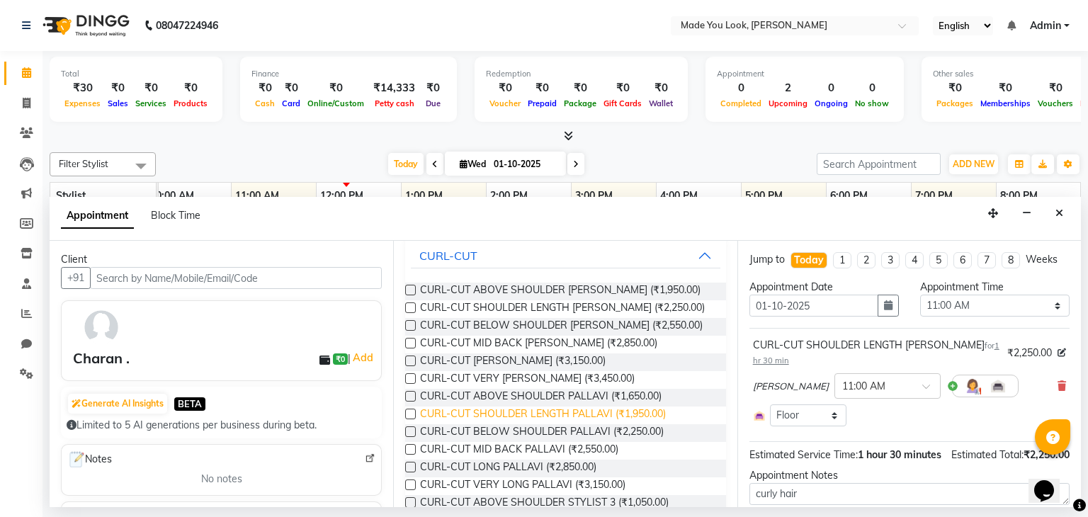
click at [649, 412] on span "CURL-CUT SHOULDER LENGTH PALLAVI (₹1,950.00)" at bounding box center [543, 416] width 246 height 18
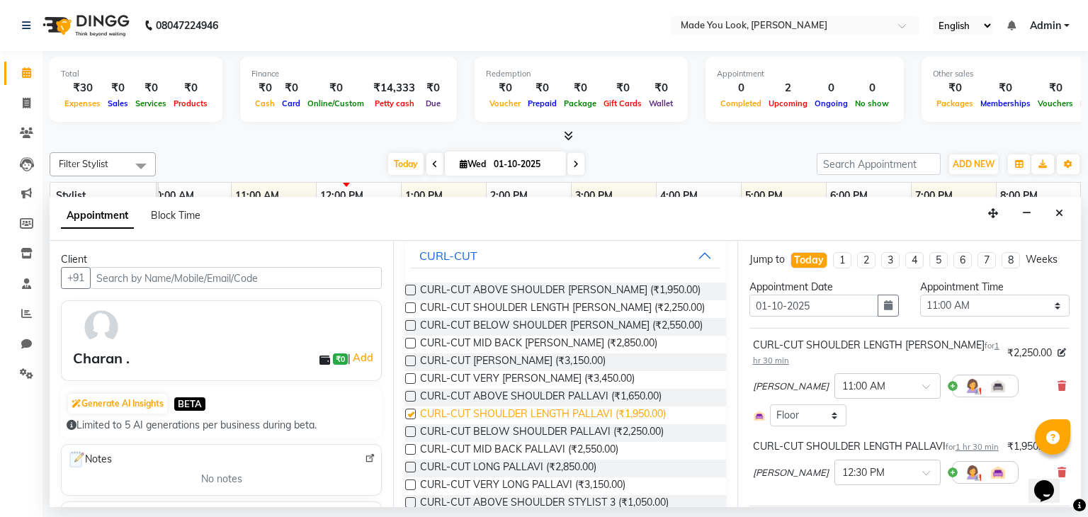
checkbox input "false"
click at [1058, 381] on icon at bounding box center [1062, 386] width 9 height 10
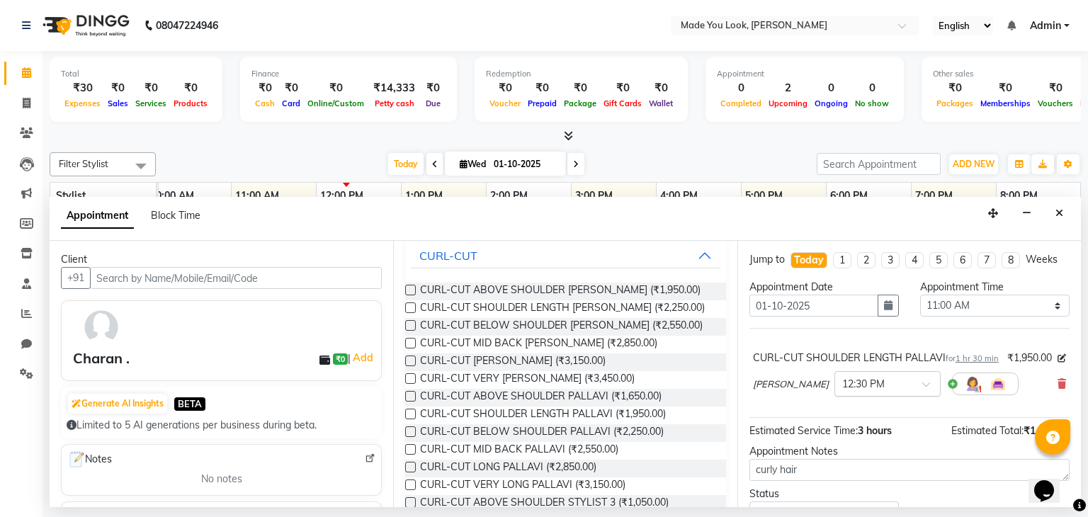
click at [896, 397] on div "× 12:30 PM" at bounding box center [888, 384] width 106 height 26
click at [870, 478] on div "11:00 AM" at bounding box center [887, 466] width 105 height 26
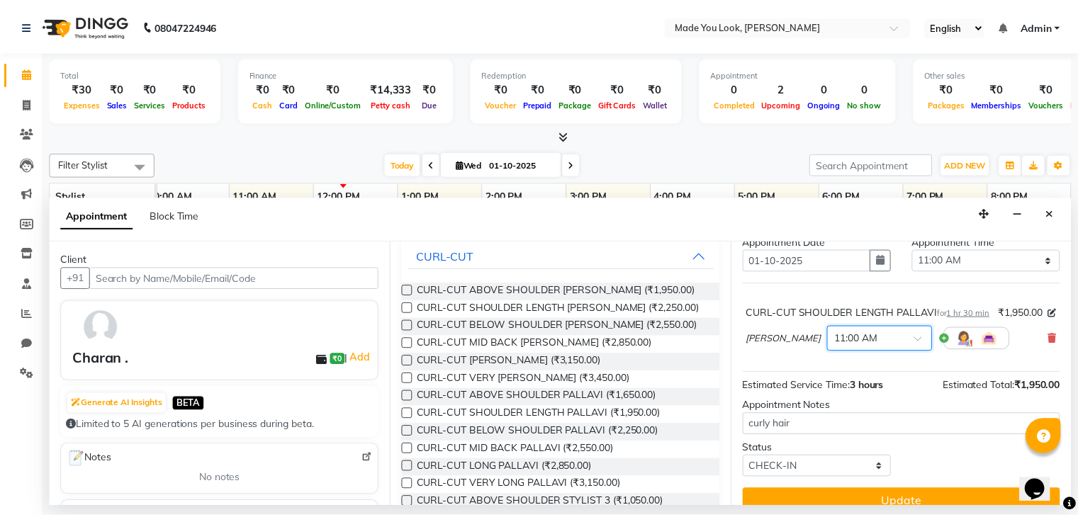
scroll to position [79, 0]
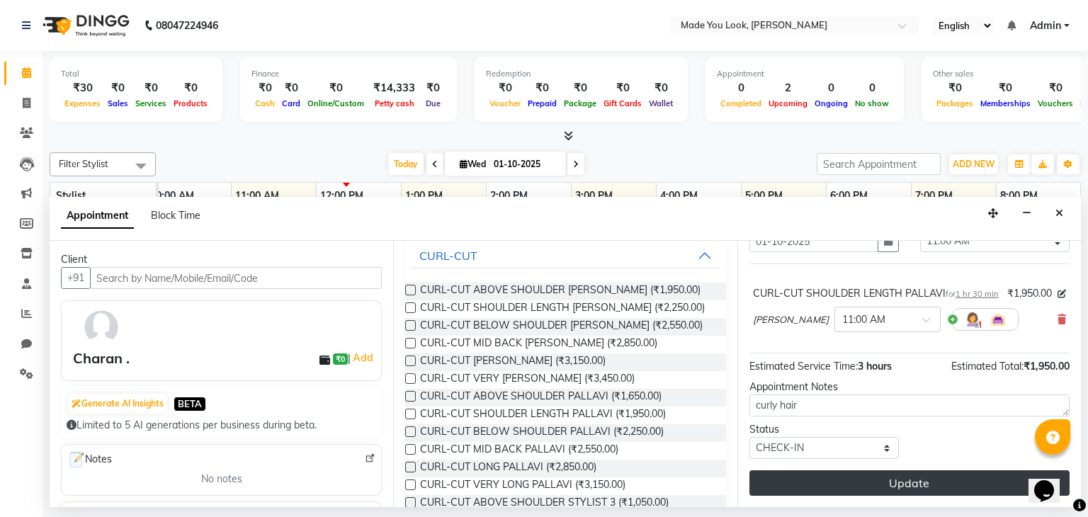
click at [910, 485] on button "Update" at bounding box center [910, 483] width 320 height 26
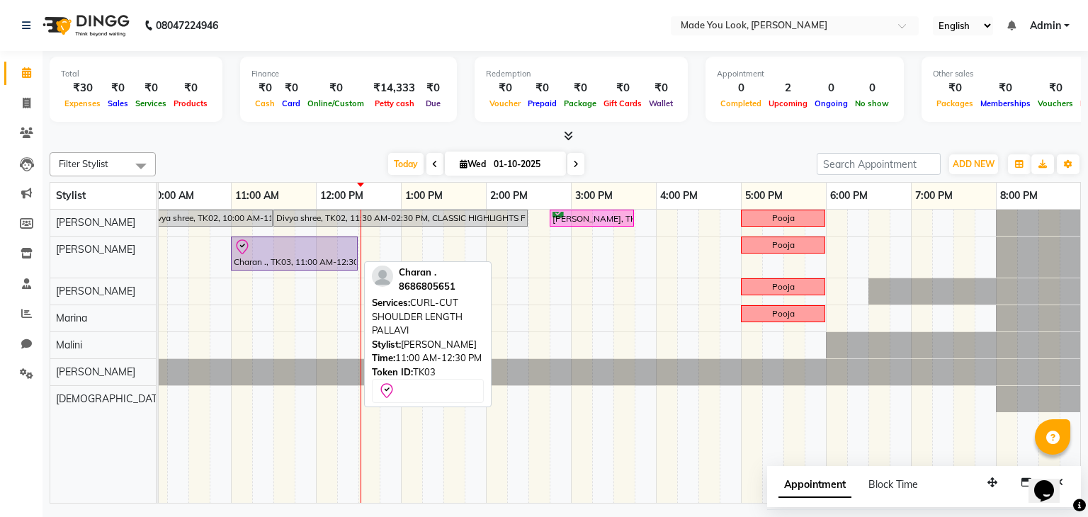
click at [323, 261] on div "Charan ., TK03, 11:00 AM-12:30 PM, CURL-CUT SHOULDER LENGTH PALLAVI" at bounding box center [294, 254] width 124 height 30
select select "8"
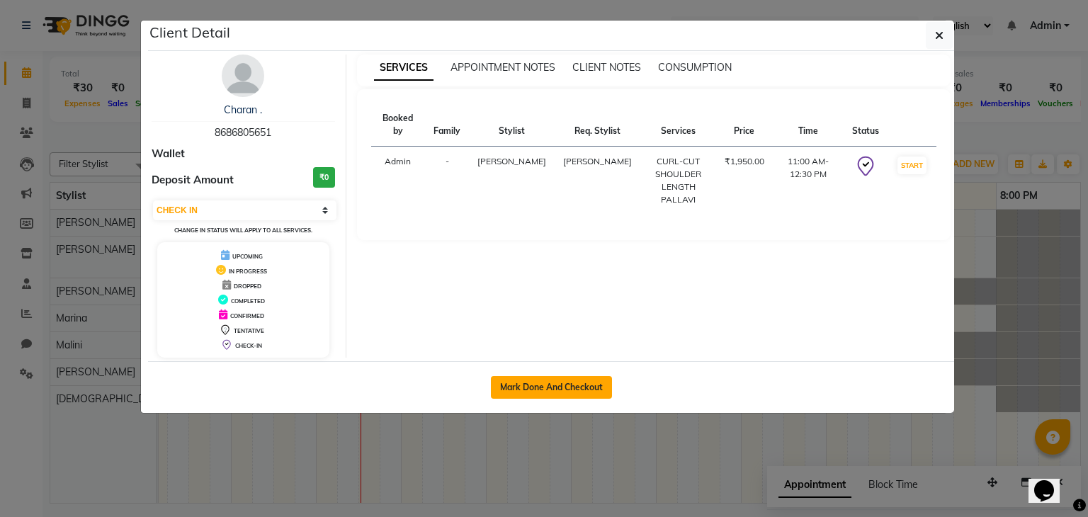
click at [519, 386] on button "Mark Done And Checkout" at bounding box center [551, 387] width 121 height 23
select select "8181"
select select "service"
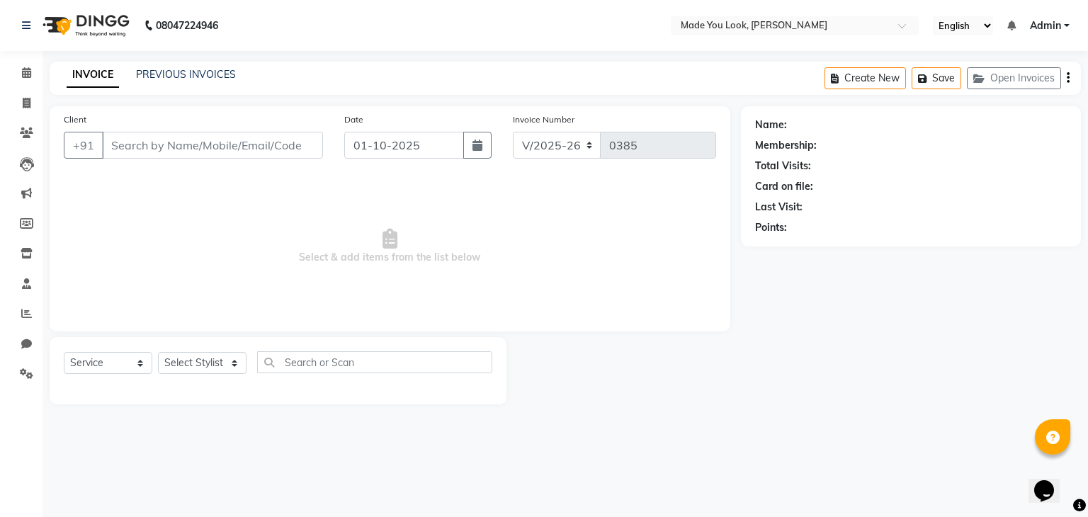
type input "8686805651"
select select "83313"
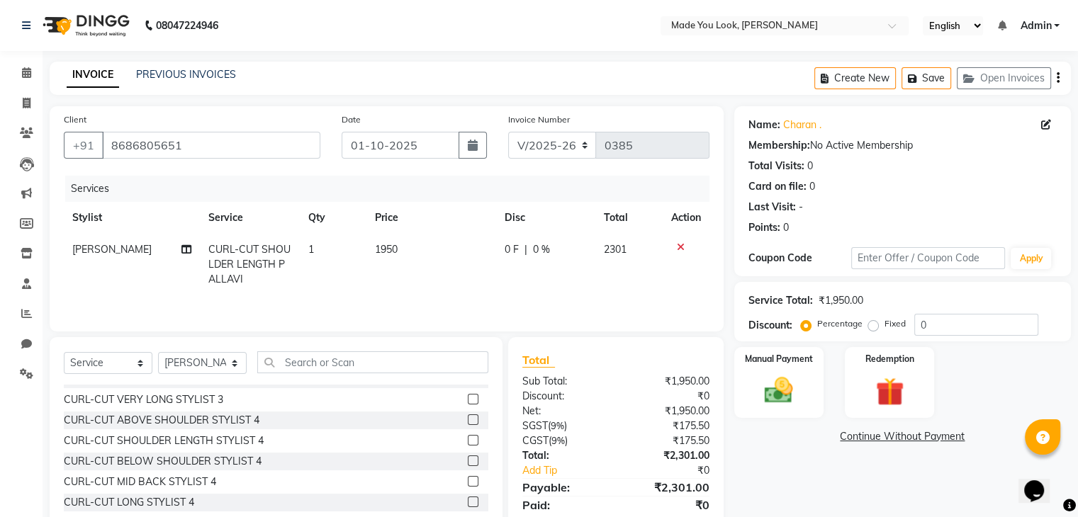
scroll to position [51, 0]
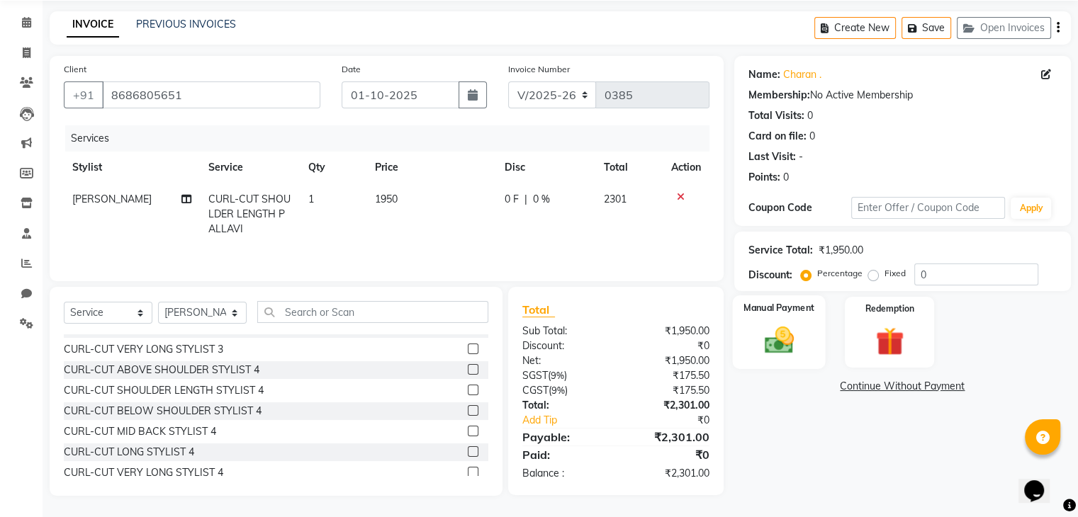
click at [787, 338] on img at bounding box center [778, 341] width 47 height 34
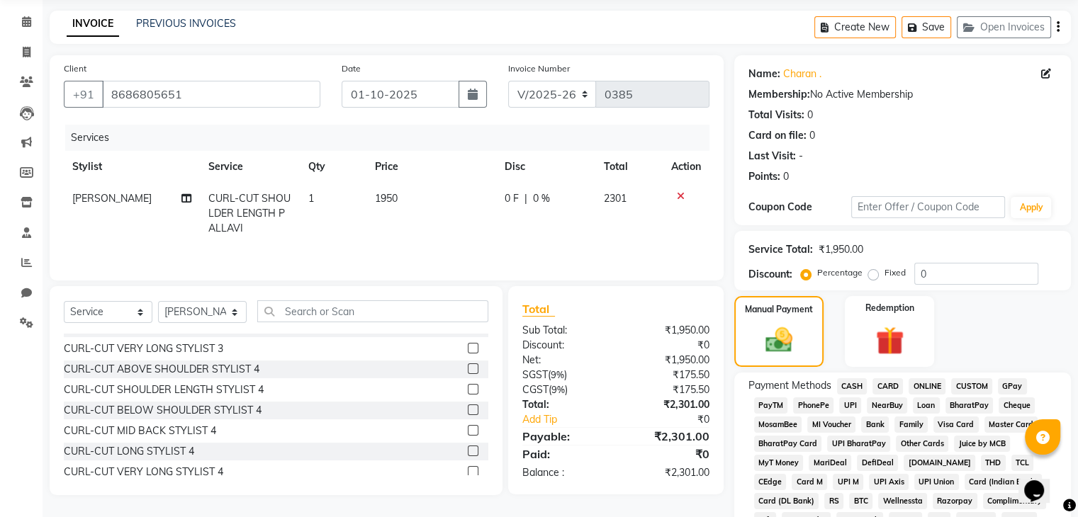
click at [847, 405] on span "UPI" at bounding box center [850, 406] width 22 height 16
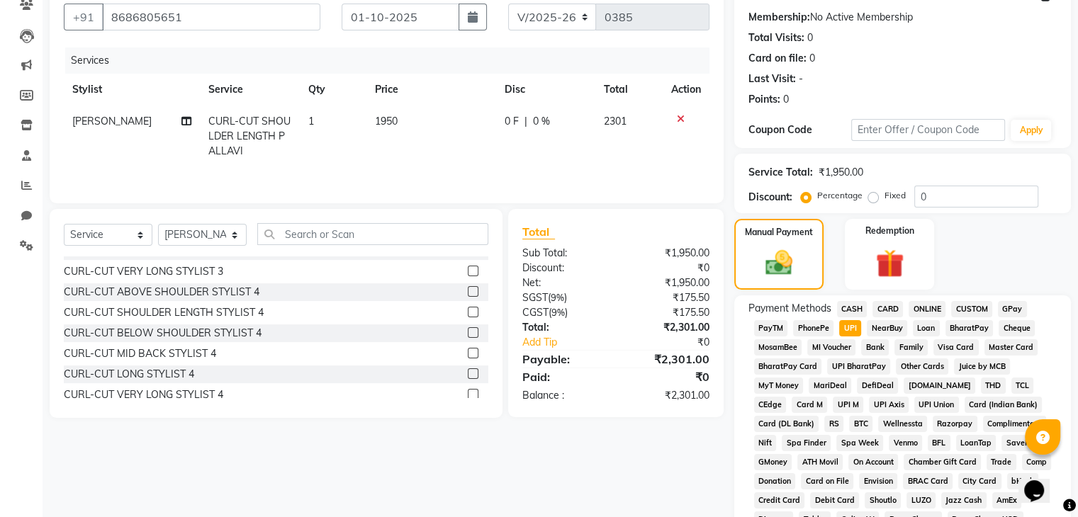
scroll to position [193, 0]
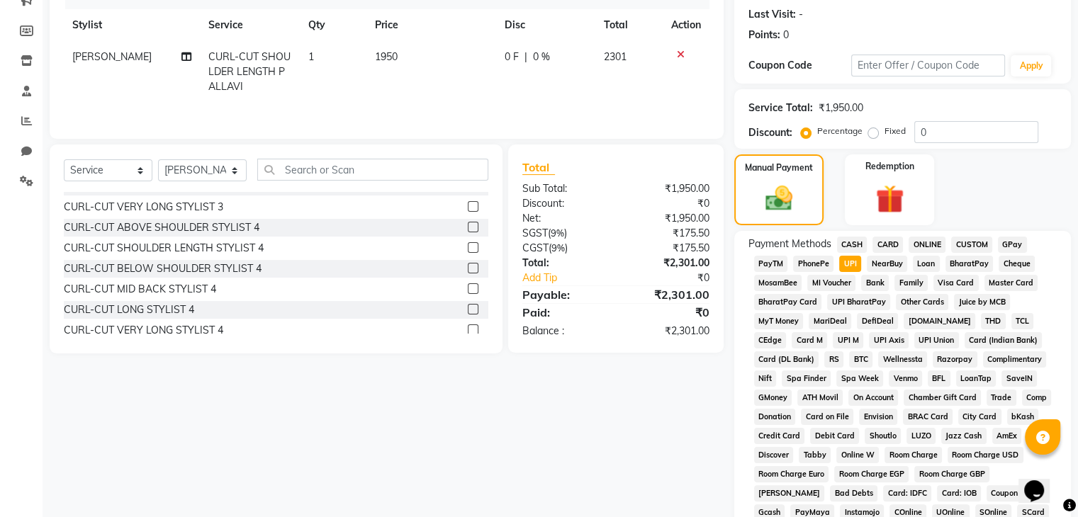
drag, startPoint x: 959, startPoint y: 334, endPoint x: 1017, endPoint y: 189, distance: 155.5
click at [1017, 189] on div "Manual Payment Redemption" at bounding box center [902, 189] width 358 height 71
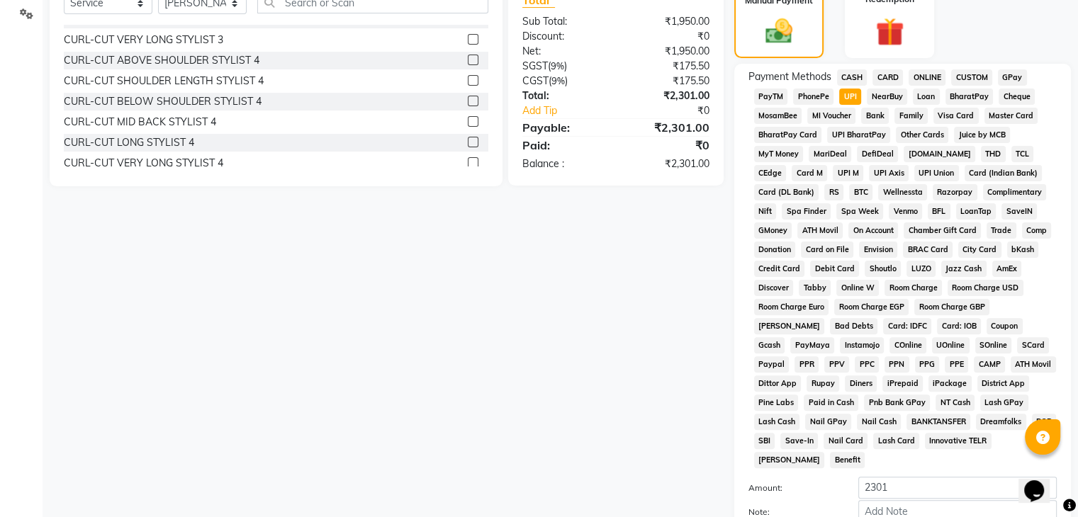
scroll to position [491, 0]
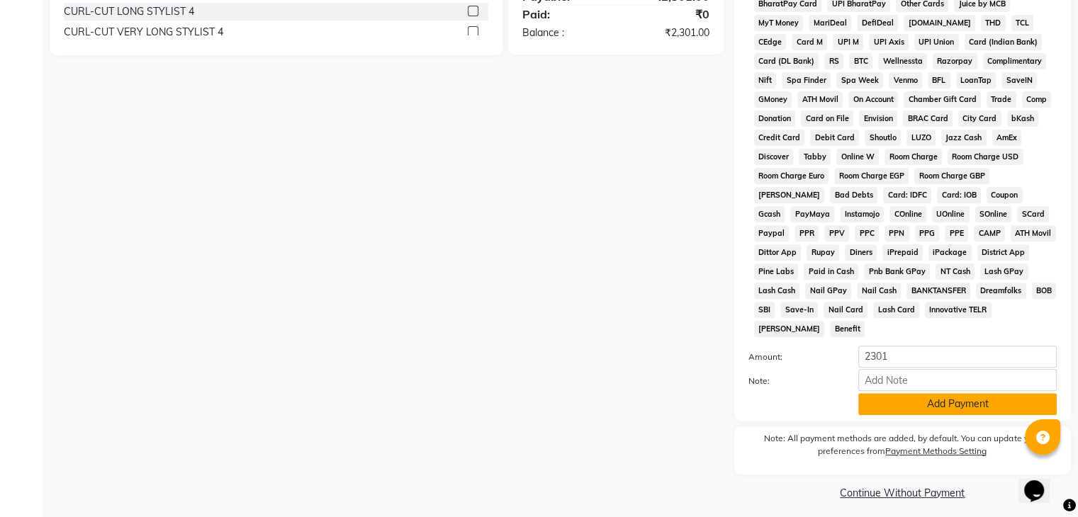
click at [951, 398] on button "Add Payment" at bounding box center [957, 404] width 198 height 22
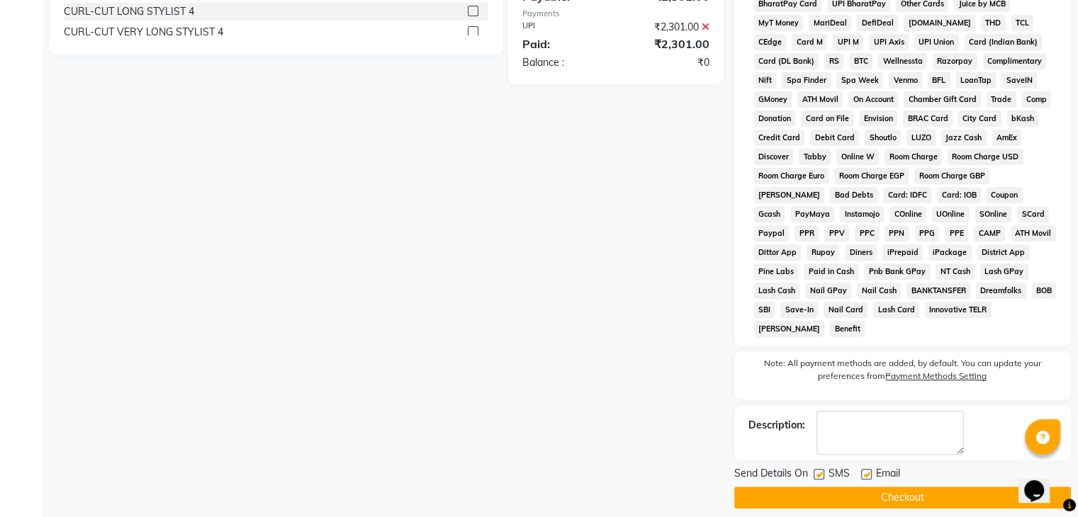
click at [924, 488] on button "Checkout" at bounding box center [902, 498] width 337 height 22
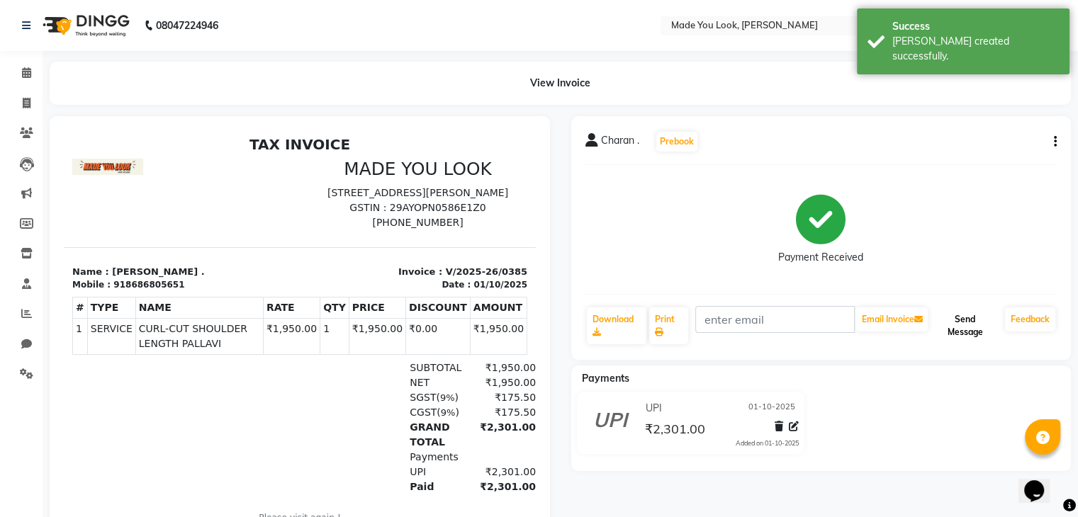
click at [966, 333] on button "Send Message" at bounding box center [964, 326] width 69 height 37
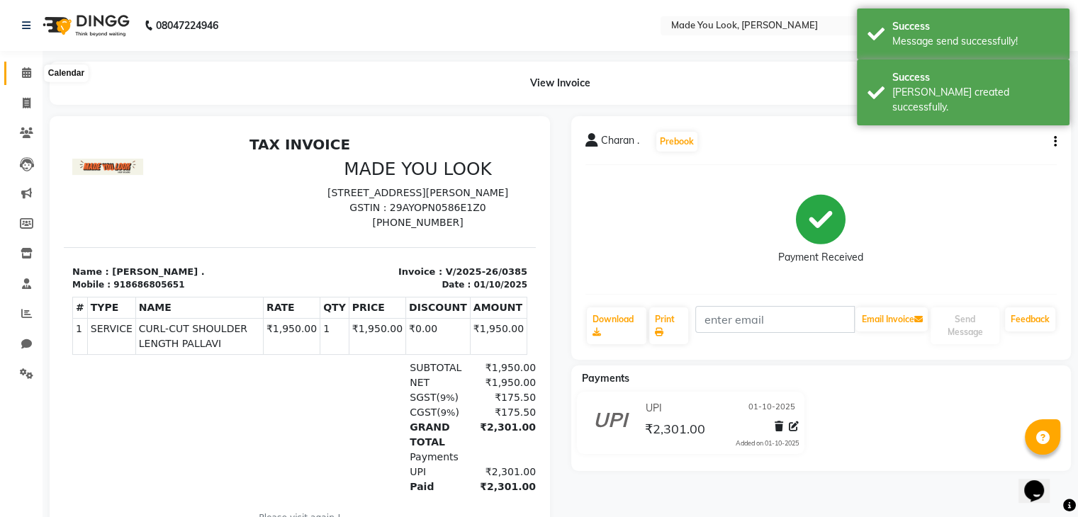
click at [30, 70] on icon at bounding box center [26, 72] width 9 height 11
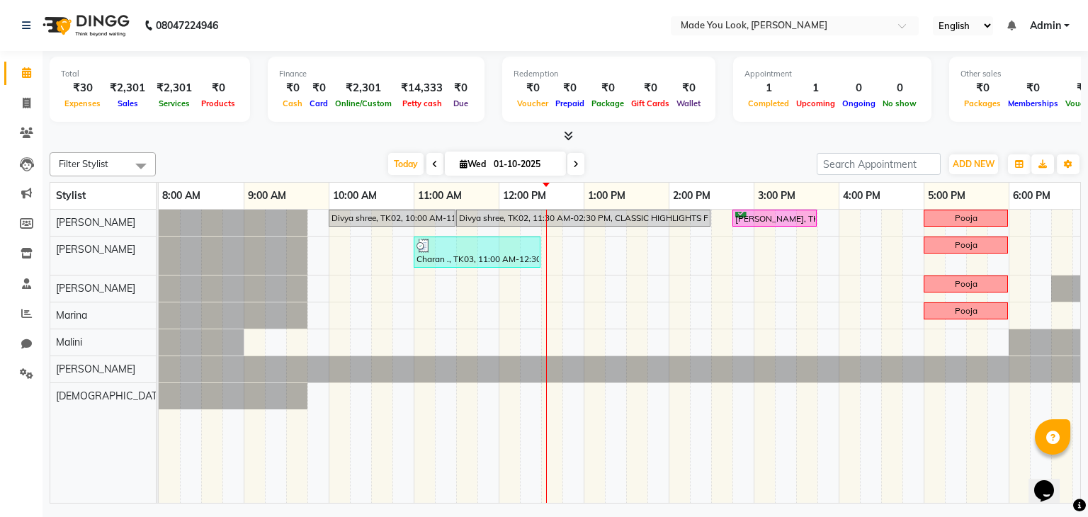
click at [575, 161] on icon at bounding box center [576, 164] width 6 height 9
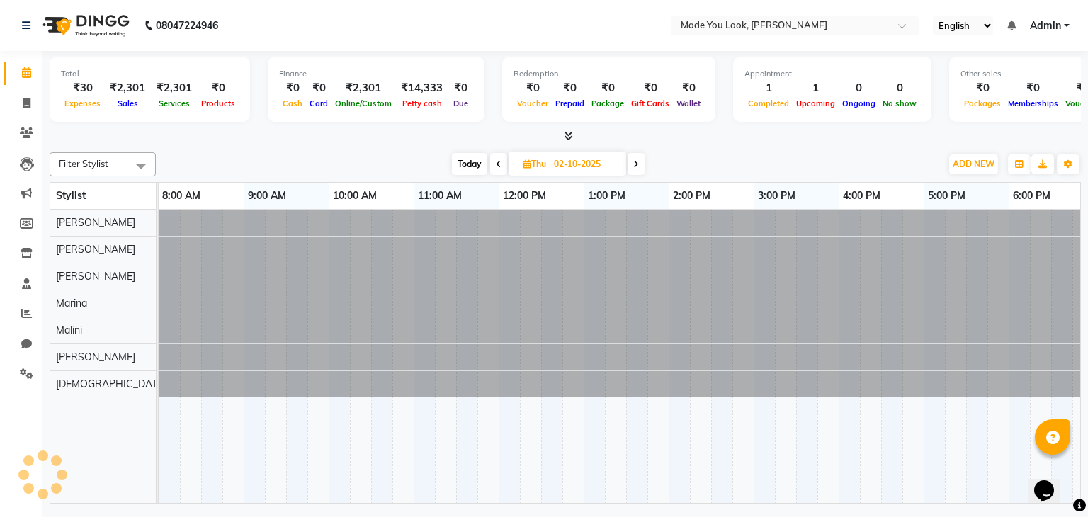
scroll to position [0, 183]
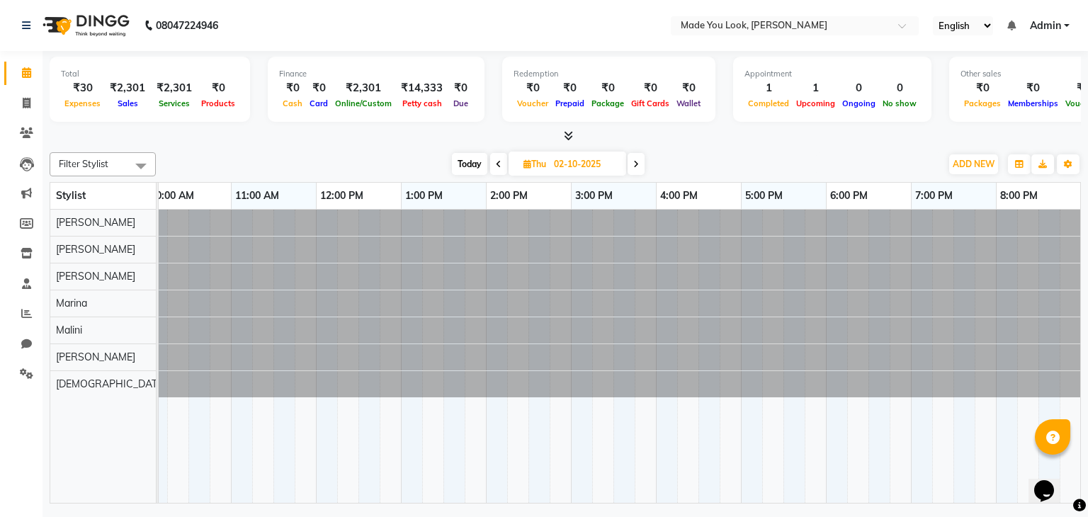
click at [638, 160] on icon at bounding box center [636, 164] width 6 height 9
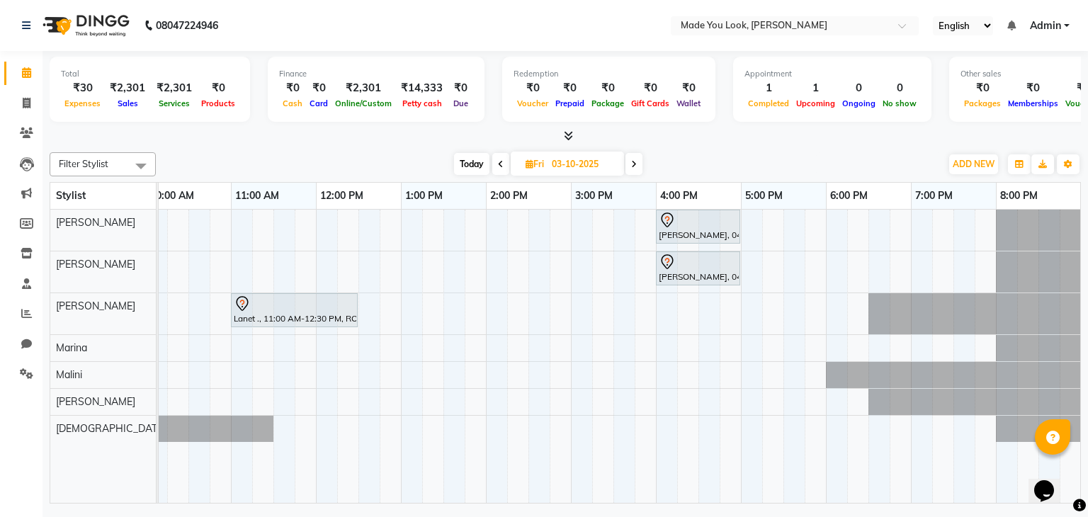
click at [638, 160] on span at bounding box center [634, 164] width 17 height 22
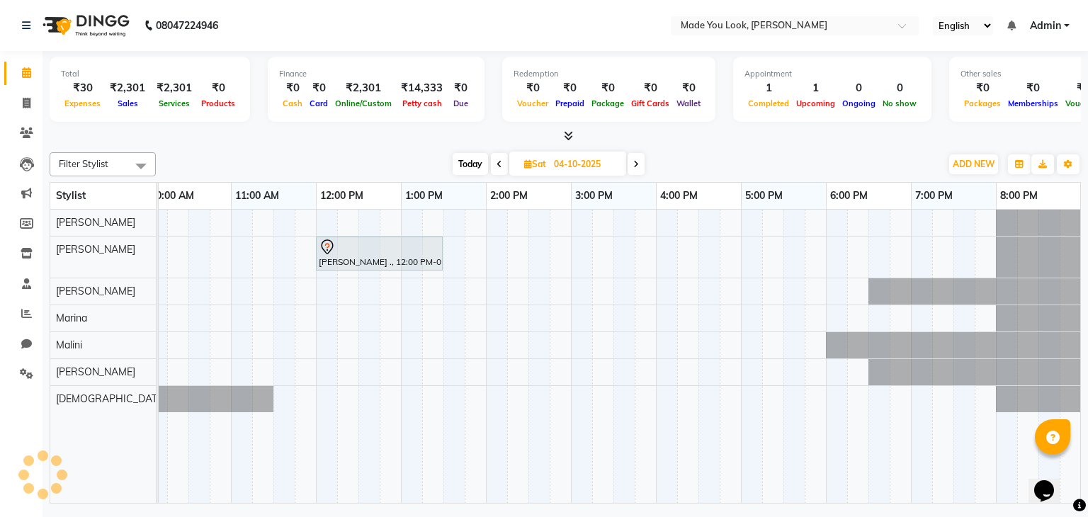
click at [638, 160] on icon at bounding box center [636, 164] width 6 height 9
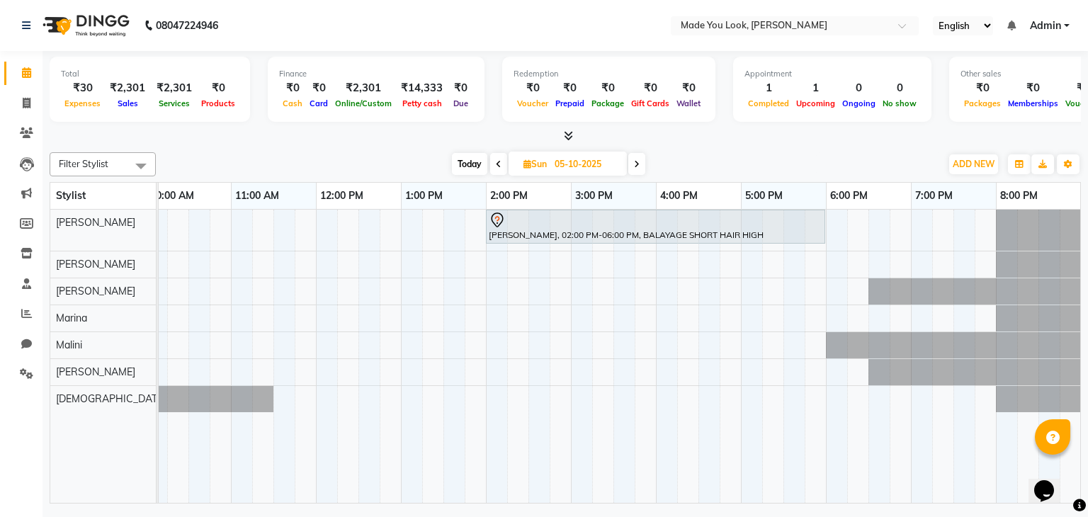
click at [638, 160] on icon at bounding box center [637, 164] width 6 height 9
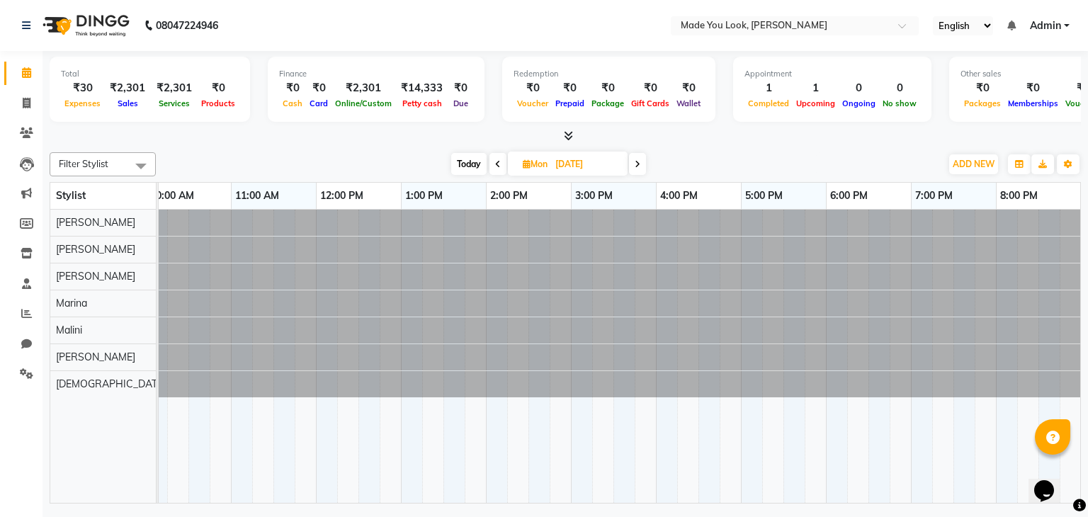
click at [638, 160] on icon at bounding box center [638, 164] width 6 height 9
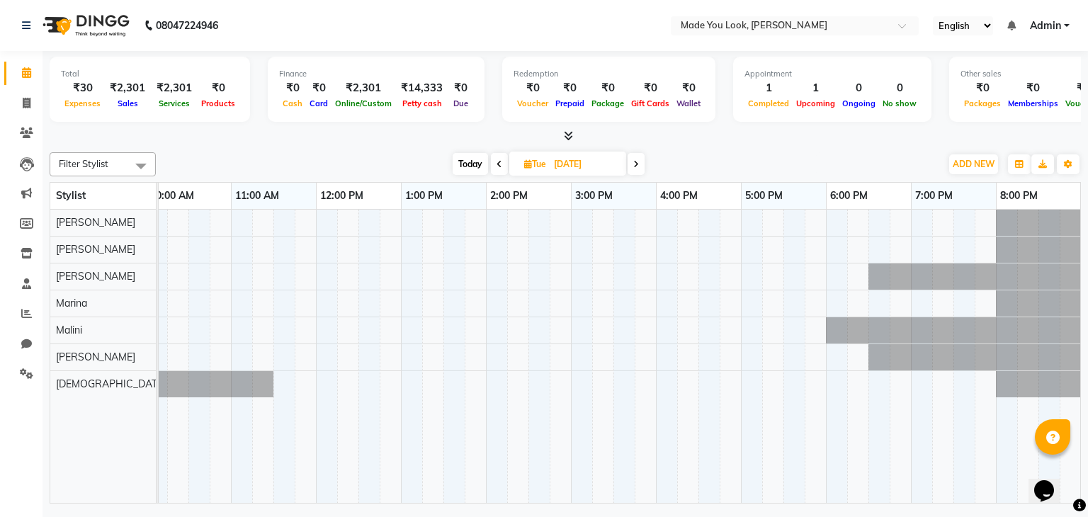
click at [640, 160] on span at bounding box center [636, 164] width 17 height 22
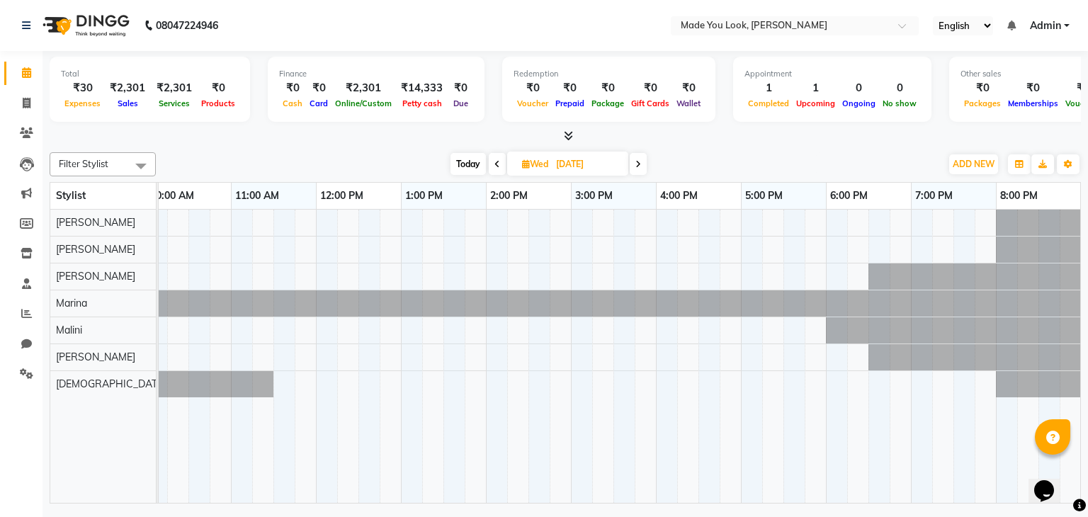
click at [641, 160] on icon at bounding box center [639, 164] width 6 height 9
type input "[DATE]"
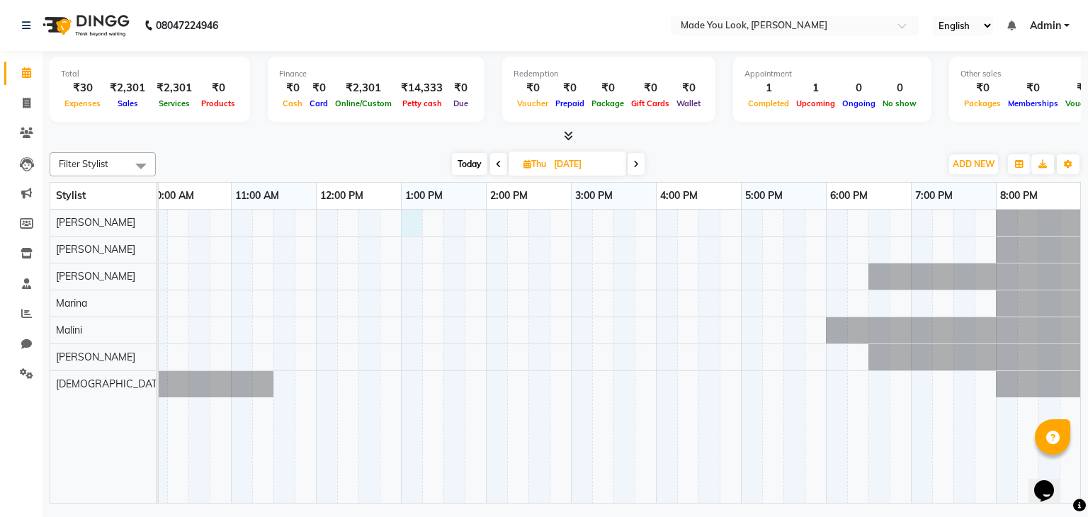
click at [413, 222] on div at bounding box center [528, 357] width 1105 height 294
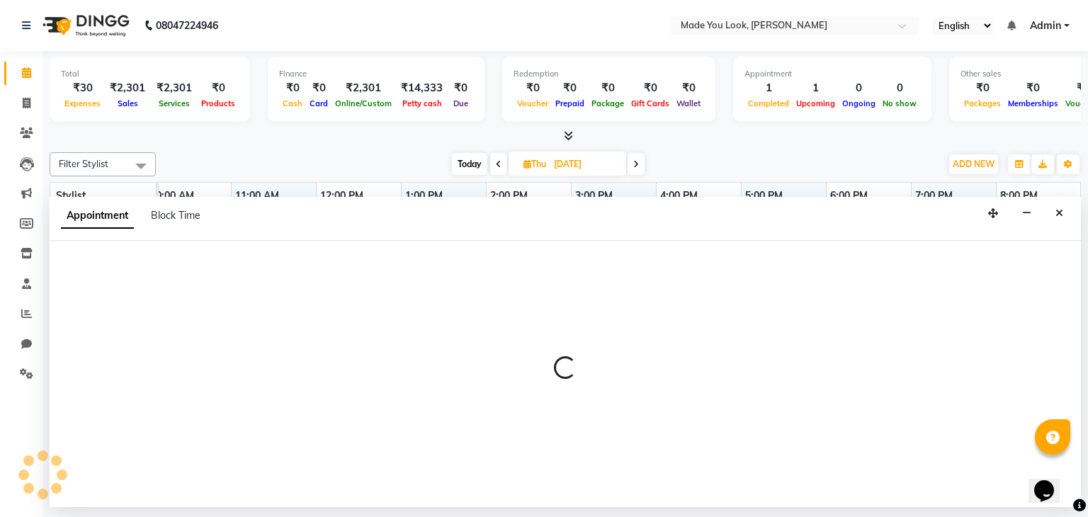
select select "83312"
select select "780"
select select "tentative"
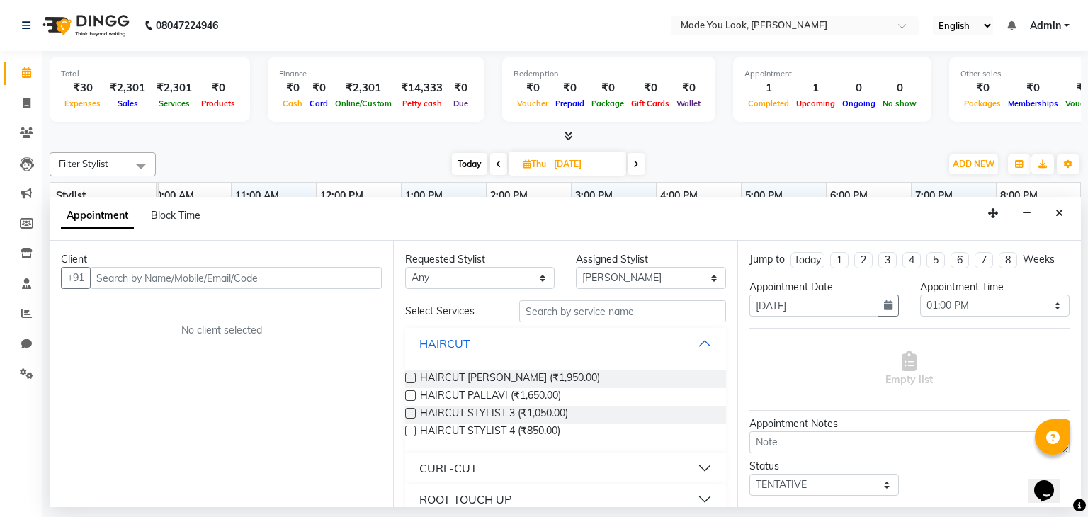
click at [227, 274] on input "text" at bounding box center [236, 278] width 292 height 22
type input "r"
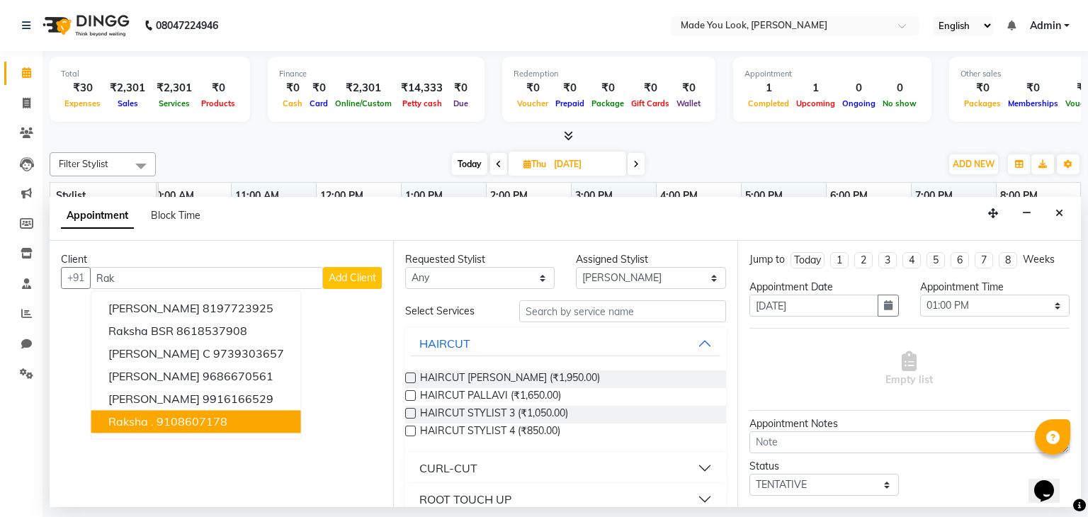
click at [216, 422] on ngb-highlight "9108607178" at bounding box center [192, 422] width 71 height 14
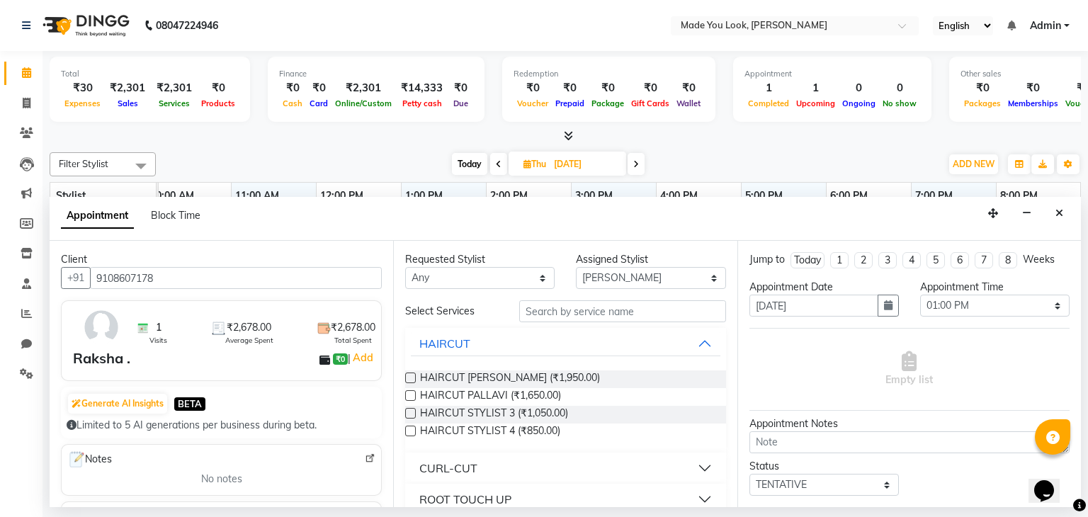
type input "9108607178"
click at [500, 278] on select "Any [PERSON_NAME] [PERSON_NAME] [PERSON_NAME] [PERSON_NAME] [PERSON_NAME] [PERS…" at bounding box center [480, 278] width 150 height 22
select select "83312"
click at [405, 267] on select "Any [PERSON_NAME] [PERSON_NAME] [PERSON_NAME] [PERSON_NAME] [PERSON_NAME] [PERS…" at bounding box center [480, 278] width 150 height 22
click at [439, 375] on span "HAIRCUT [PERSON_NAME] (₹1,950.00)" at bounding box center [510, 380] width 180 height 18
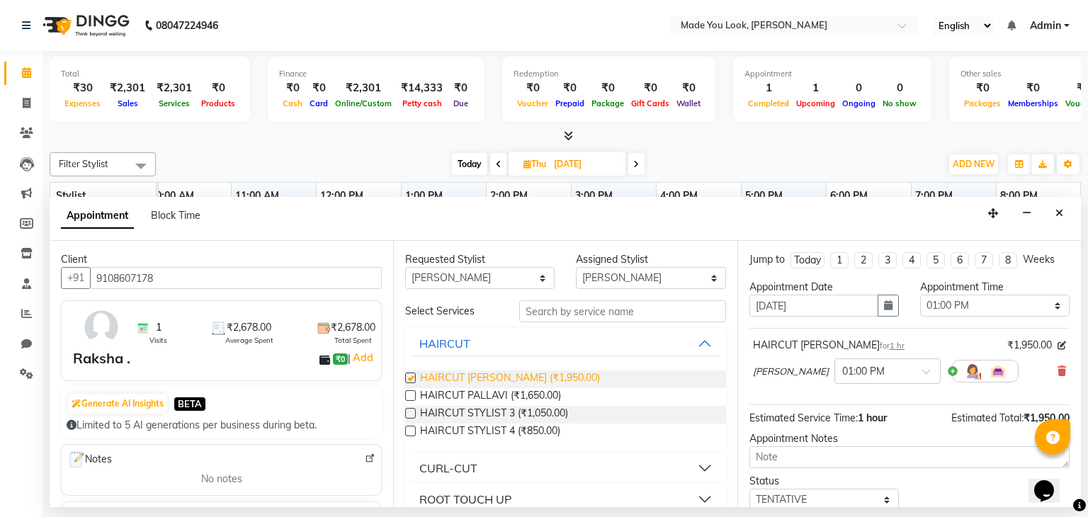
checkbox input "false"
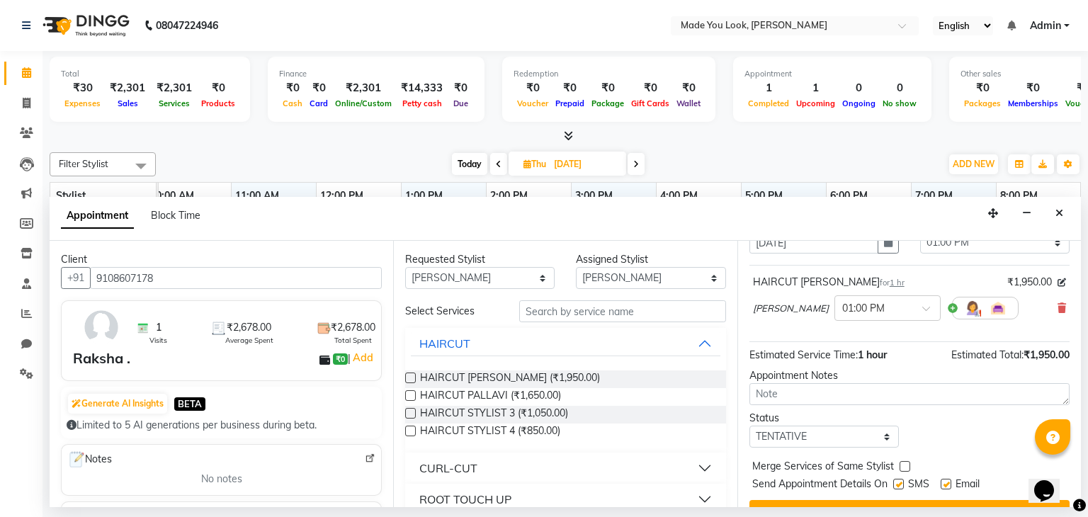
scroll to position [92, 0]
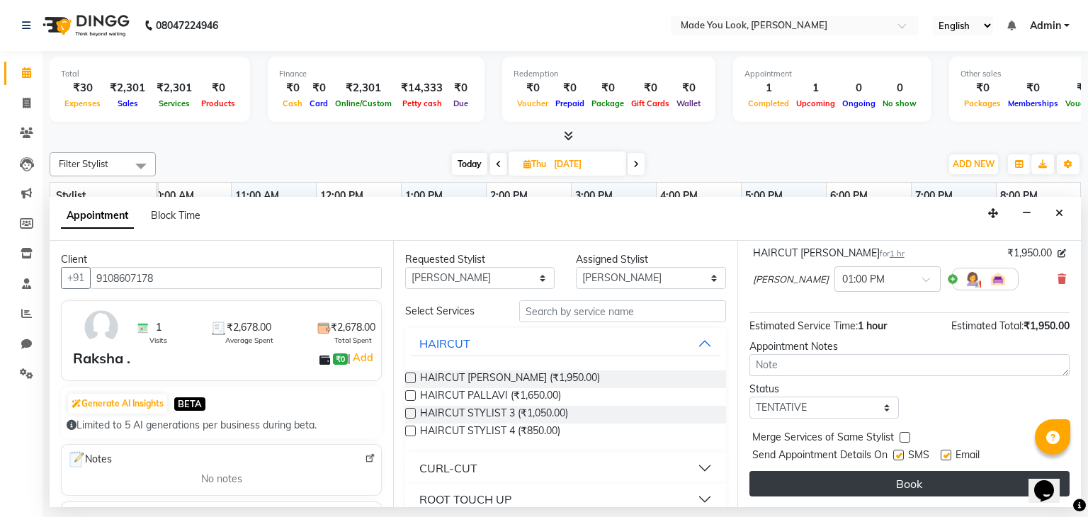
click at [932, 480] on button "Book" at bounding box center [910, 484] width 320 height 26
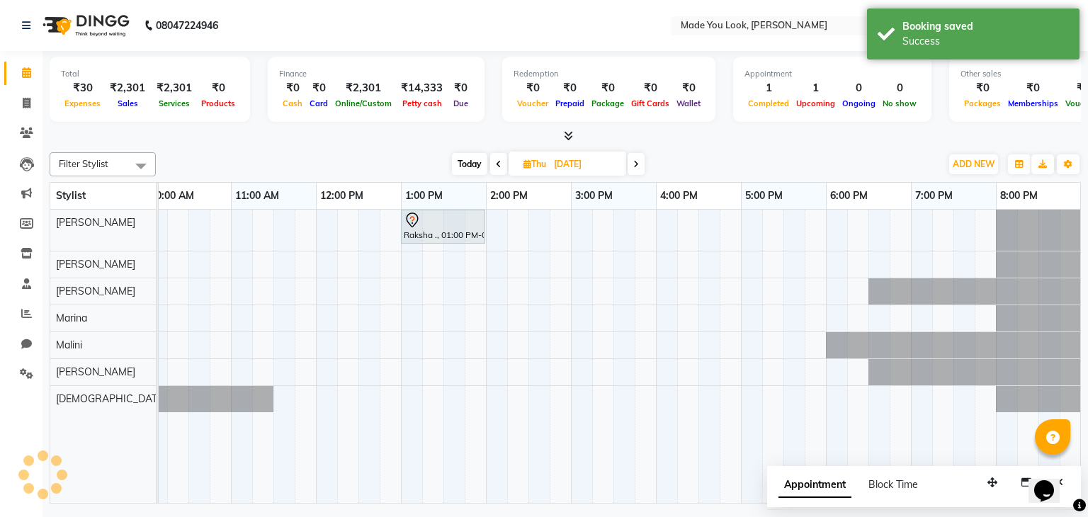
click at [464, 160] on span "Today" at bounding box center [469, 164] width 35 height 22
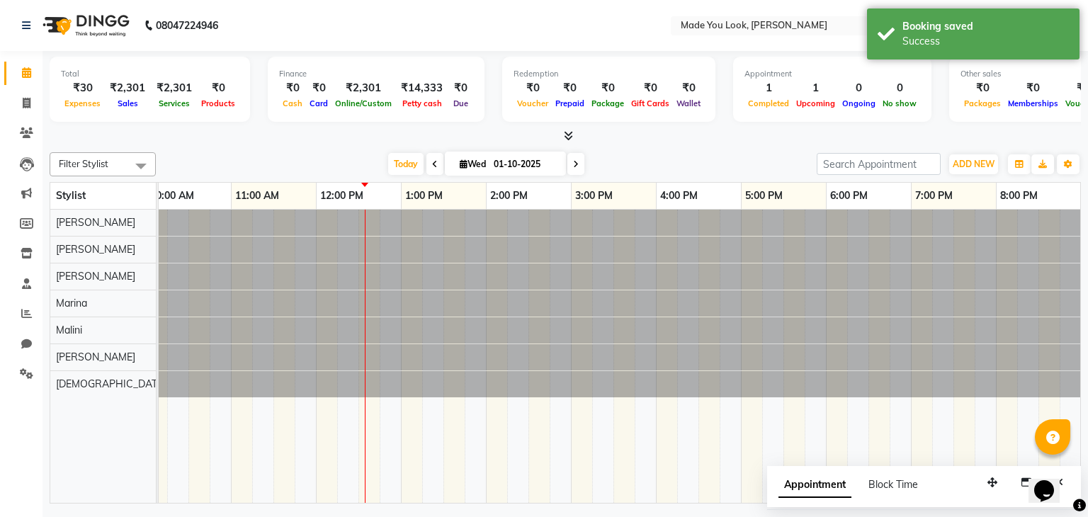
scroll to position [0, 0]
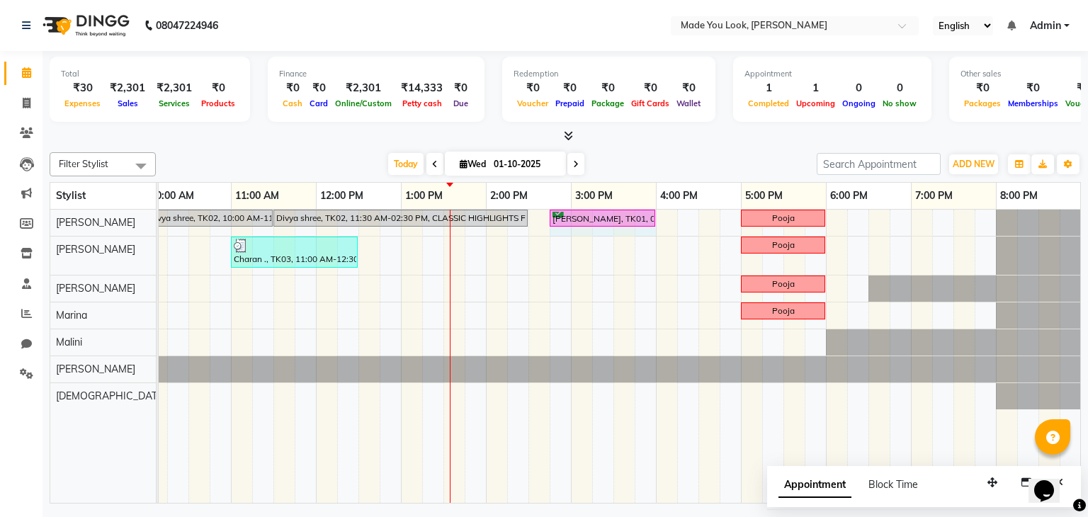
drag, startPoint x: 632, startPoint y: 216, endPoint x: 641, endPoint y: 218, distance: 8.6
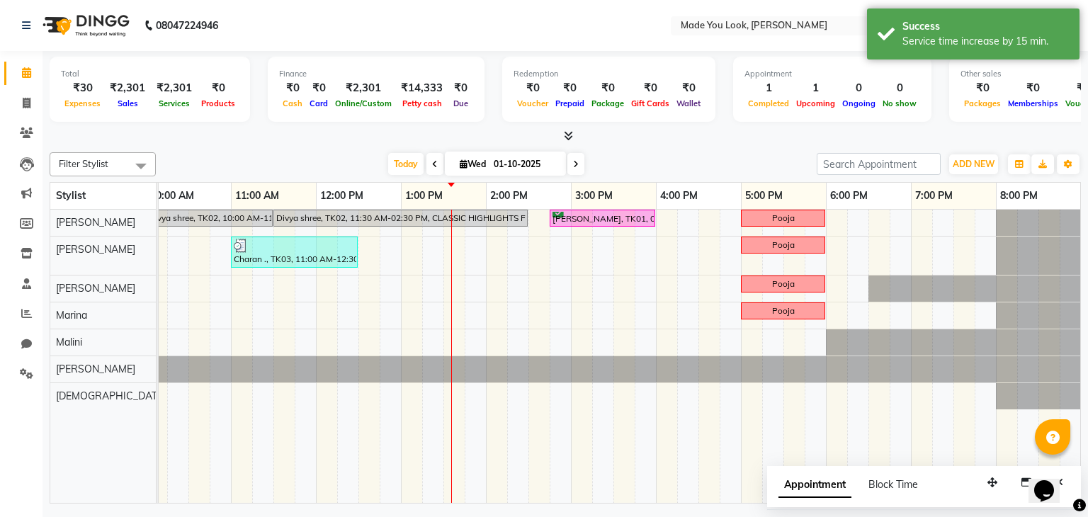
click at [577, 164] on icon at bounding box center [576, 164] width 6 height 9
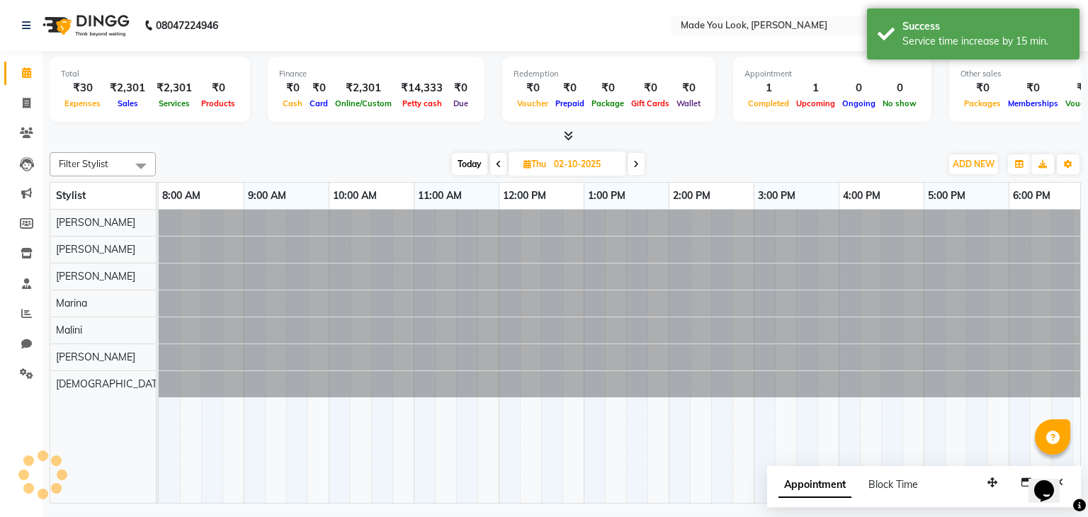
scroll to position [0, 183]
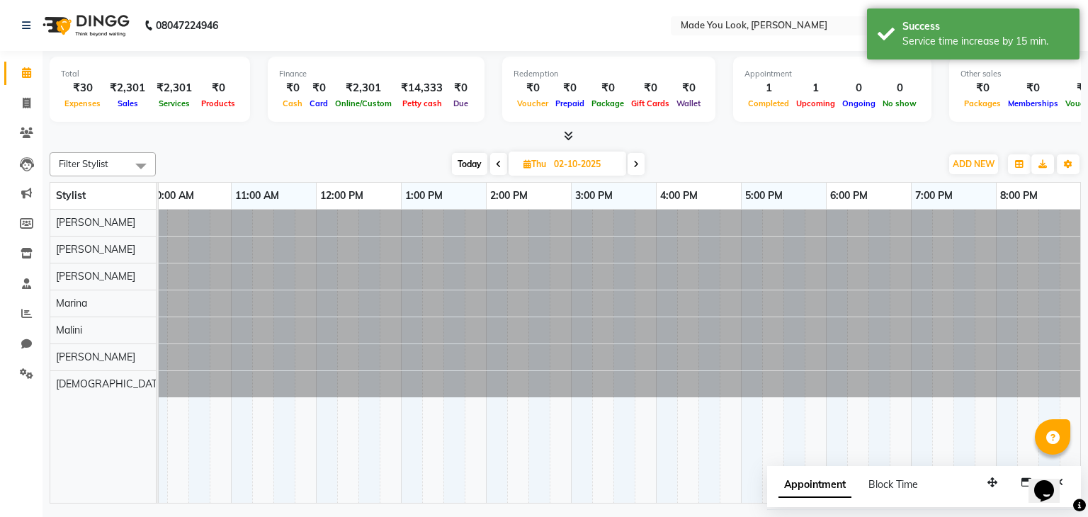
click at [633, 161] on span at bounding box center [636, 164] width 17 height 22
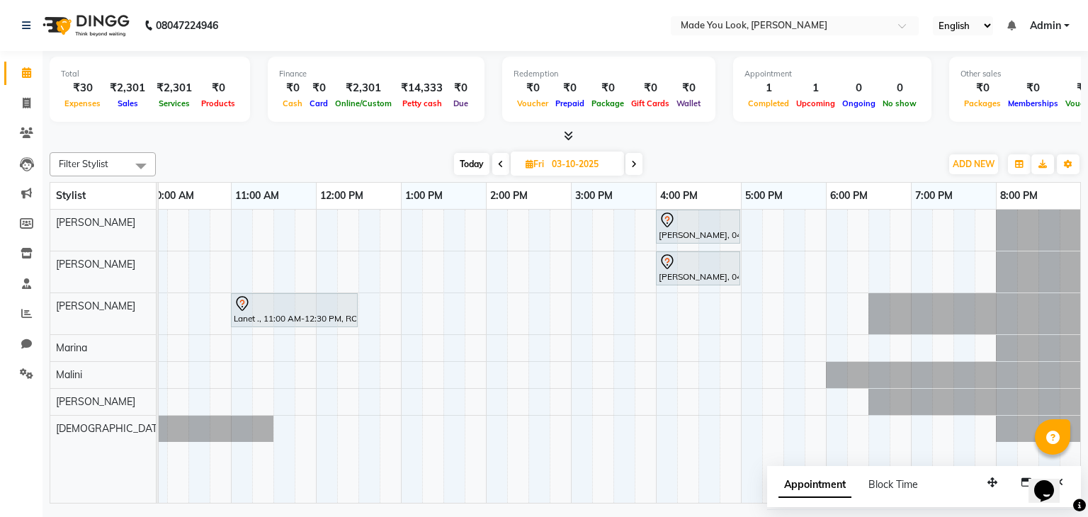
click at [629, 164] on span at bounding box center [634, 164] width 17 height 22
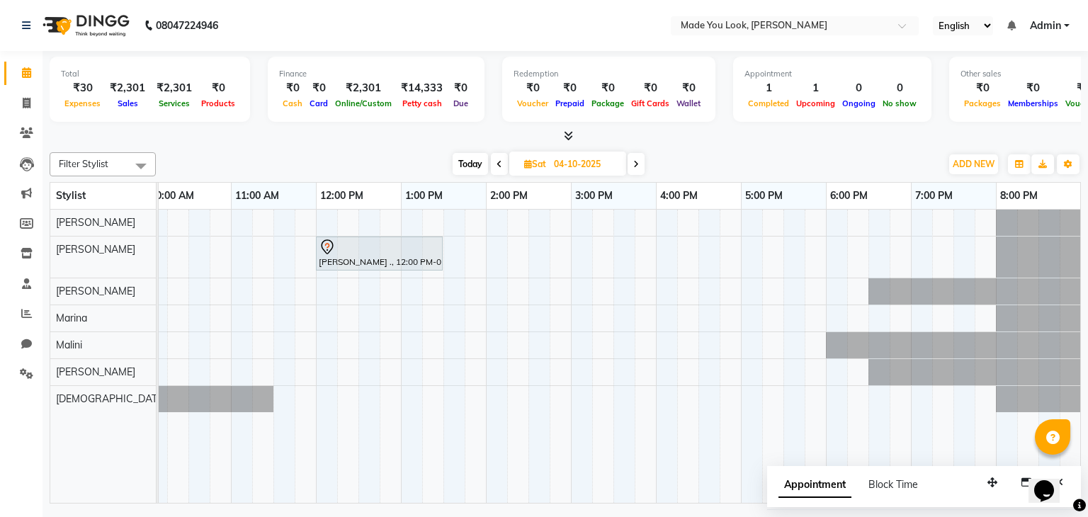
click at [627, 164] on div "[DATE] [DATE]" at bounding box center [548, 164] width 195 height 21
click at [632, 165] on span at bounding box center [636, 164] width 17 height 22
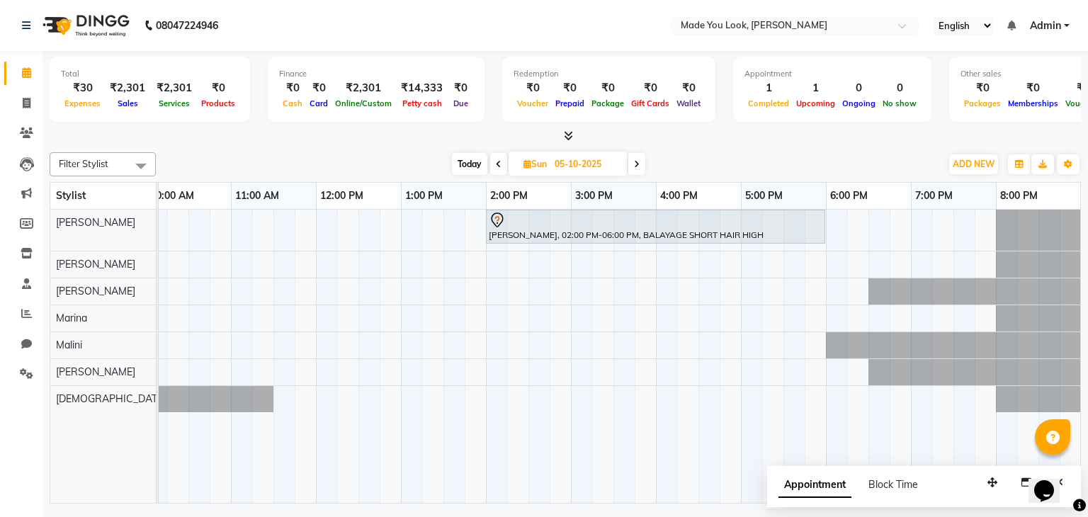
click at [632, 164] on span at bounding box center [636, 164] width 17 height 22
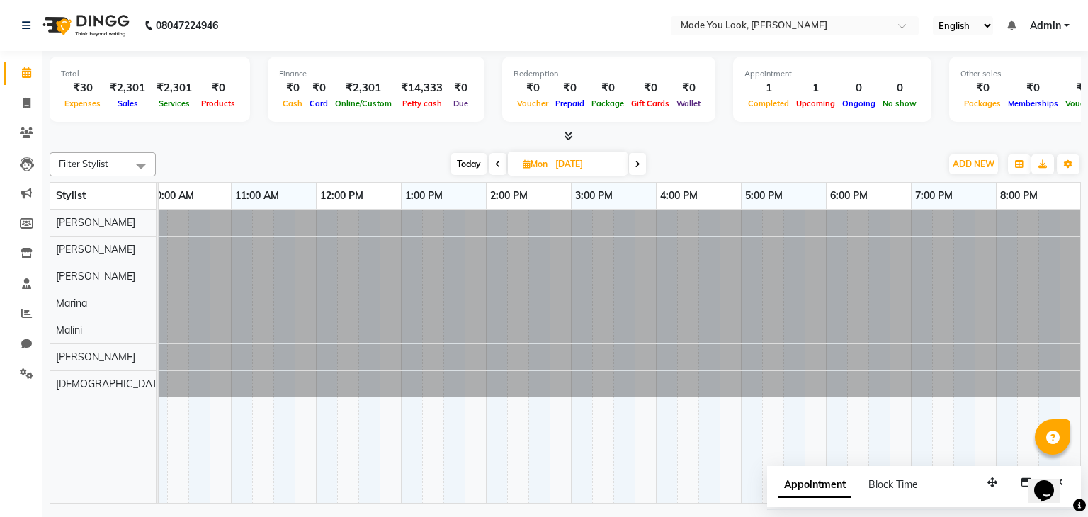
click at [631, 164] on span at bounding box center [637, 164] width 17 height 22
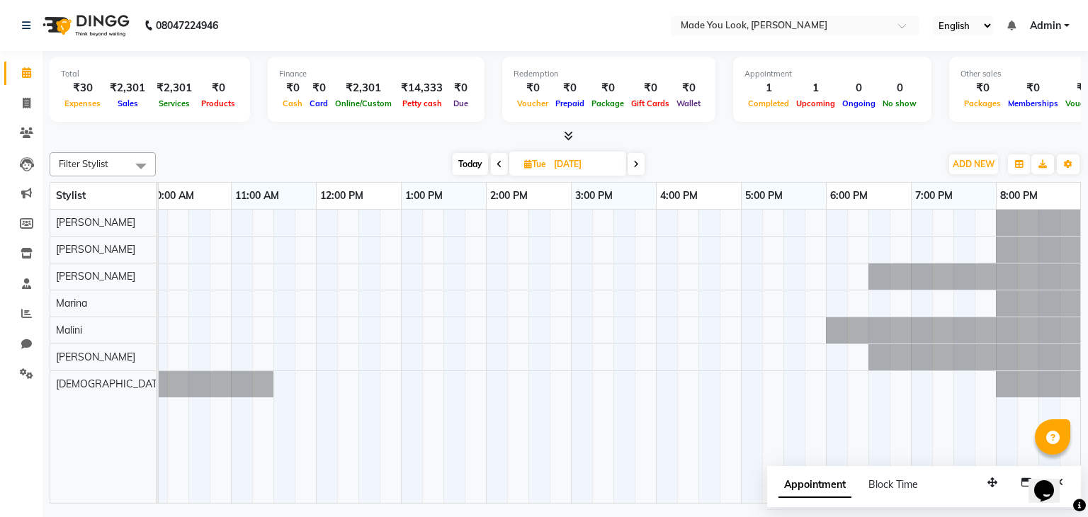
click at [633, 157] on span at bounding box center [636, 164] width 17 height 22
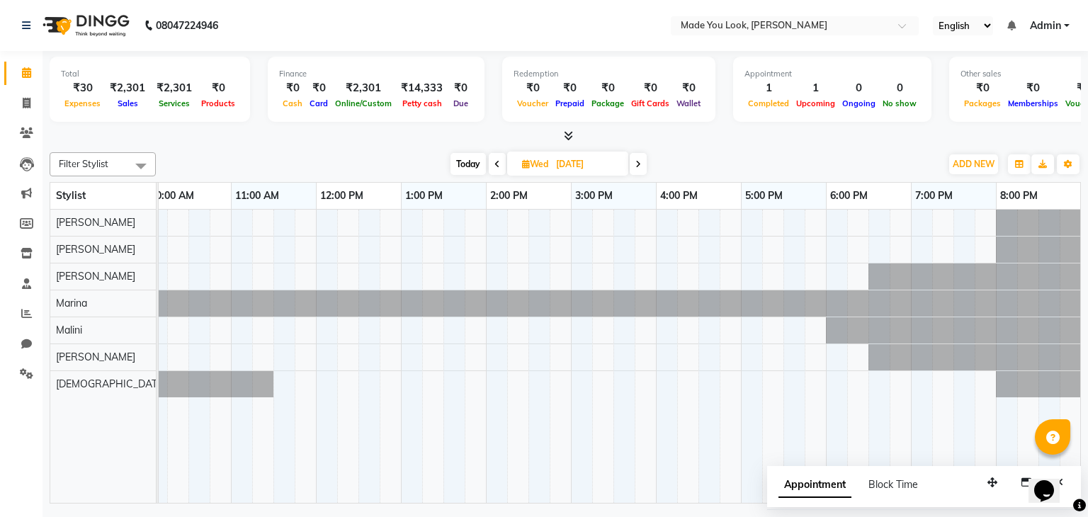
click at [464, 164] on span "Today" at bounding box center [468, 164] width 35 height 22
type input "01-10-2025"
